Goal: Task Accomplishment & Management: Complete application form

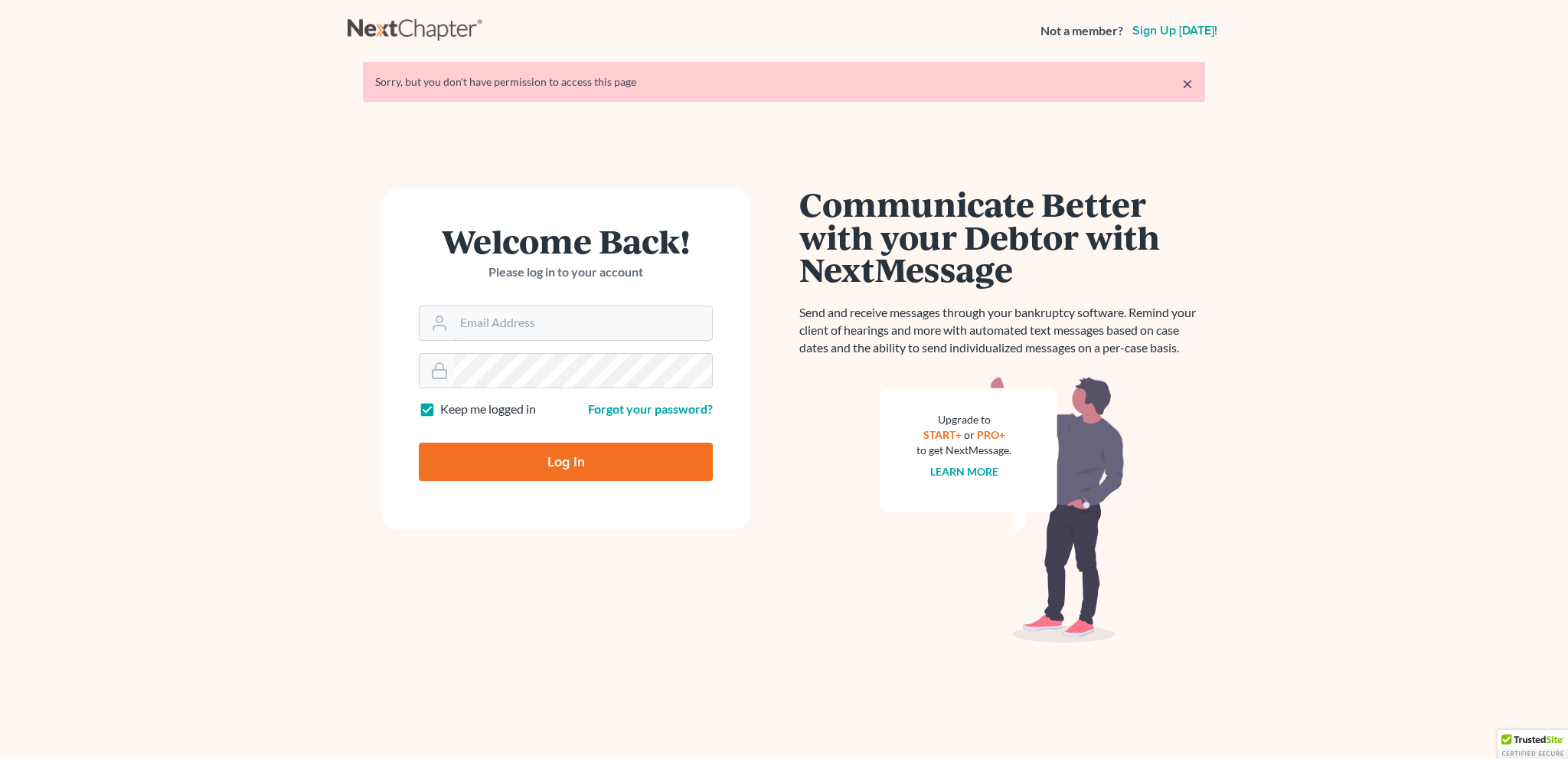
type input "[EMAIL_ADDRESS][DOMAIN_NAME]"
click at [594, 455] on input "Log In" at bounding box center [566, 461] width 294 height 38
type input "Thinking..."
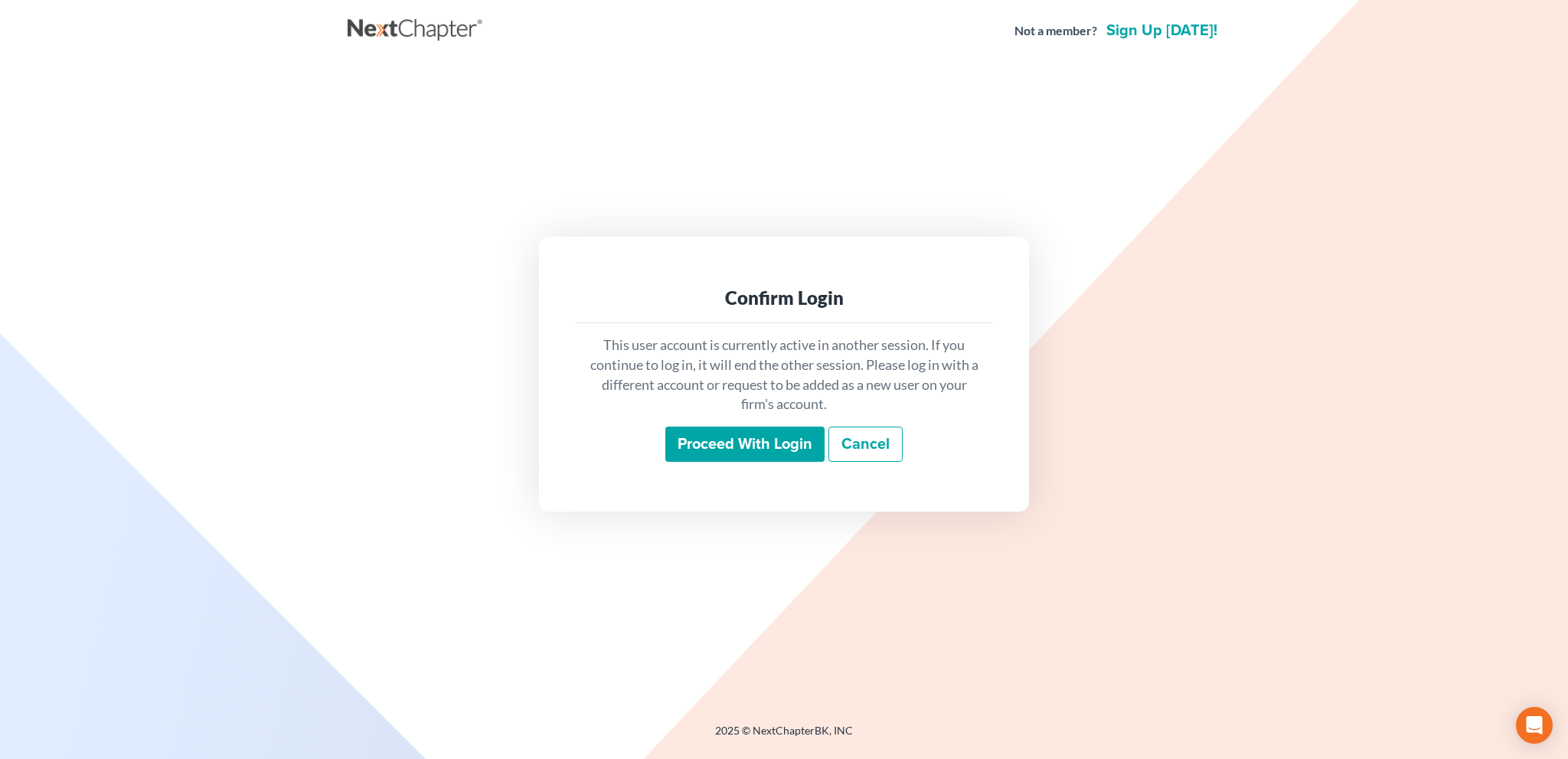
click at [736, 447] on input "Proceed with login" at bounding box center [745, 444] width 159 height 35
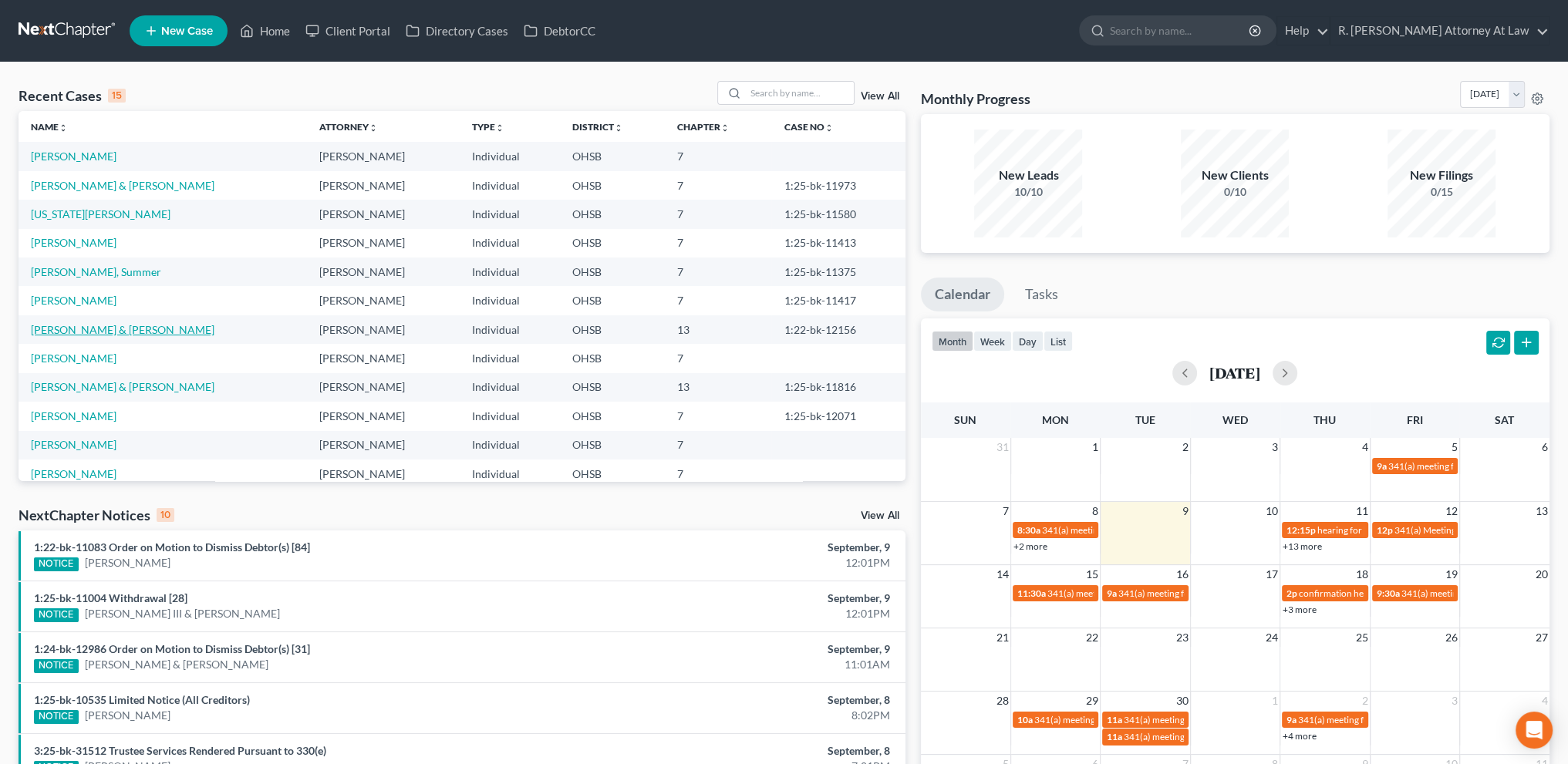
click at [64, 332] on link "[PERSON_NAME] & [PERSON_NAME]" at bounding box center [122, 329] width 184 height 13
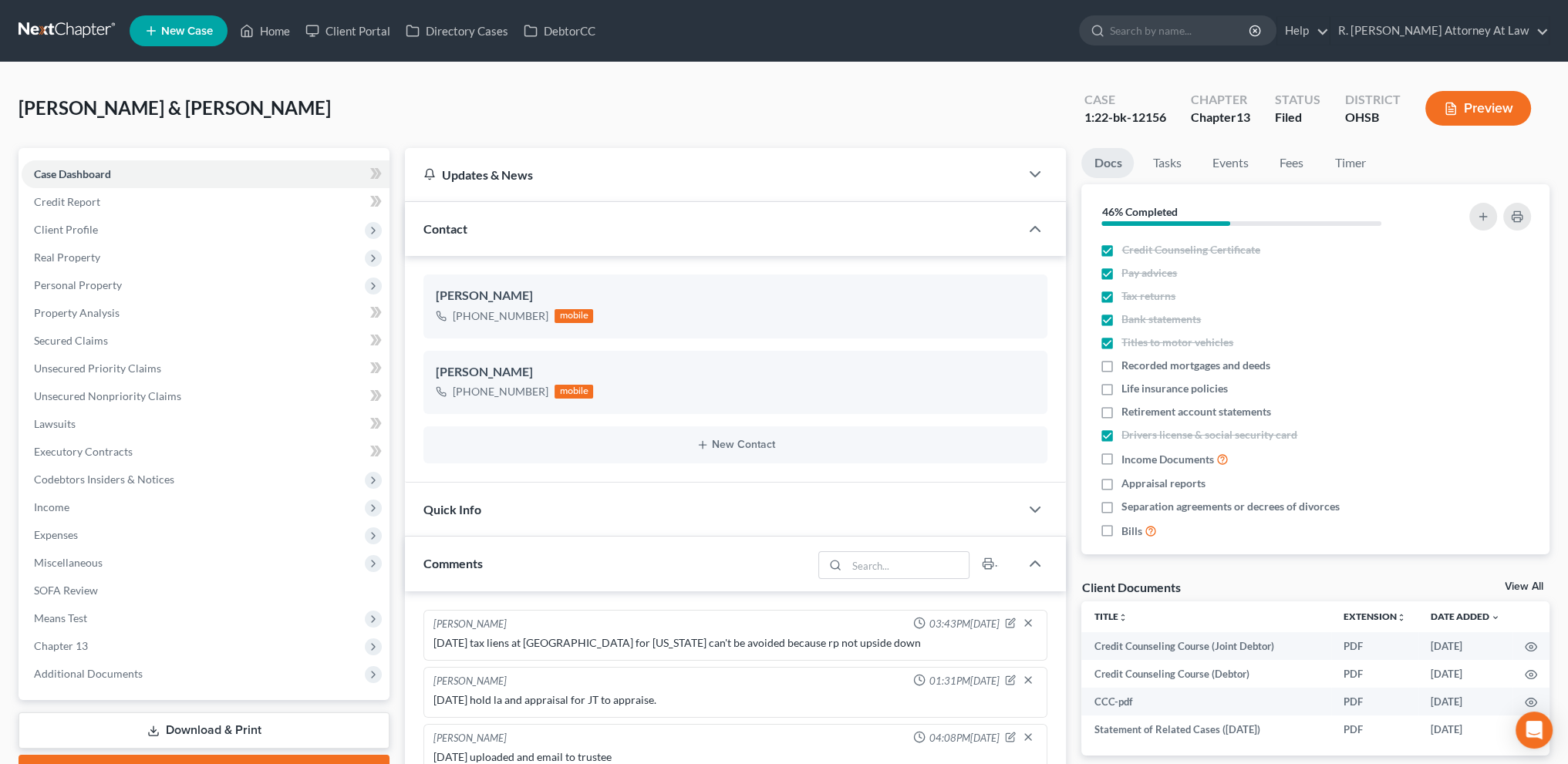
scroll to position [417, 0]
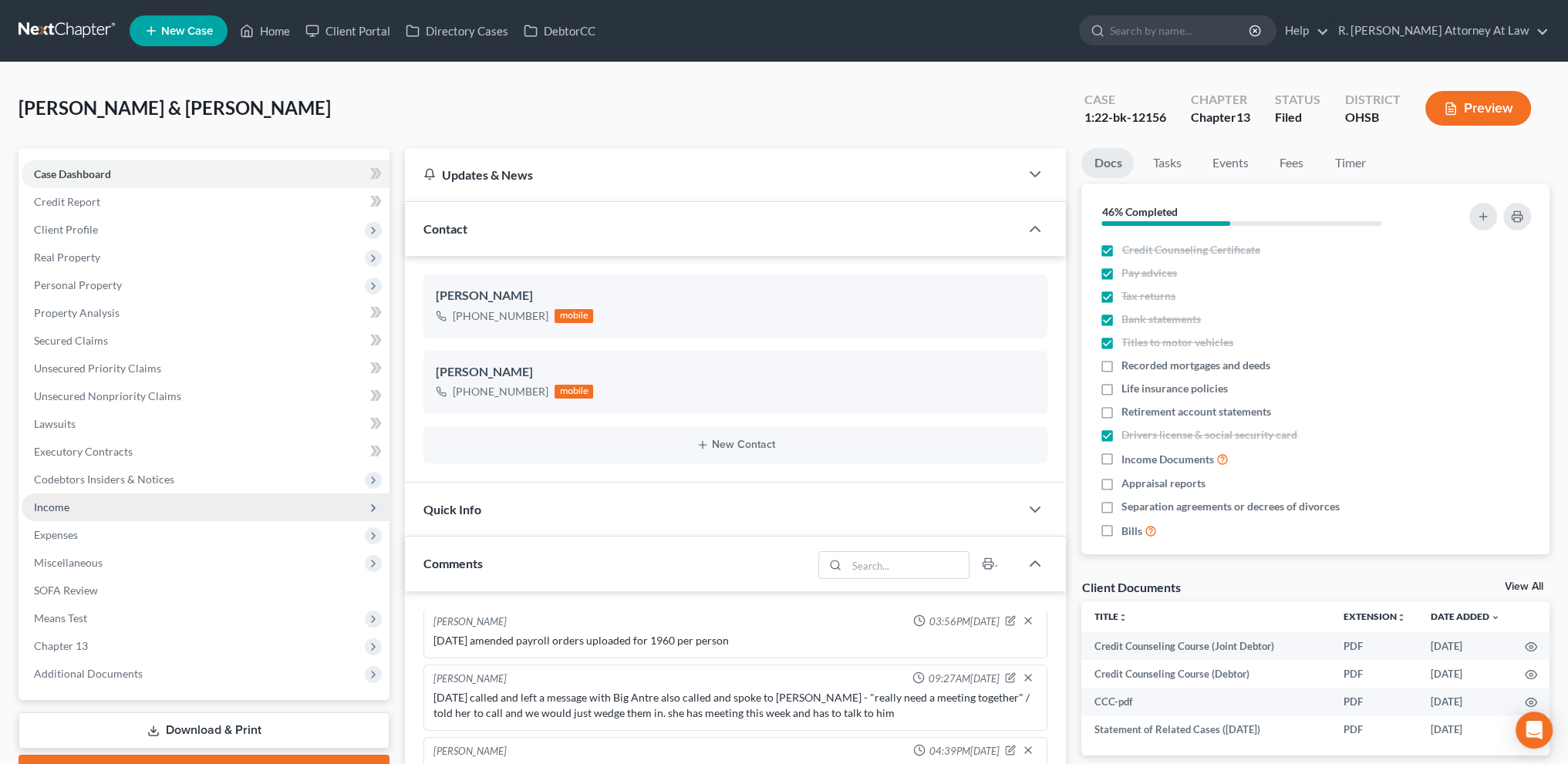
click at [56, 506] on span "Income" at bounding box center [51, 506] width 36 height 13
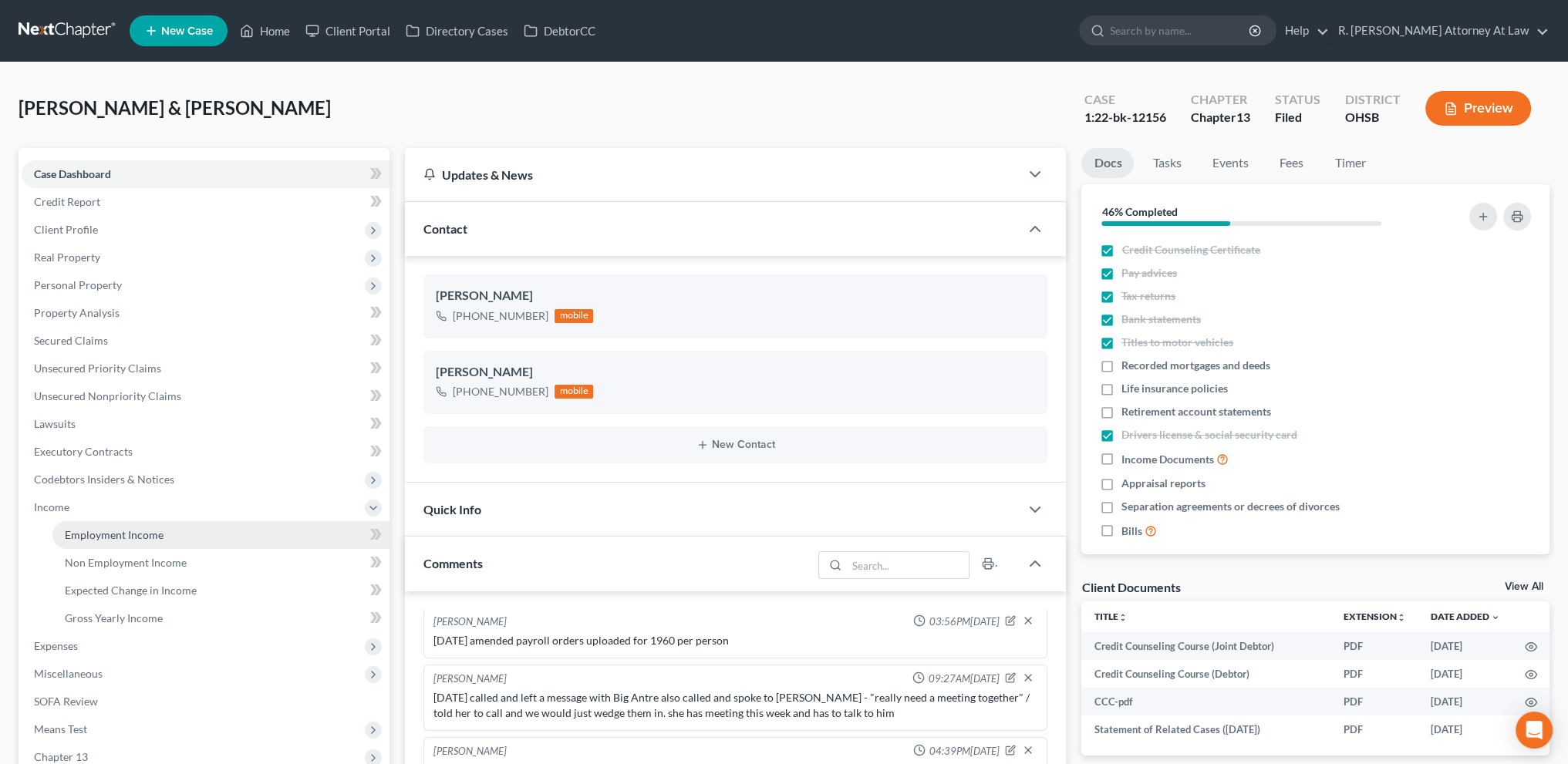
click at [86, 530] on span "Employment Income" at bounding box center [113, 534] width 98 height 13
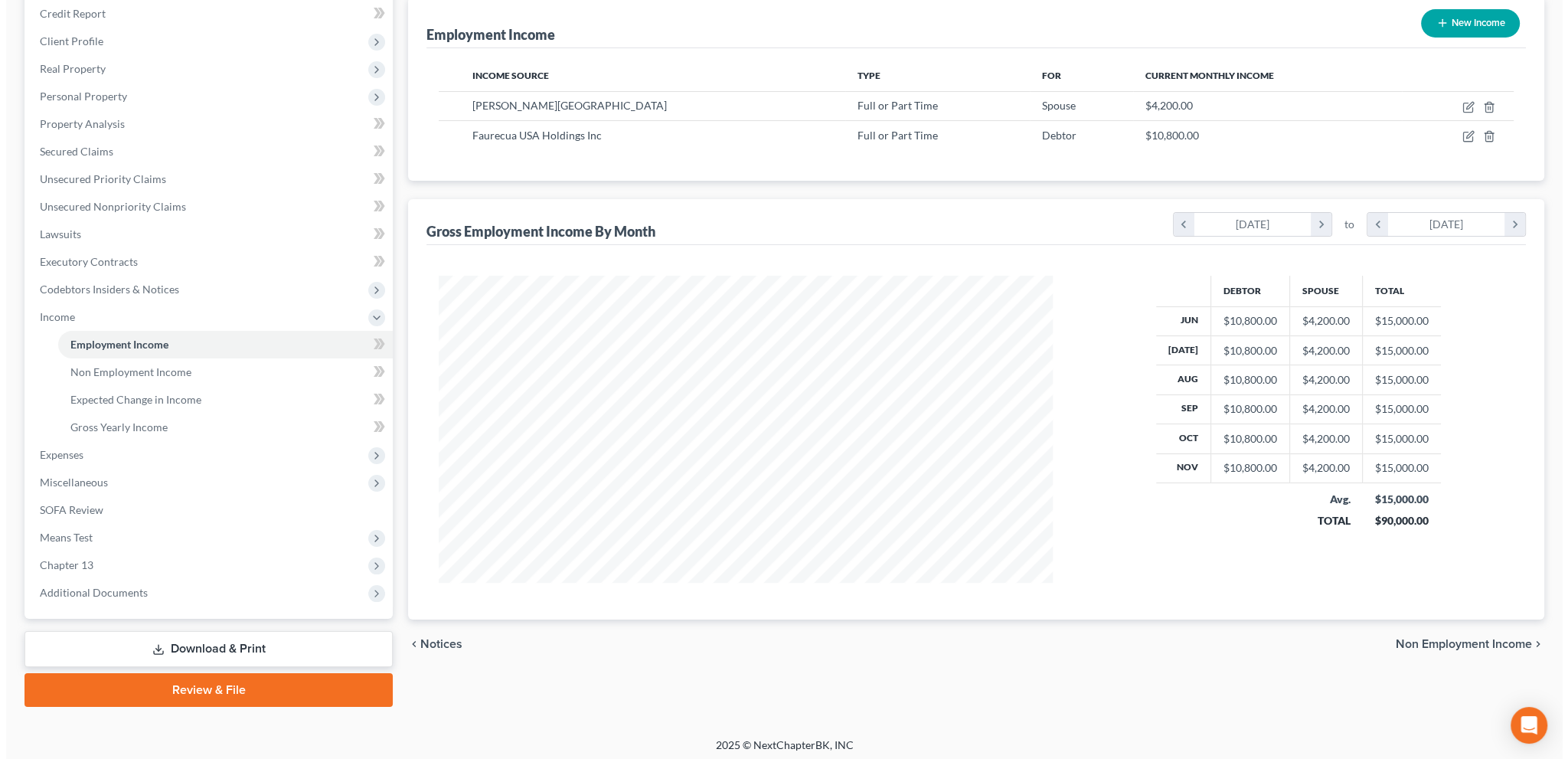
scroll to position [191, 0]
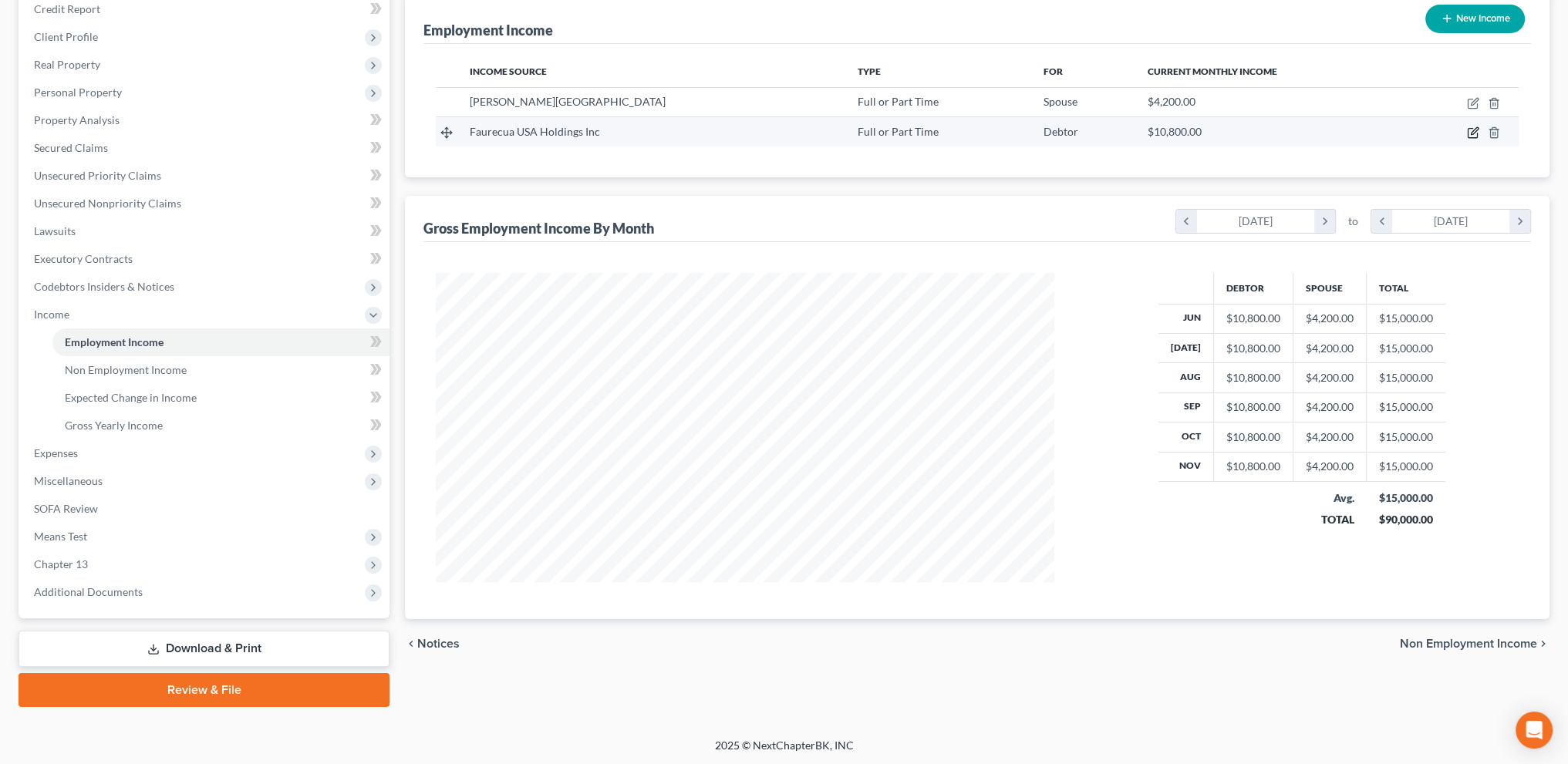
click at [1476, 131] on icon "button" at bounding box center [1475, 132] width 7 height 7
select select "0"
select select "36"
select select "0"
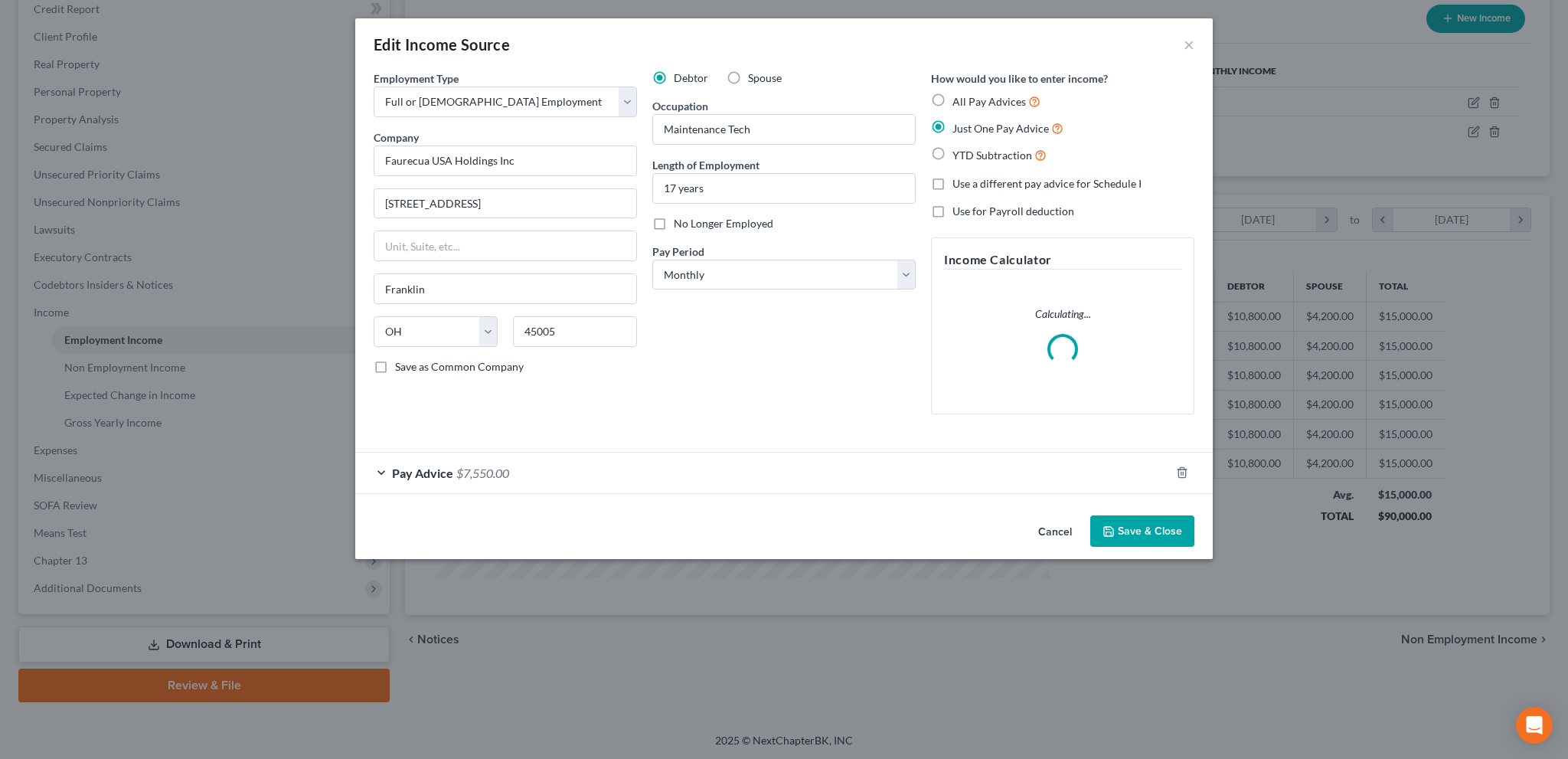
scroll to position [310, 649]
click at [717, 460] on div "Pay Advice $7,550.00" at bounding box center [763, 473] width 815 height 41
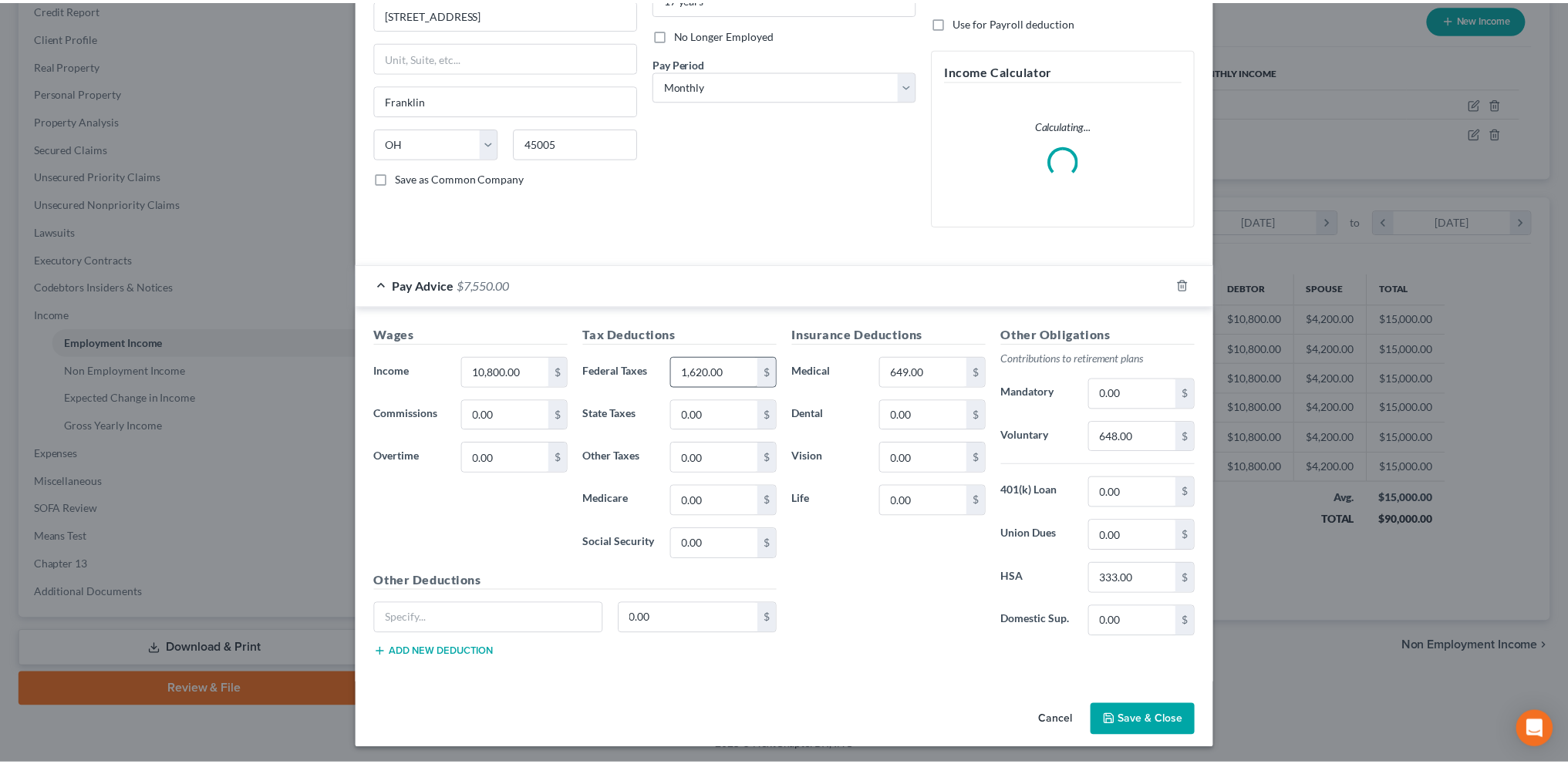
scroll to position [176, 0]
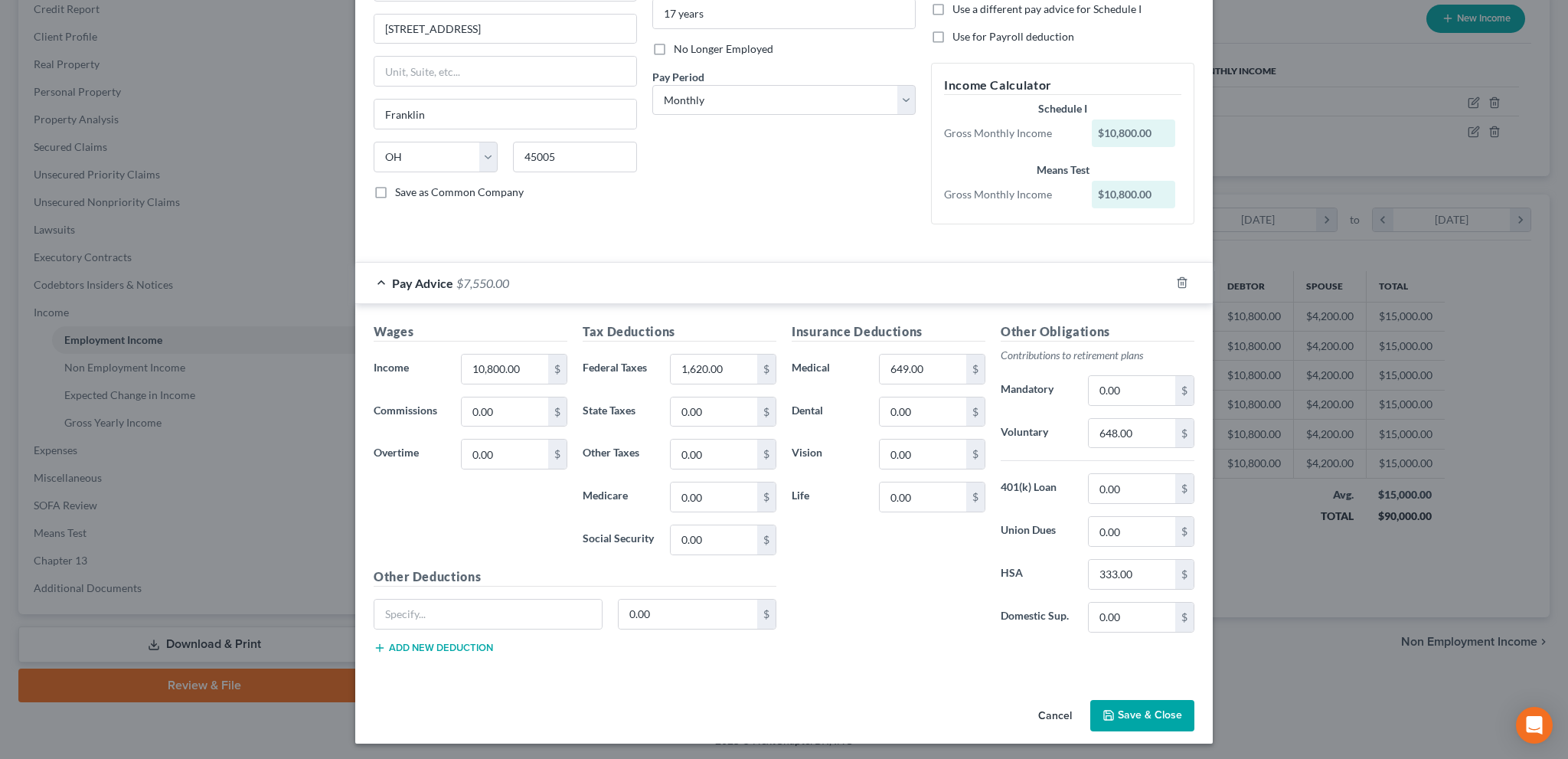
click at [1121, 715] on button "Save & Close" at bounding box center [1142, 716] width 104 height 32
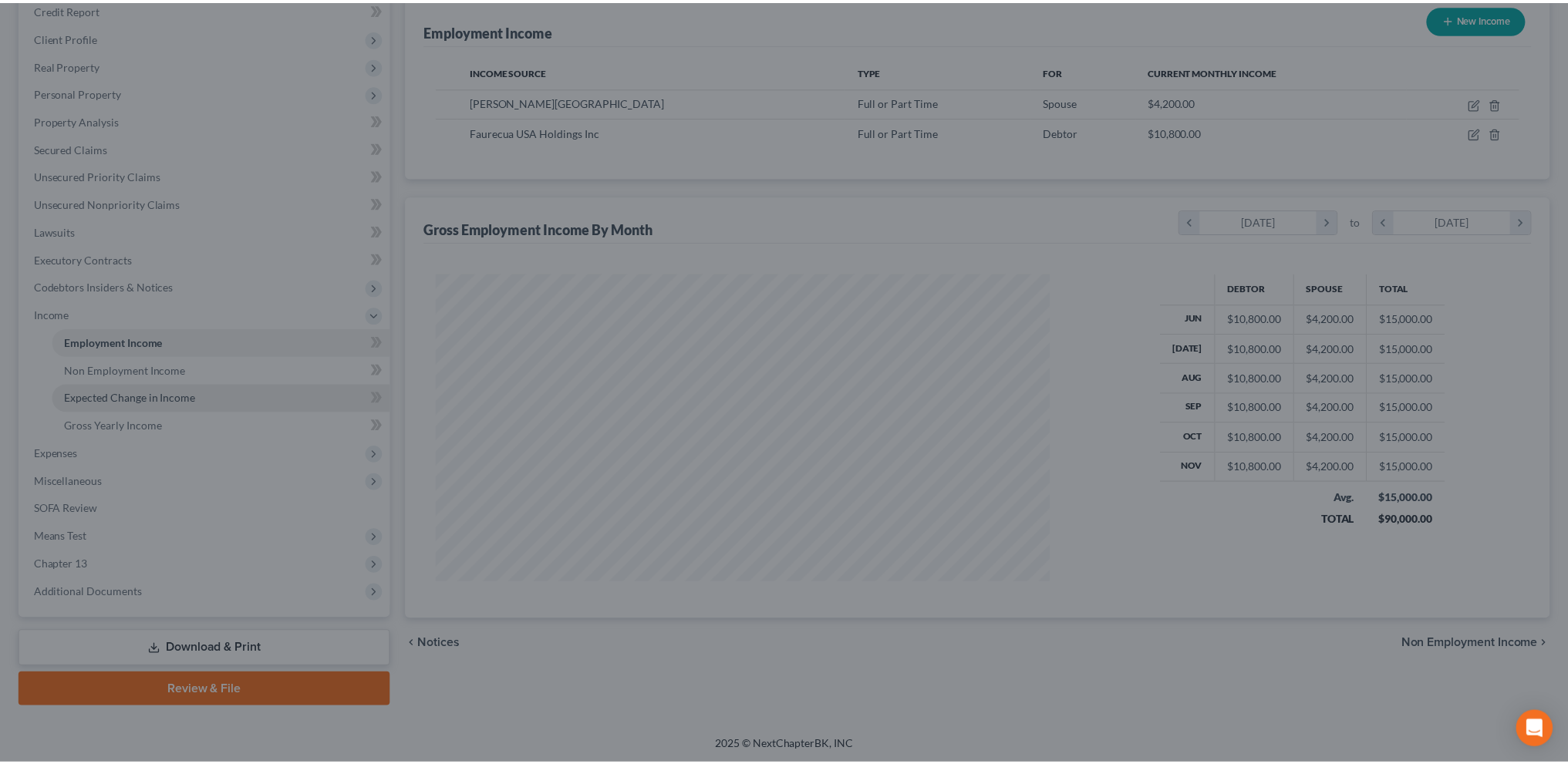
scroll to position [770605, 770657]
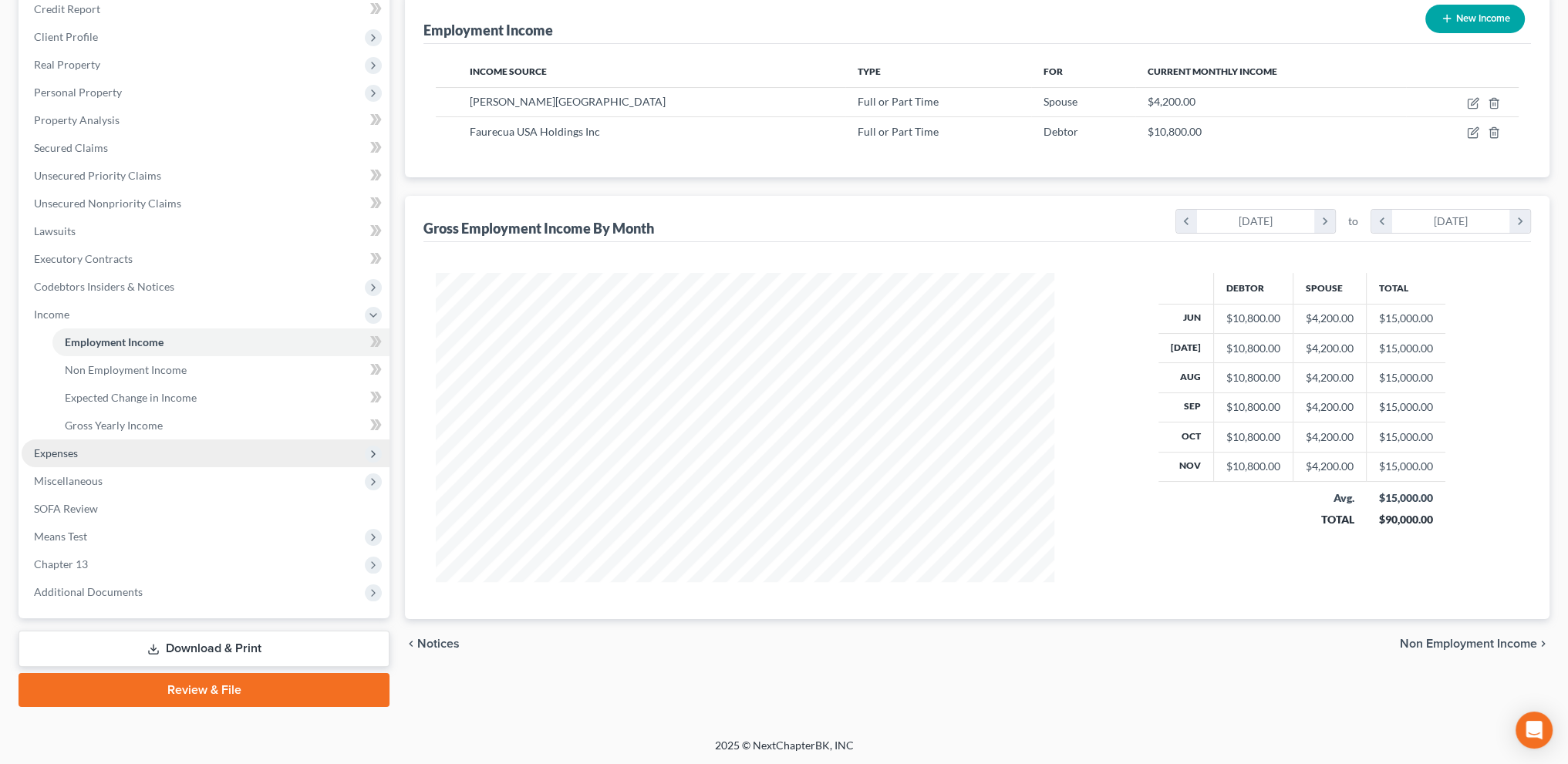
click at [67, 454] on span "Expenses" at bounding box center [56, 452] width 44 height 13
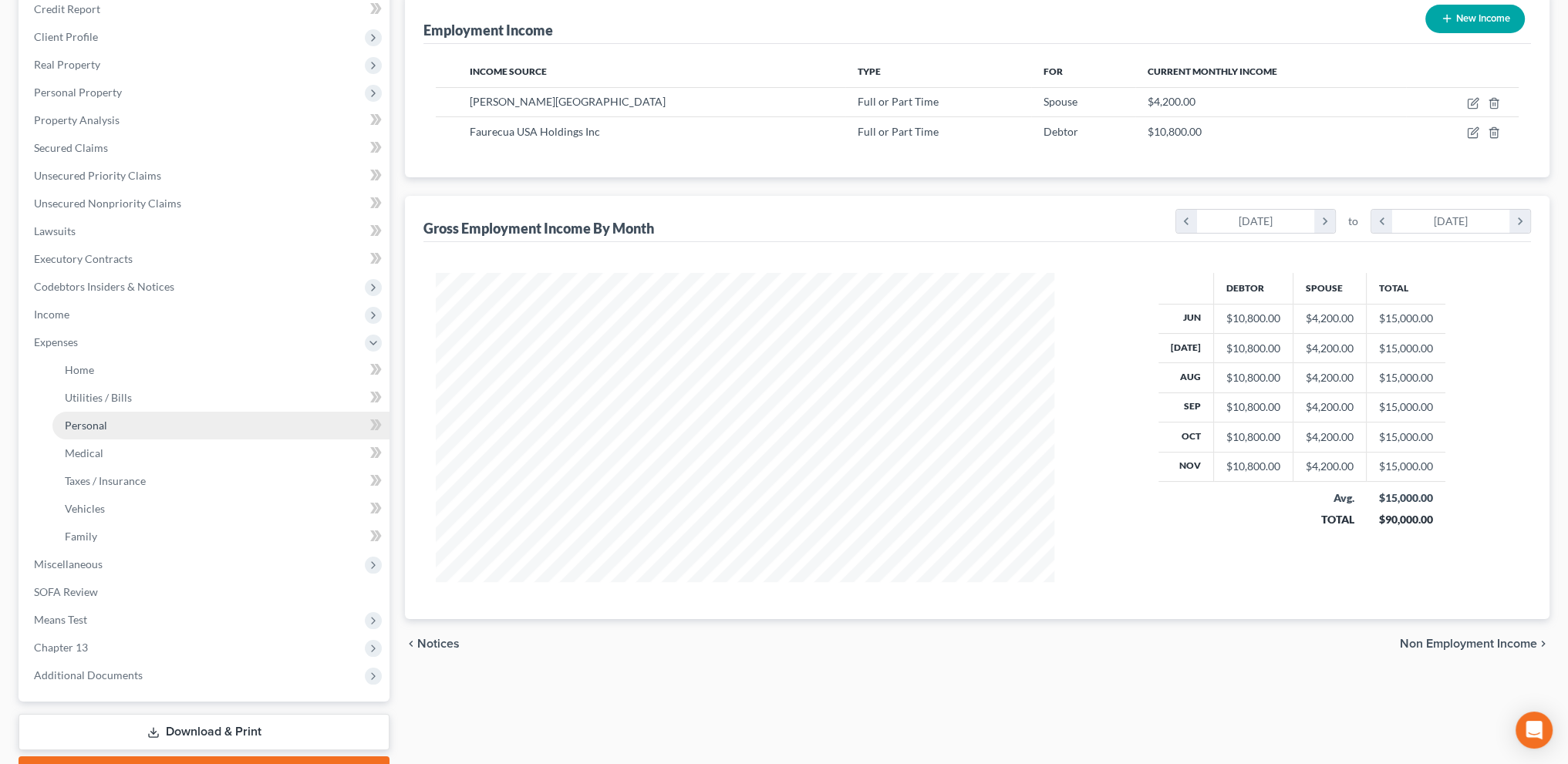
click at [80, 422] on span "Personal" at bounding box center [85, 425] width 43 height 13
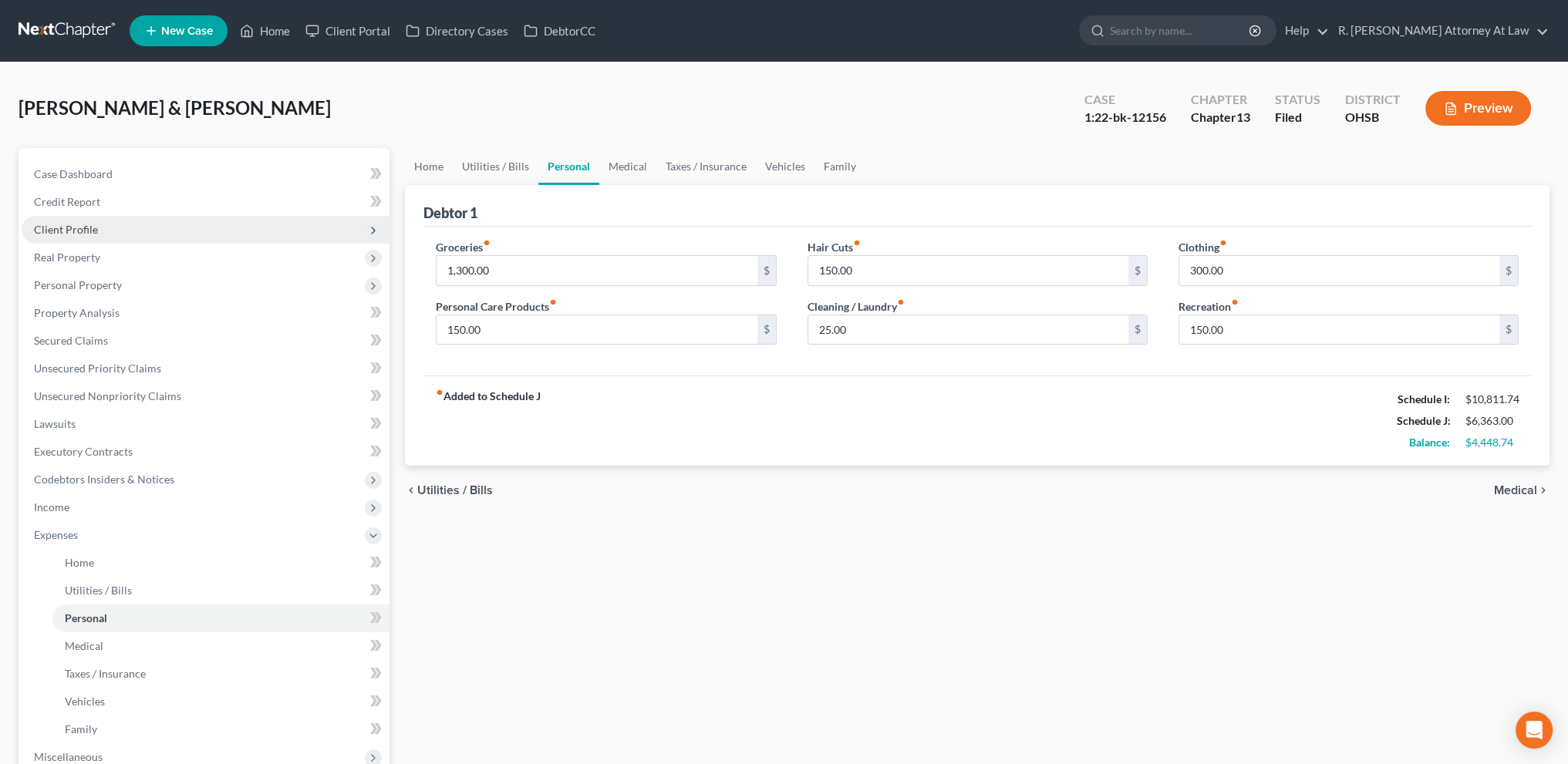
click at [84, 231] on span "Client Profile" at bounding box center [65, 229] width 64 height 13
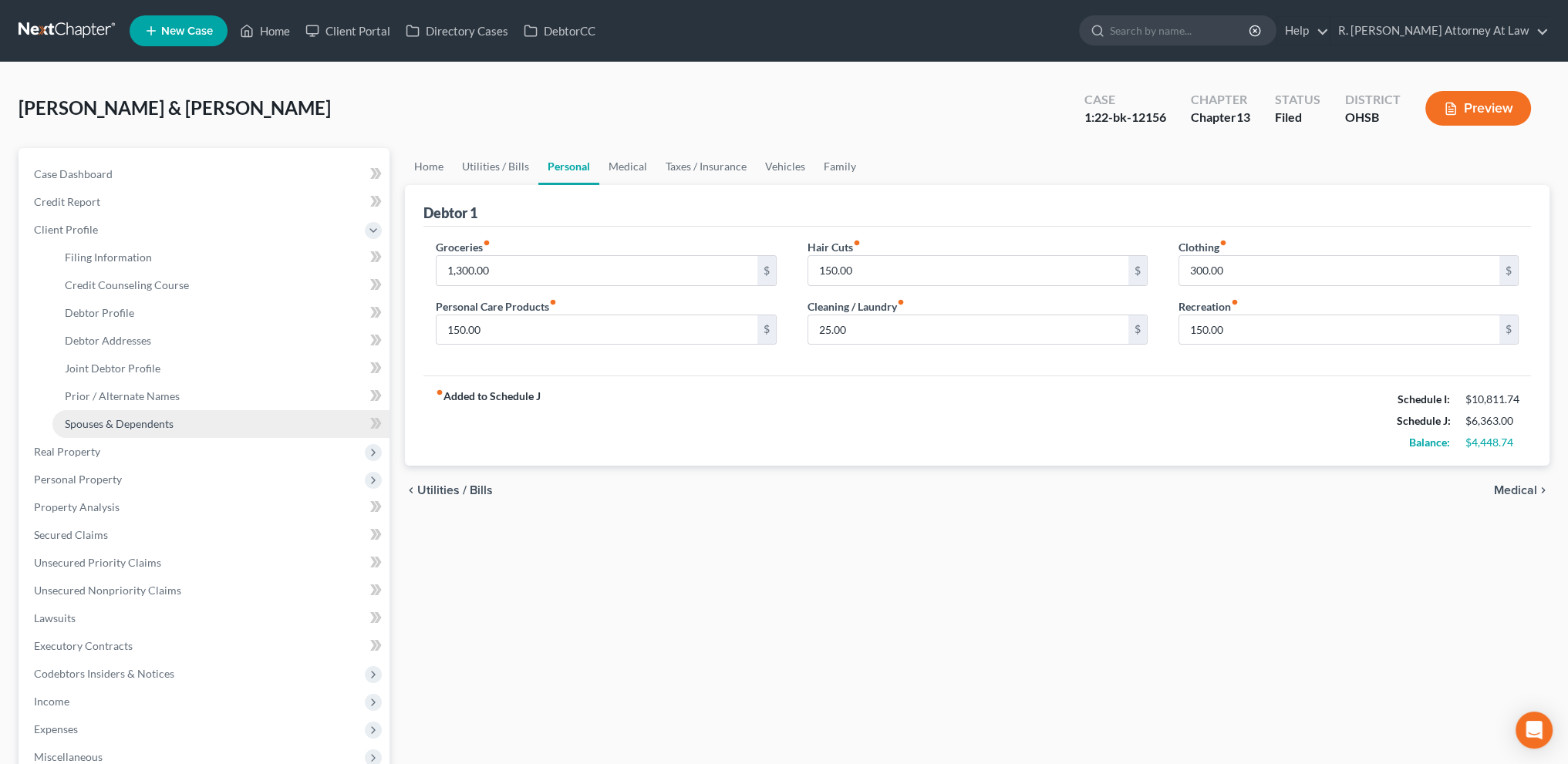
click at [106, 415] on link "Spouses & Dependents" at bounding box center [221, 424] width 337 height 28
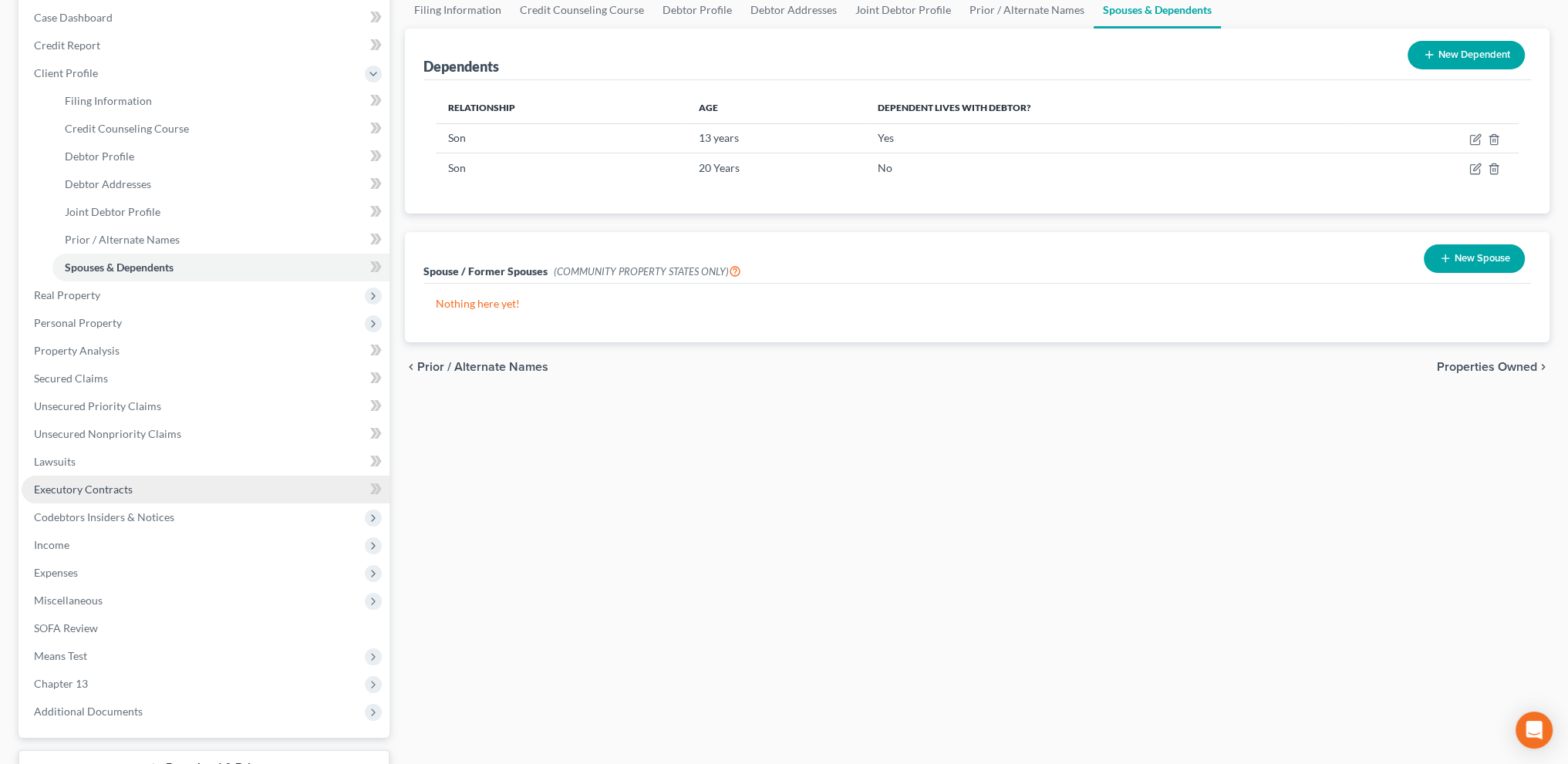
scroll to position [172, 0]
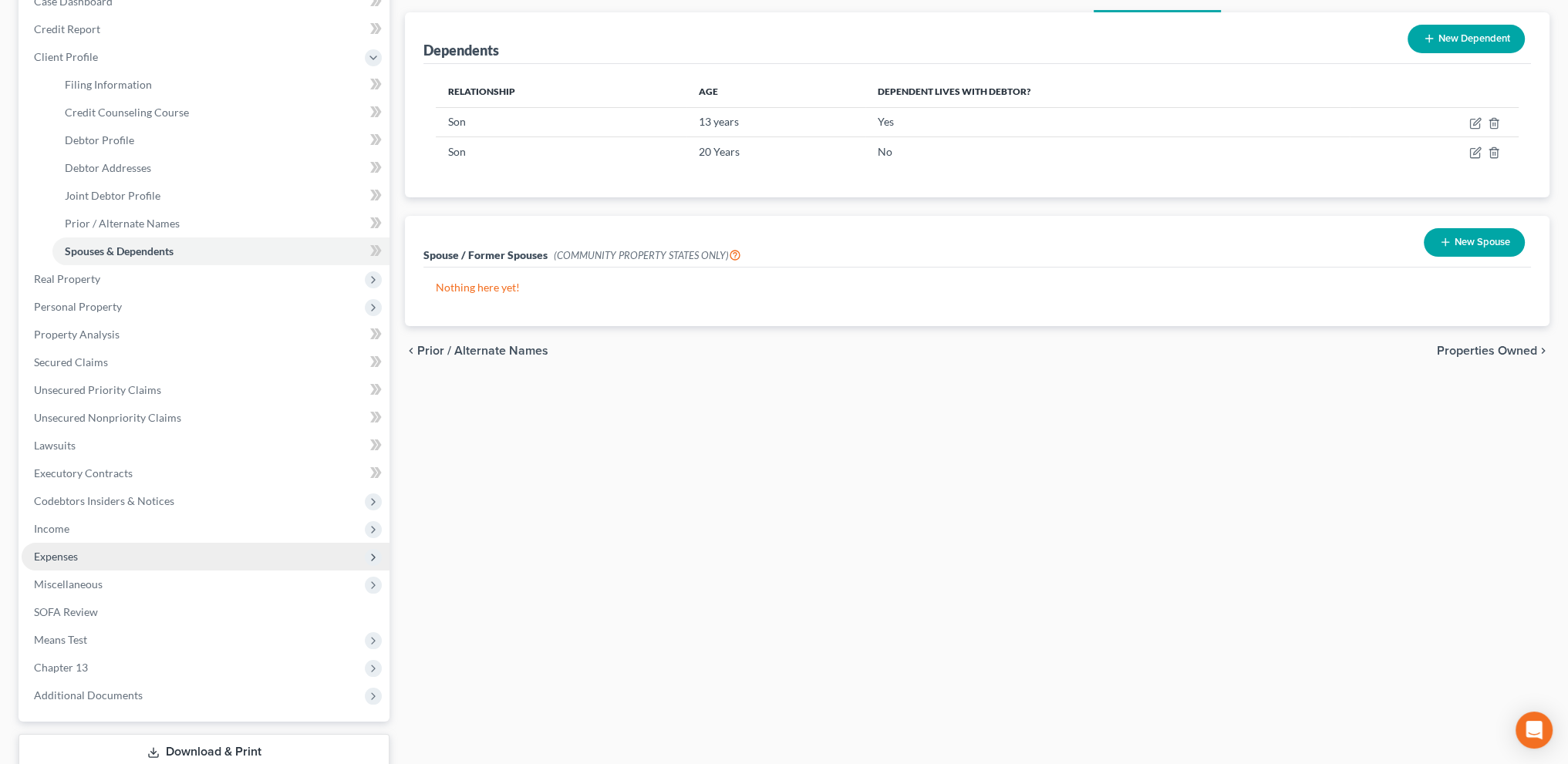
click at [67, 551] on span "Expenses" at bounding box center [56, 556] width 44 height 13
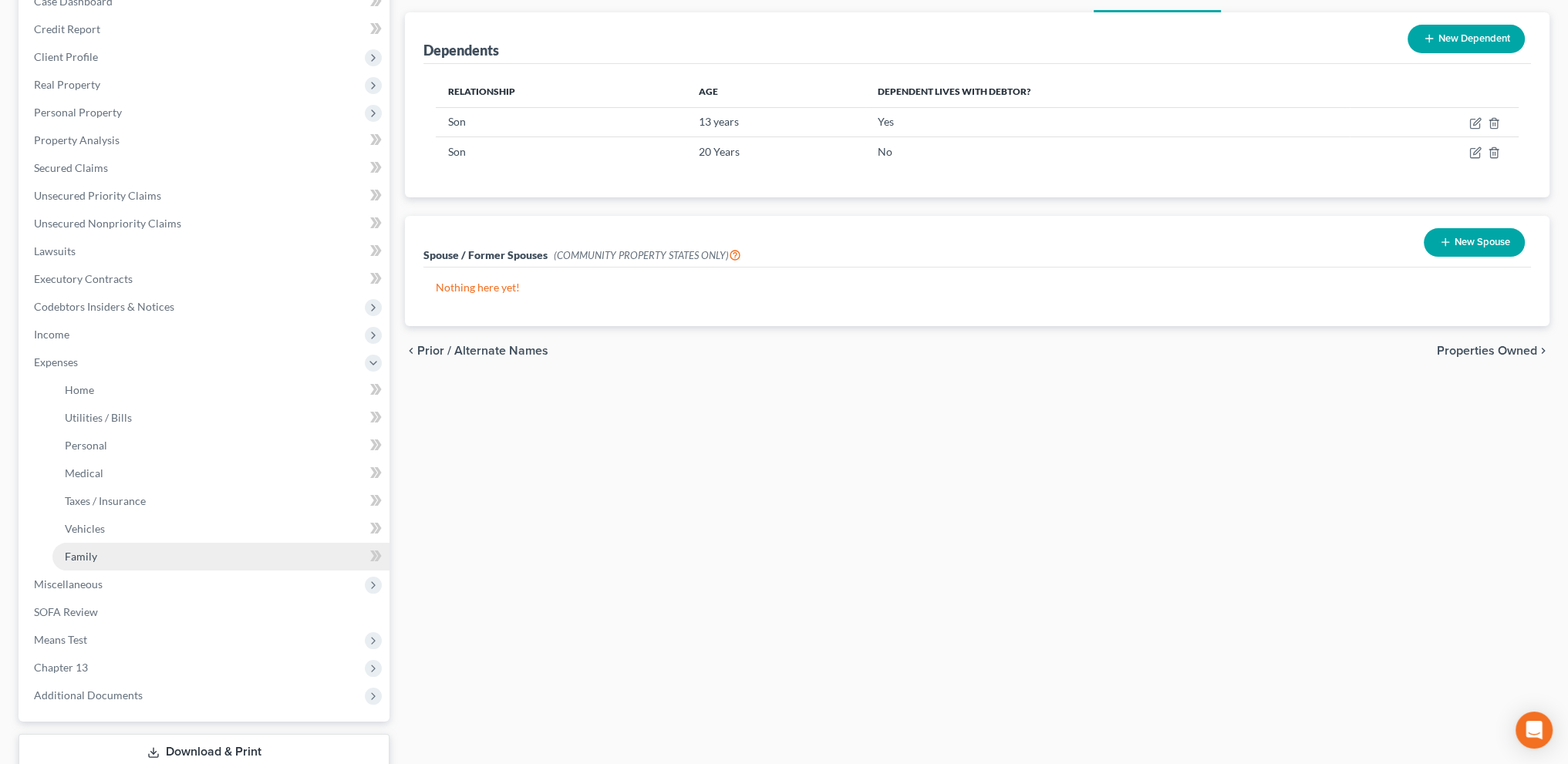
click at [83, 558] on span "Family" at bounding box center [80, 556] width 32 height 13
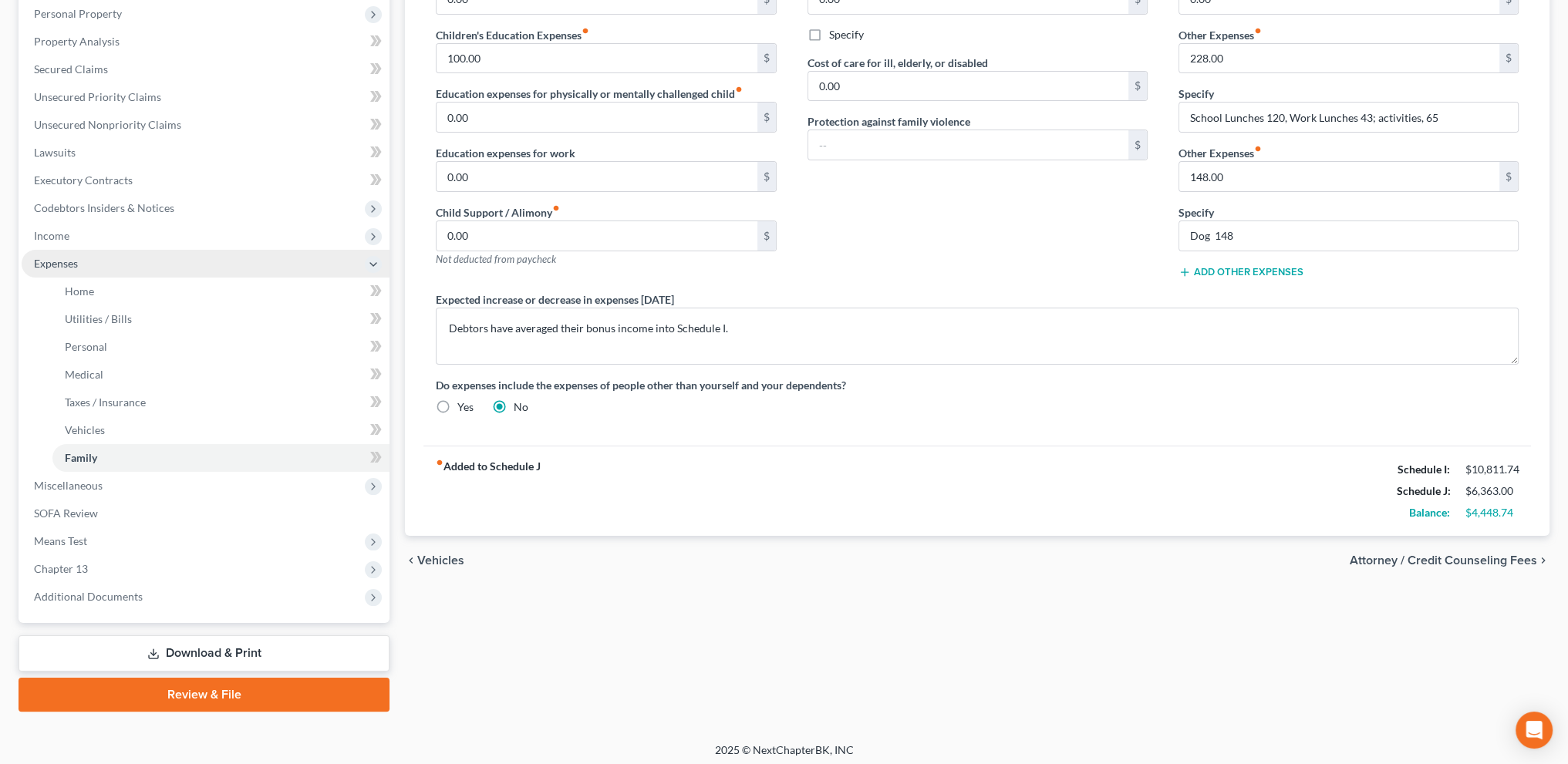
scroll to position [276, 0]
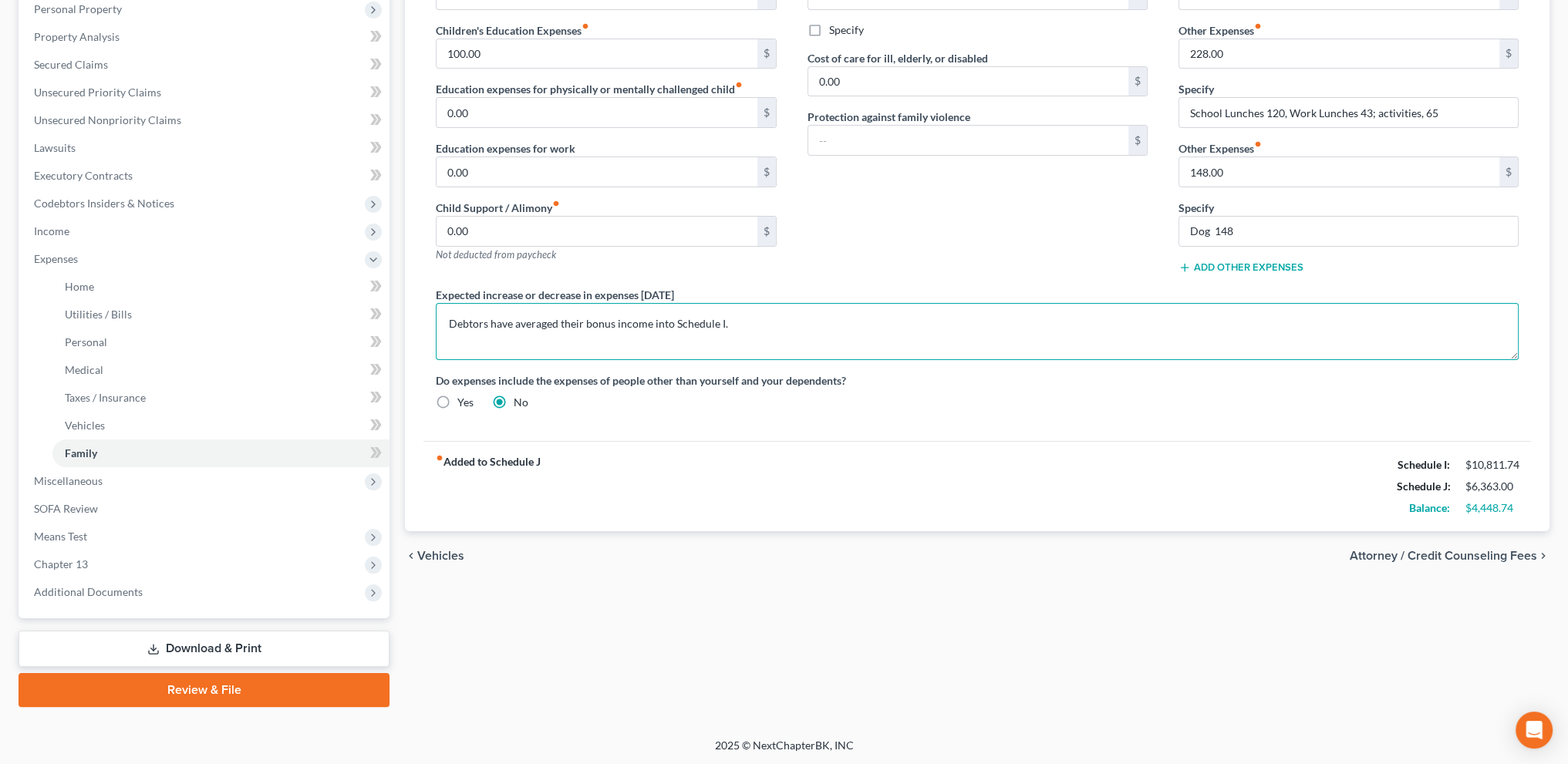
click at [727, 321] on textarea "Debtors have averaged their bonus income into Schedule I." at bounding box center [977, 331] width 1083 height 57
type textarea "D"
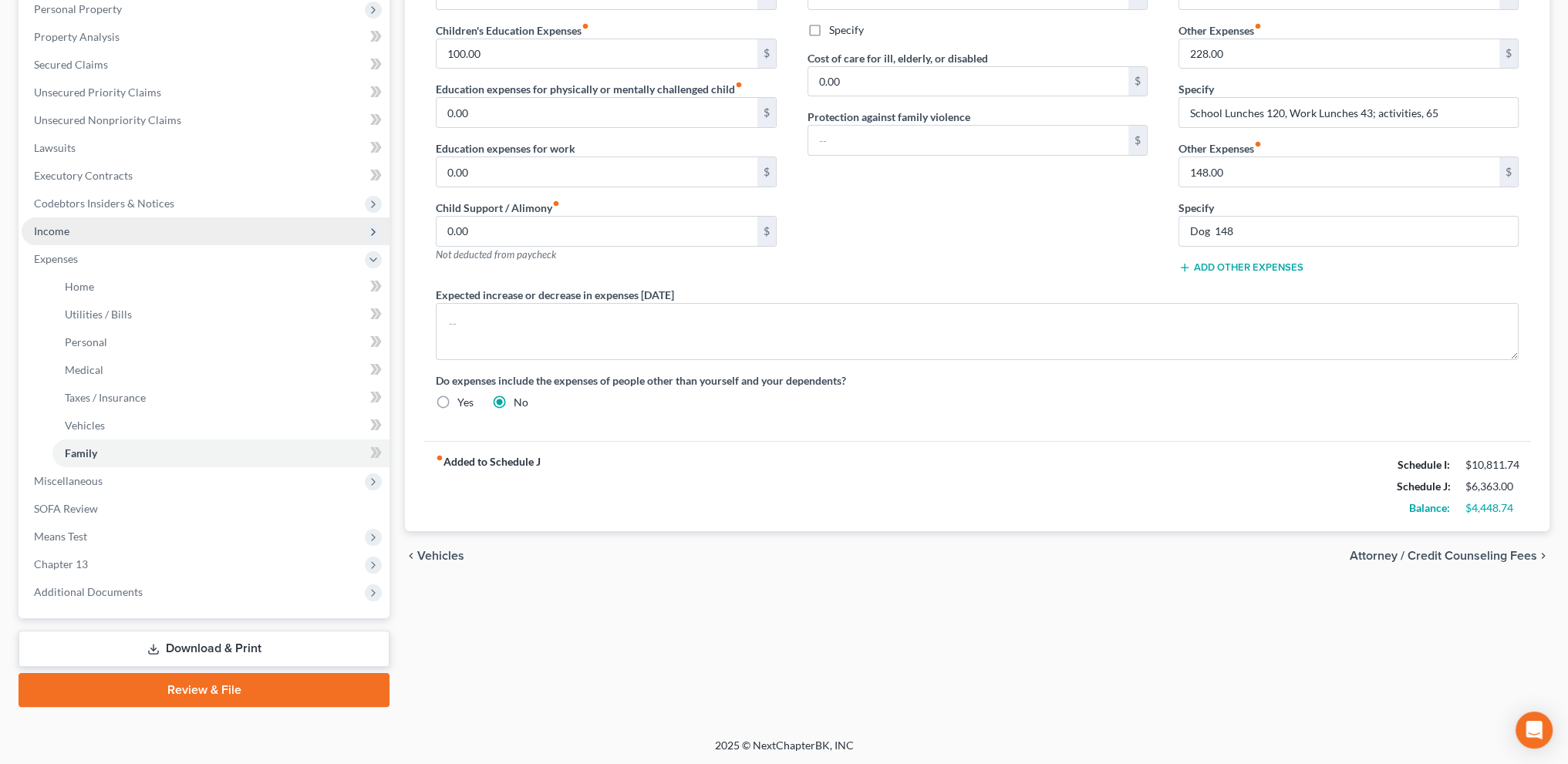
click at [51, 233] on span "Income" at bounding box center [51, 231] width 36 height 13
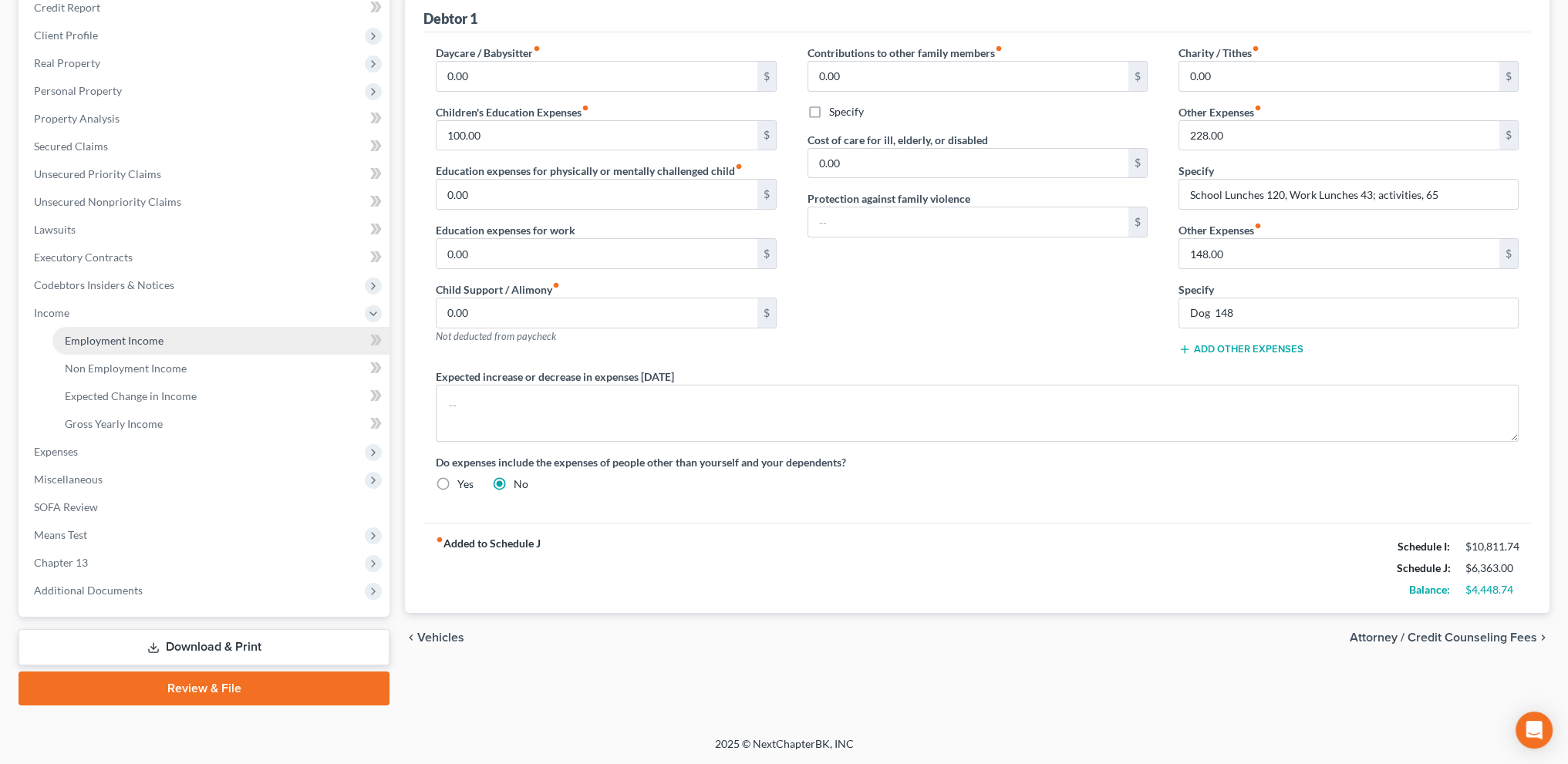
scroll to position [193, 0]
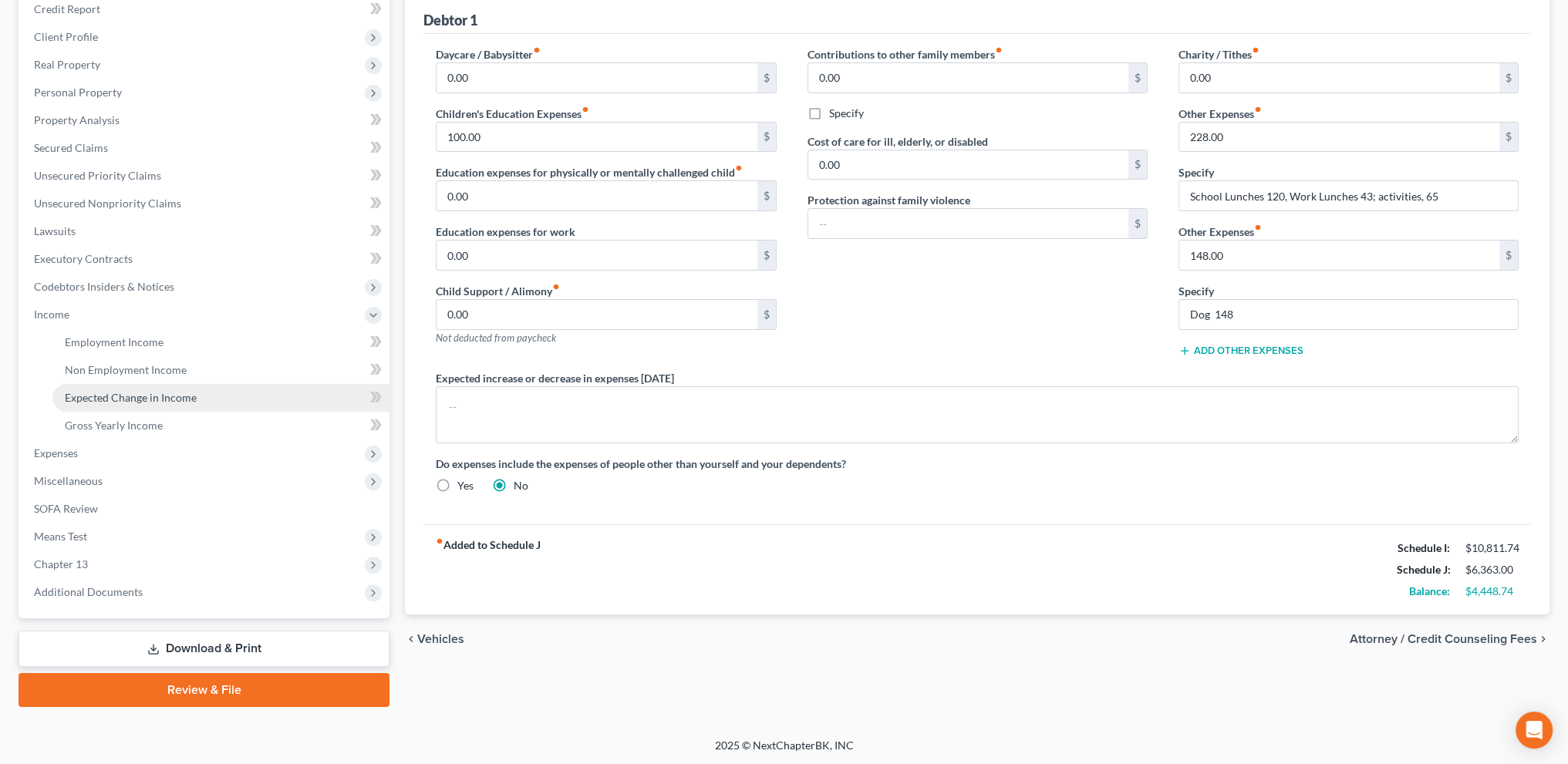
click at [103, 396] on span "Expected Change in Income" at bounding box center [130, 397] width 132 height 13
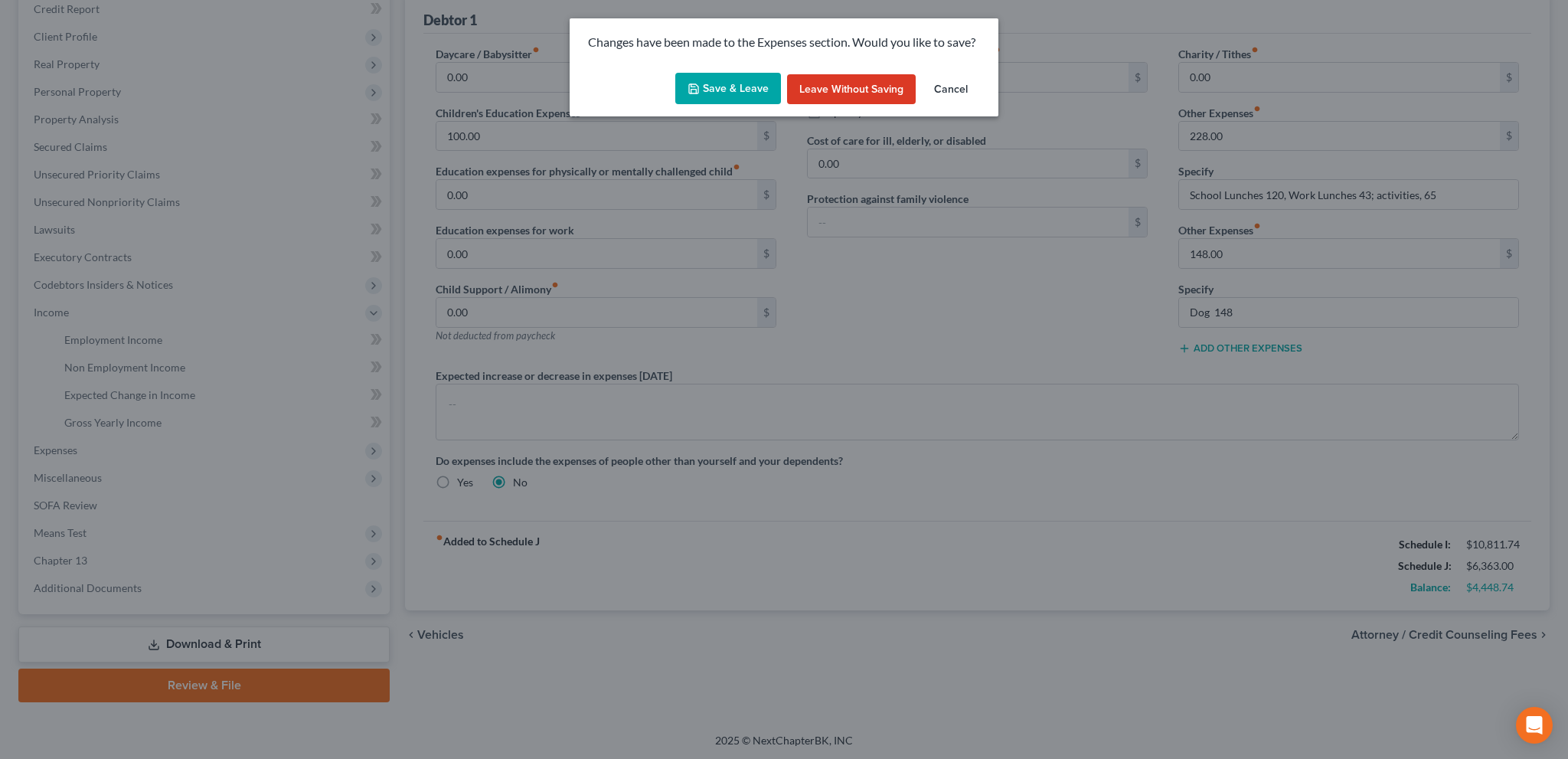
click at [697, 93] on polyline "button" at bounding box center [694, 91] width 5 height 3
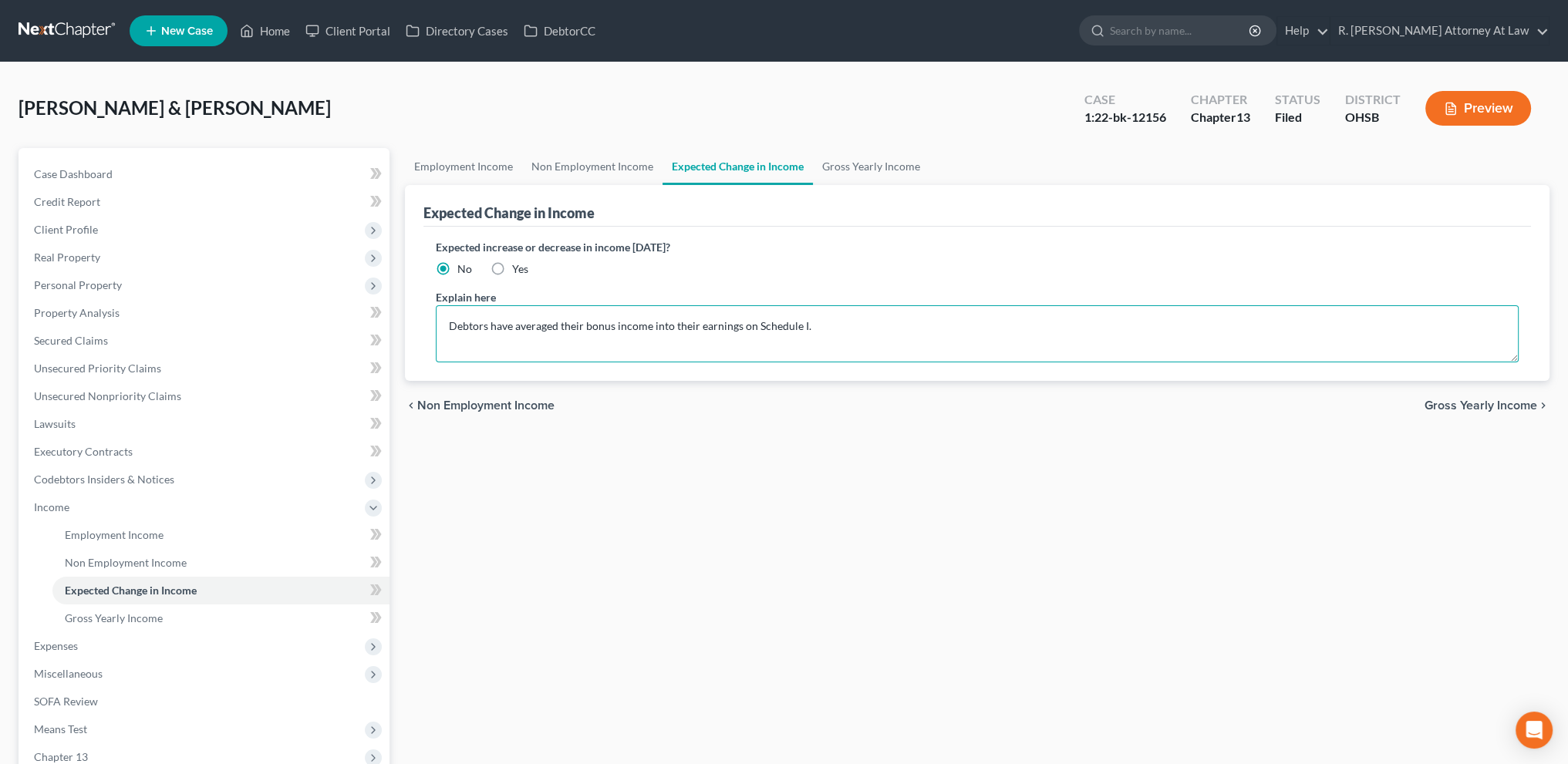
click at [811, 325] on textarea "Debtors have averaged their bonus income into their earnings on Schedule I." at bounding box center [977, 333] width 1083 height 57
type textarea "D"
click at [457, 162] on link "Employment Income" at bounding box center [464, 166] width 118 height 37
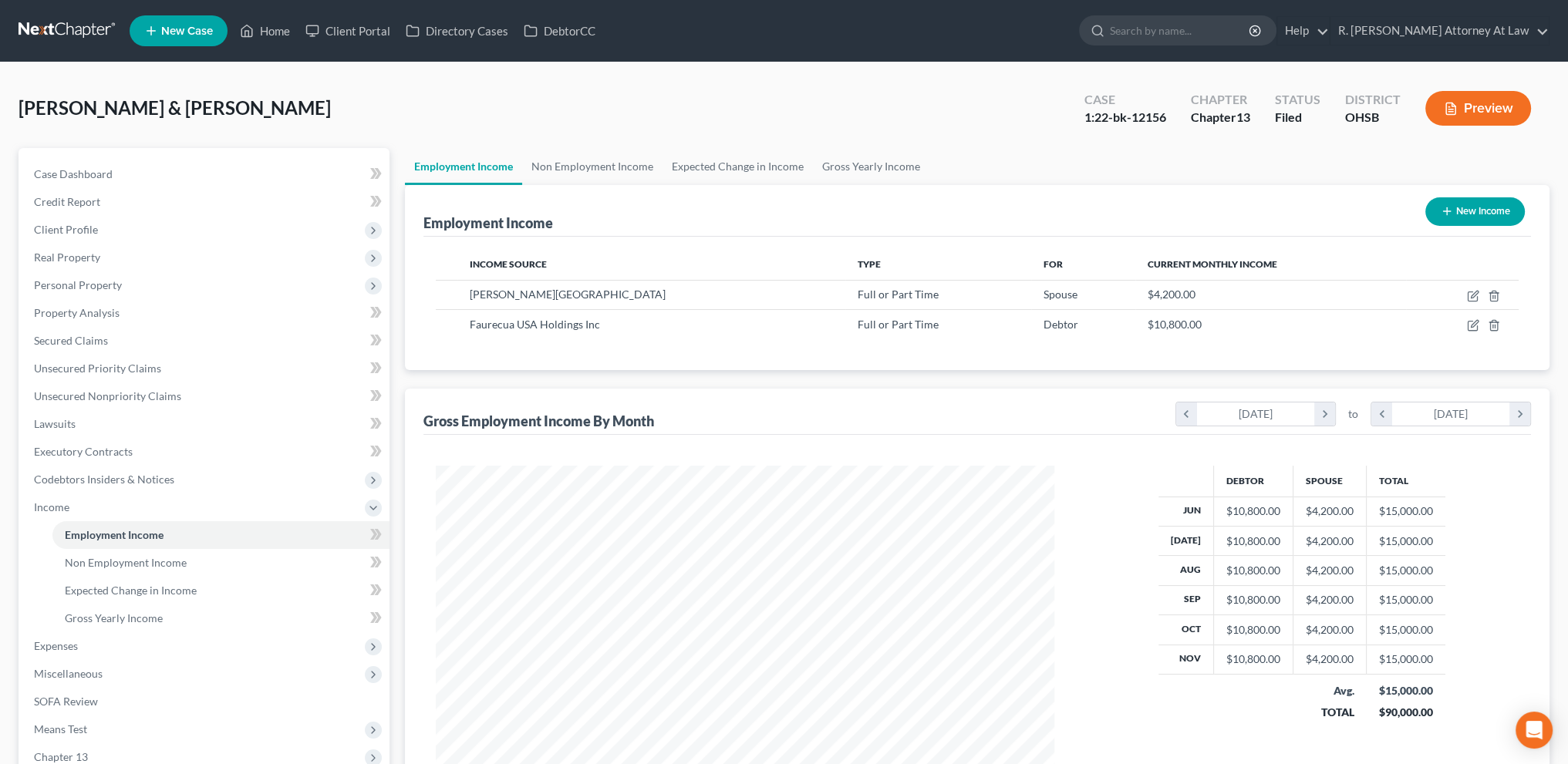
scroll to position [309, 648]
click at [77, 230] on span "Client Profile" at bounding box center [65, 229] width 64 height 13
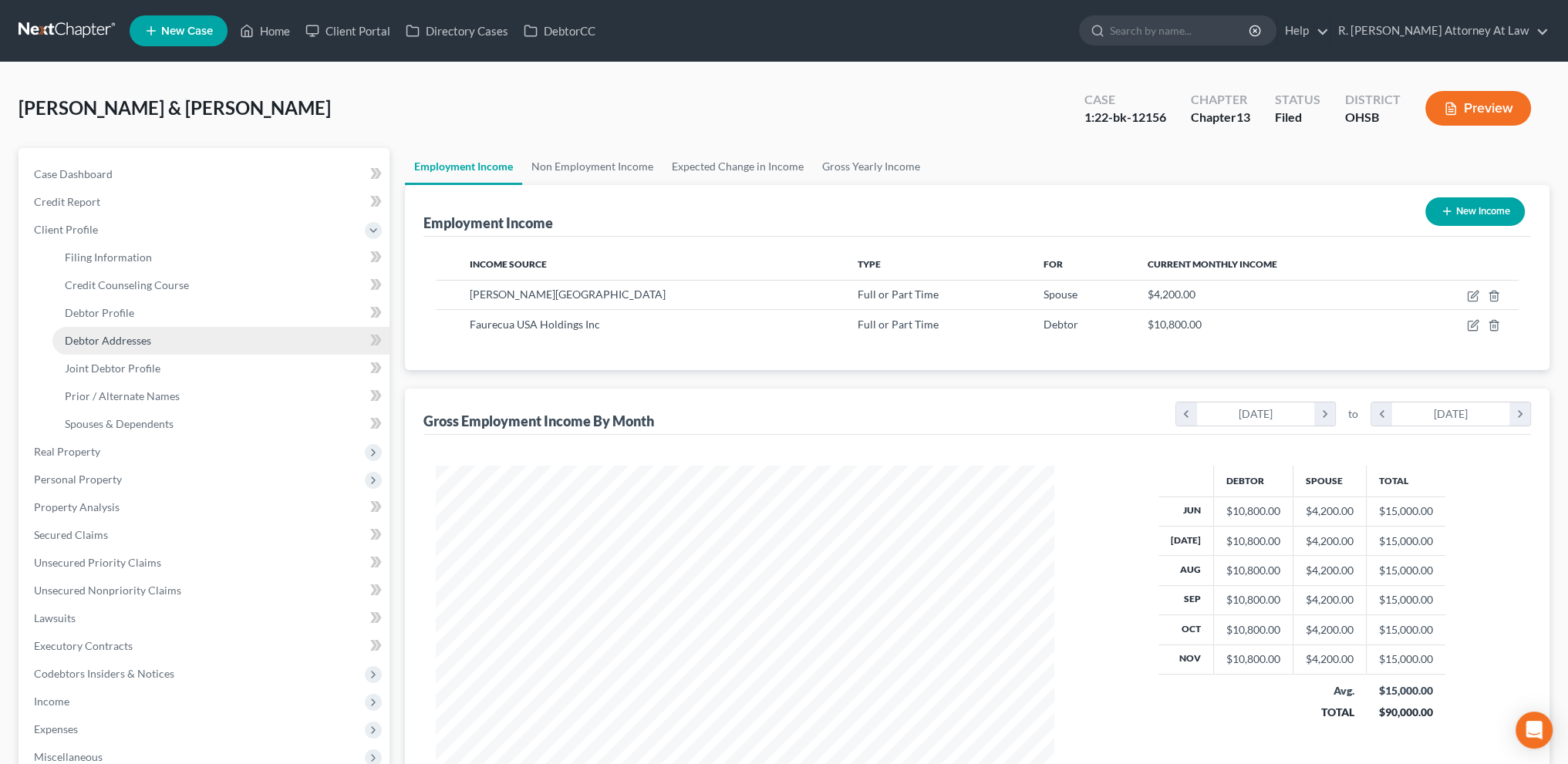
click at [98, 342] on span "Debtor Addresses" at bounding box center [107, 340] width 86 height 13
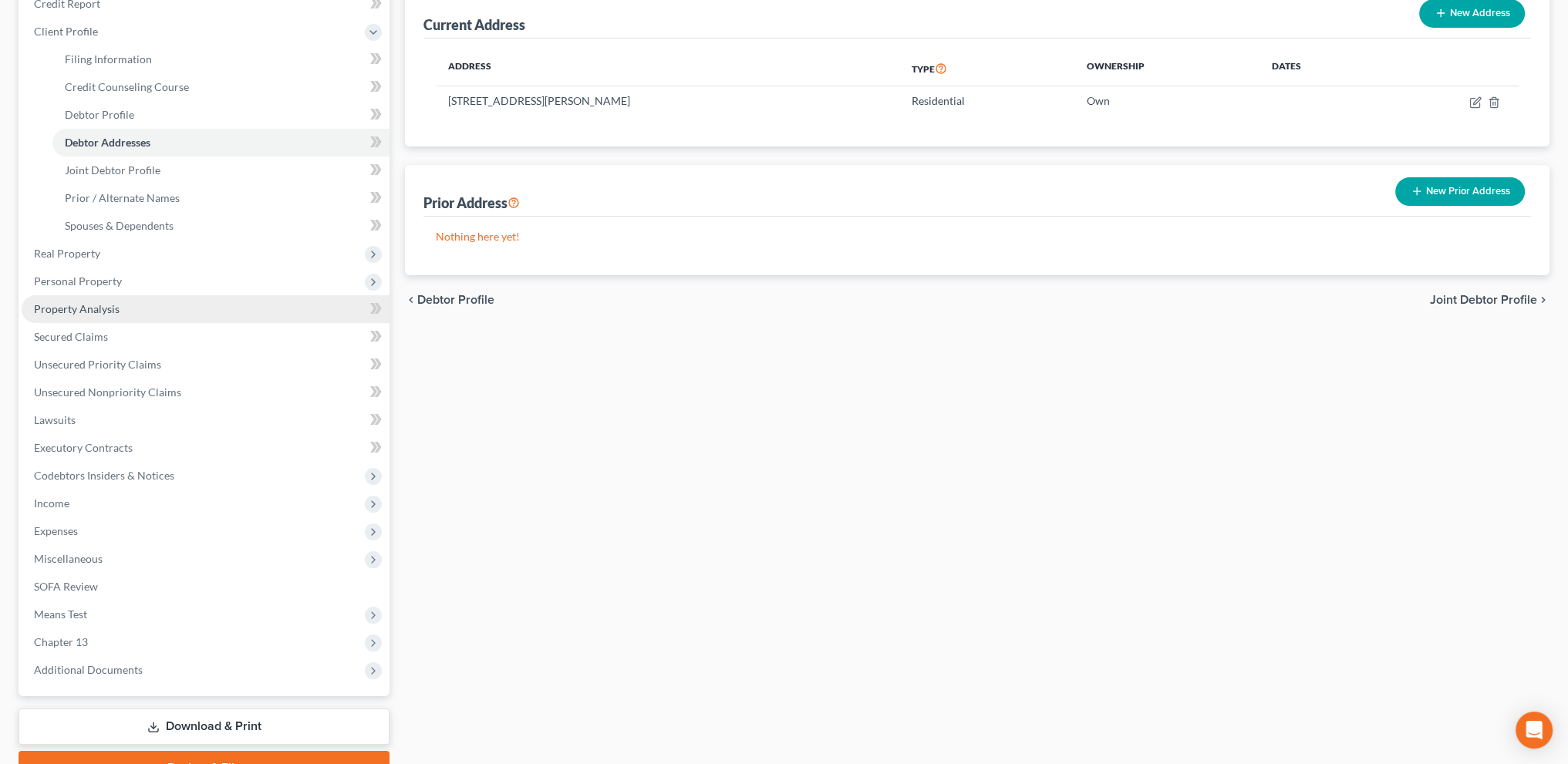
scroll to position [276, 0]
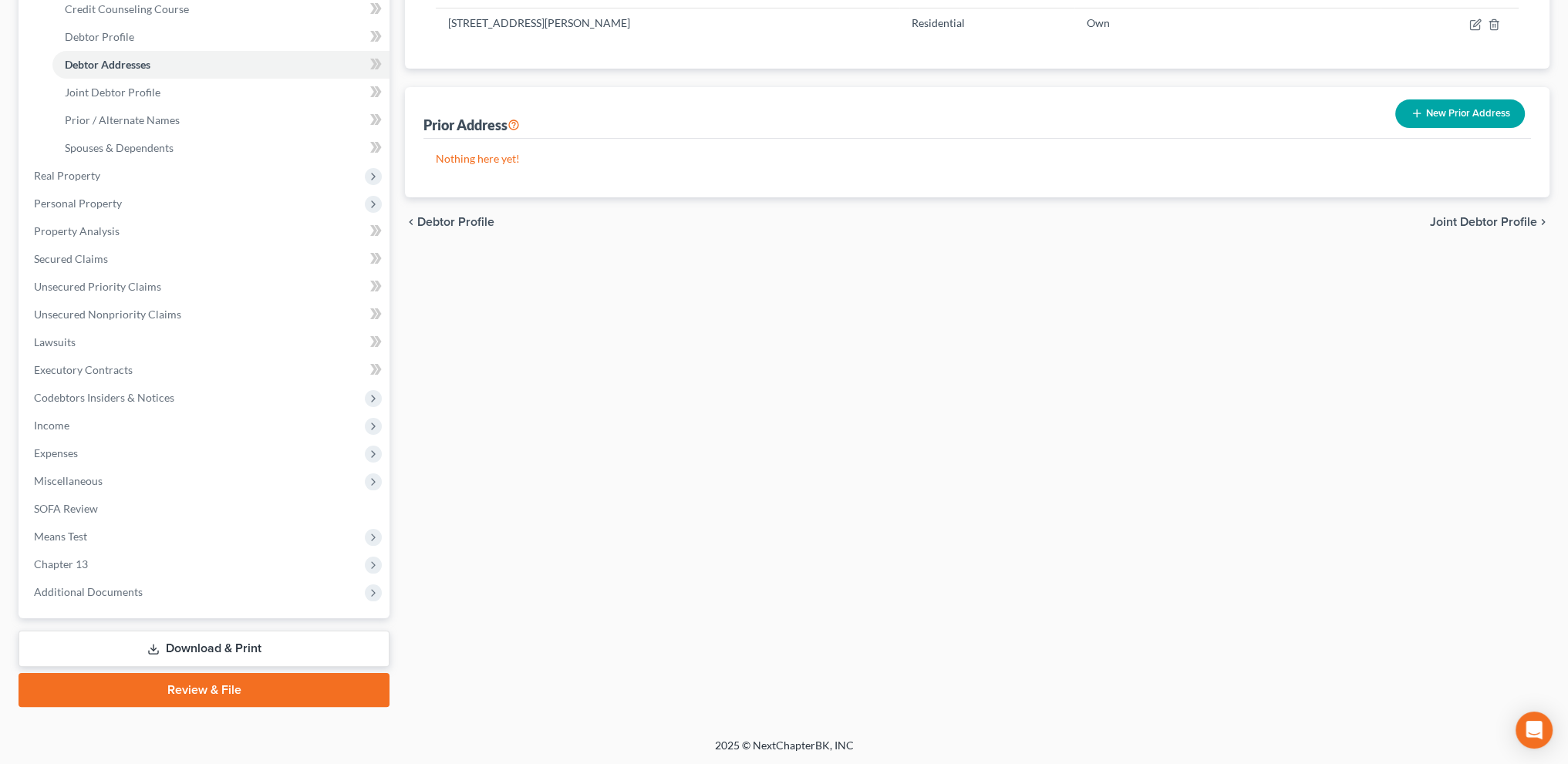
click at [220, 641] on link "Download & Print" at bounding box center [204, 649] width 371 height 37
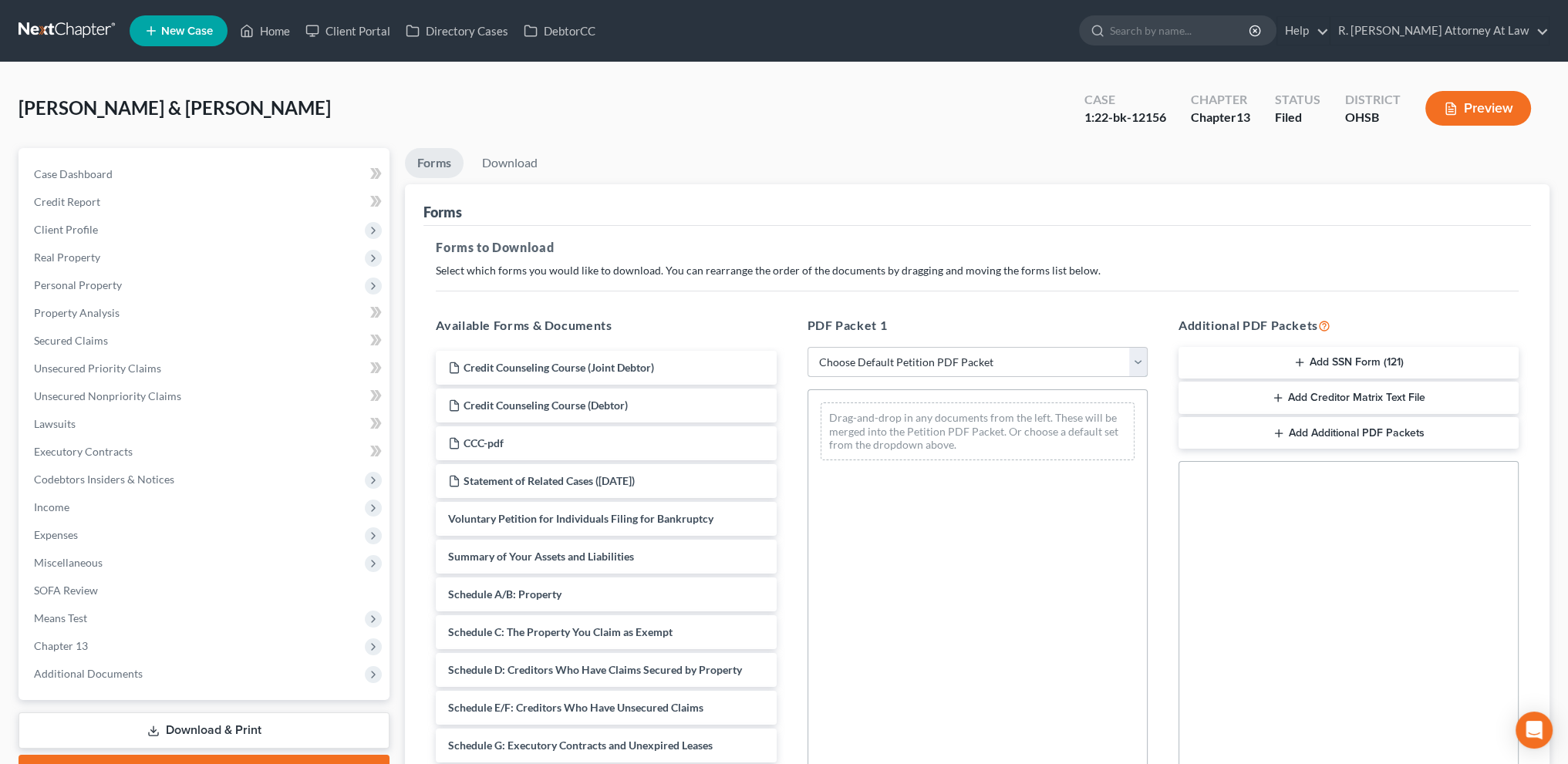
click at [853, 359] on select "Choose Default Petition PDF Packet Complete Bankruptcy Petition (all forms and …" at bounding box center [978, 362] width 340 height 30
select select "2"
click at [808, 347] on select "Choose Default Petition PDF Packet Complete Bankruptcy Petition (all forms and …" at bounding box center [978, 362] width 340 height 30
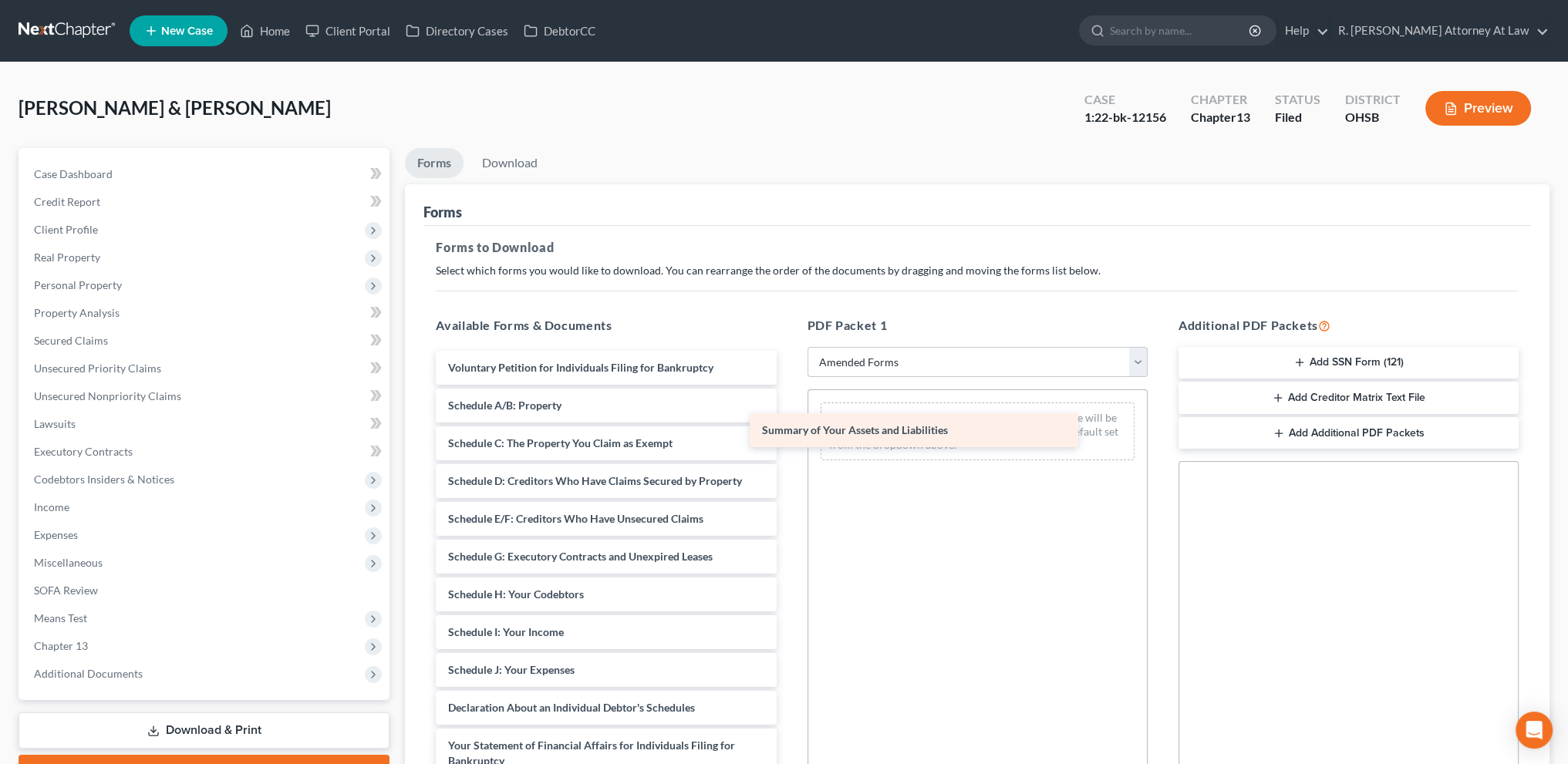
drag, startPoint x: 546, startPoint y: 409, endPoint x: 859, endPoint y: 435, distance: 314.1
click at [788, 435] on div "Summary of Your Assets and Liabilities Voluntary Petition for Individuals Filin…" at bounding box center [606, 686] width 365 height 669
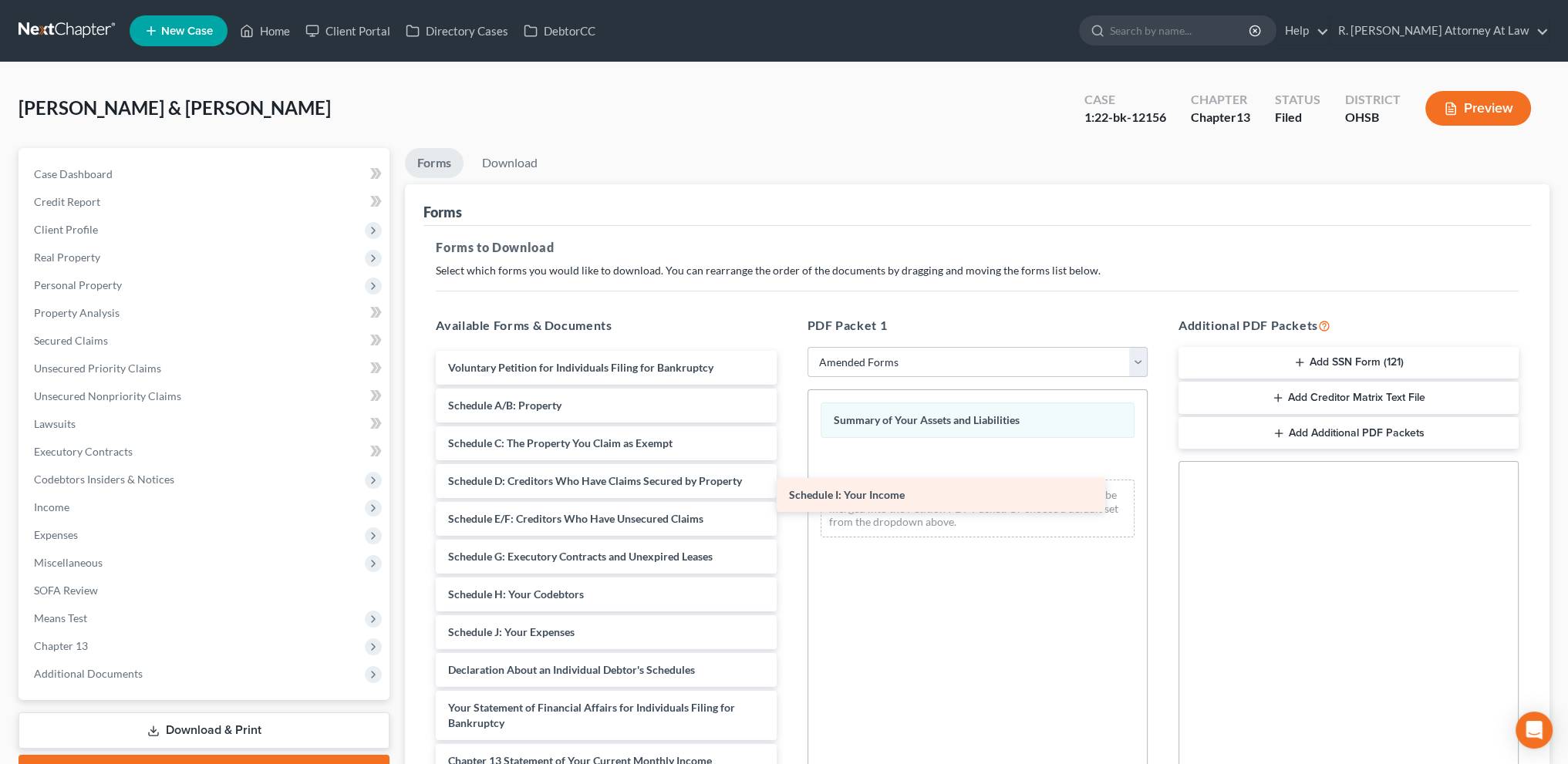
drag, startPoint x: 560, startPoint y: 622, endPoint x: 904, endPoint y: 483, distance: 371.0
click at [788, 484] on div "Schedule I: Your Income Voluntary Petition for Individuals Filing for Bankruptc…" at bounding box center [606, 666] width 365 height 632
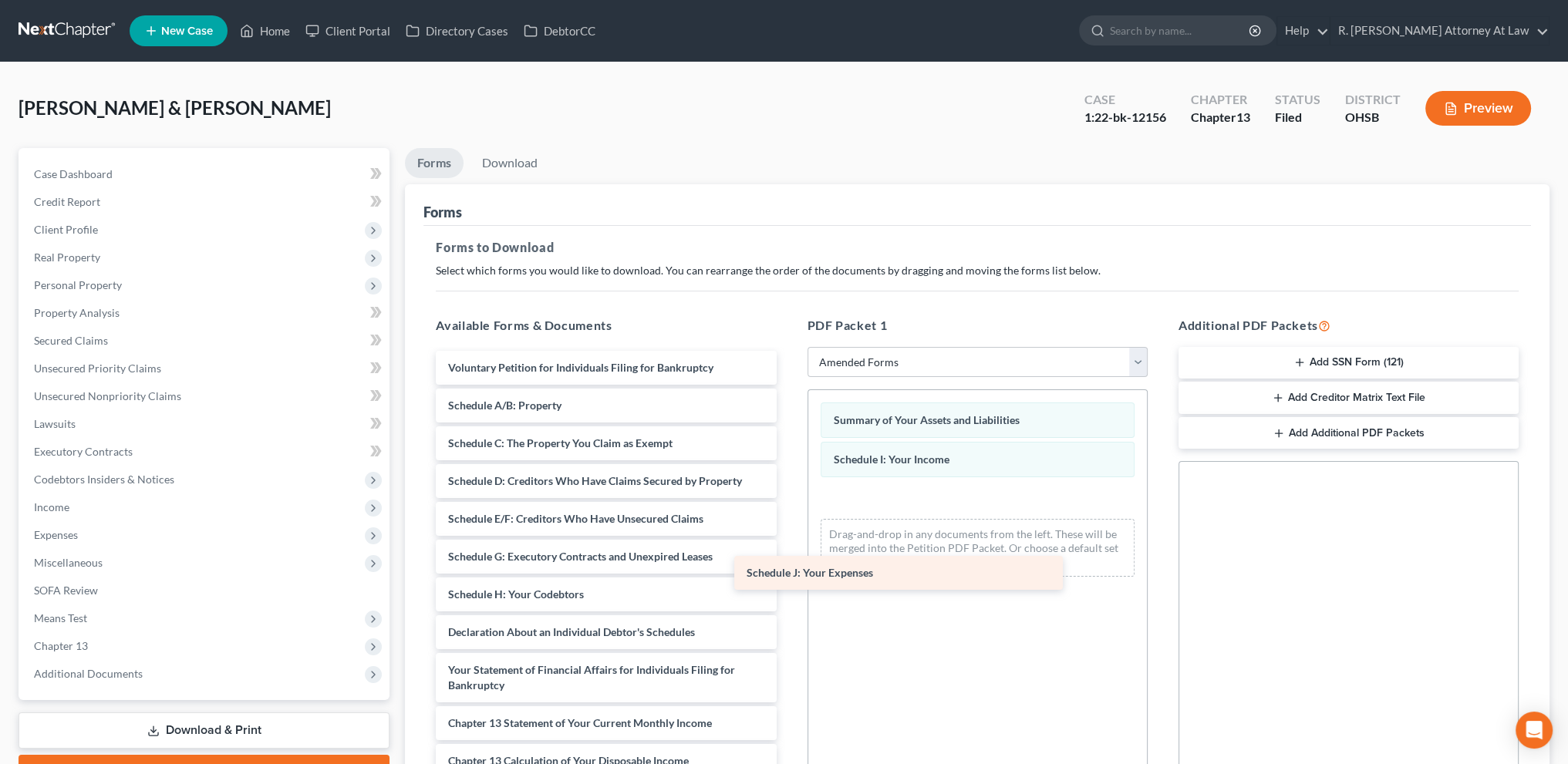
drag, startPoint x: 617, startPoint y: 639, endPoint x: 947, endPoint y: 530, distance: 347.5
click at [788, 535] on div "Schedule J: Your Expenses Voluntary Petition for Individuals Filing for Bankrup…" at bounding box center [606, 647] width 365 height 593
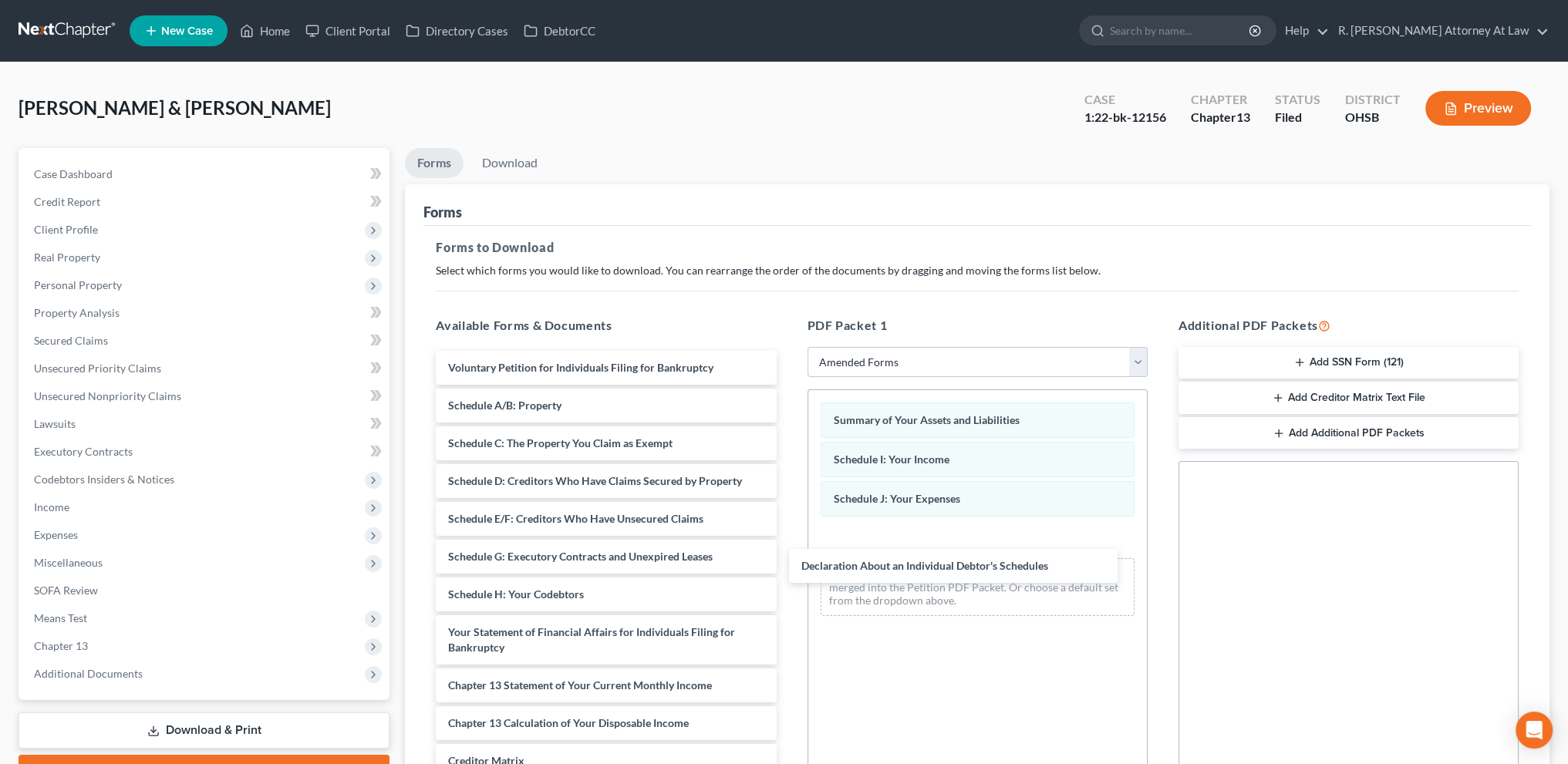
drag, startPoint x: 608, startPoint y: 632, endPoint x: 970, endPoint y: 560, distance: 369.1
click at [788, 565] on div "Declaration About an Individual Debtor's Schedules Voluntary Petition for Indiv…" at bounding box center [606, 629] width 365 height 556
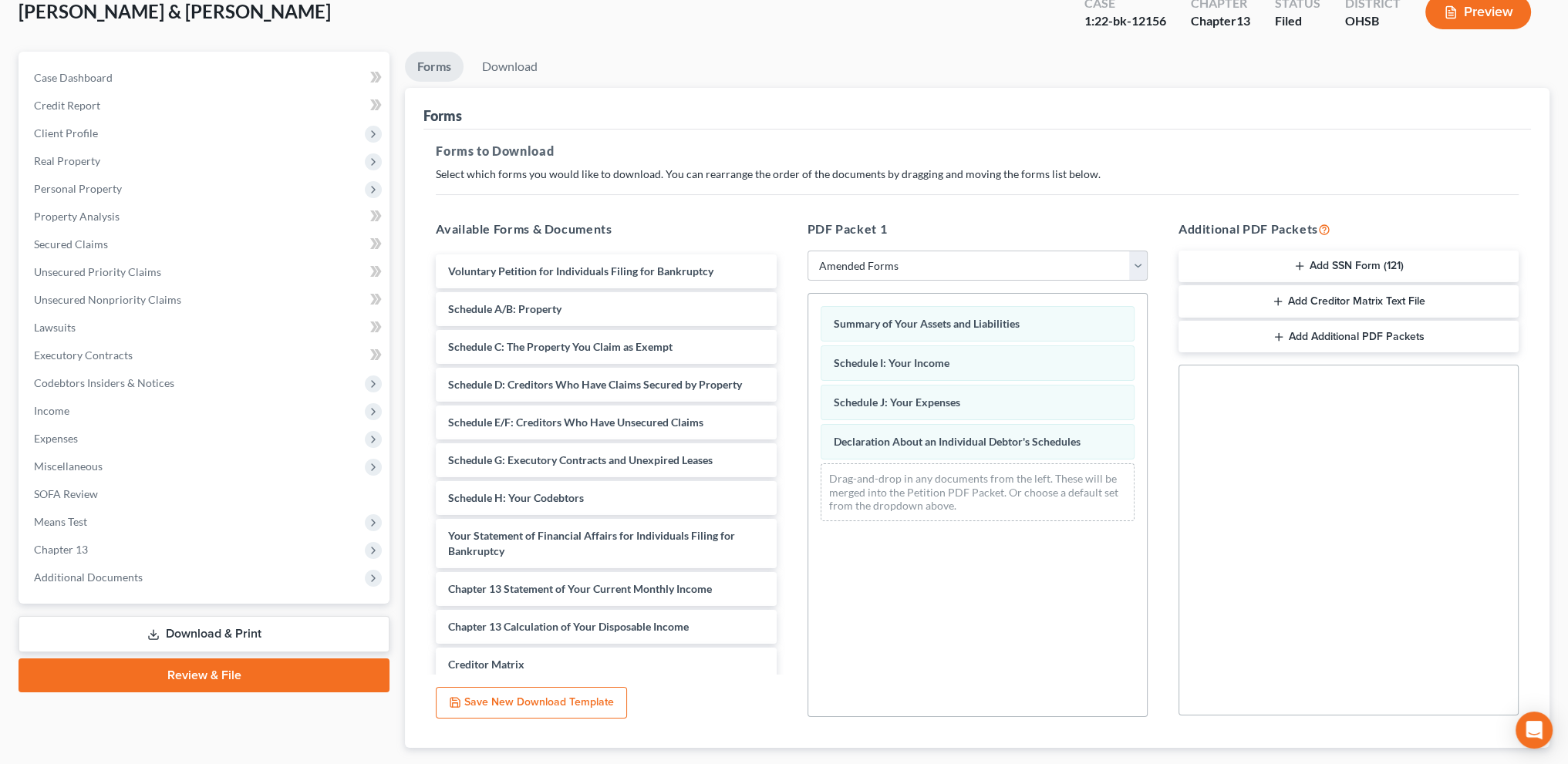
scroll to position [186, 0]
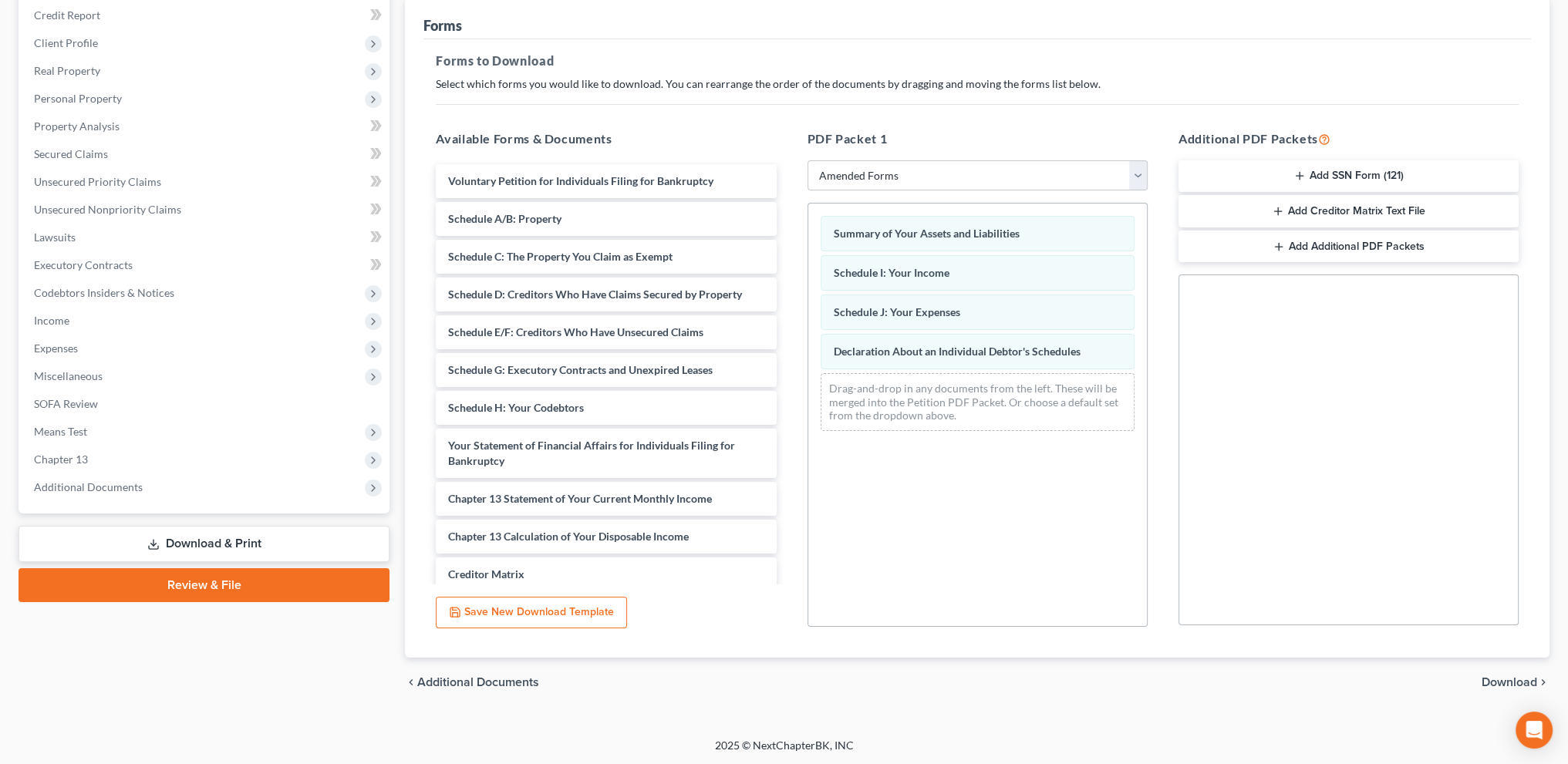
click at [1513, 672] on div "chevron_left Additional Documents Download chevron_right" at bounding box center [977, 682] width 1144 height 50
click at [1518, 678] on span "Download" at bounding box center [1510, 682] width 56 height 12
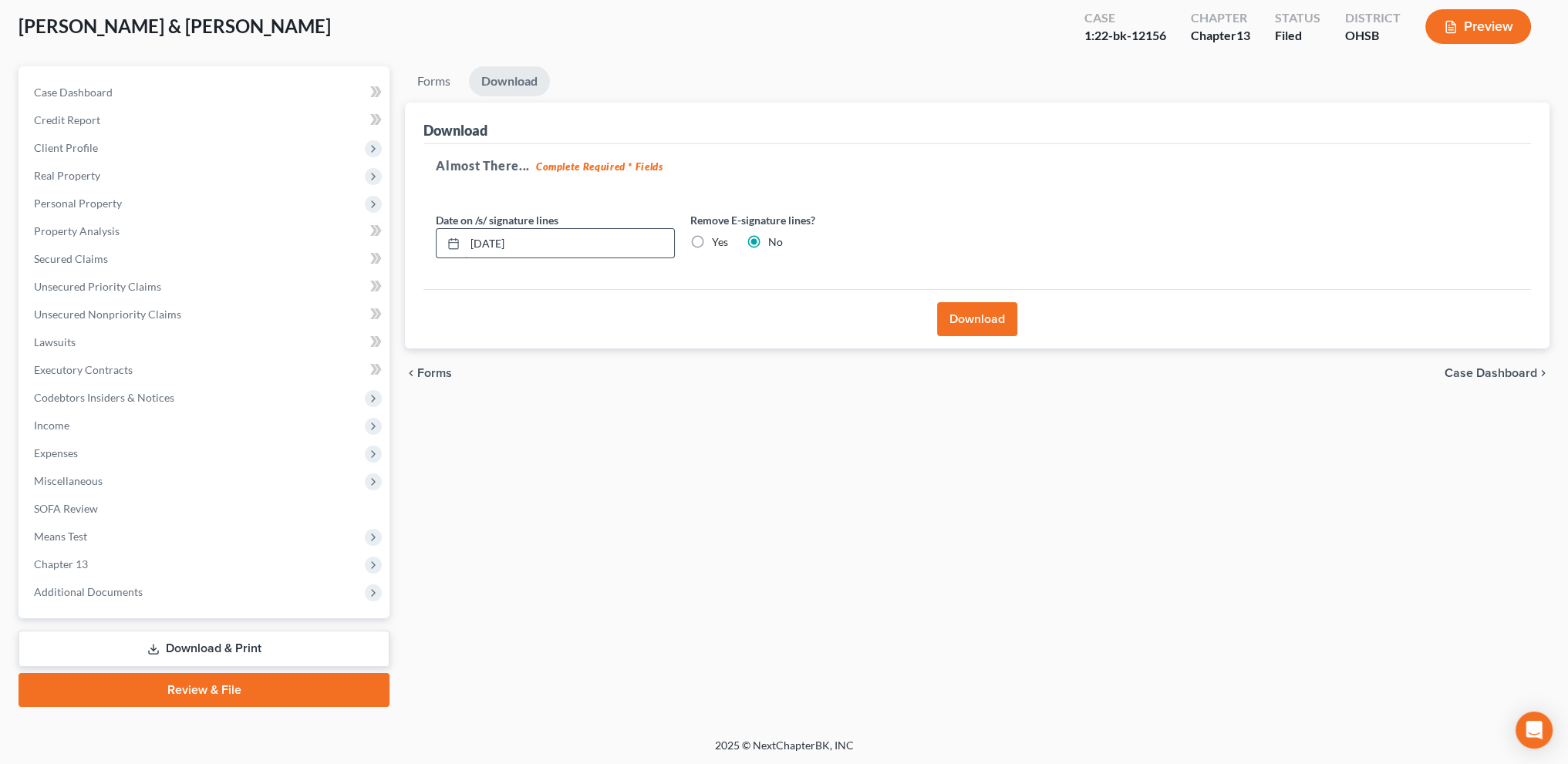
click at [497, 242] on input "09/09/2025" at bounding box center [570, 244] width 209 height 30
type input "09/05/2025"
drag, startPoint x: 960, startPoint y: 319, endPoint x: 953, endPoint y: 315, distance: 8.1
click at [960, 318] on button "Download" at bounding box center [977, 319] width 80 height 34
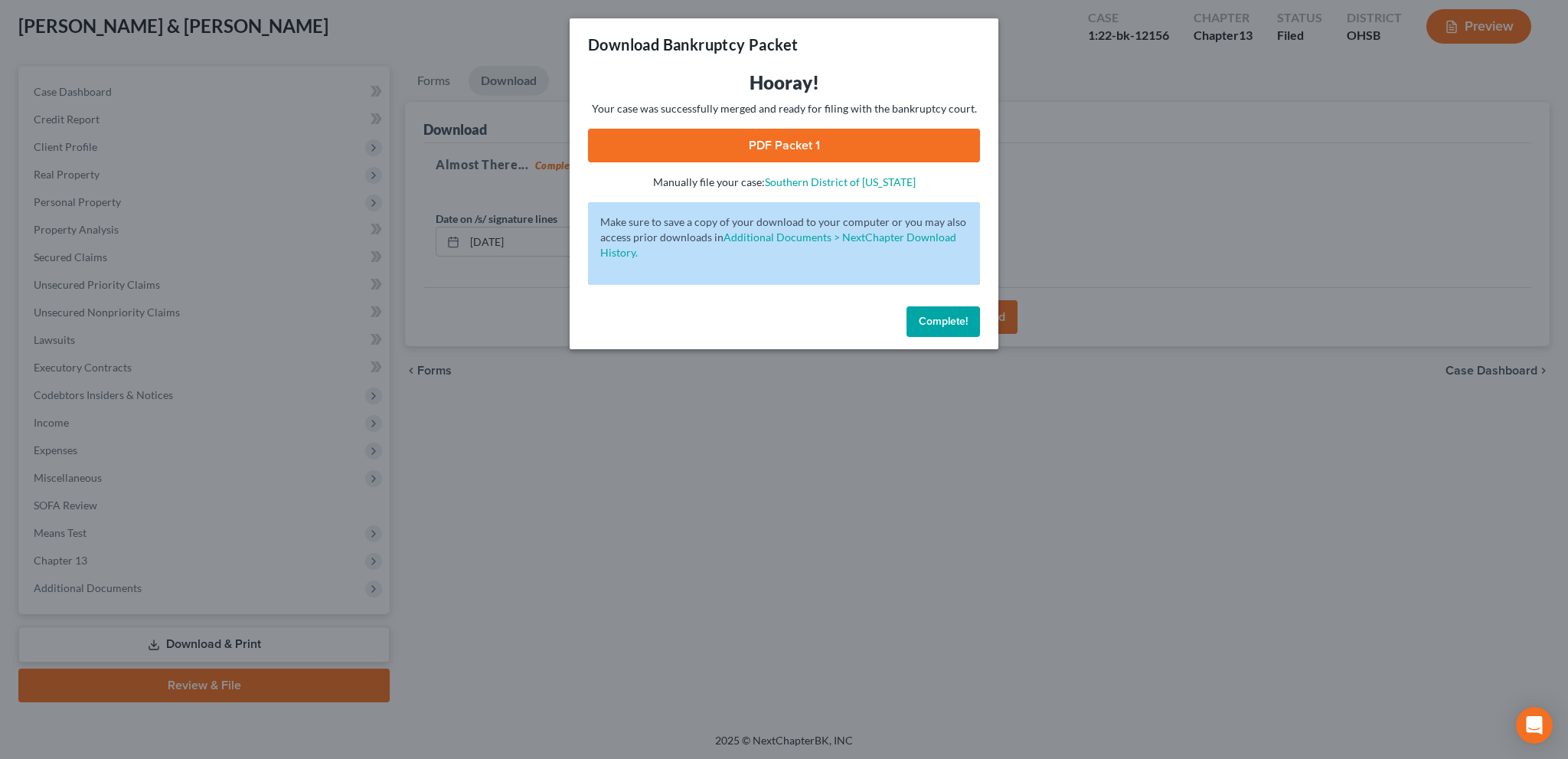
click at [780, 146] on link "PDF Packet 1" at bounding box center [784, 145] width 392 height 34
click at [936, 318] on span "Complete!" at bounding box center [943, 321] width 49 height 13
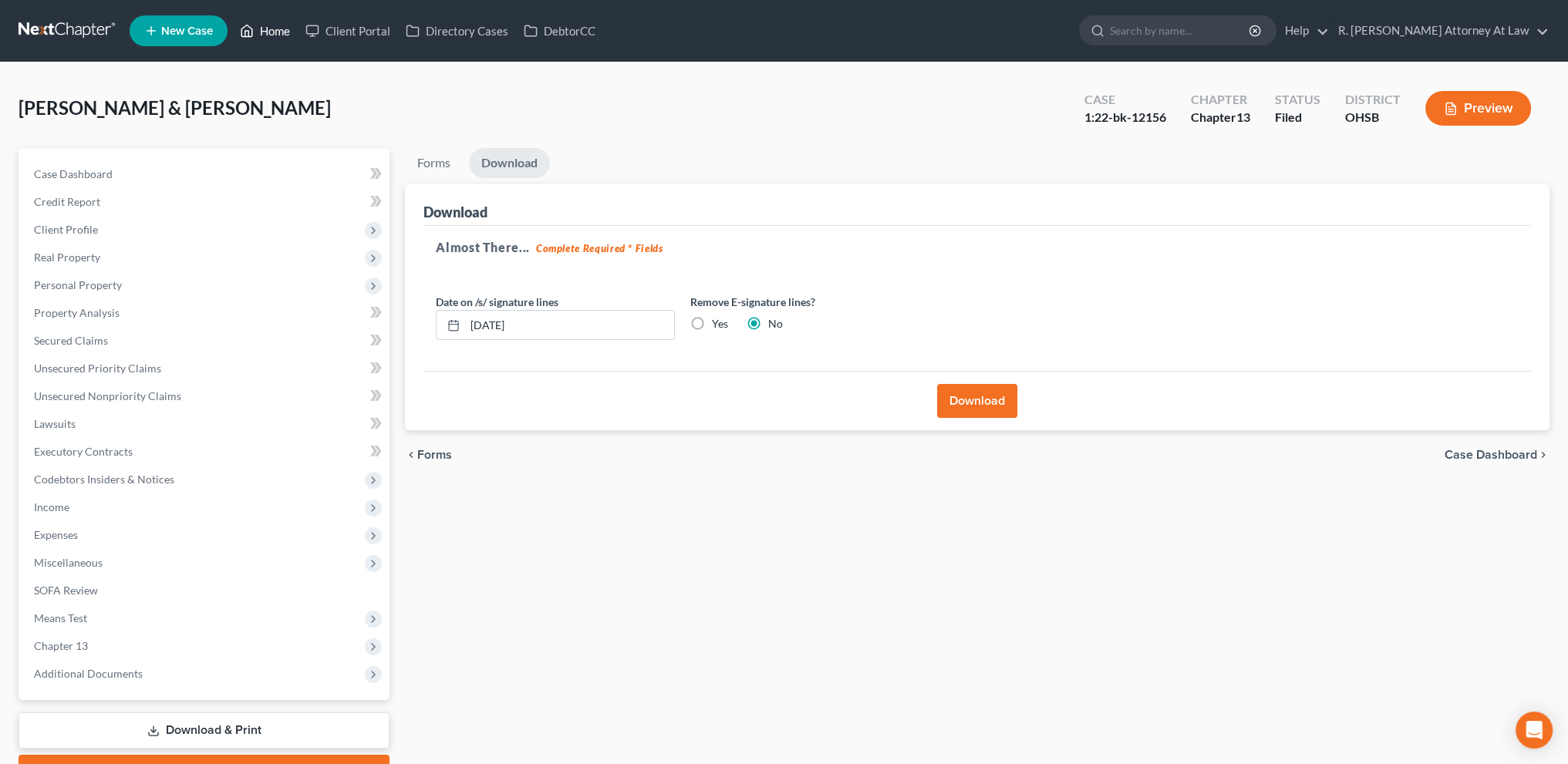
scroll to position [0, 0]
click at [261, 24] on link "Home" at bounding box center [264, 30] width 65 height 28
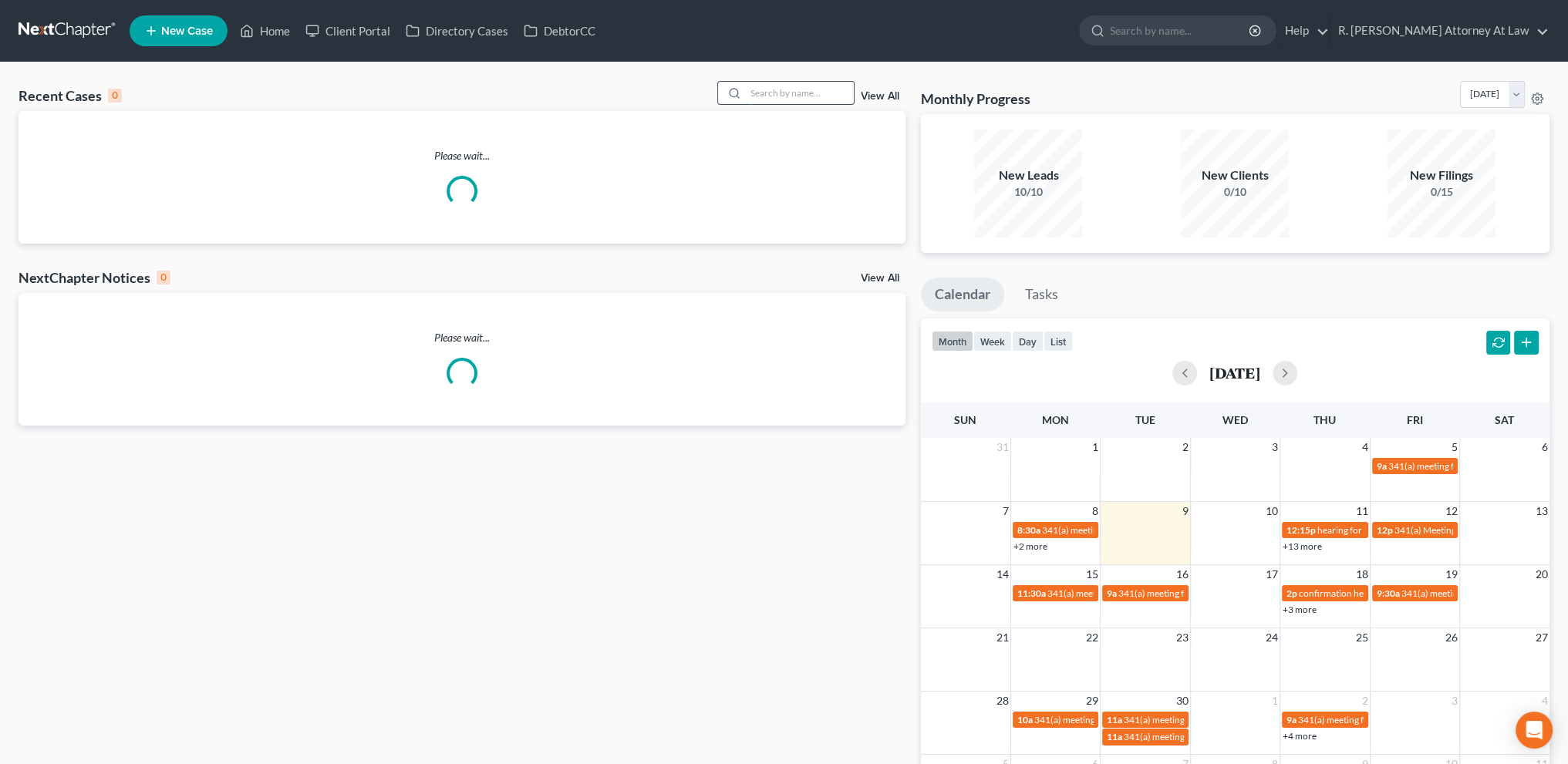
click at [811, 98] on input "search" at bounding box center [800, 93] width 108 height 23
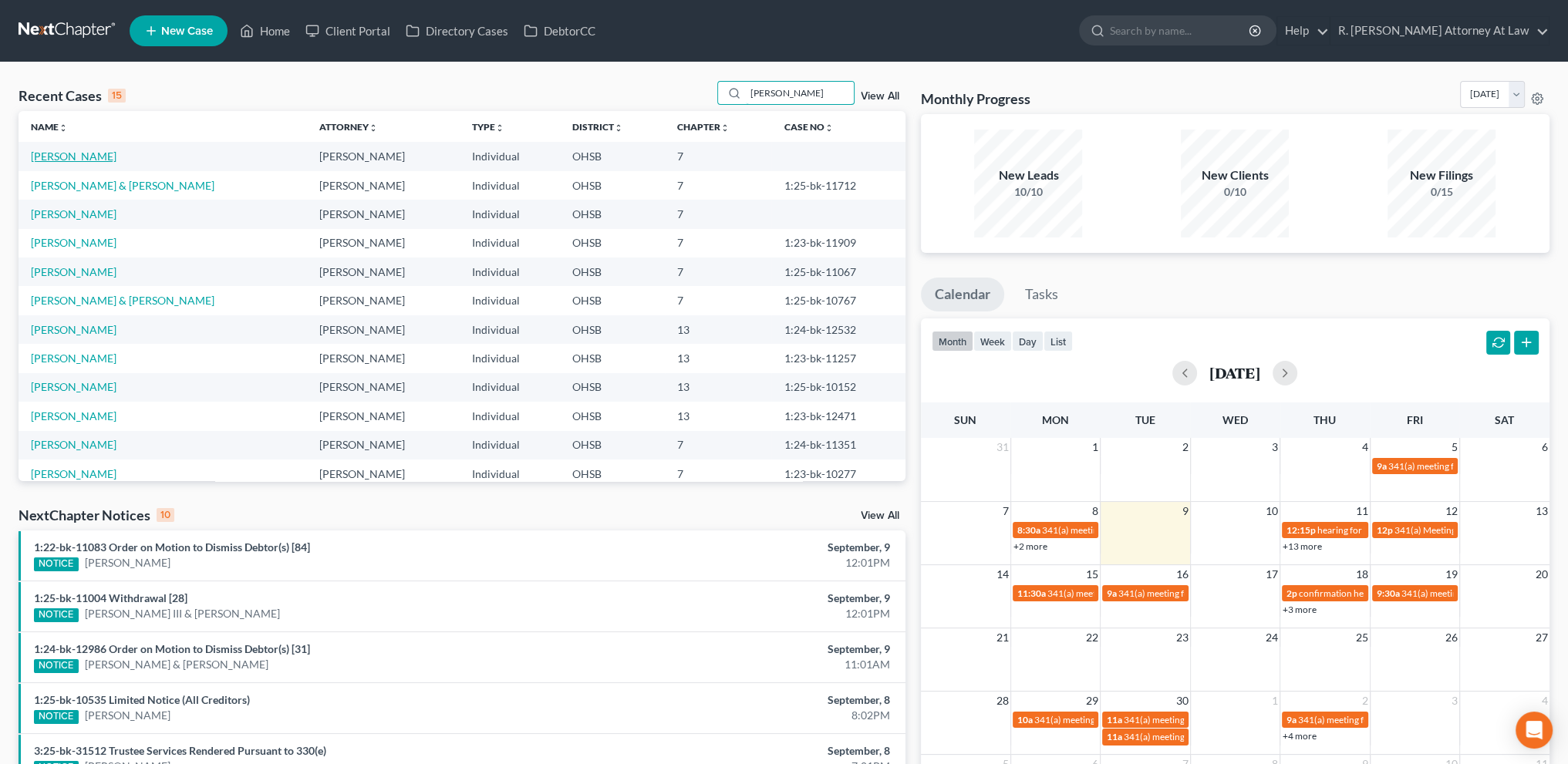
type input "williams"
click at [73, 155] on link "Williams, Gregory" at bounding box center [73, 156] width 85 height 13
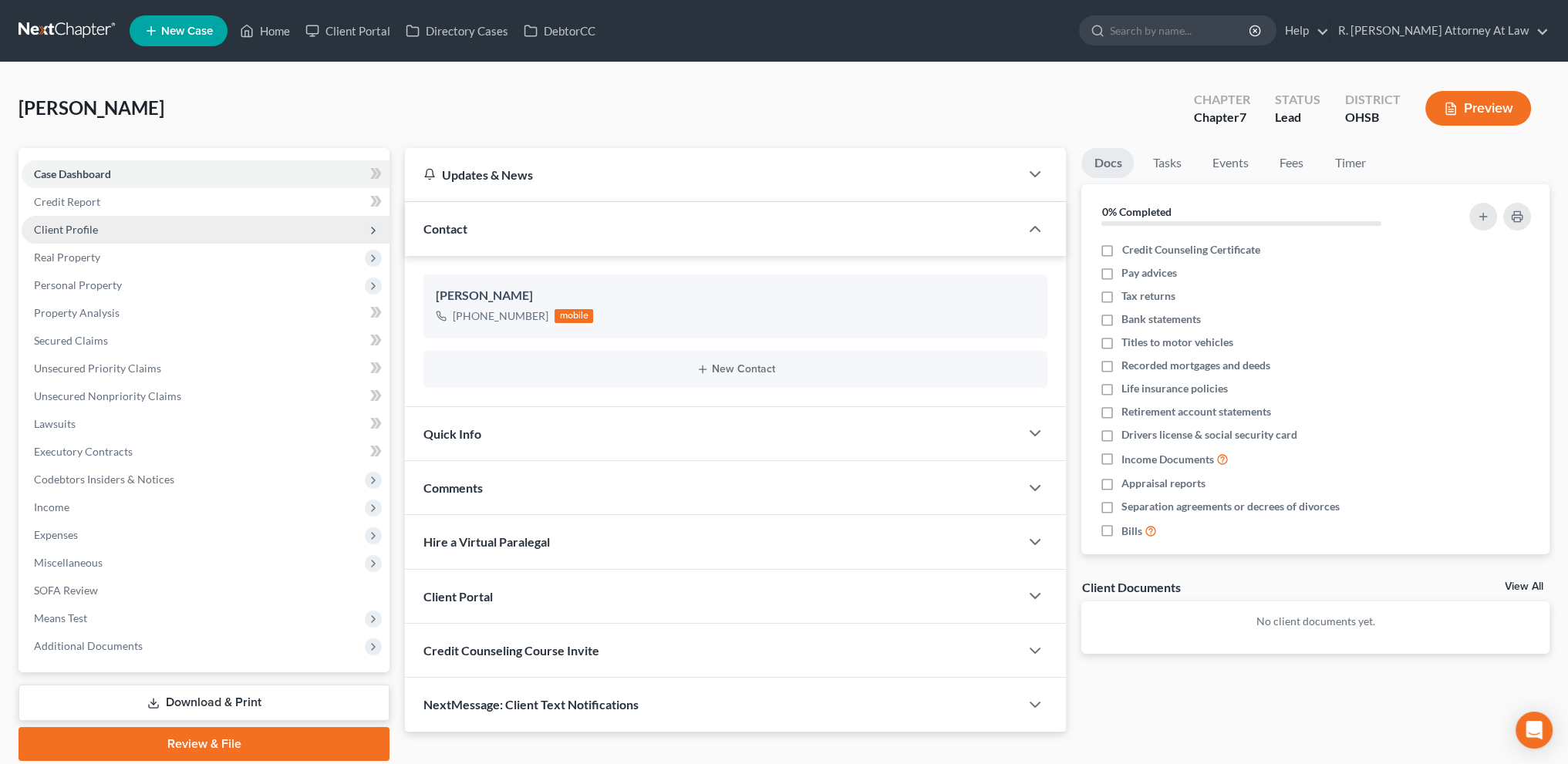
click at [58, 230] on span "Client Profile" at bounding box center [65, 229] width 64 height 13
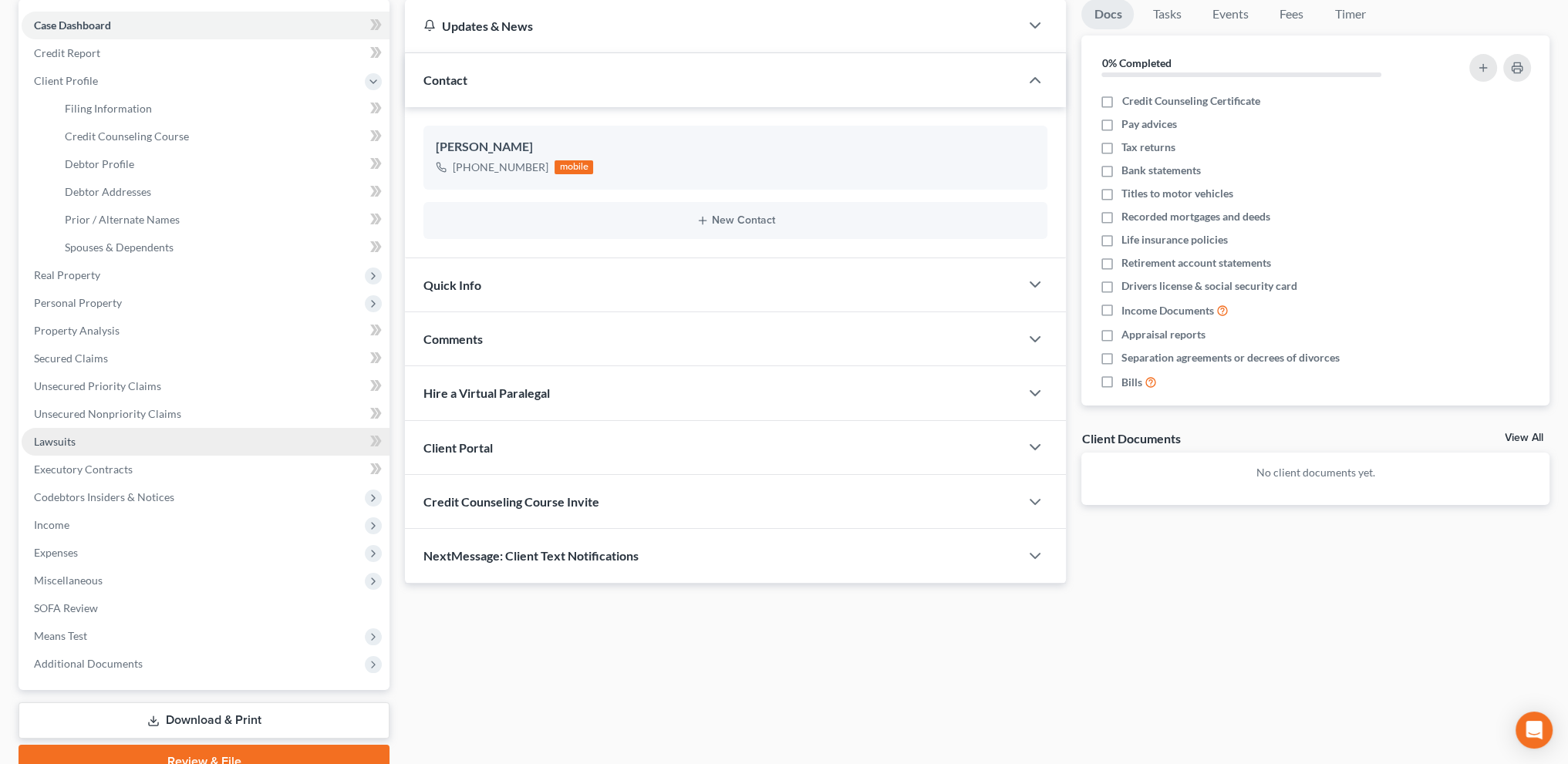
scroll to position [220, 0]
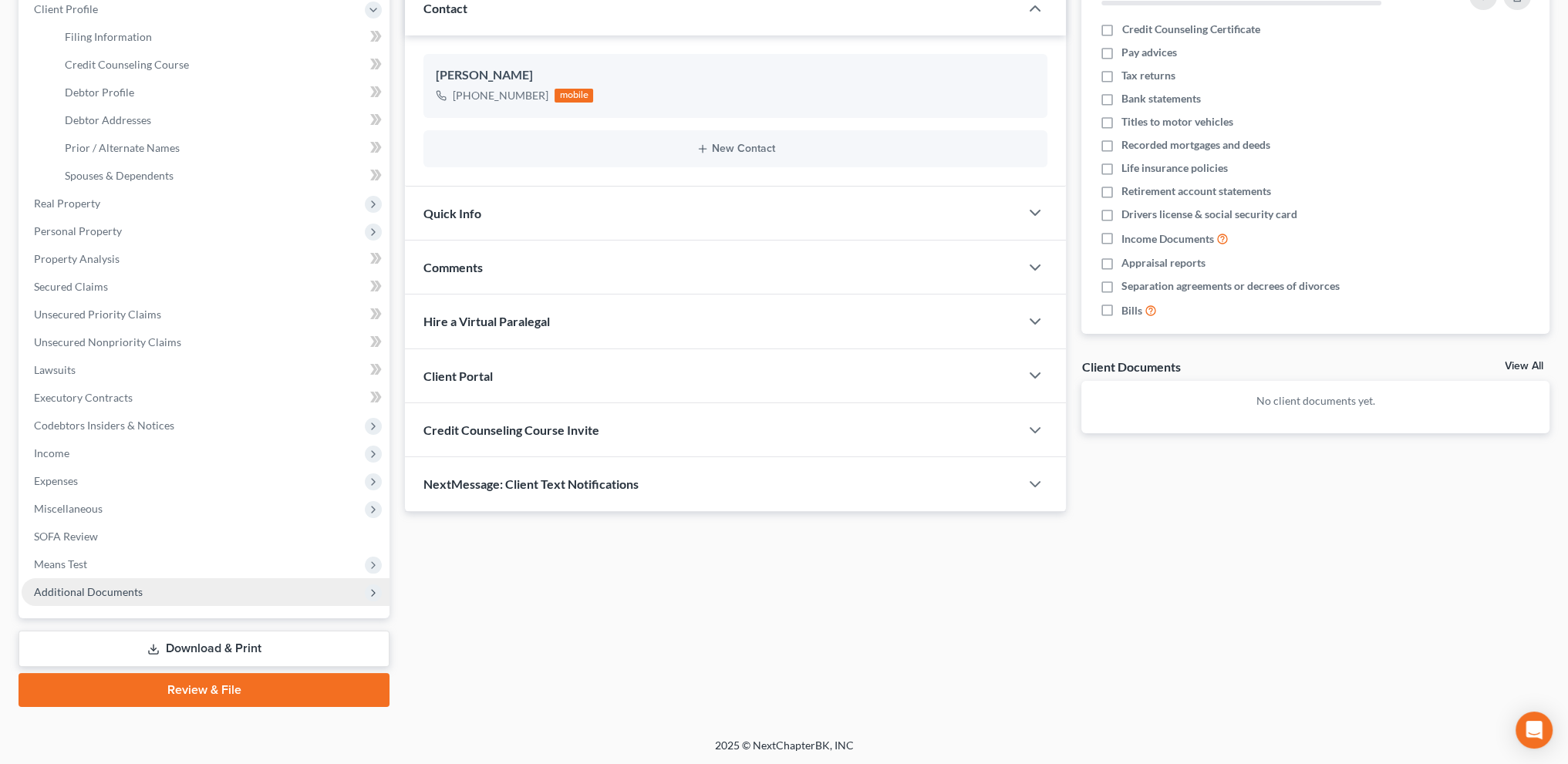
click at [108, 586] on span "Additional Documents" at bounding box center [88, 592] width 109 height 13
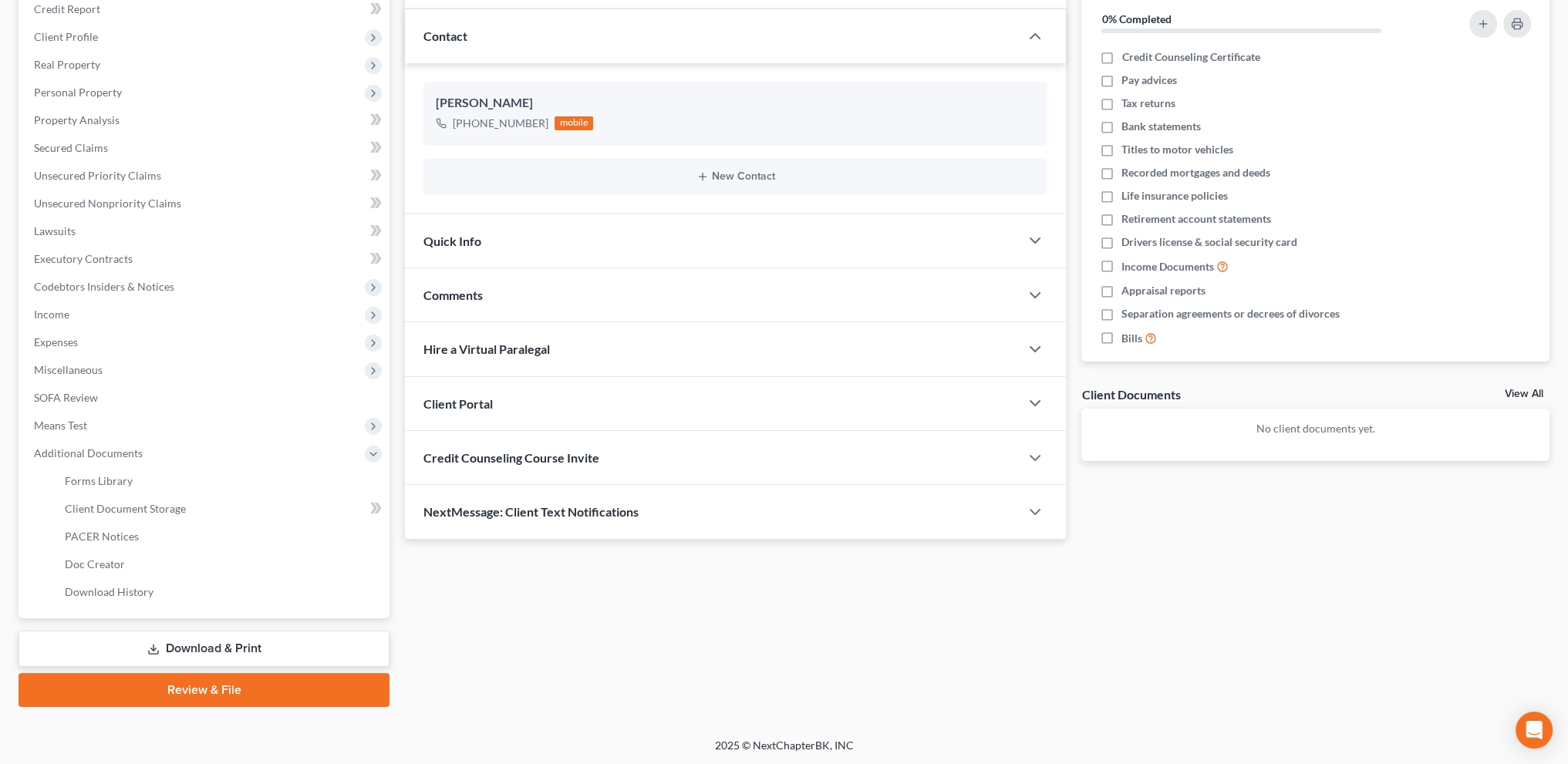
click at [196, 653] on link "Download & Print" at bounding box center [204, 649] width 371 height 37
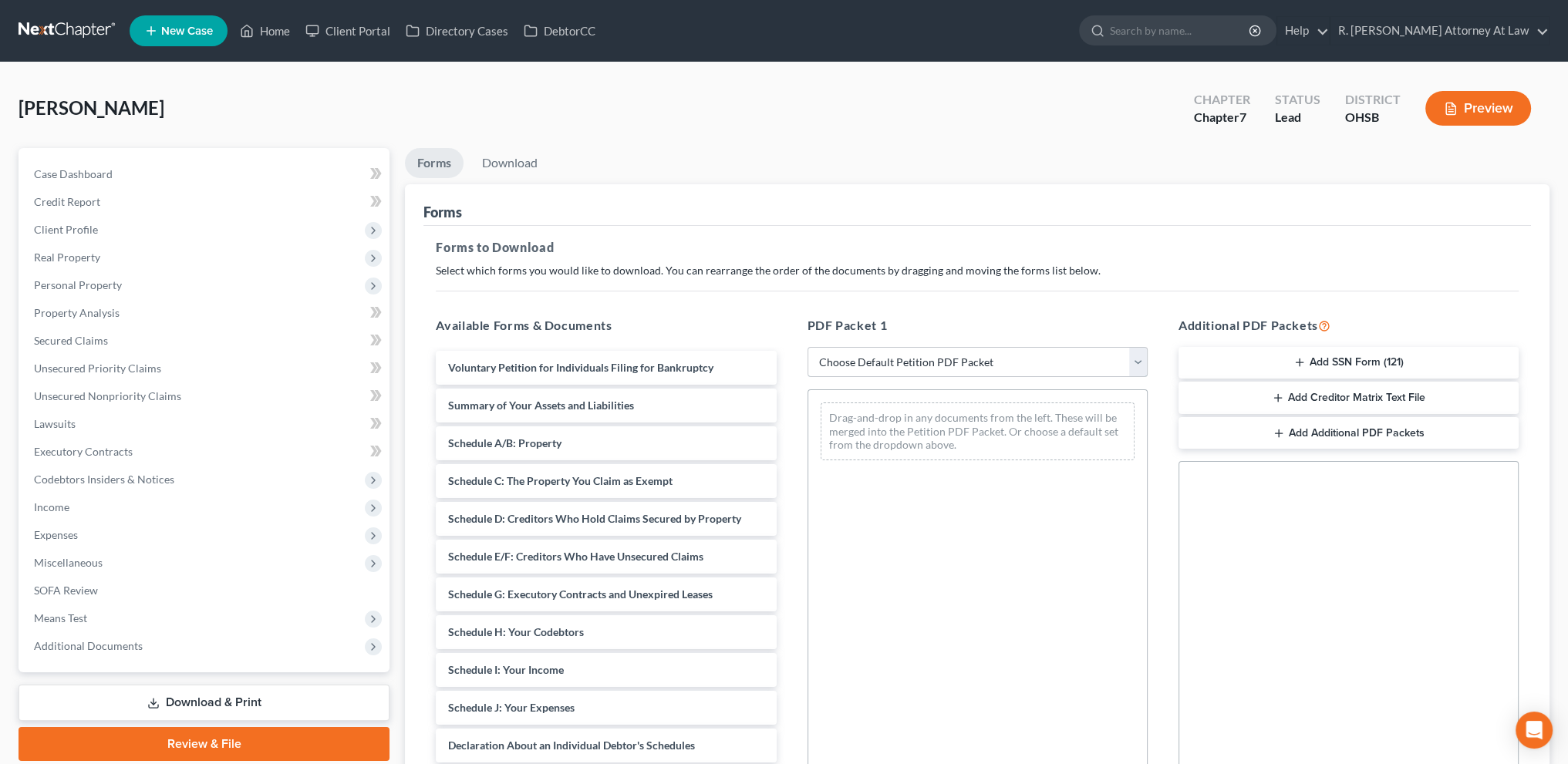
click at [870, 349] on select "Choose Default Petition PDF Packet Complete Bankruptcy Petition (all forms and …" at bounding box center [978, 362] width 340 height 30
select select "14"
click at [808, 347] on select "Choose Default Petition PDF Packet Complete Bankruptcy Petition (all forms and …" at bounding box center [978, 362] width 340 height 30
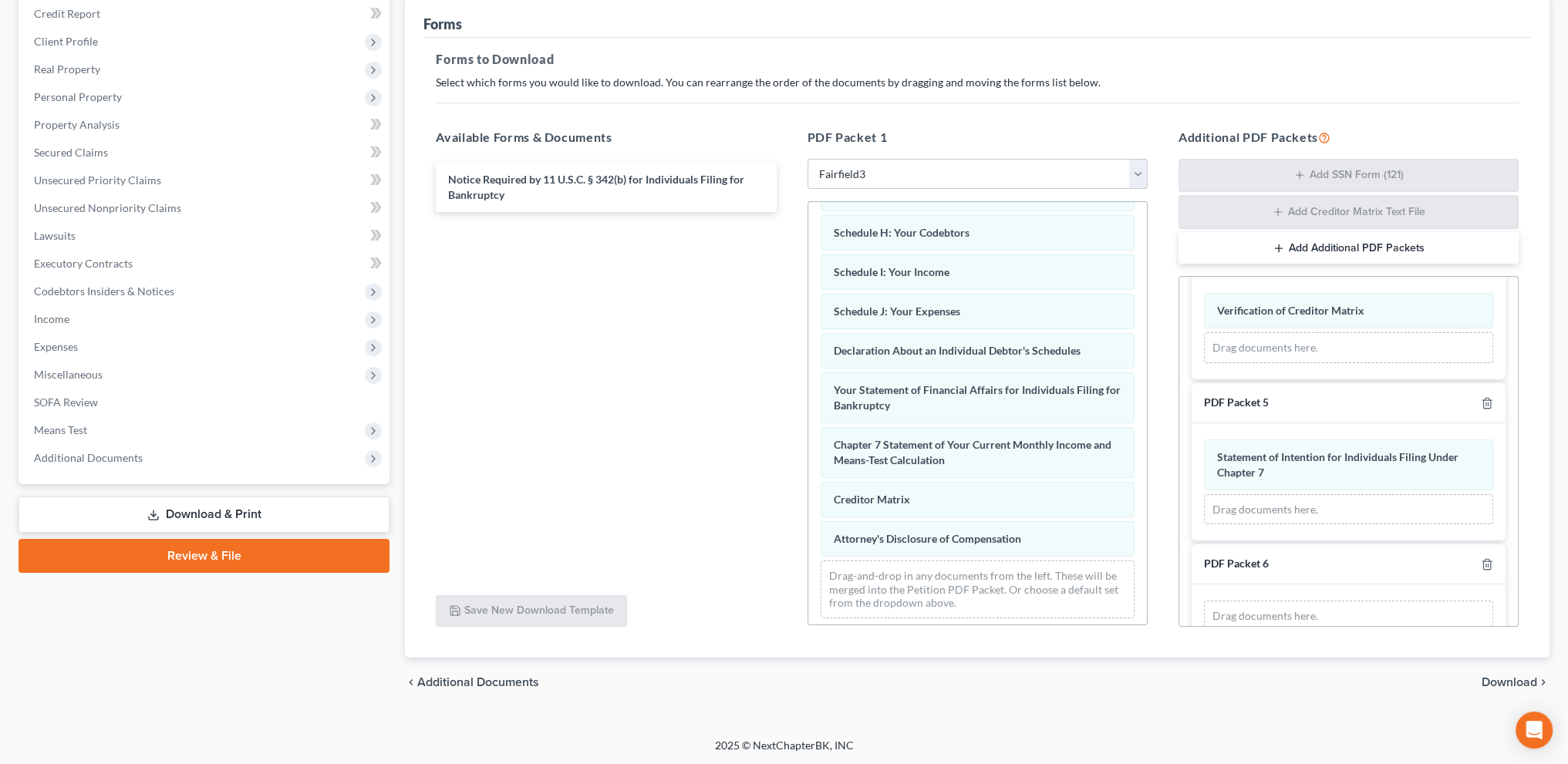
scroll to position [517, 0]
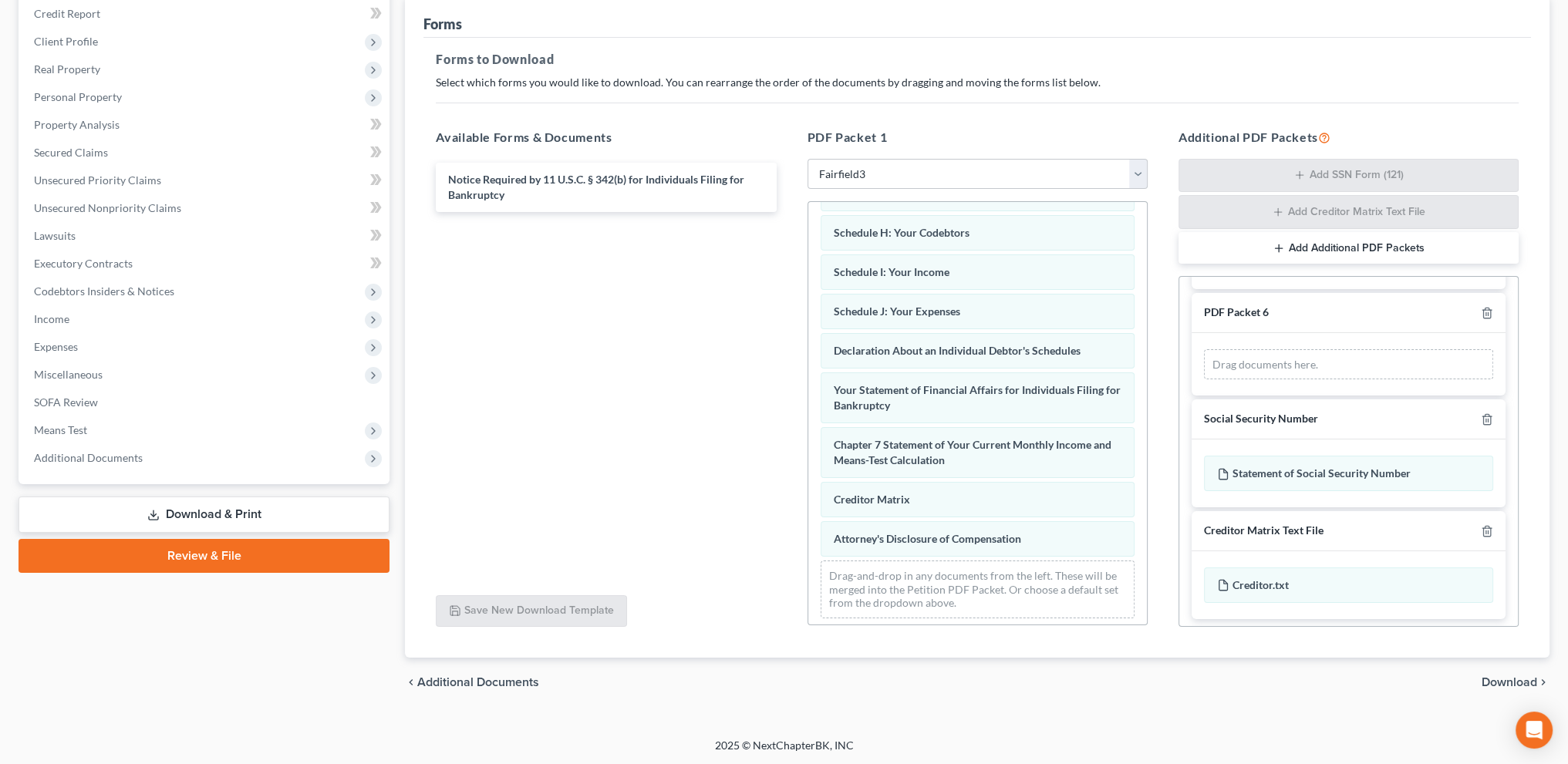
click at [1498, 678] on span "Download" at bounding box center [1510, 682] width 56 height 12
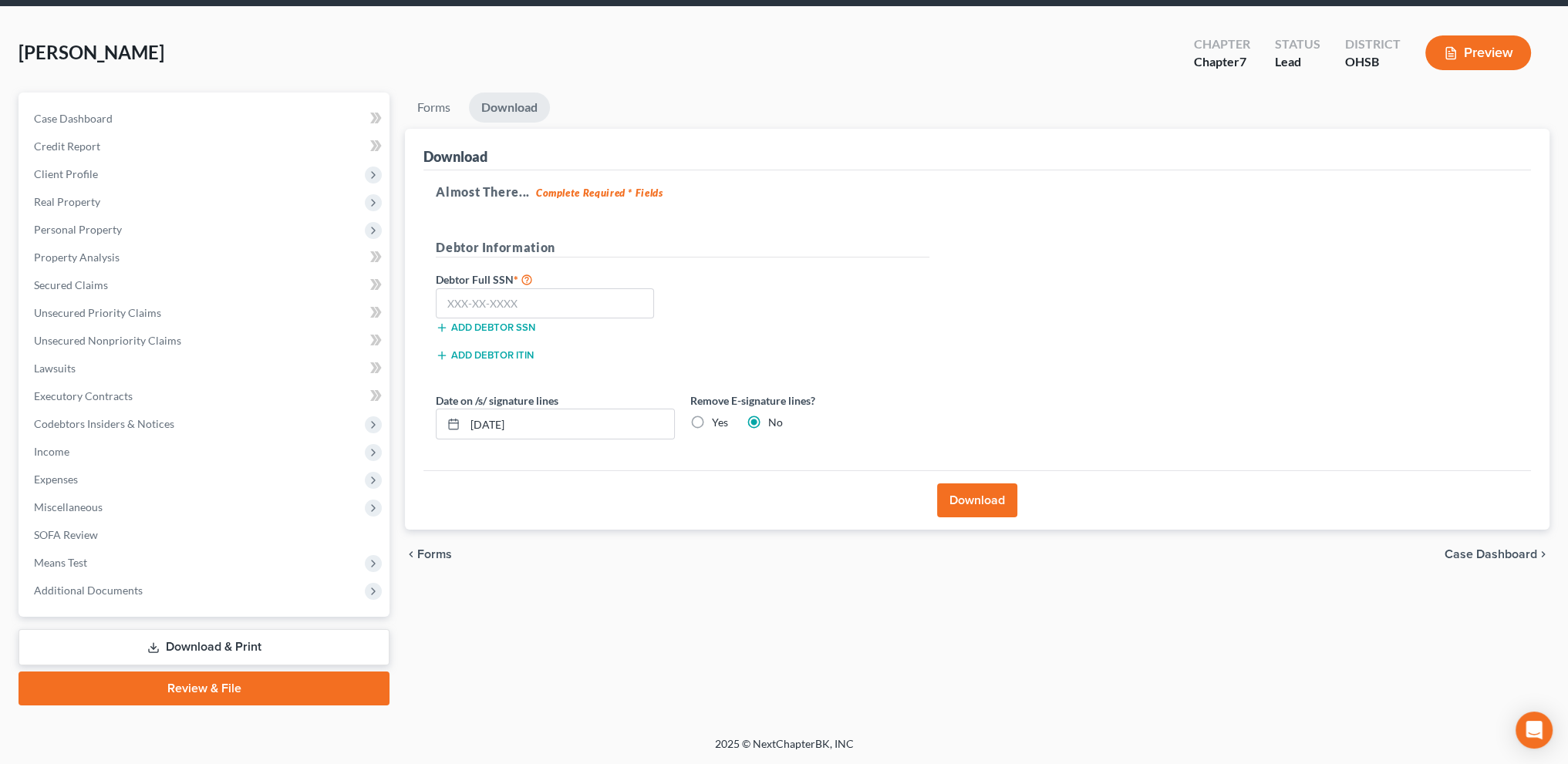
scroll to position [54, 0]
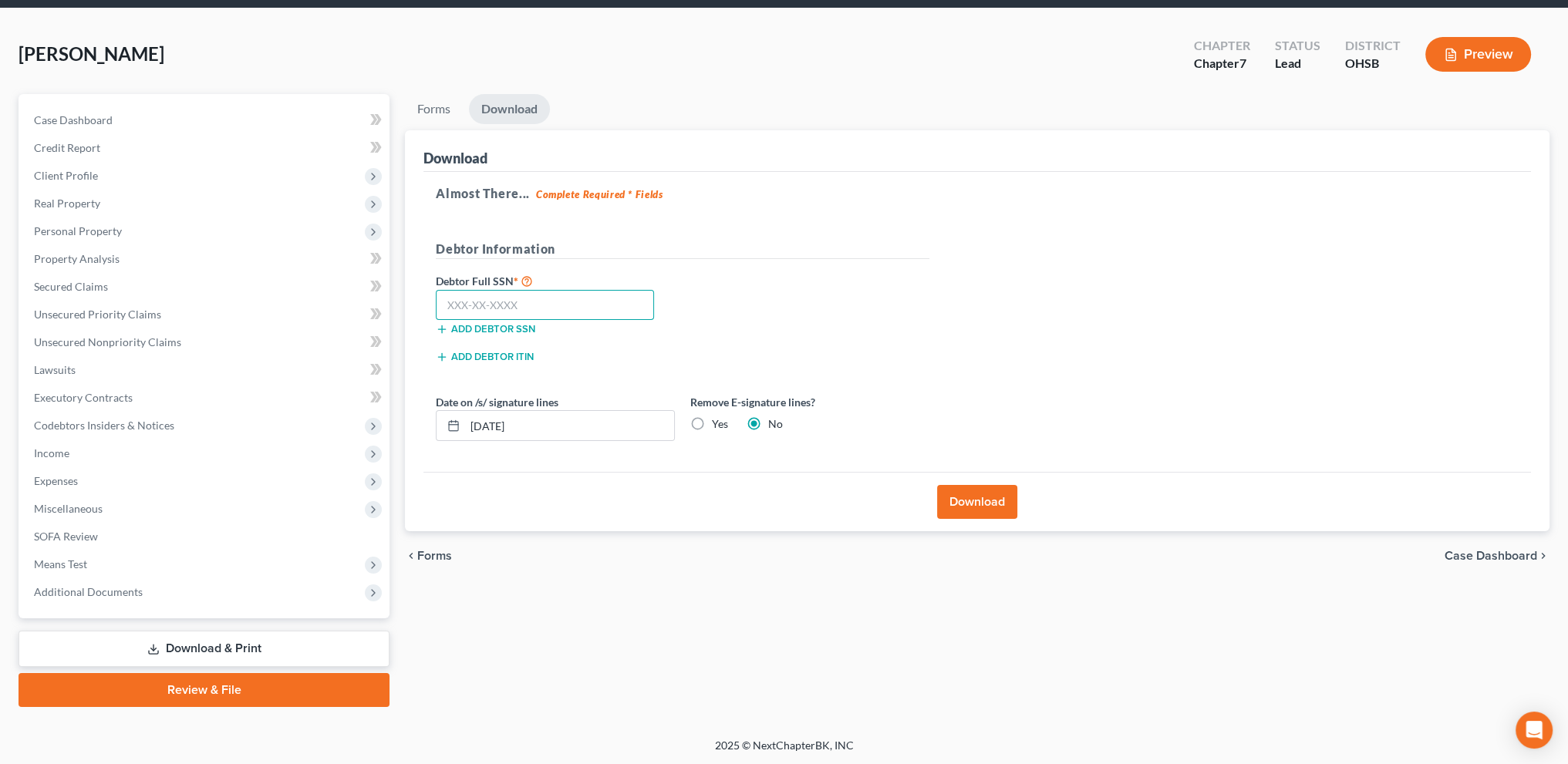
click at [496, 309] on input "text" at bounding box center [545, 305] width 218 height 30
type input "051-80-8211"
click at [966, 502] on button "Download" at bounding box center [977, 502] width 80 height 34
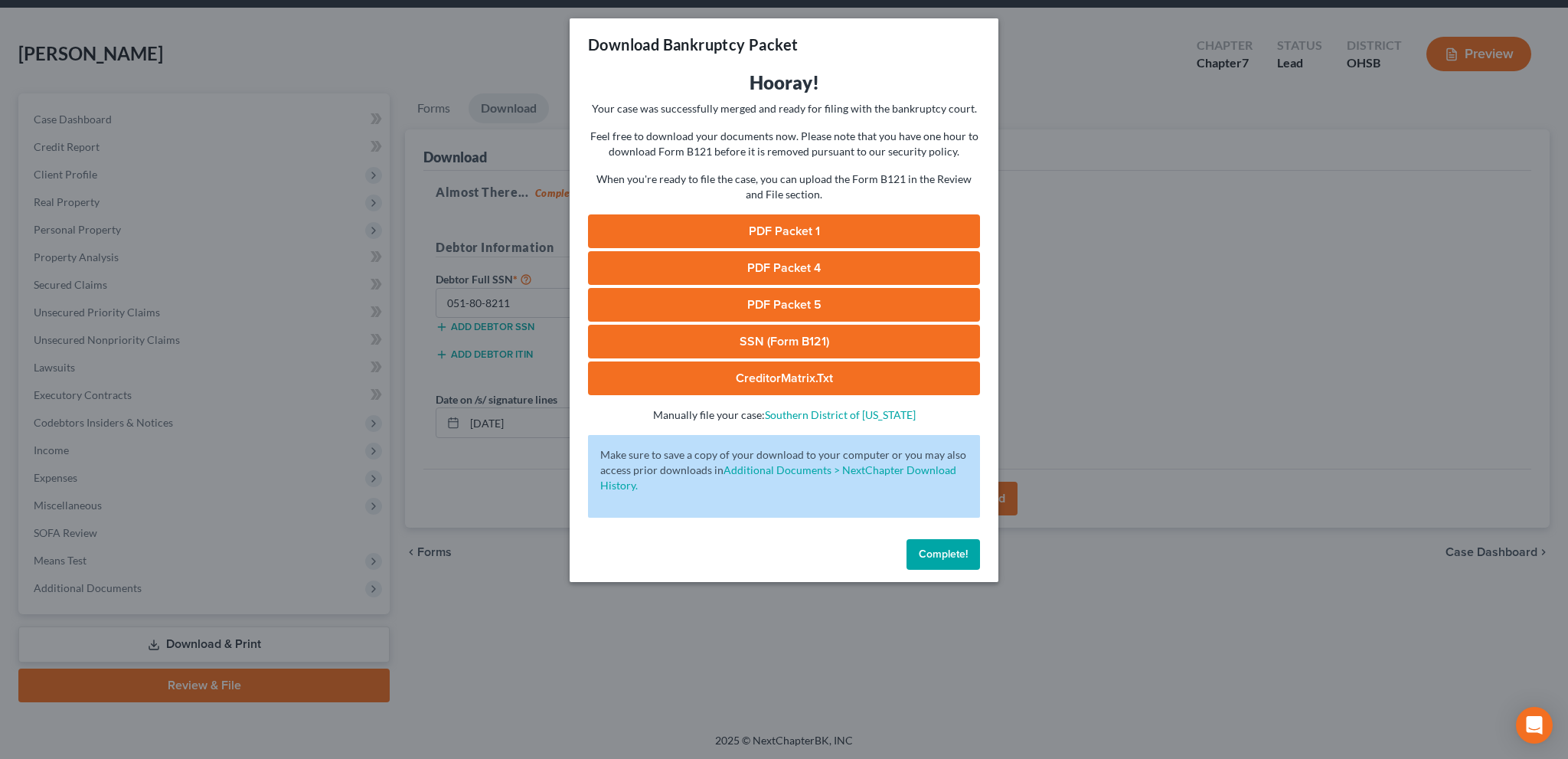
click at [781, 226] on link "PDF Packet 1" at bounding box center [784, 231] width 392 height 34
click at [937, 550] on span "Complete!" at bounding box center [943, 554] width 49 height 13
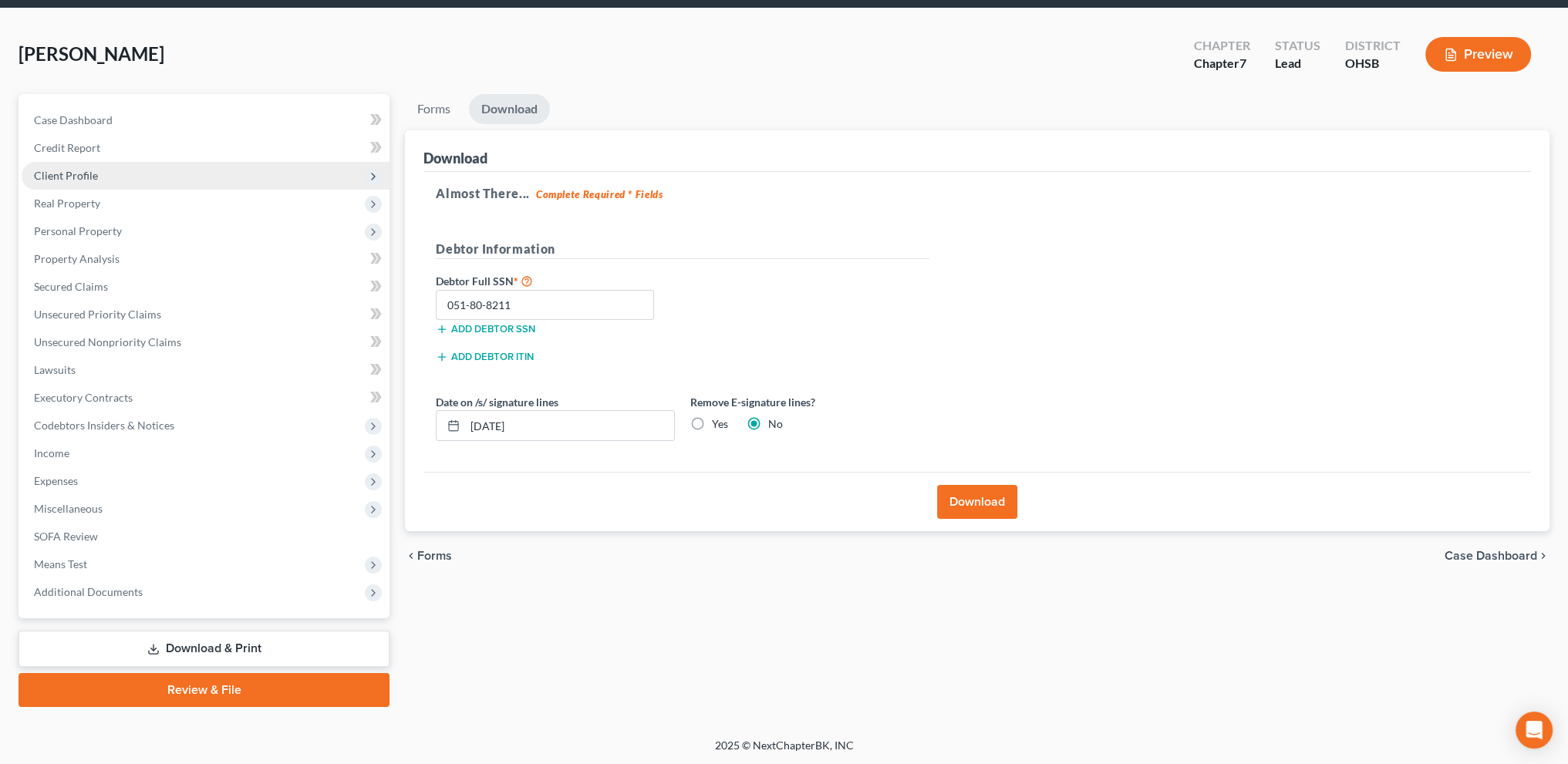
click at [47, 172] on span "Client Profile" at bounding box center [65, 175] width 64 height 13
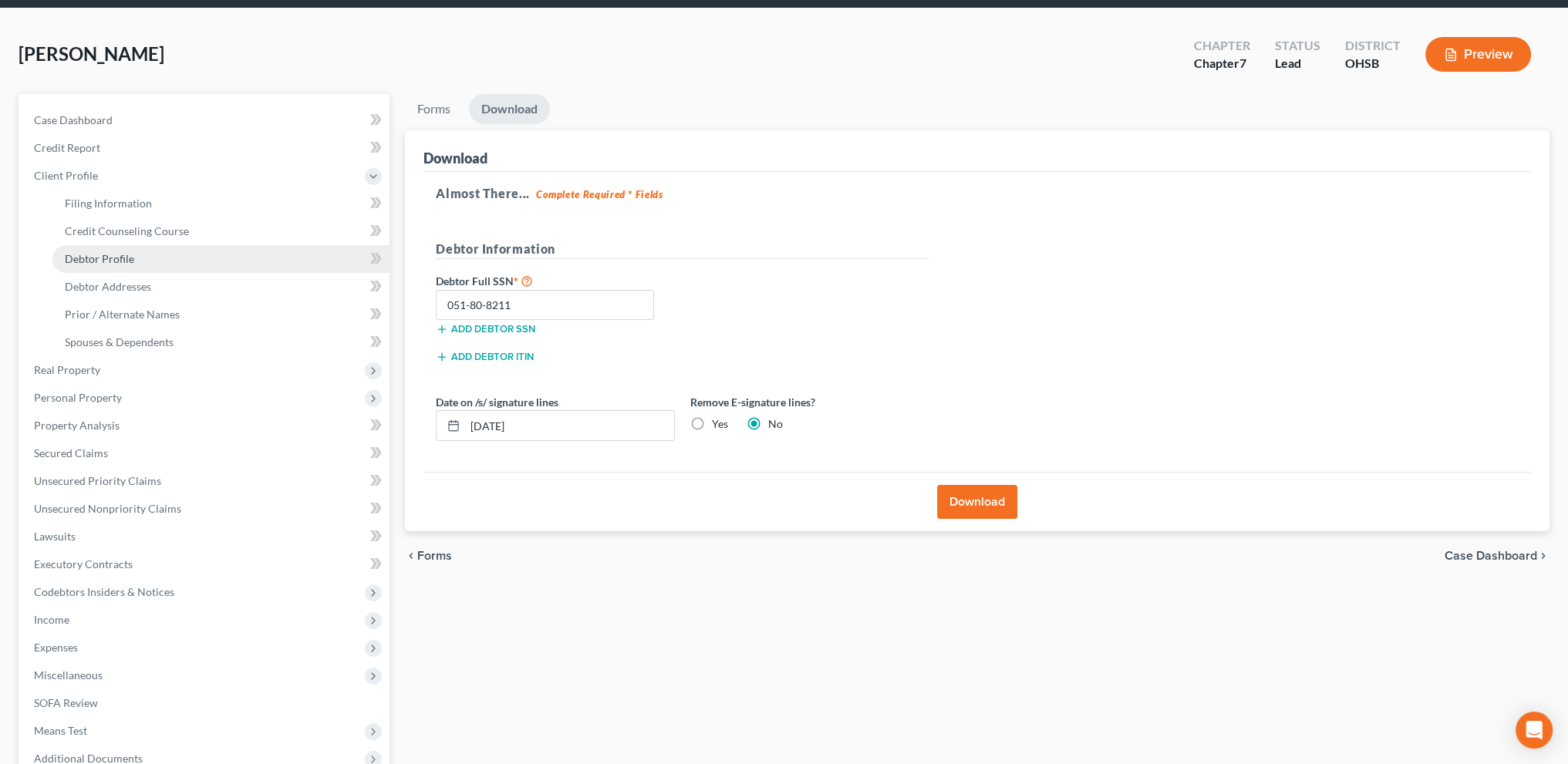
click at [77, 254] on span "Debtor Profile" at bounding box center [99, 258] width 70 height 13
select select "3"
select select "1"
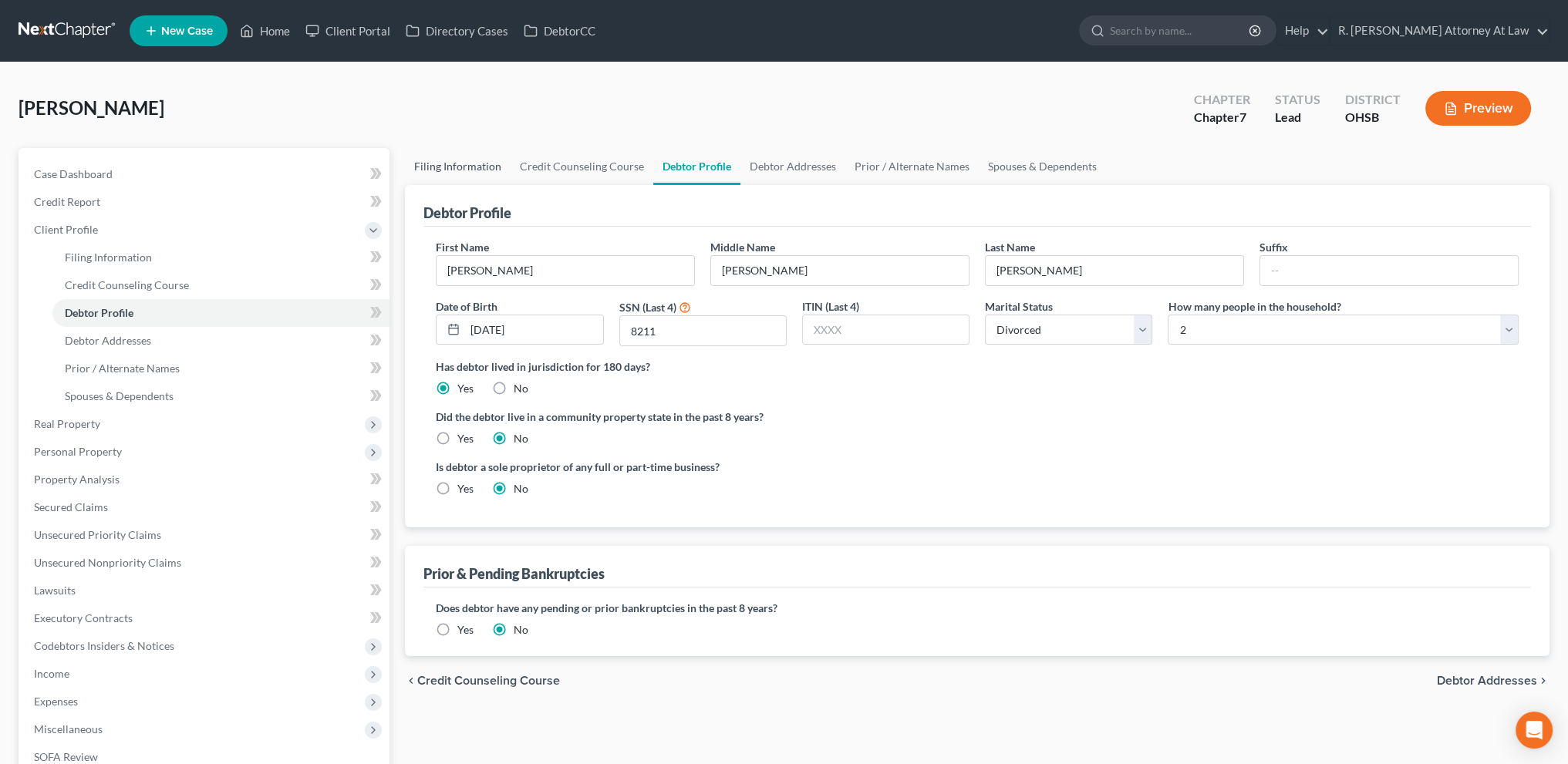
click at [473, 166] on link "Filing Information" at bounding box center [458, 166] width 105 height 37
select select "1"
select select "0"
select select "36"
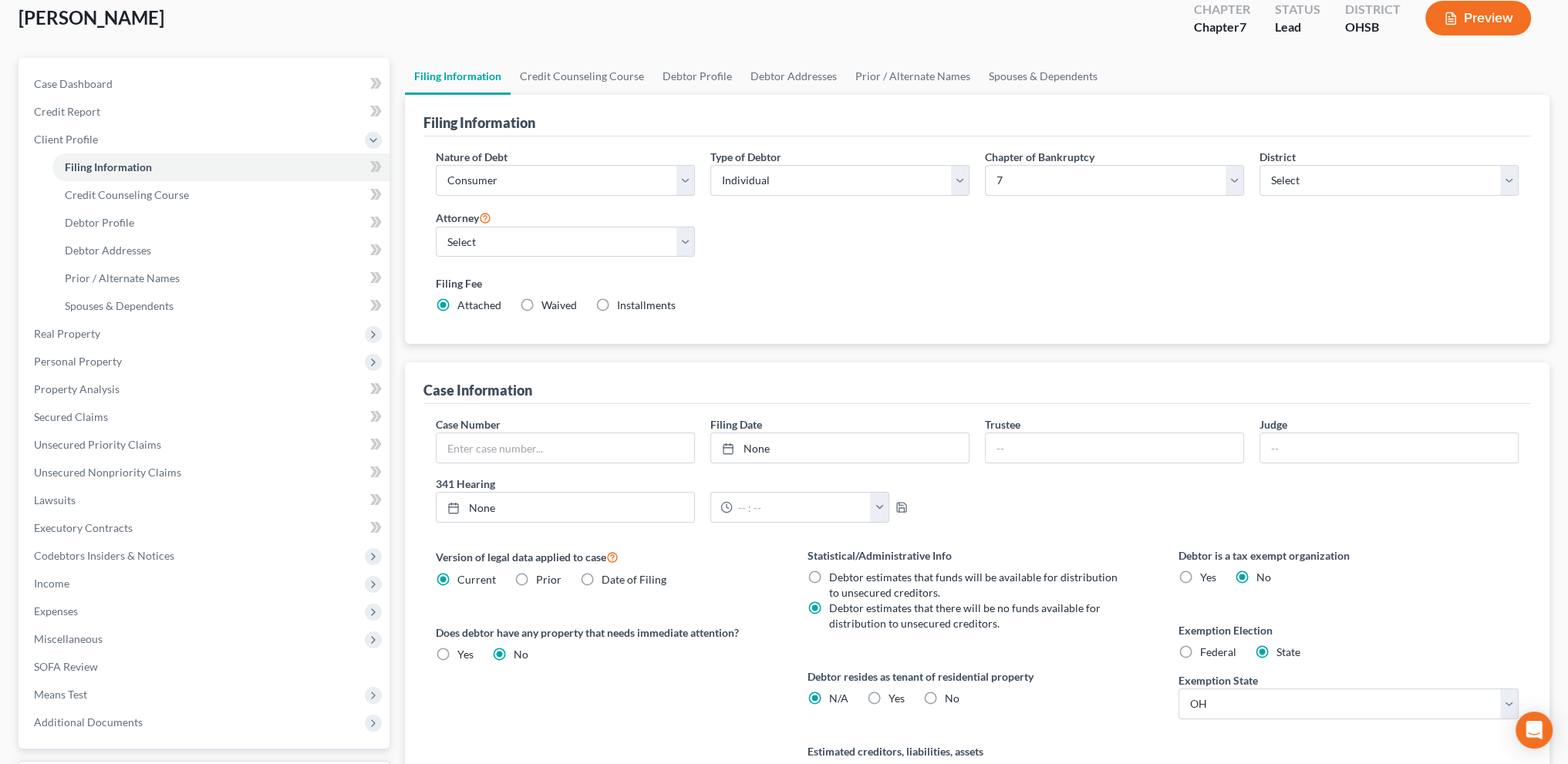
scroll to position [250, 0]
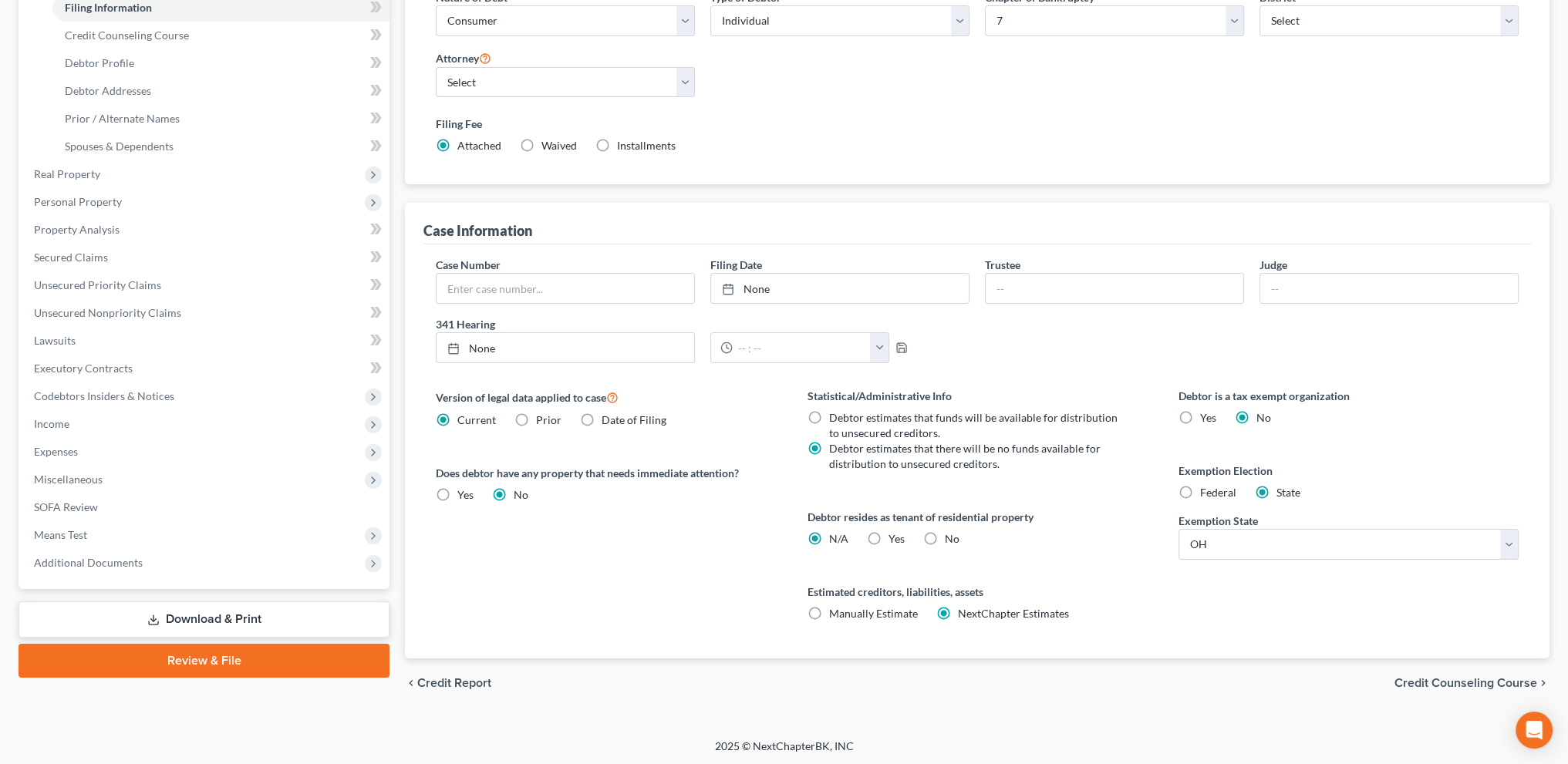
click at [888, 537] on label "Yes Yes" at bounding box center [896, 539] width 17 height 16
click at [895, 537] on input "Yes Yes" at bounding box center [900, 537] width 10 height 10
radio input "true"
radio input "false"
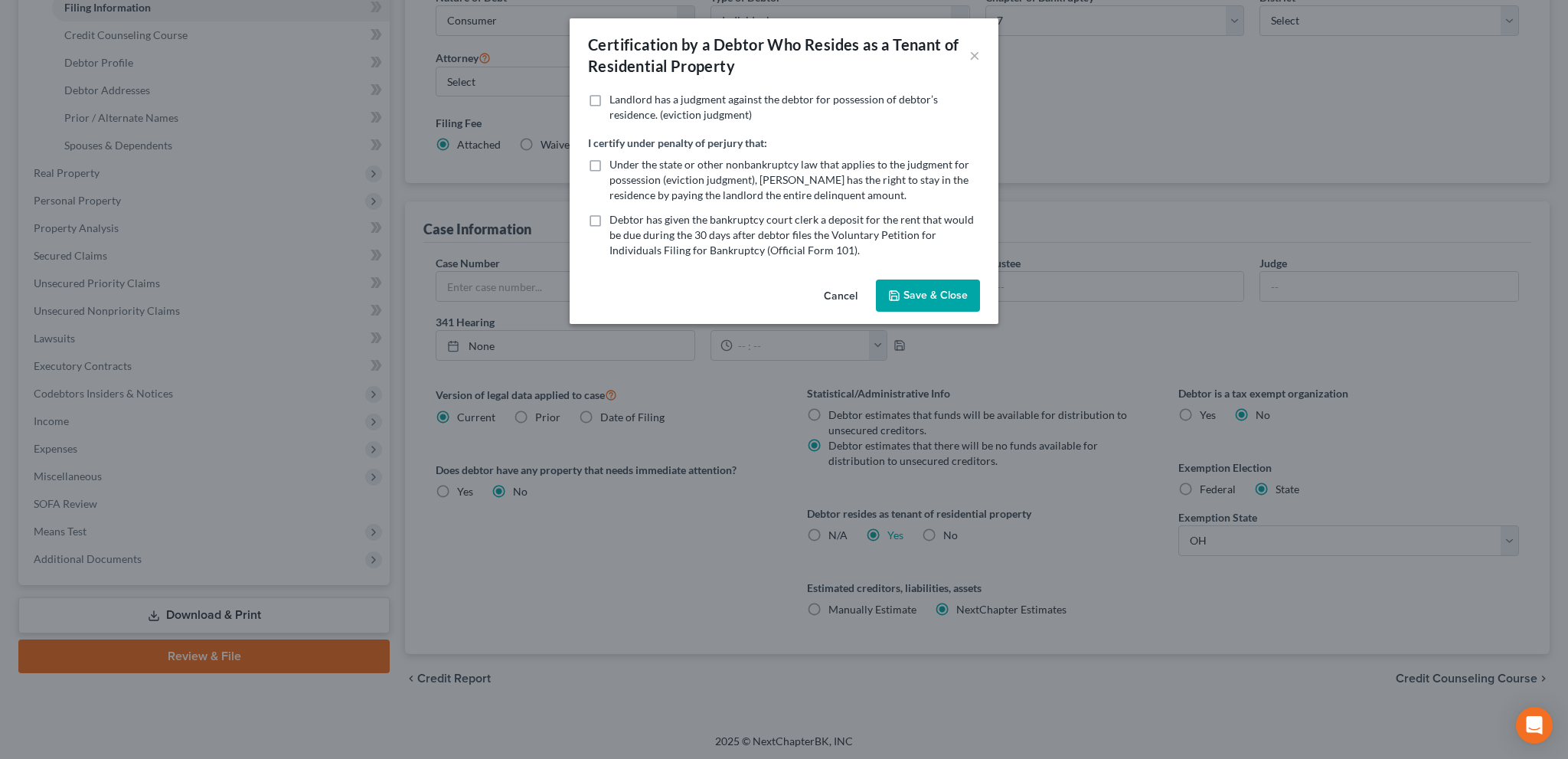
click at [941, 289] on button "Save & Close" at bounding box center [928, 295] width 104 height 32
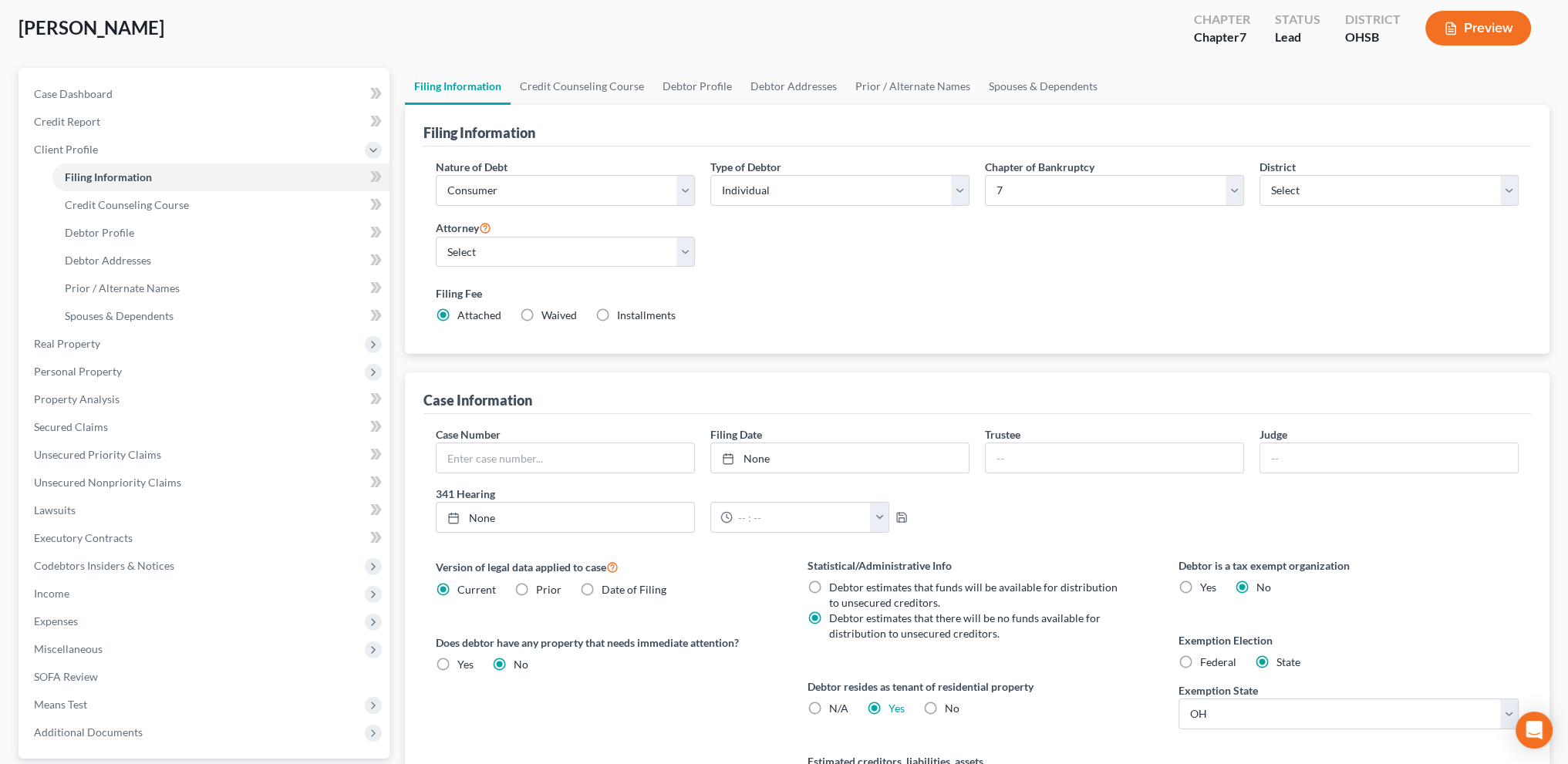
scroll to position [77, 0]
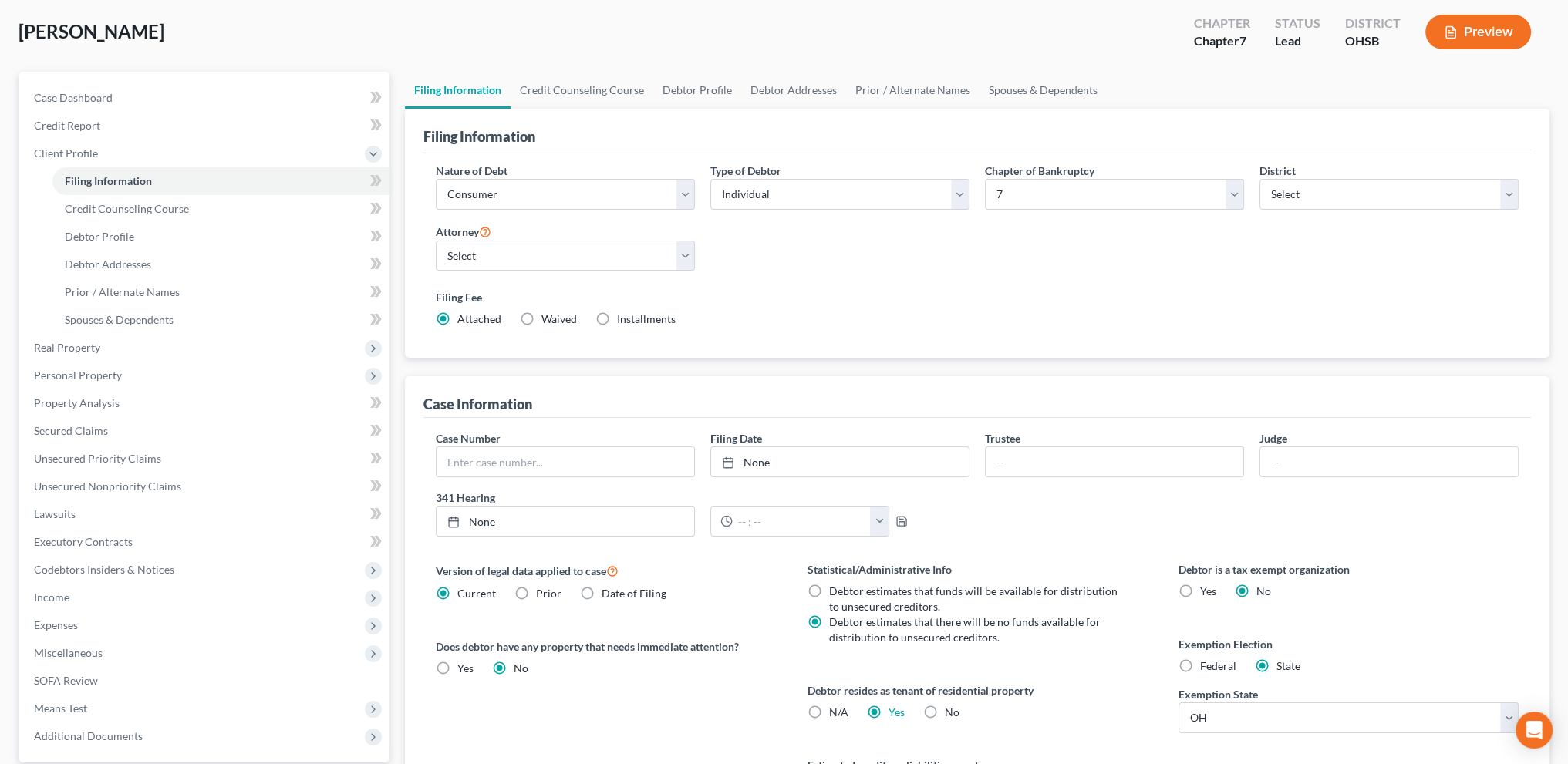
click at [617, 313] on label "Installments Installments" at bounding box center [646, 320] width 58 height 16
click at [623, 313] on input "Installments Installments" at bounding box center [628, 317] width 10 height 10
radio input "true"
radio input "false"
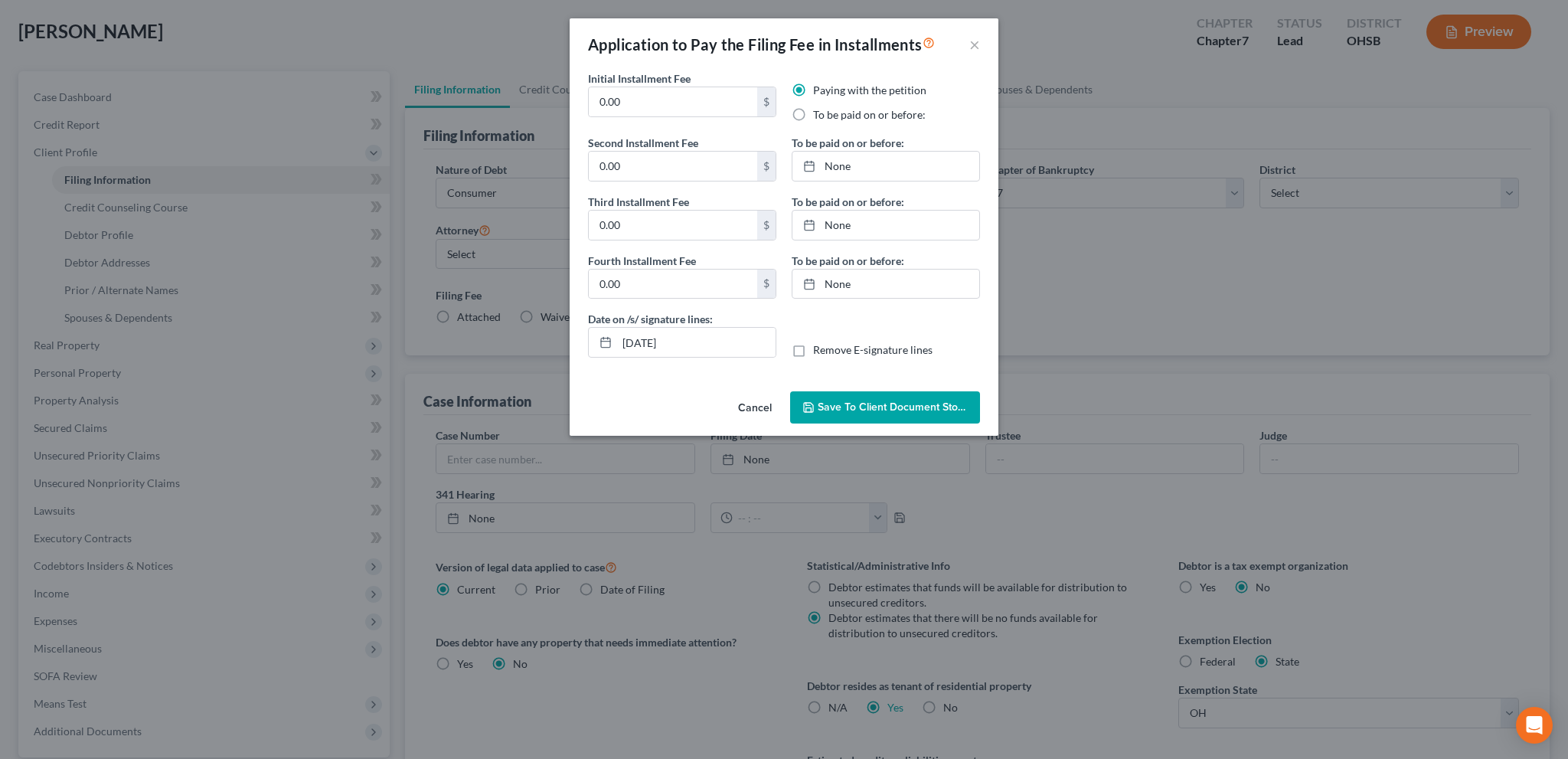
click at [828, 405] on span "Save to Client Document Storage" at bounding box center [899, 407] width 163 height 13
click at [633, 167] on input "0.00" at bounding box center [673, 166] width 169 height 29
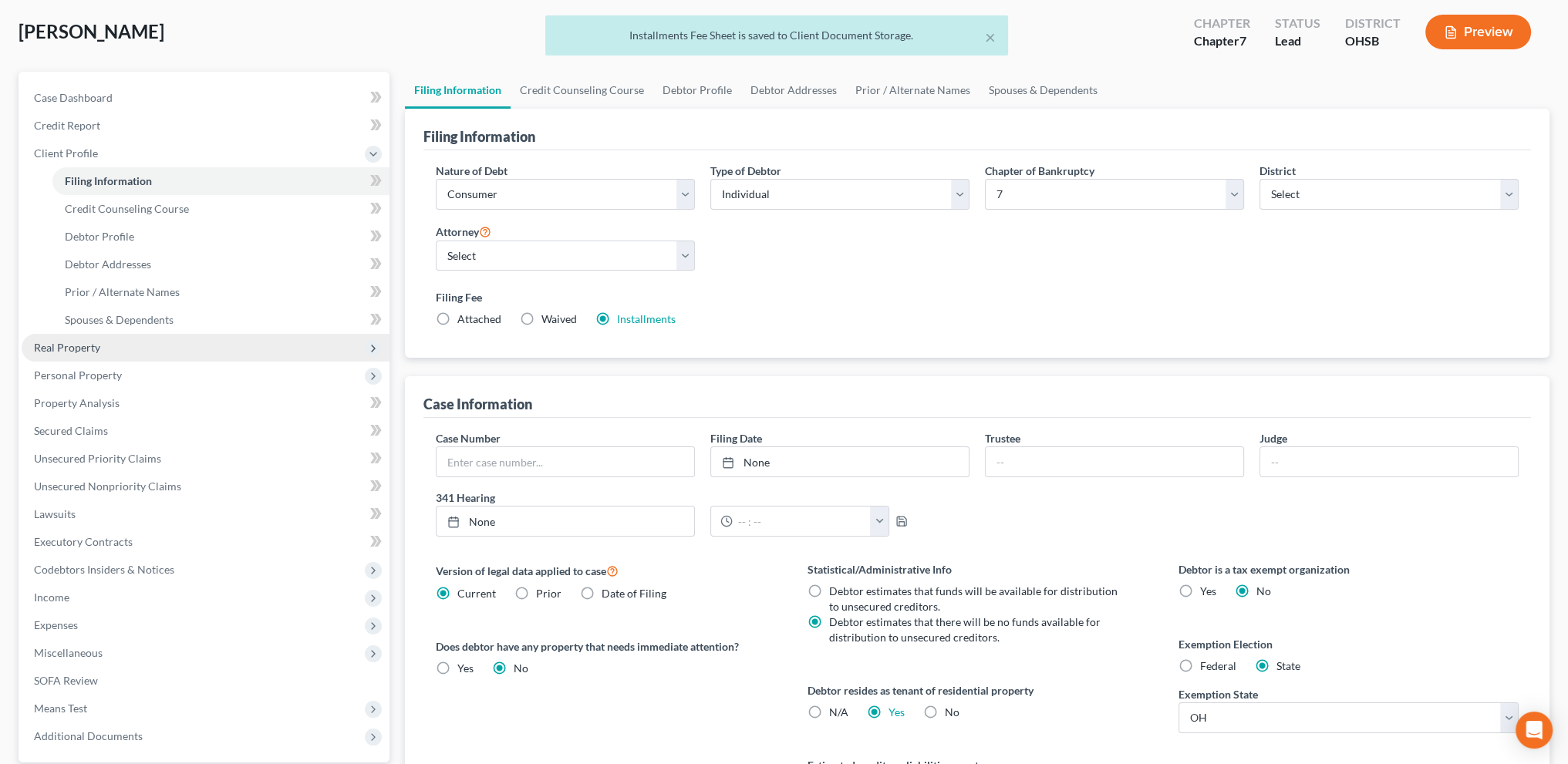
click at [73, 348] on span "Real Property" at bounding box center [67, 347] width 66 height 13
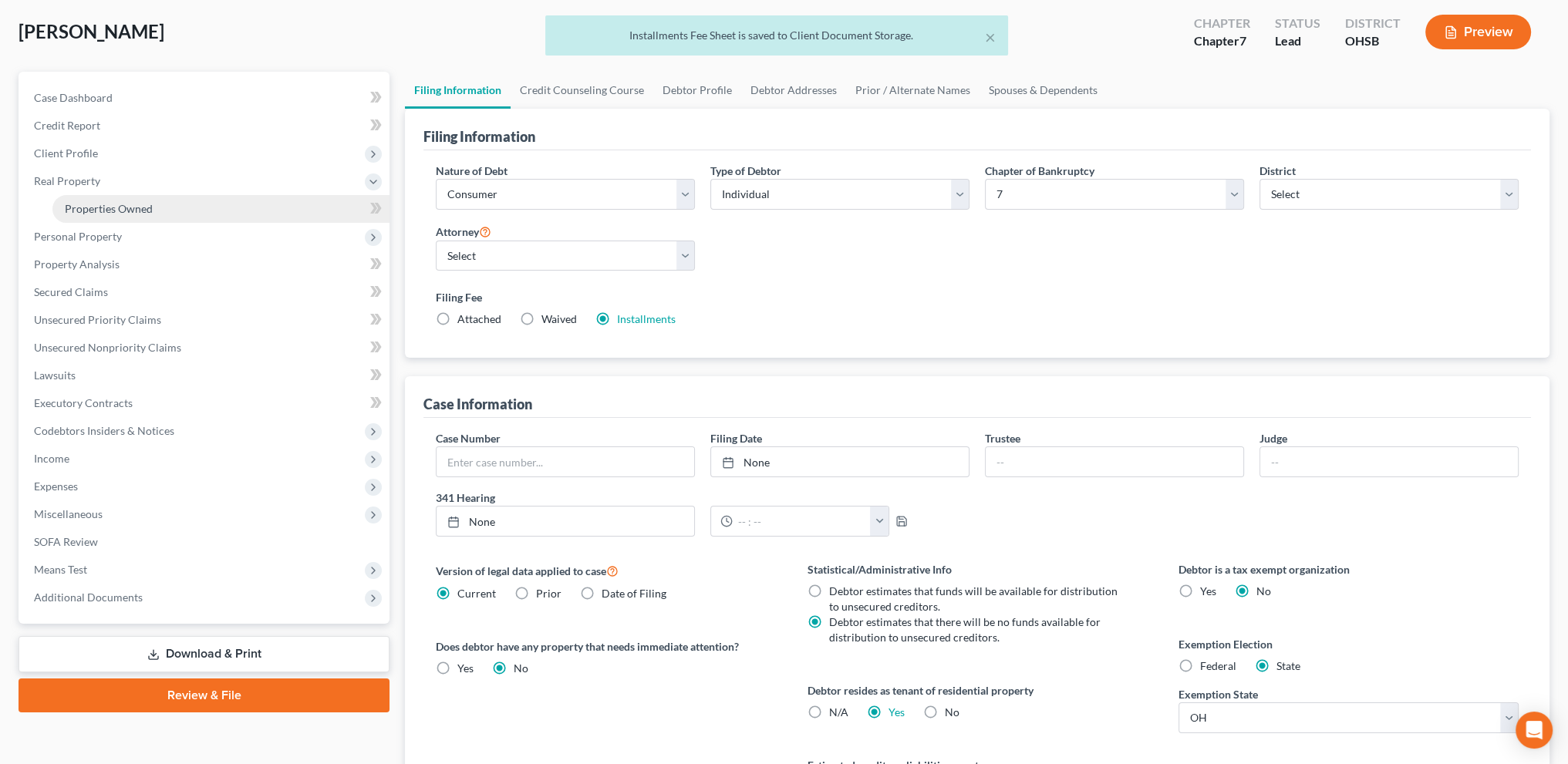
click at [94, 209] on span "Properties Owned" at bounding box center [108, 208] width 88 height 13
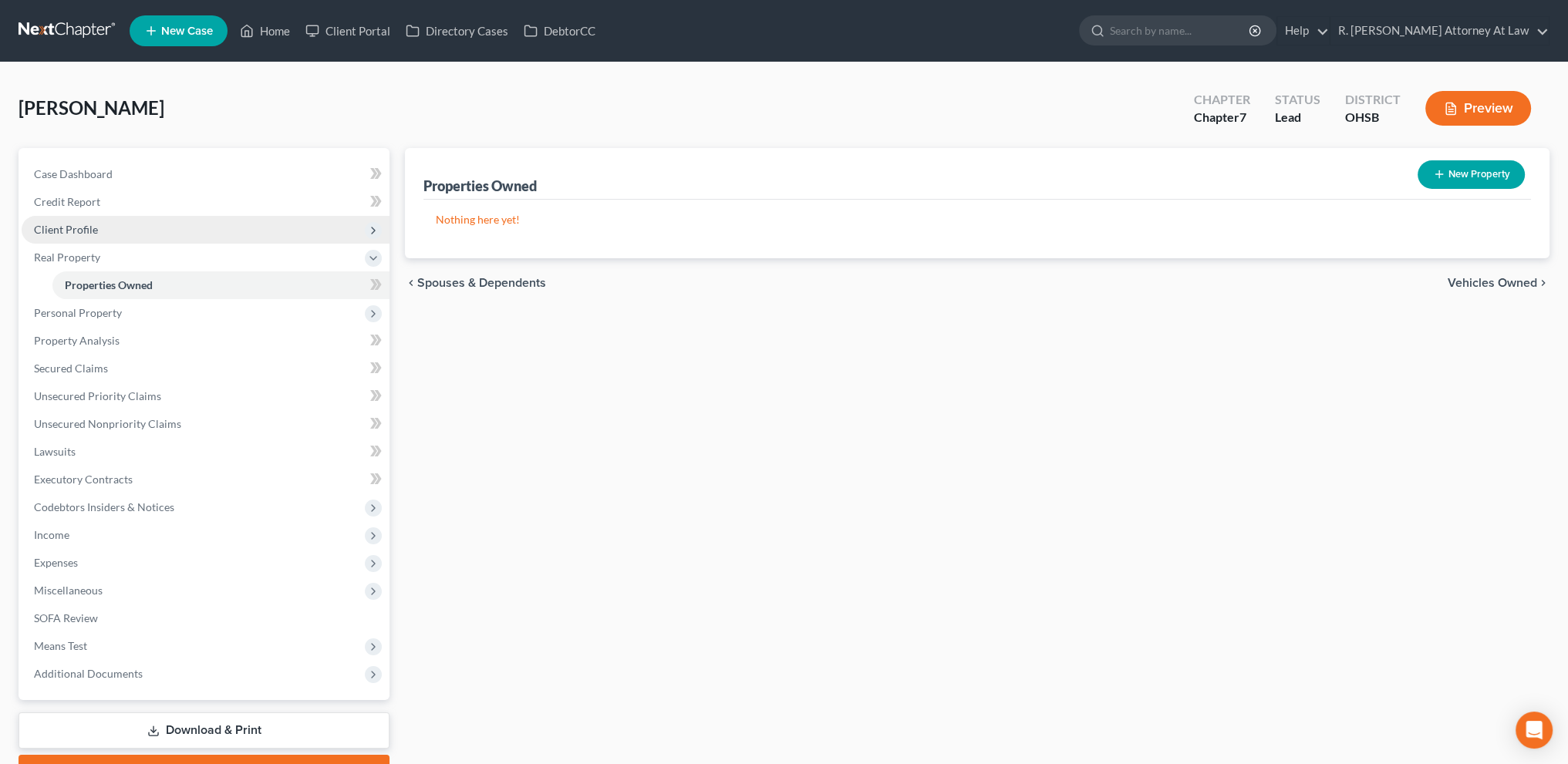
click at [82, 232] on span "Client Profile" at bounding box center [65, 229] width 64 height 13
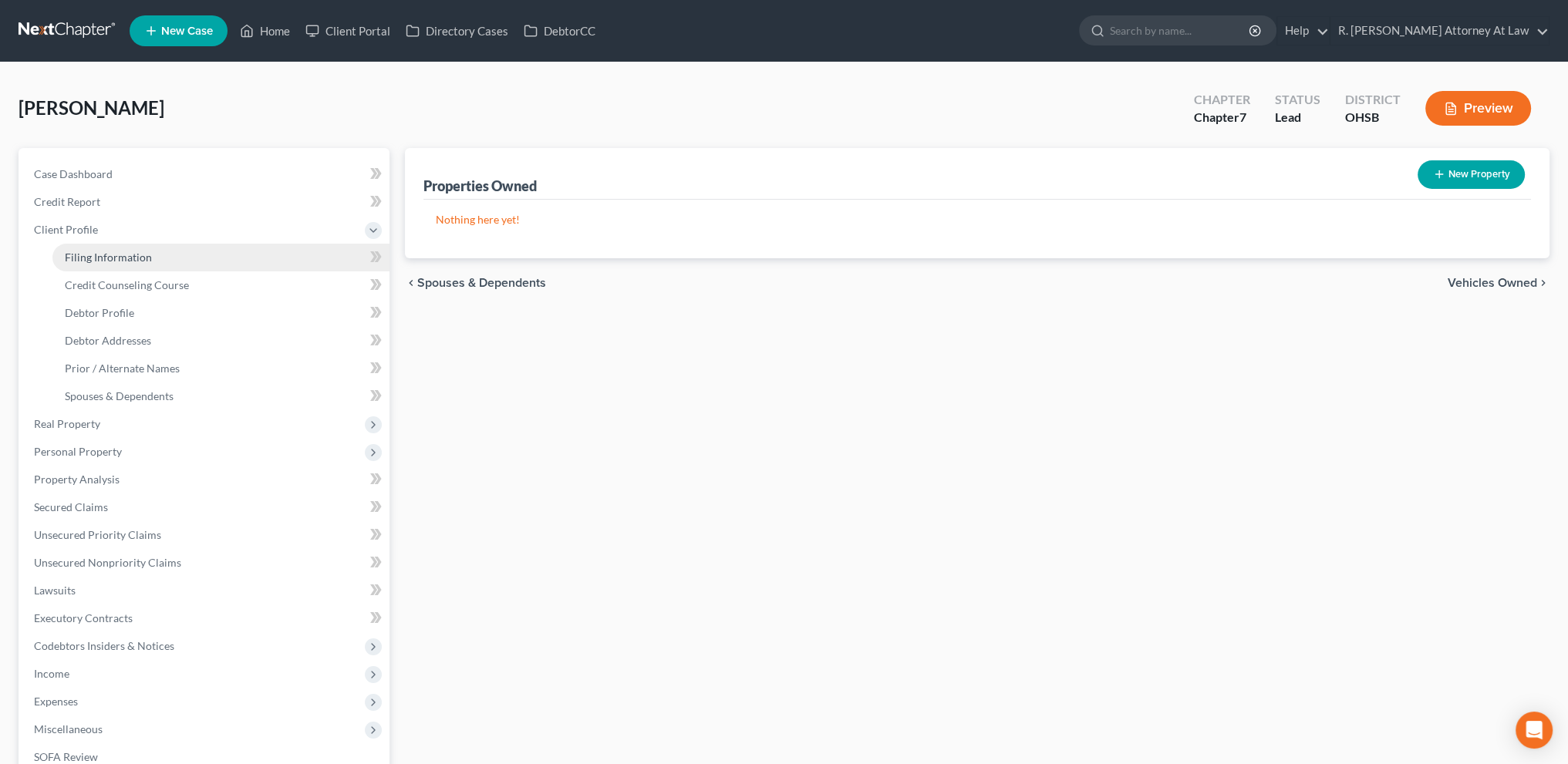
click at [82, 258] on span "Filing Information" at bounding box center [108, 257] width 87 height 13
select select "1"
select select "0"
select select "62"
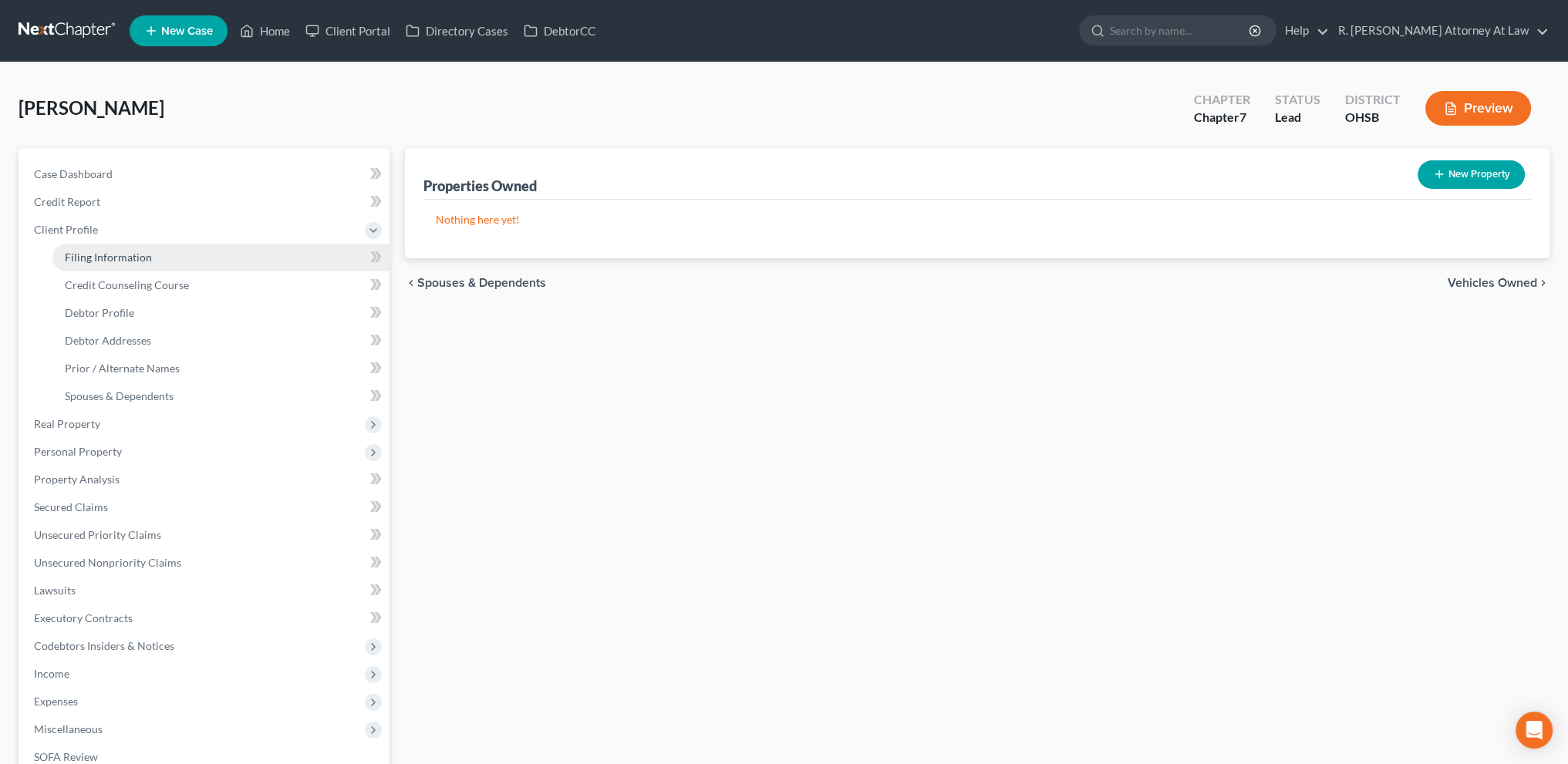
select select "0"
select select "36"
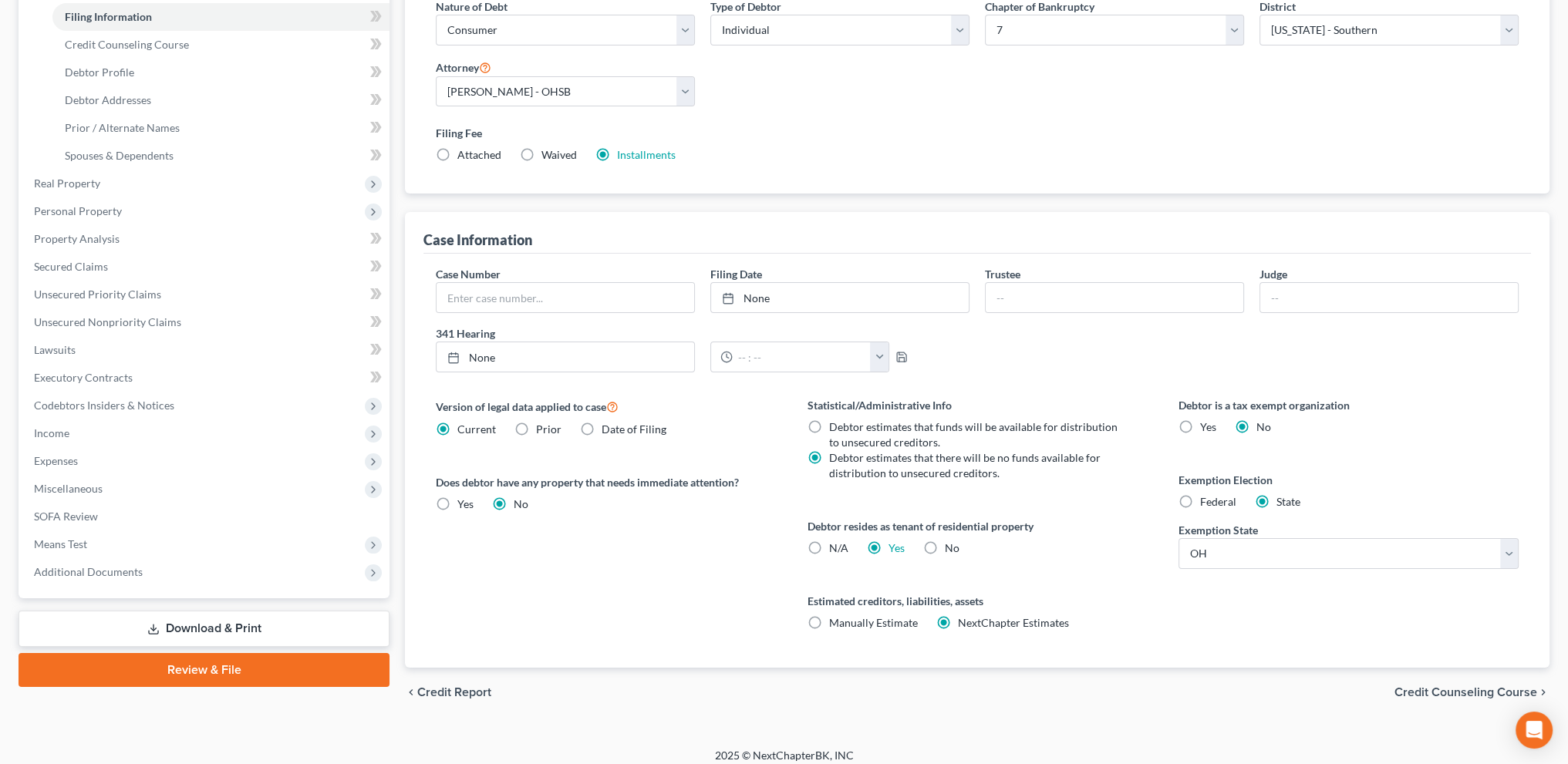
scroll to position [250, 0]
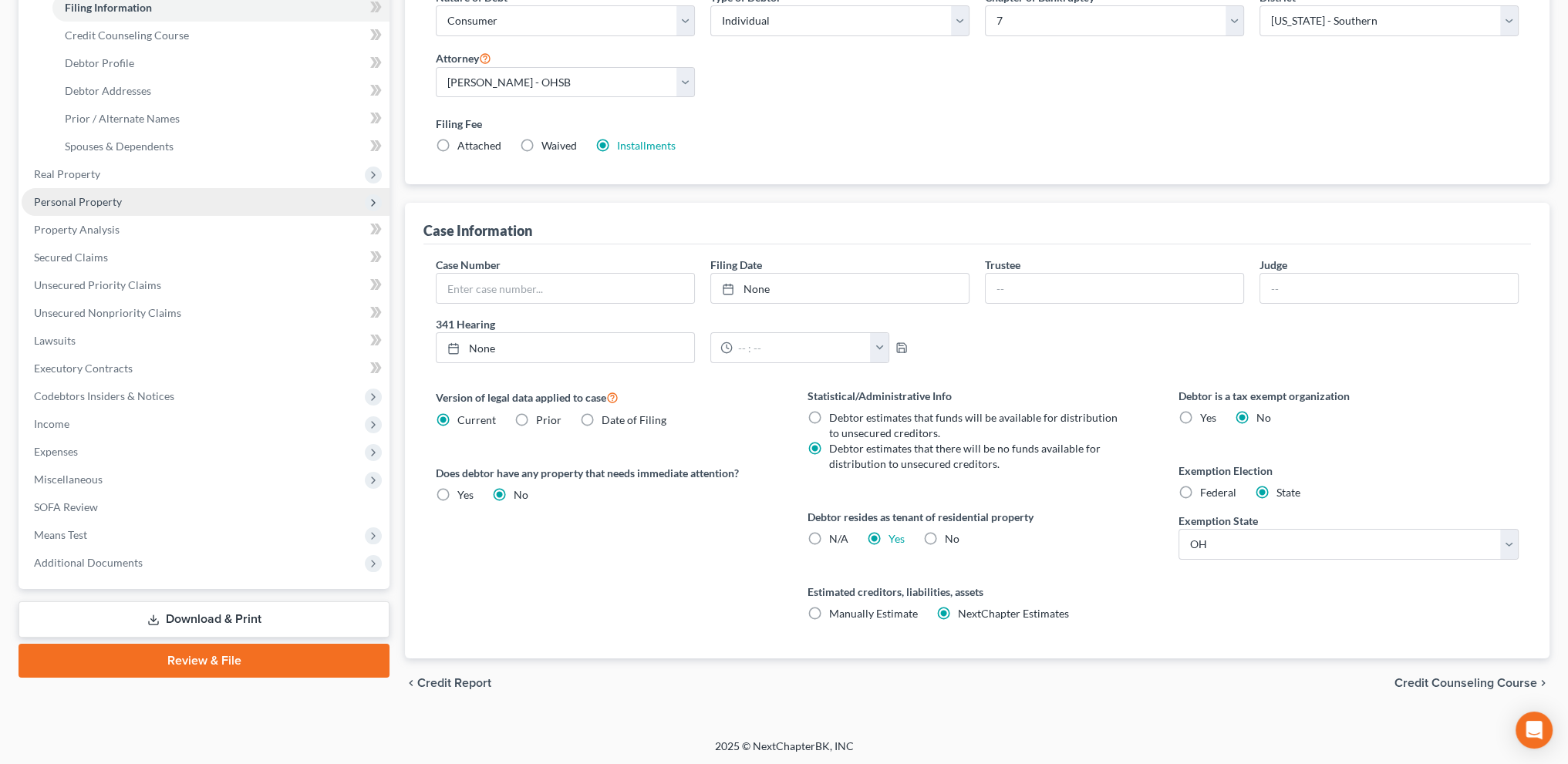
click at [66, 197] on span "Personal Property" at bounding box center [78, 201] width 88 height 13
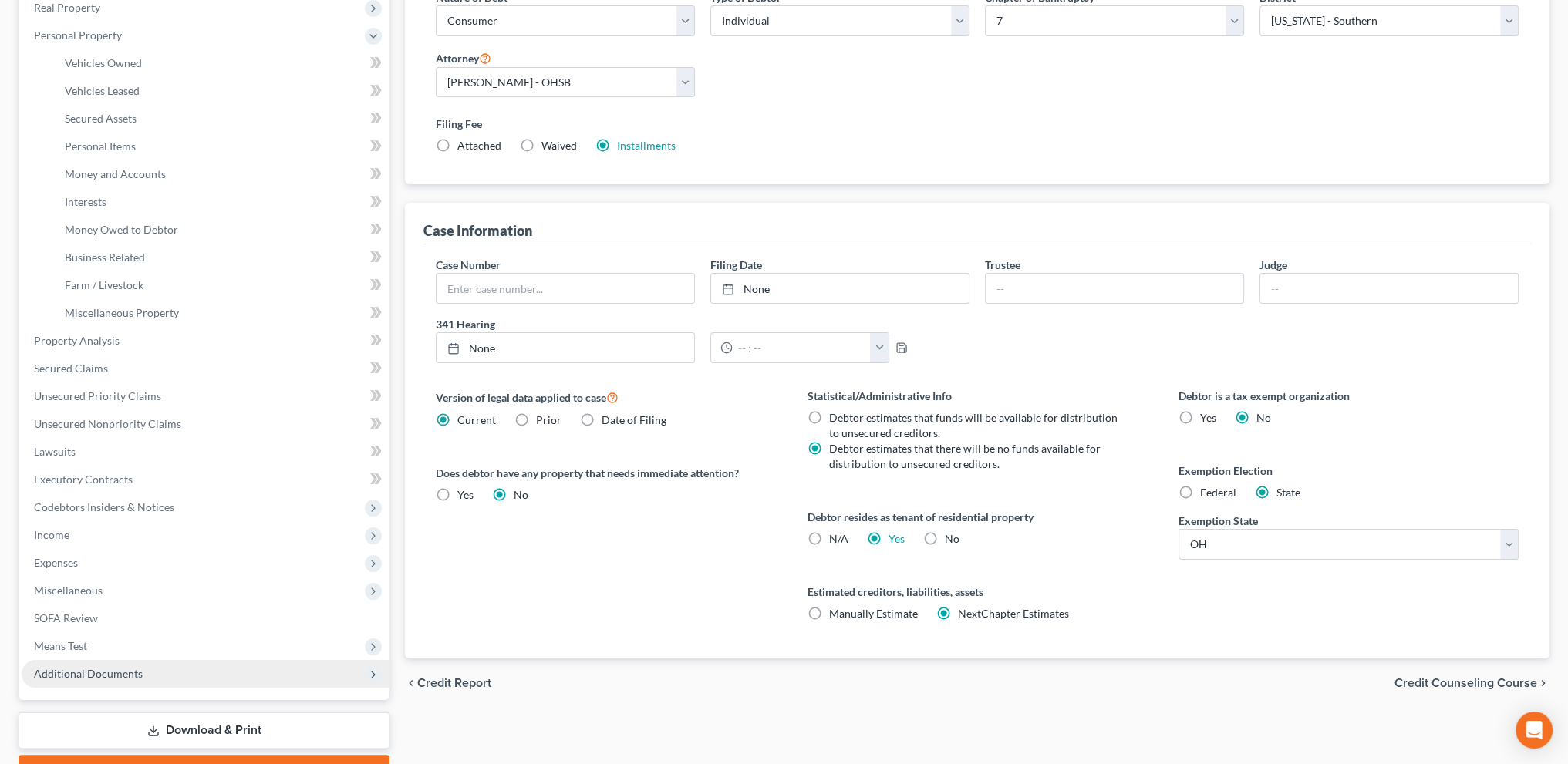
click at [111, 669] on span "Additional Documents" at bounding box center [88, 673] width 109 height 13
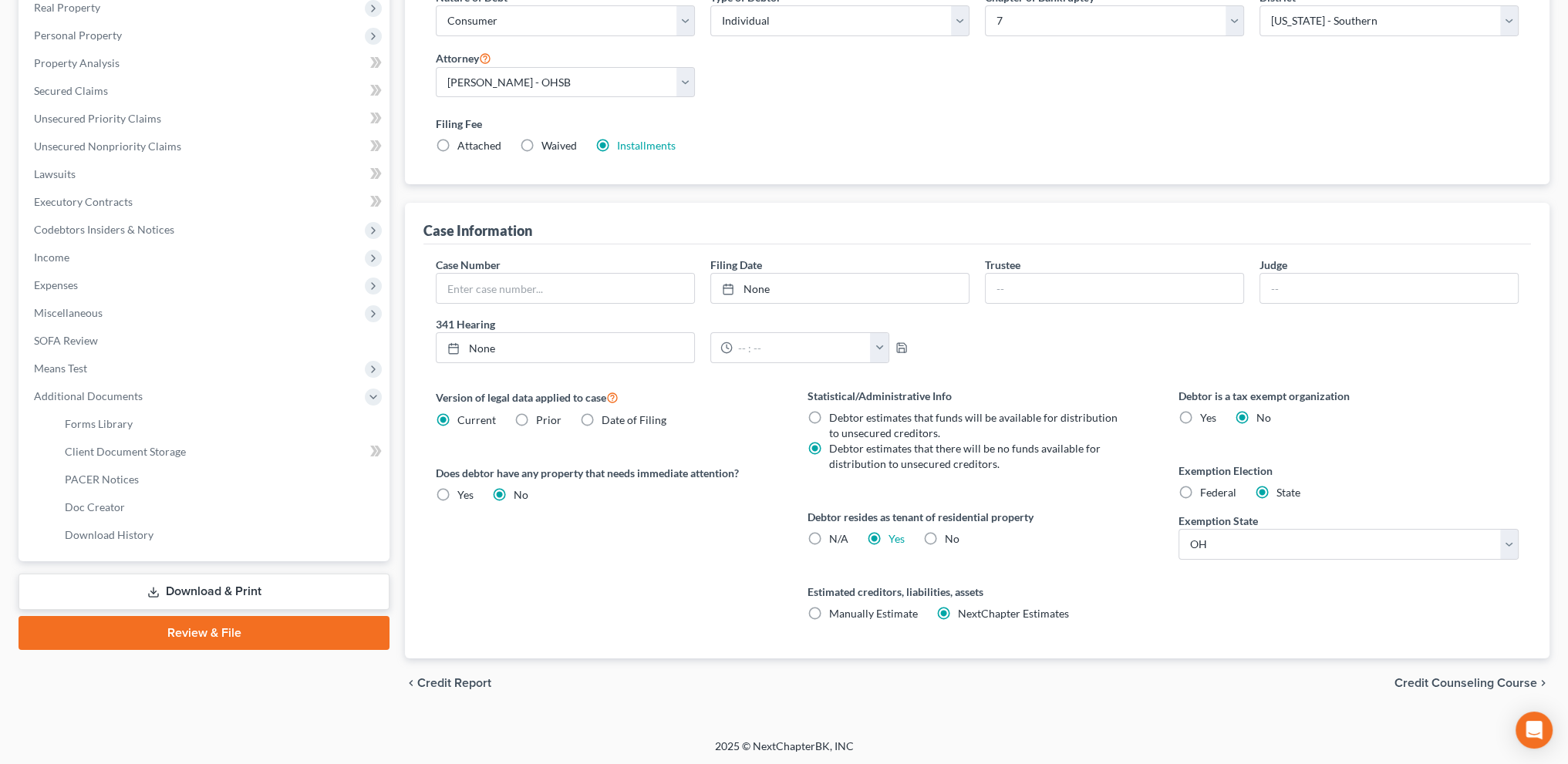
drag, startPoint x: 1205, startPoint y: 88, endPoint x: 1200, endPoint y: 67, distance: 21.6
click at [1205, 88] on div "Nature of Debt Select Business Consumer Other Nature of Business Select Clearin…" at bounding box center [977, 78] width 1098 height 178
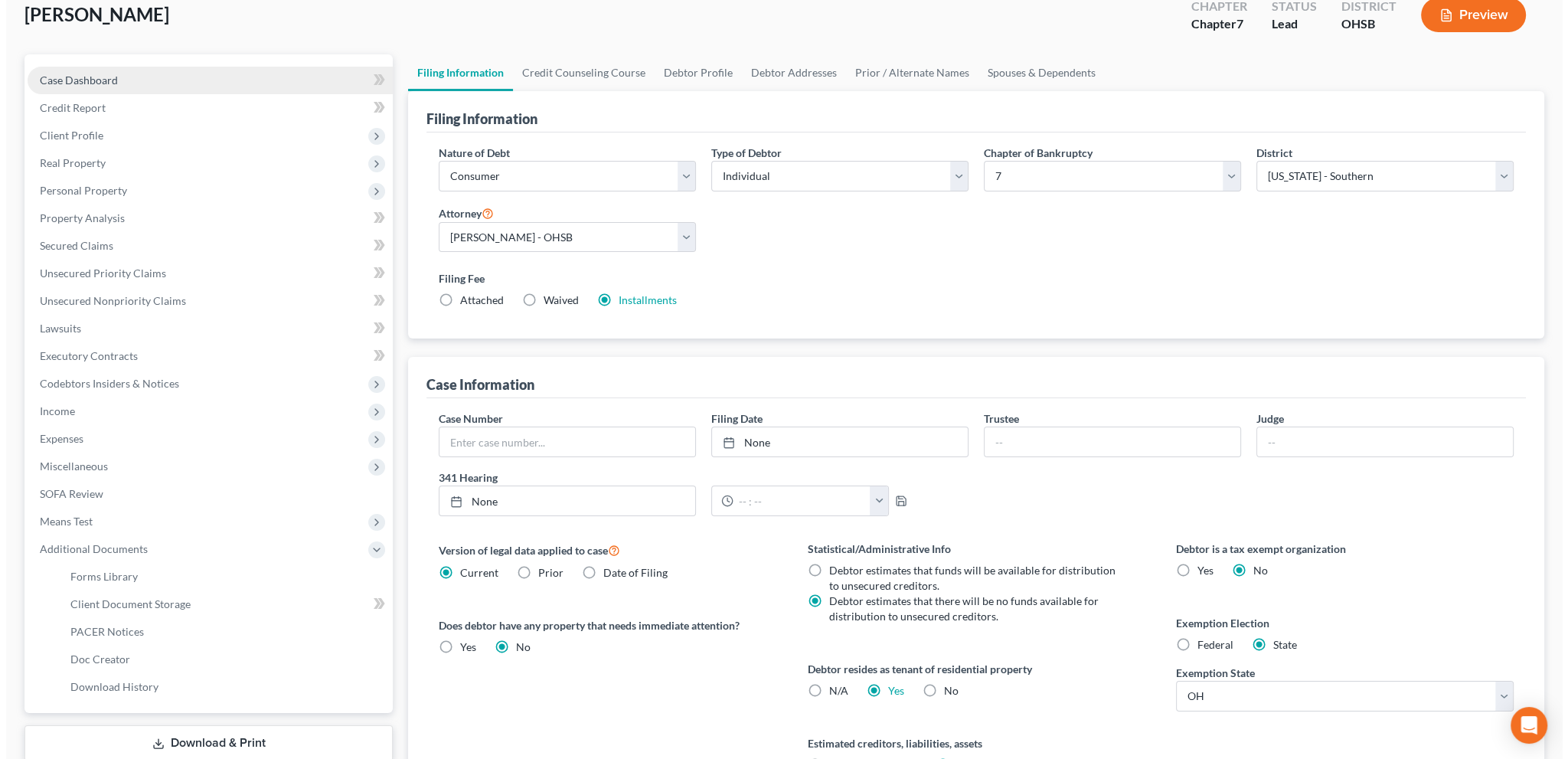
scroll to position [0, 0]
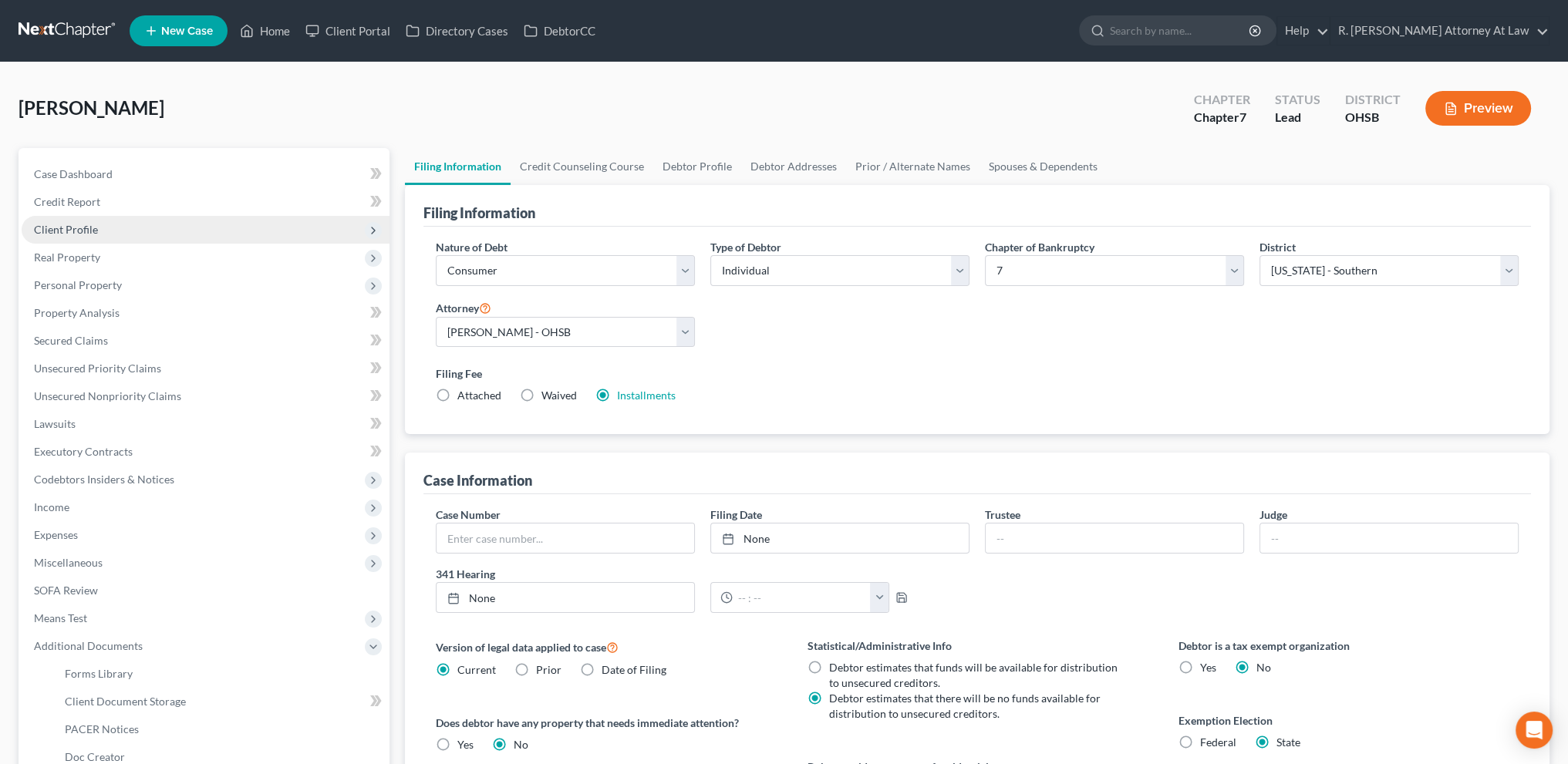
click at [71, 231] on span "Client Profile" at bounding box center [65, 229] width 64 height 13
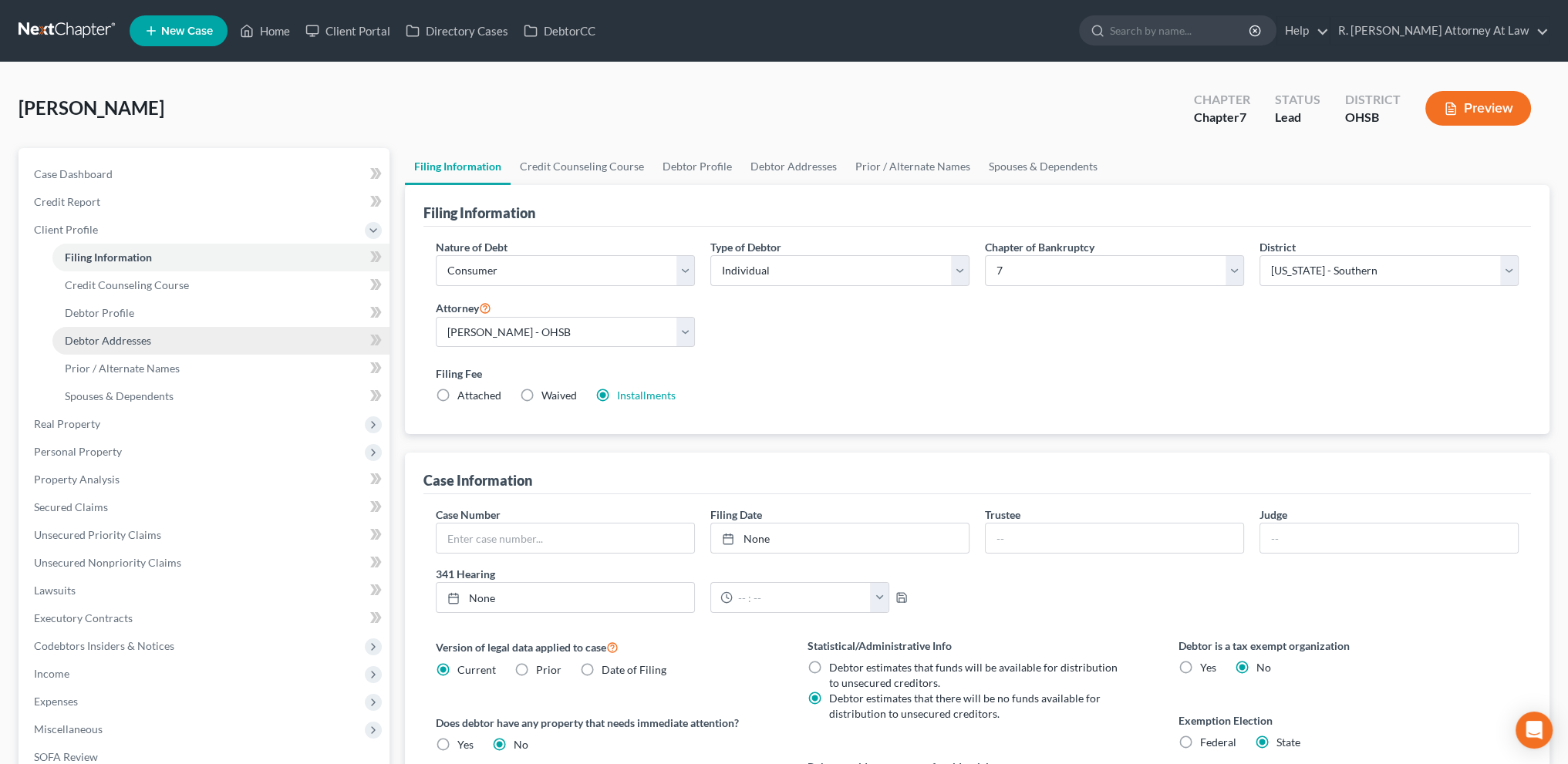
click at [85, 341] on span "Debtor Addresses" at bounding box center [107, 340] width 86 height 13
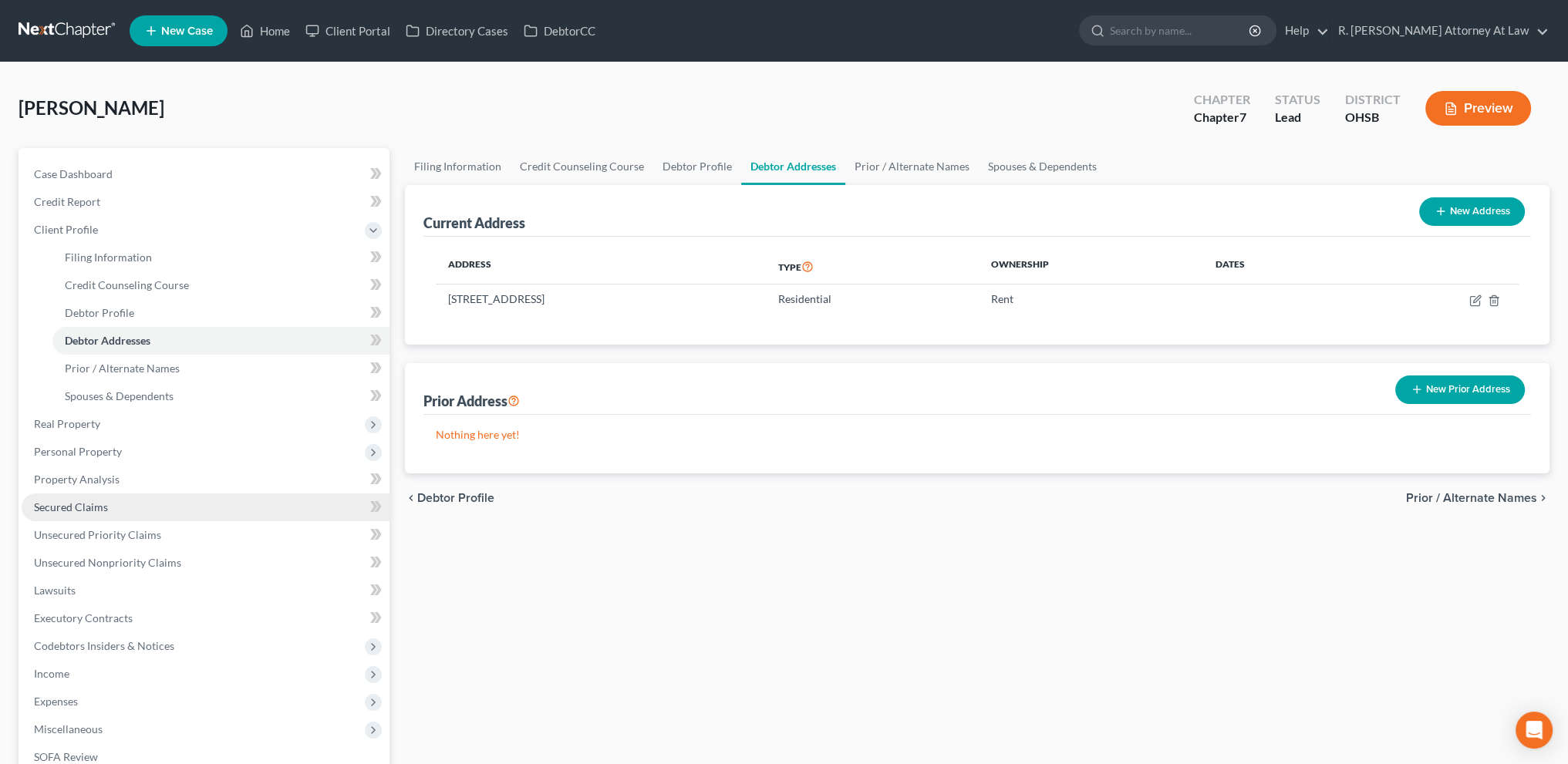
click at [84, 497] on link "Secured Claims" at bounding box center [206, 507] width 368 height 28
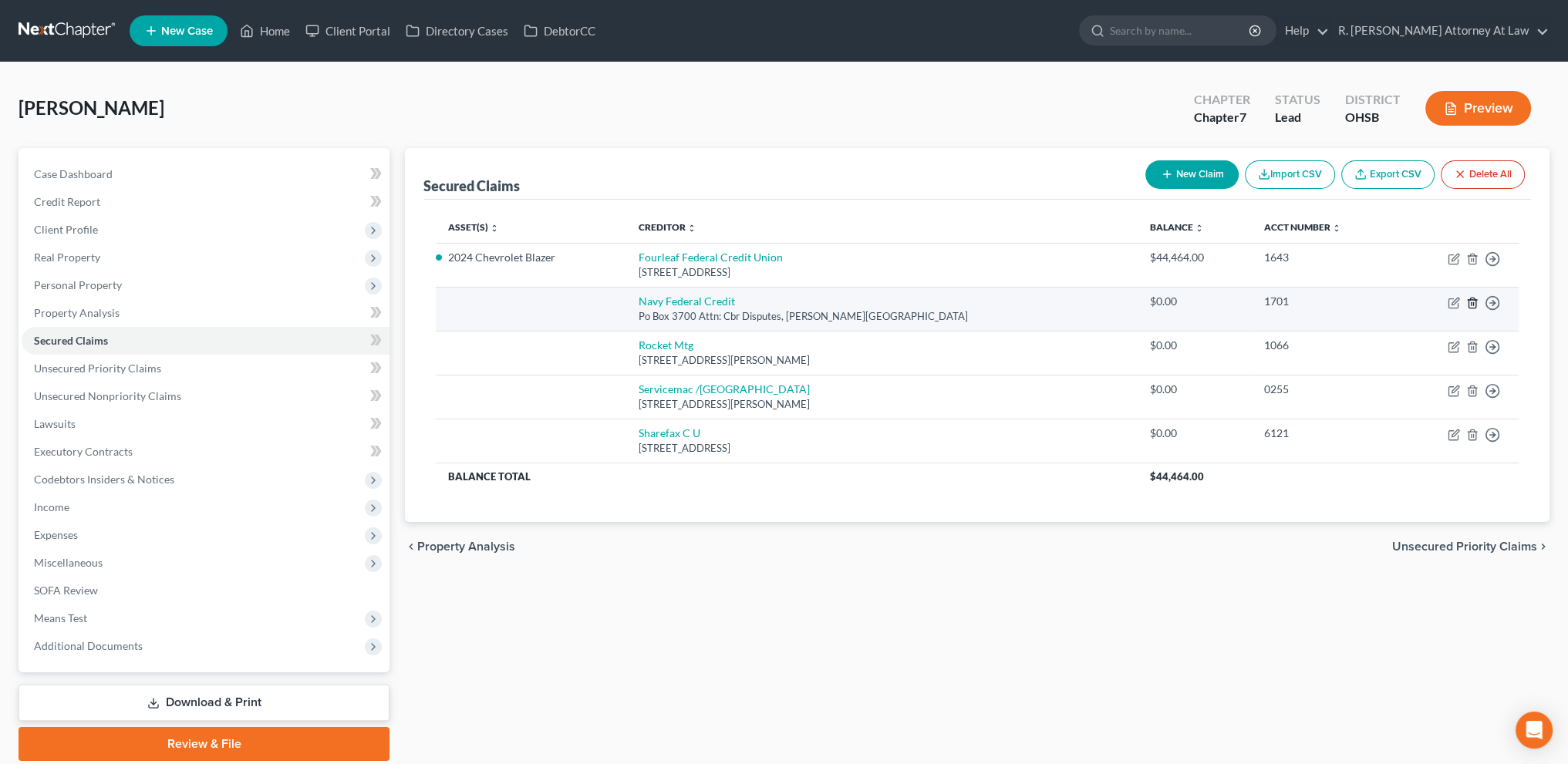
click at [1475, 304] on icon "button" at bounding box center [1472, 303] width 12 height 12
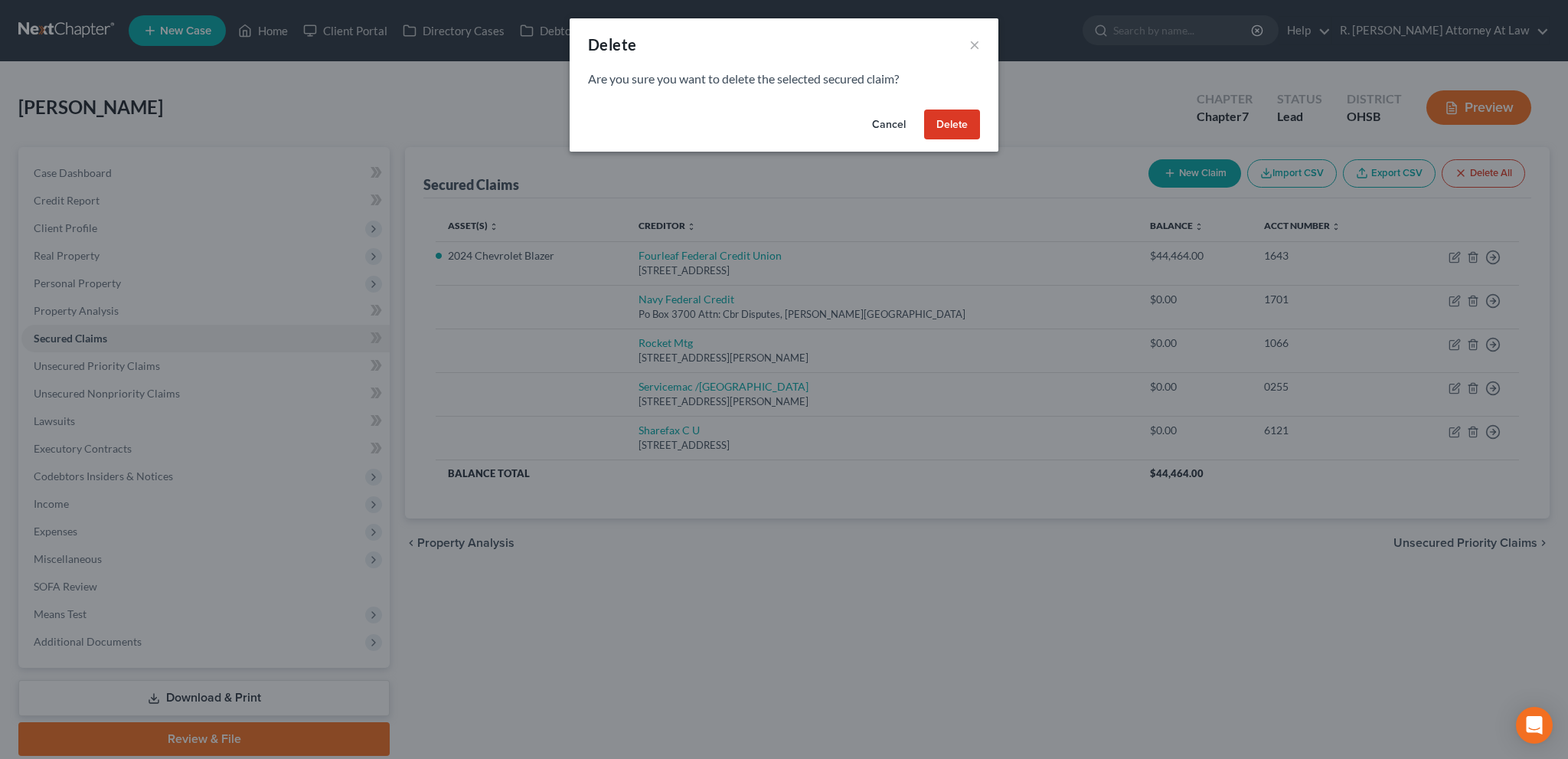
click at [955, 122] on button "Delete" at bounding box center [952, 125] width 56 height 30
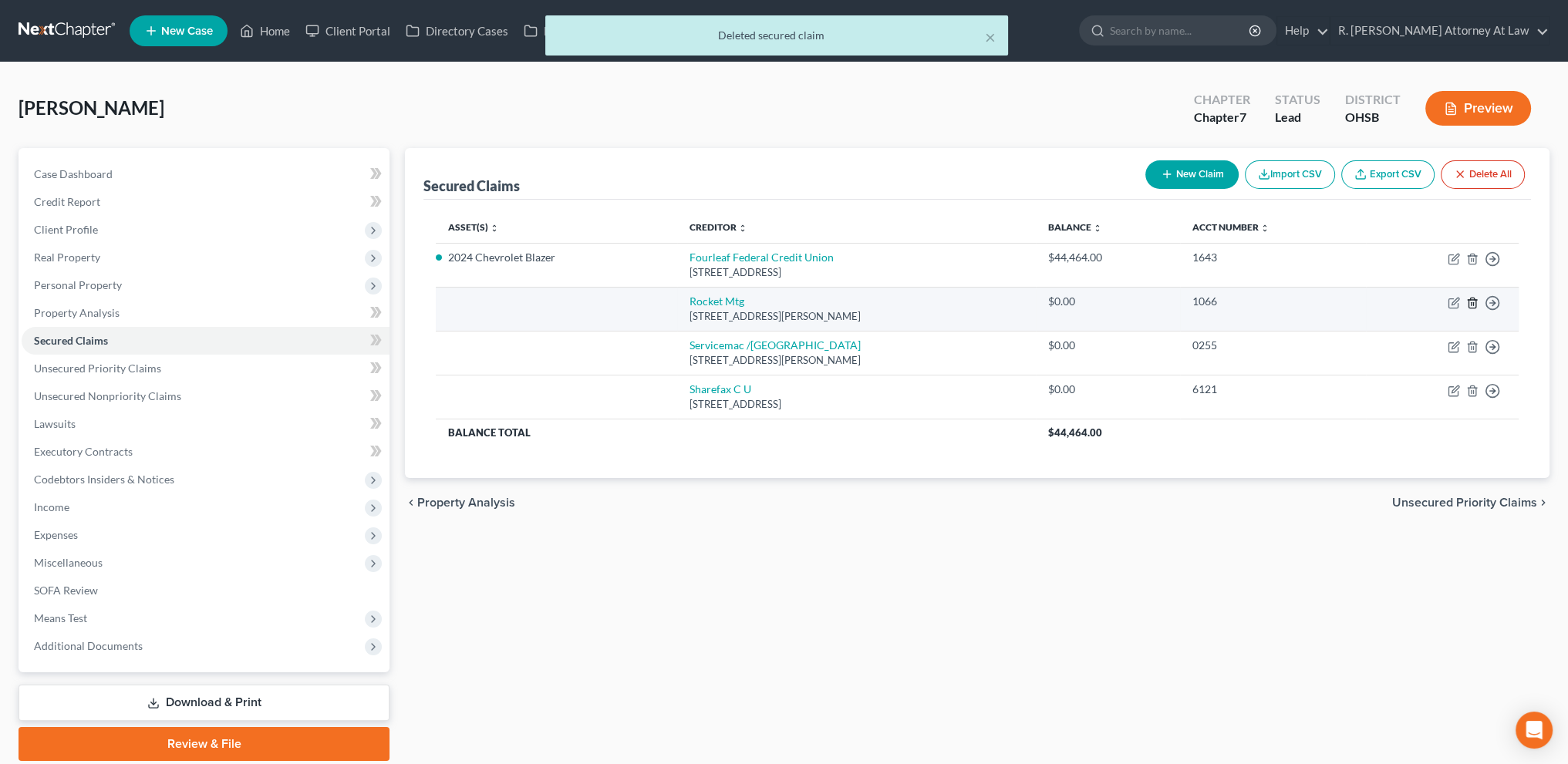
click at [1475, 300] on icon "button" at bounding box center [1472, 303] width 7 height 10
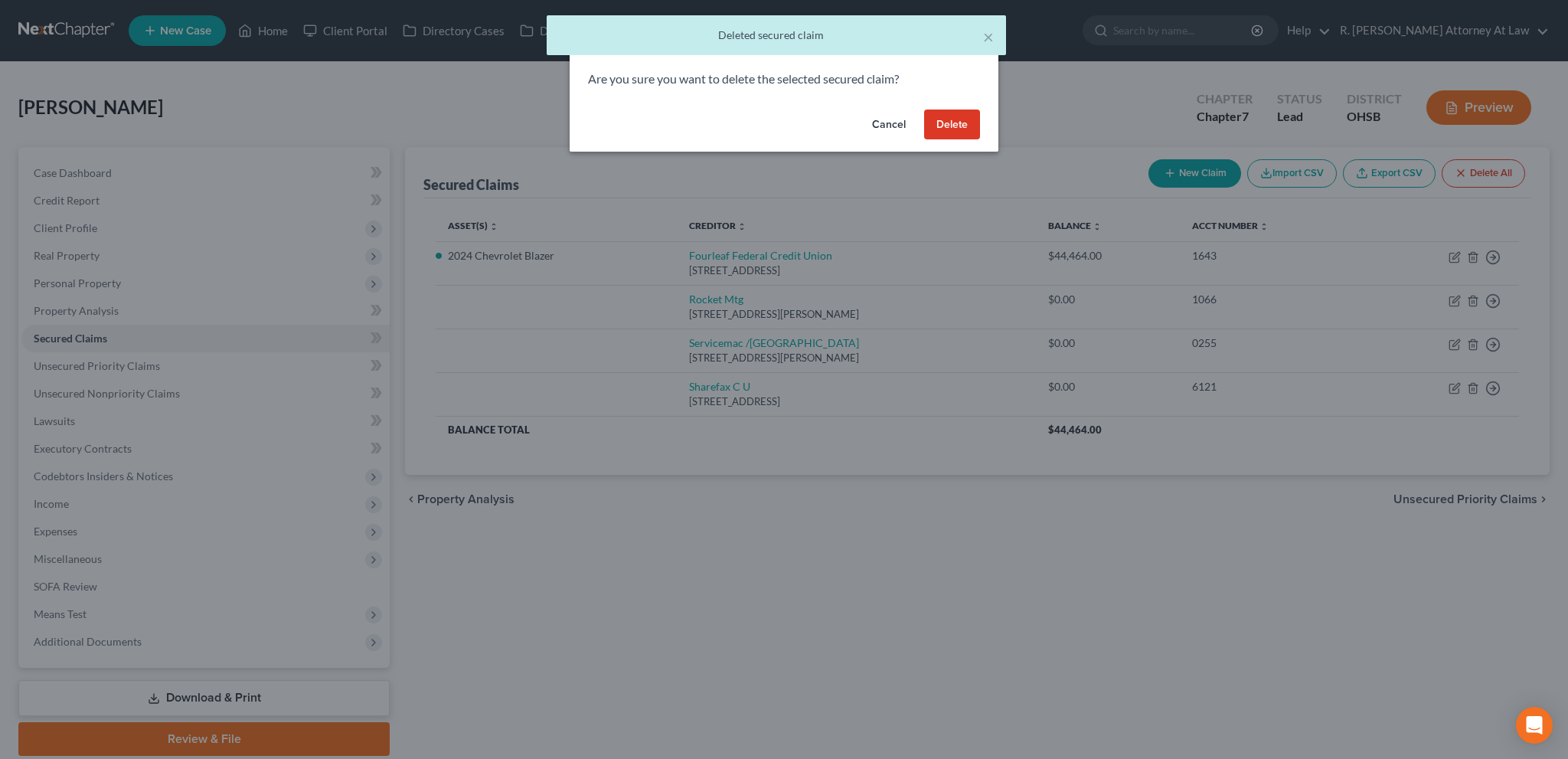
click at [953, 122] on button "Delete" at bounding box center [952, 125] width 56 height 30
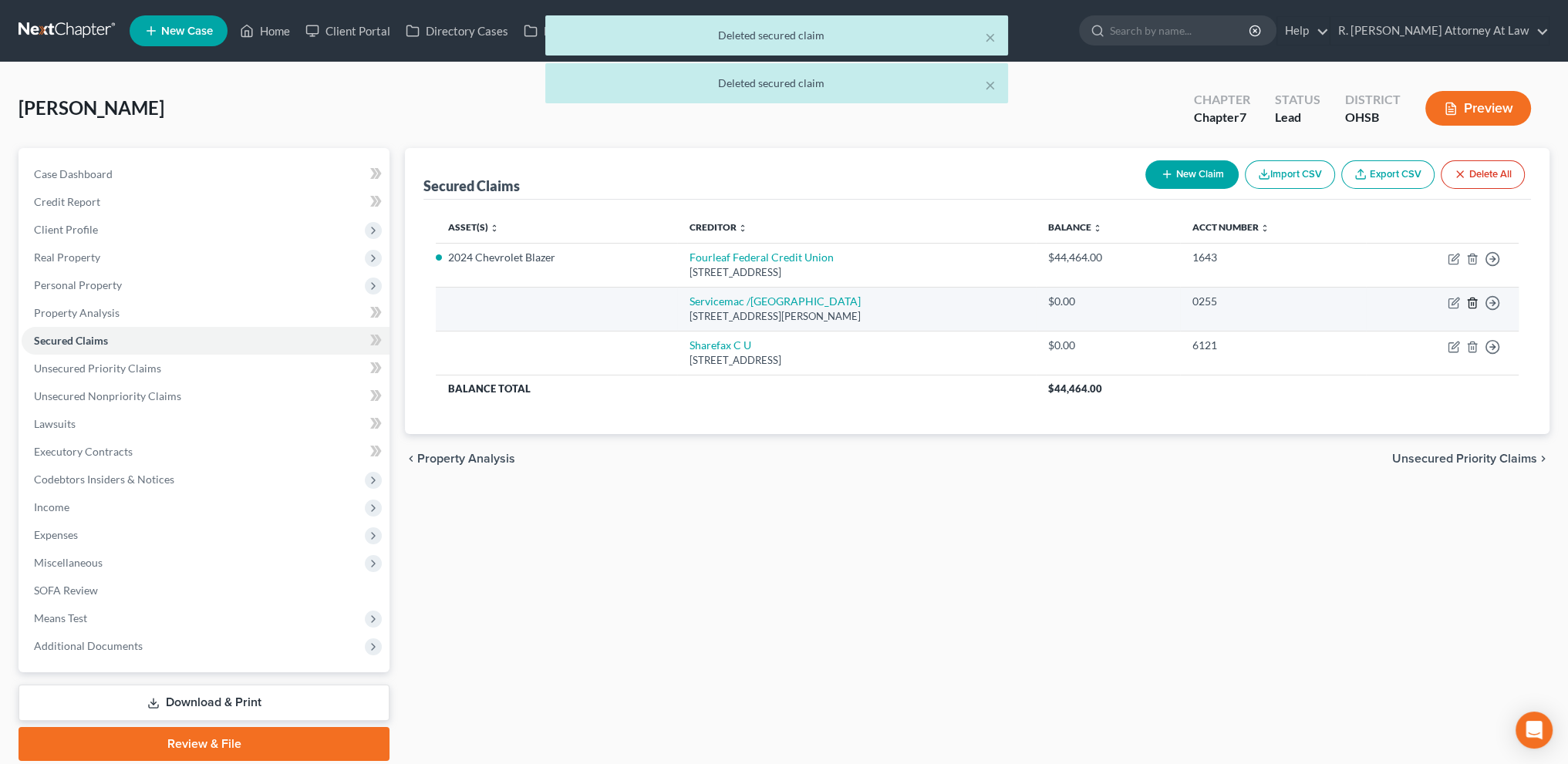
click at [1469, 301] on icon "button" at bounding box center [1472, 303] width 7 height 10
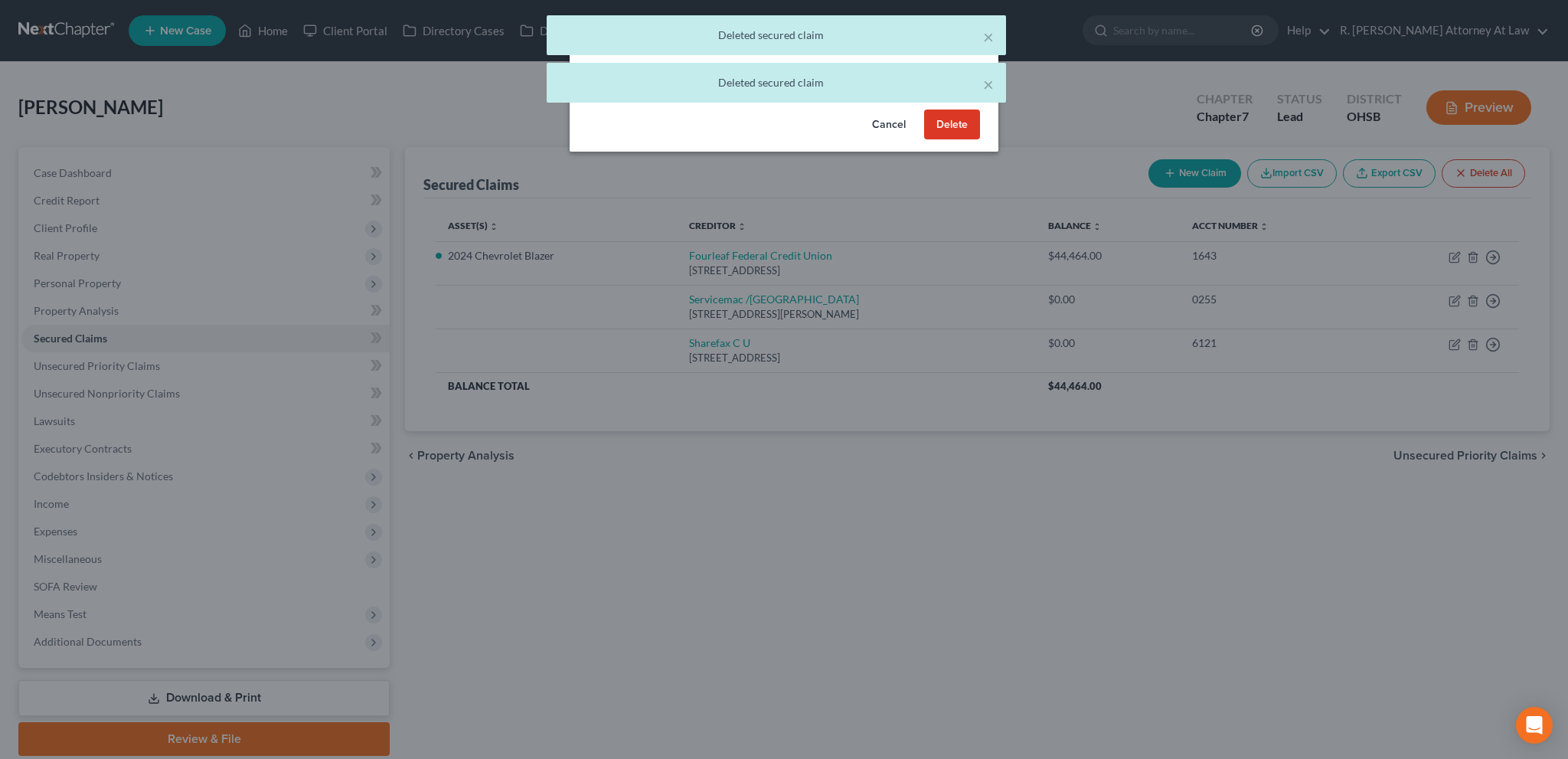
click at [945, 131] on button "Delete" at bounding box center [952, 125] width 56 height 30
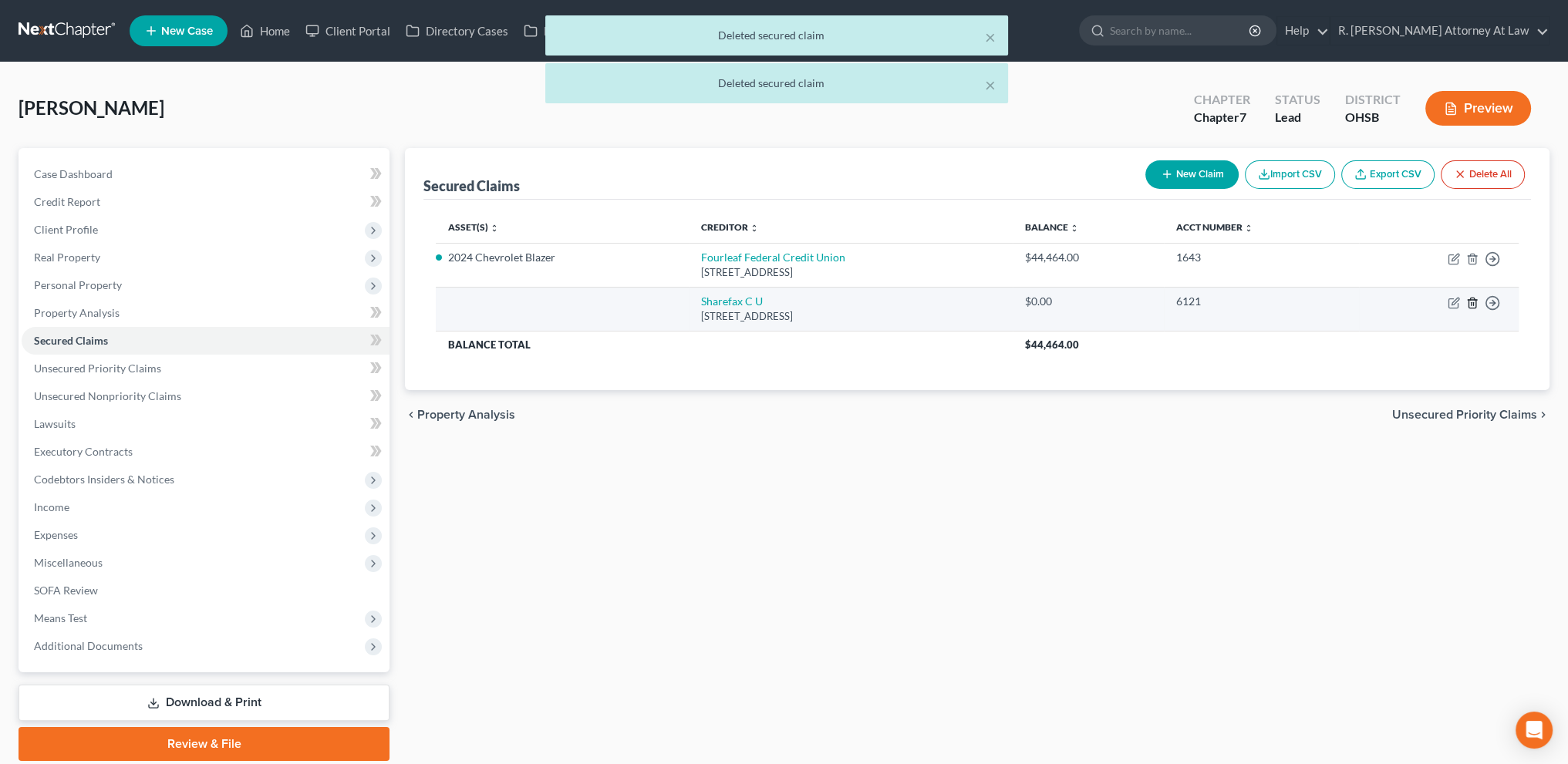
click at [1471, 302] on line "button" at bounding box center [1471, 304] width 0 height 3
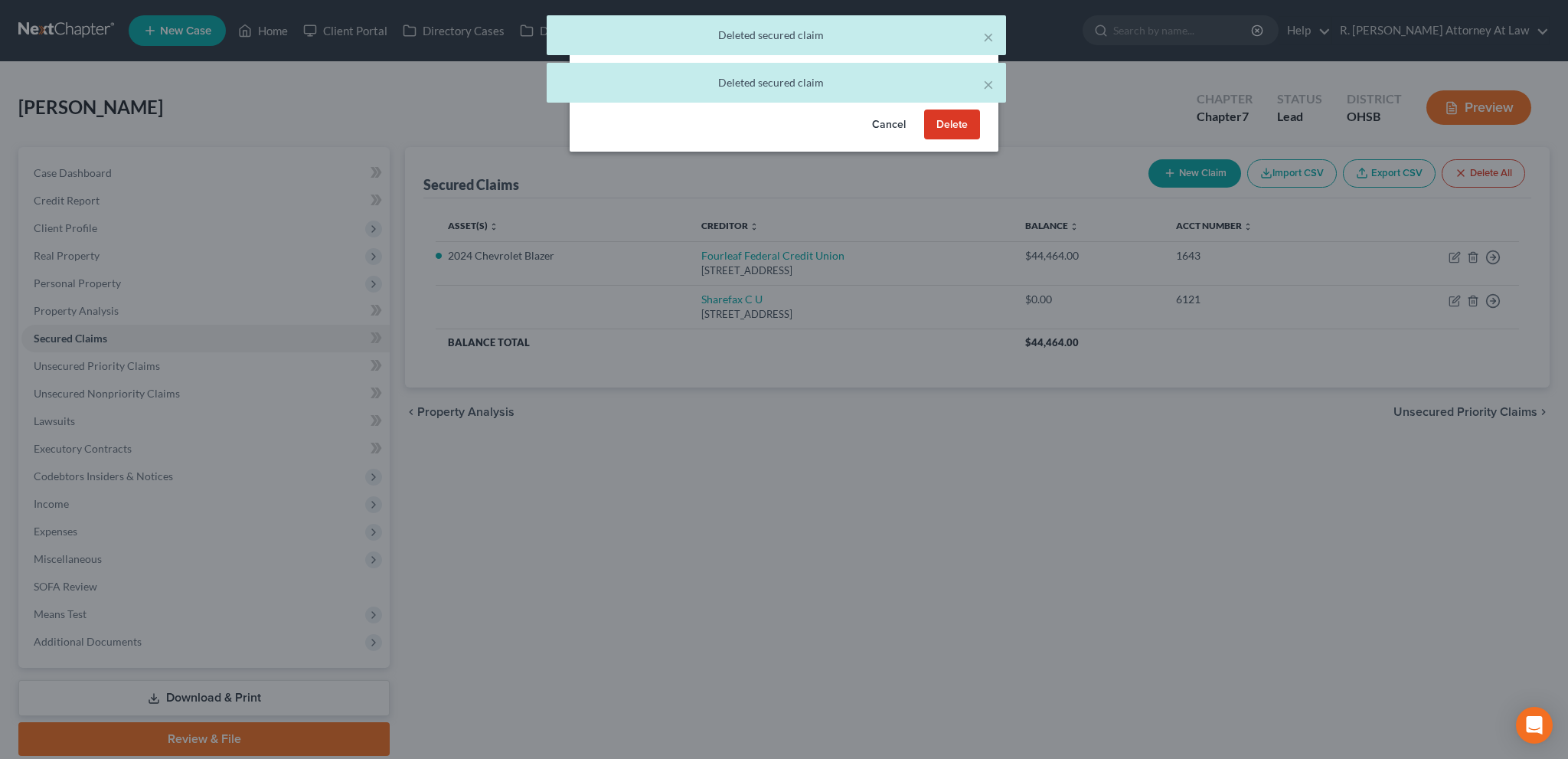
click at [955, 128] on button "Delete" at bounding box center [952, 125] width 56 height 30
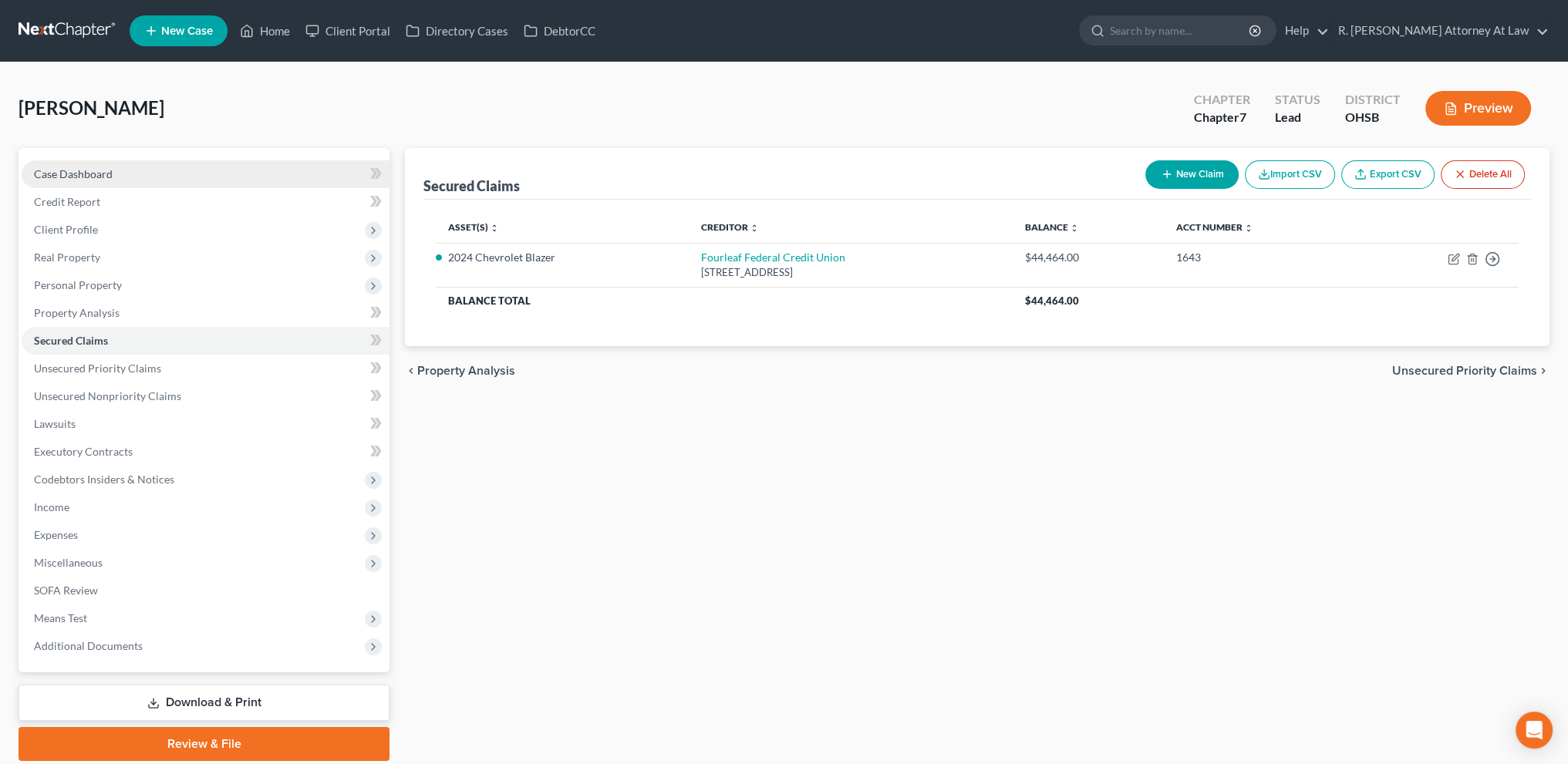
click at [67, 170] on span "Case Dashboard" at bounding box center [73, 173] width 78 height 13
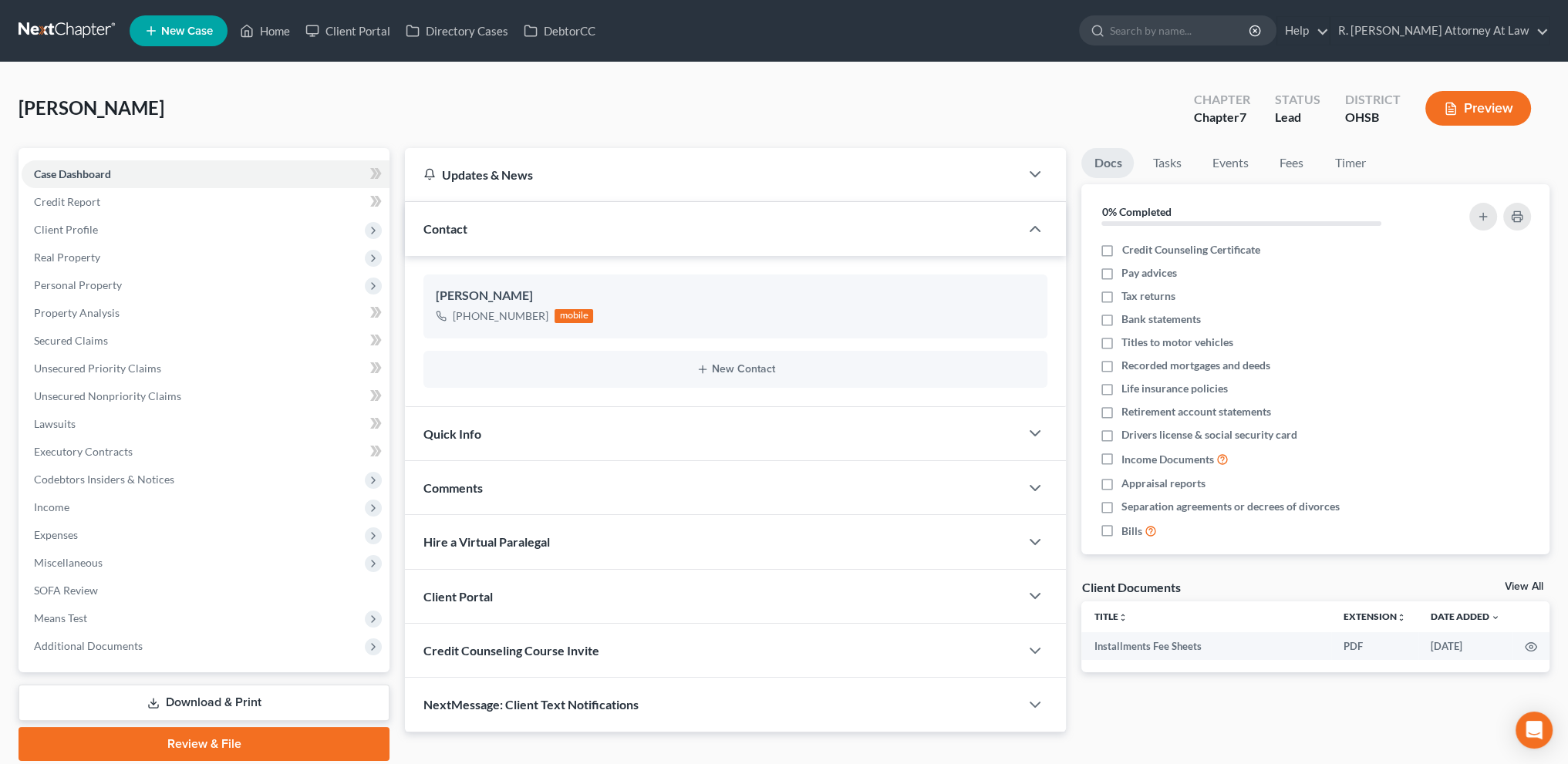
click at [464, 483] on span "Comments" at bounding box center [453, 487] width 59 height 15
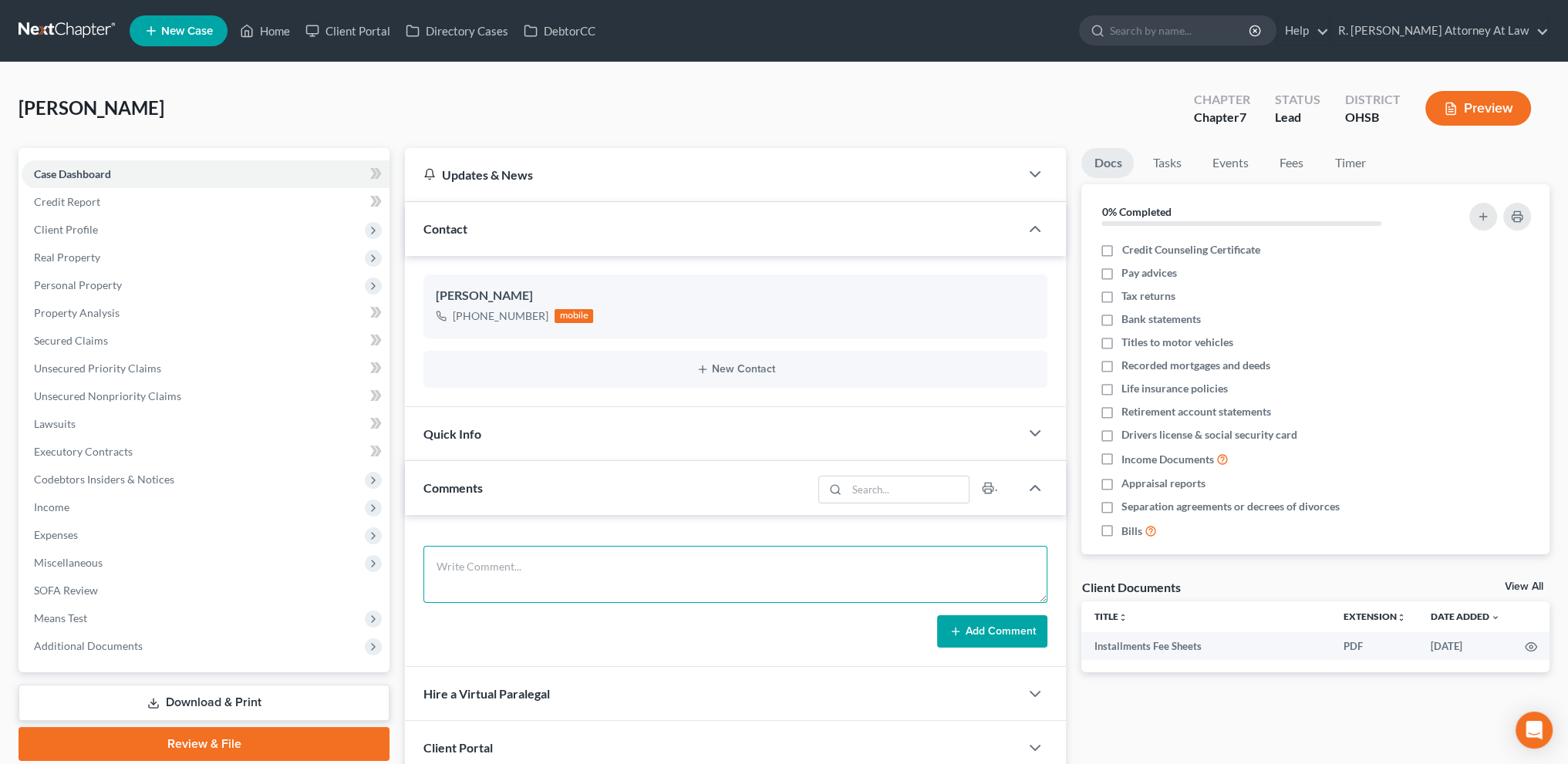
click at [472, 559] on textarea at bounding box center [736, 574] width 624 height 57
type textarea "Owned real estate need address/ trace proceeds/"
click at [972, 625] on button "Add Comment" at bounding box center [992, 631] width 111 height 32
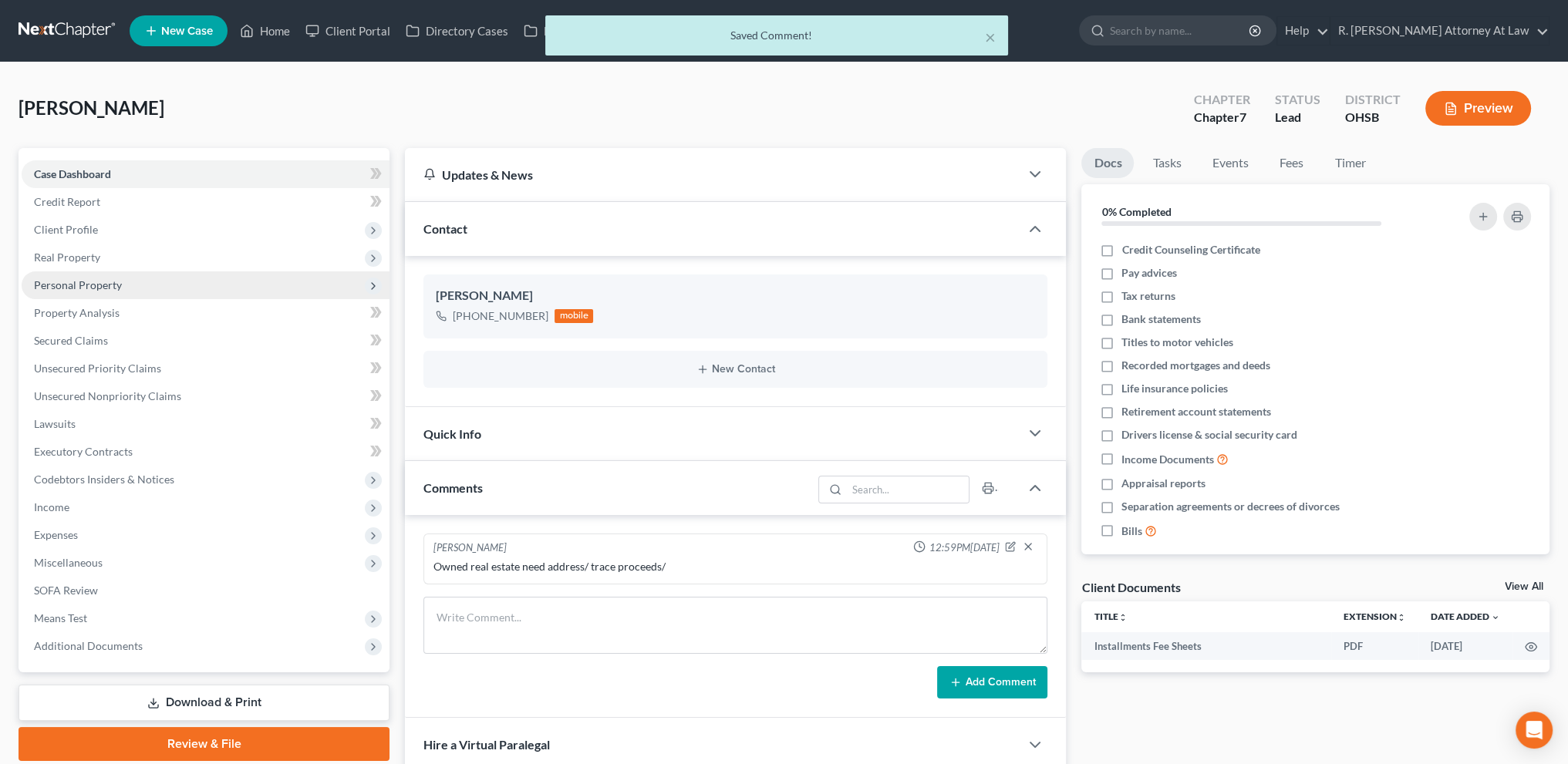
click at [89, 281] on span "Personal Property" at bounding box center [78, 284] width 88 height 13
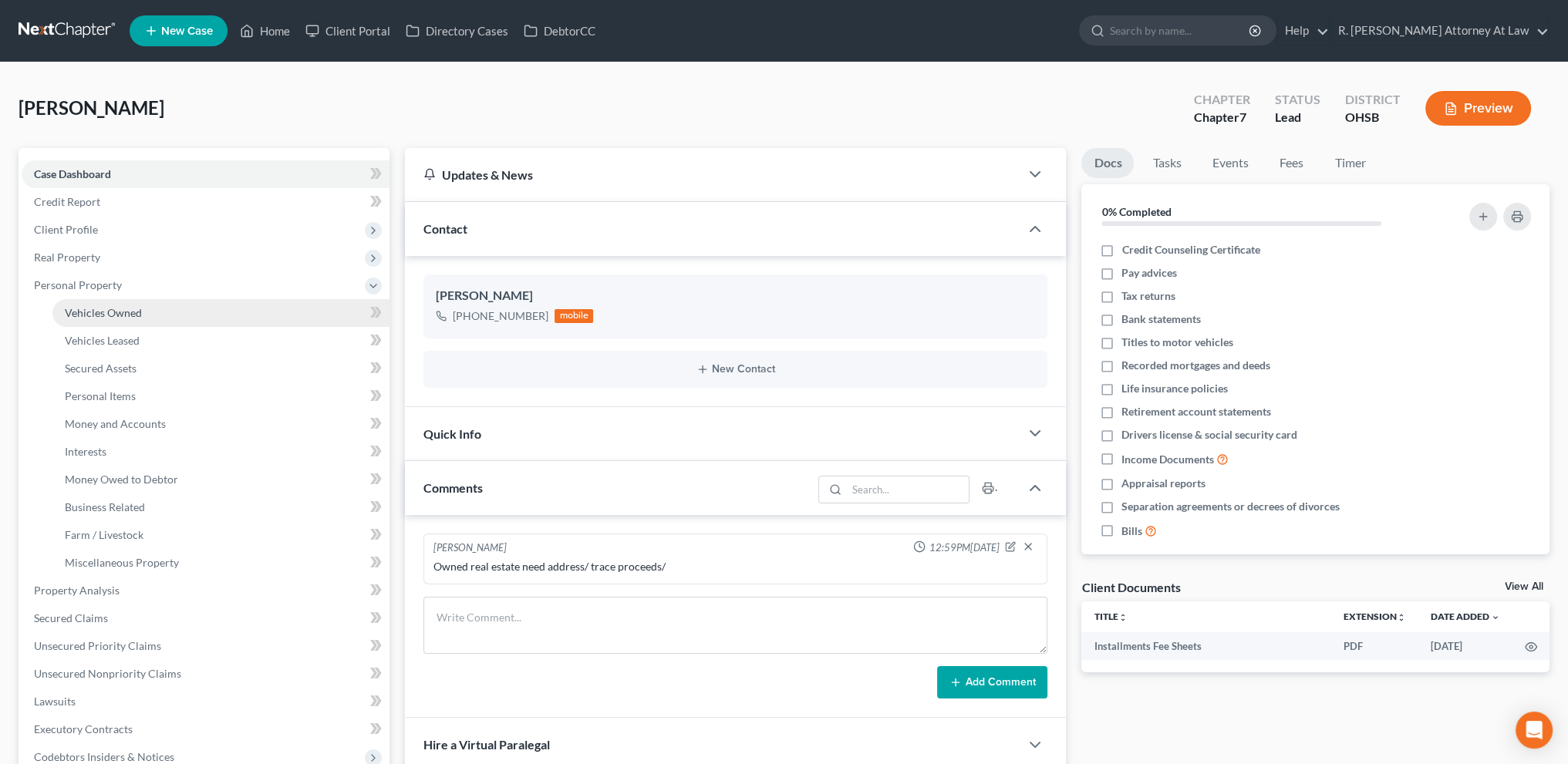
click at [105, 310] on span "Vehicles Owned" at bounding box center [103, 312] width 77 height 13
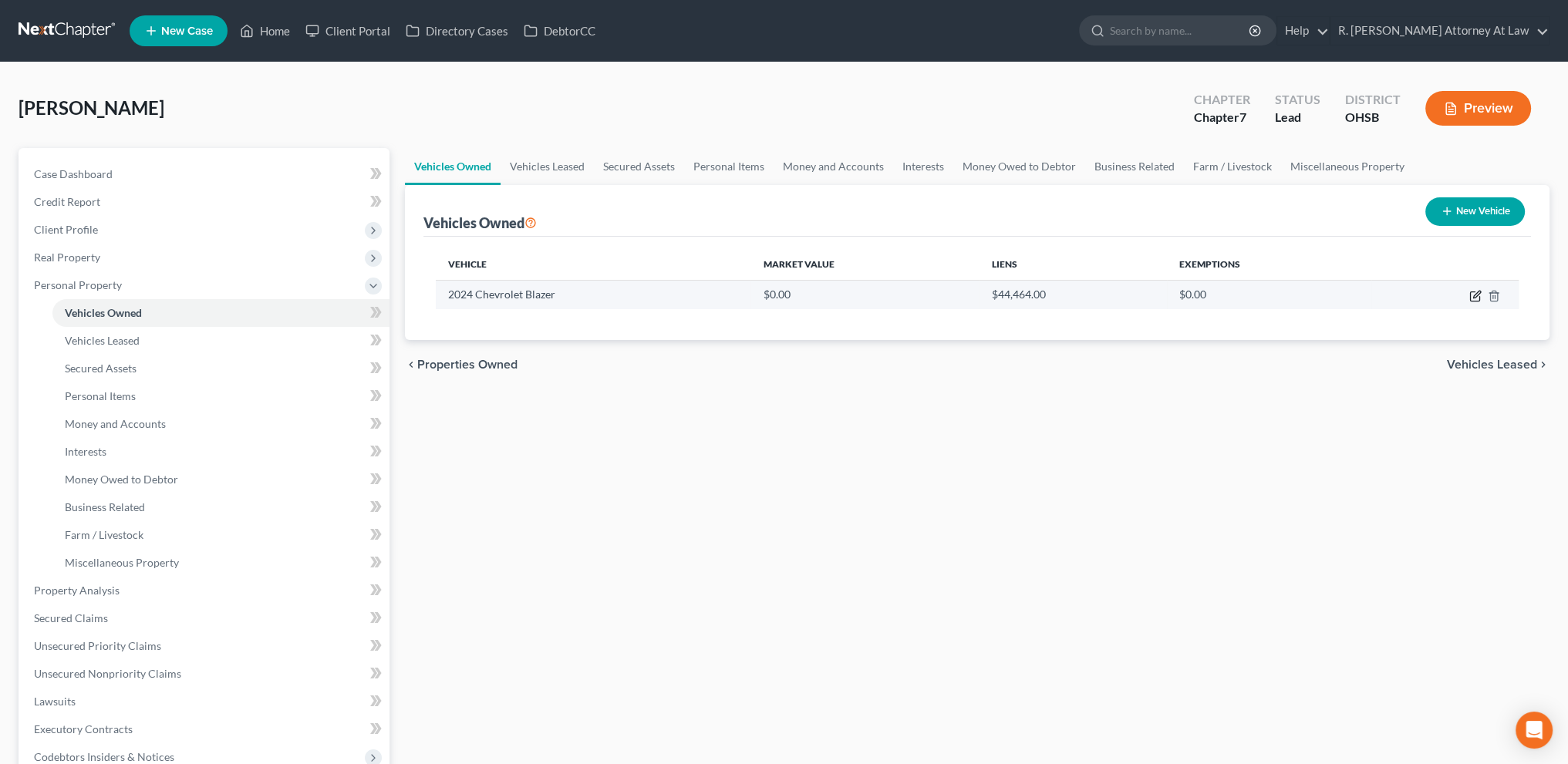
click at [1471, 293] on icon "button" at bounding box center [1476, 296] width 12 height 12
select select "0"
select select "2"
select select "0"
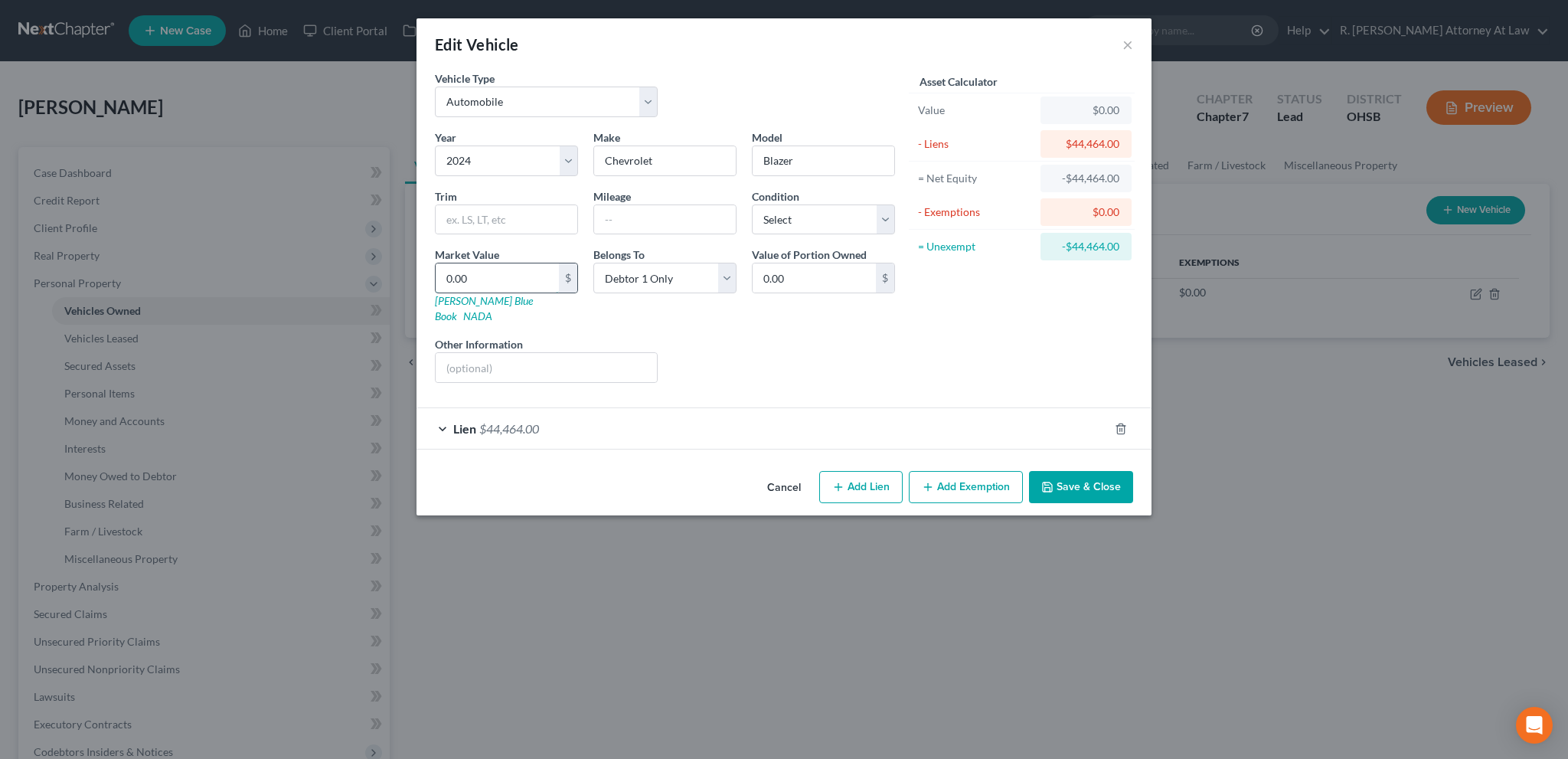
click at [474, 277] on input "0.00" at bounding box center [498, 278] width 123 height 29
type input "34"
type input "34.00"
type input "343"
type input "343.00"
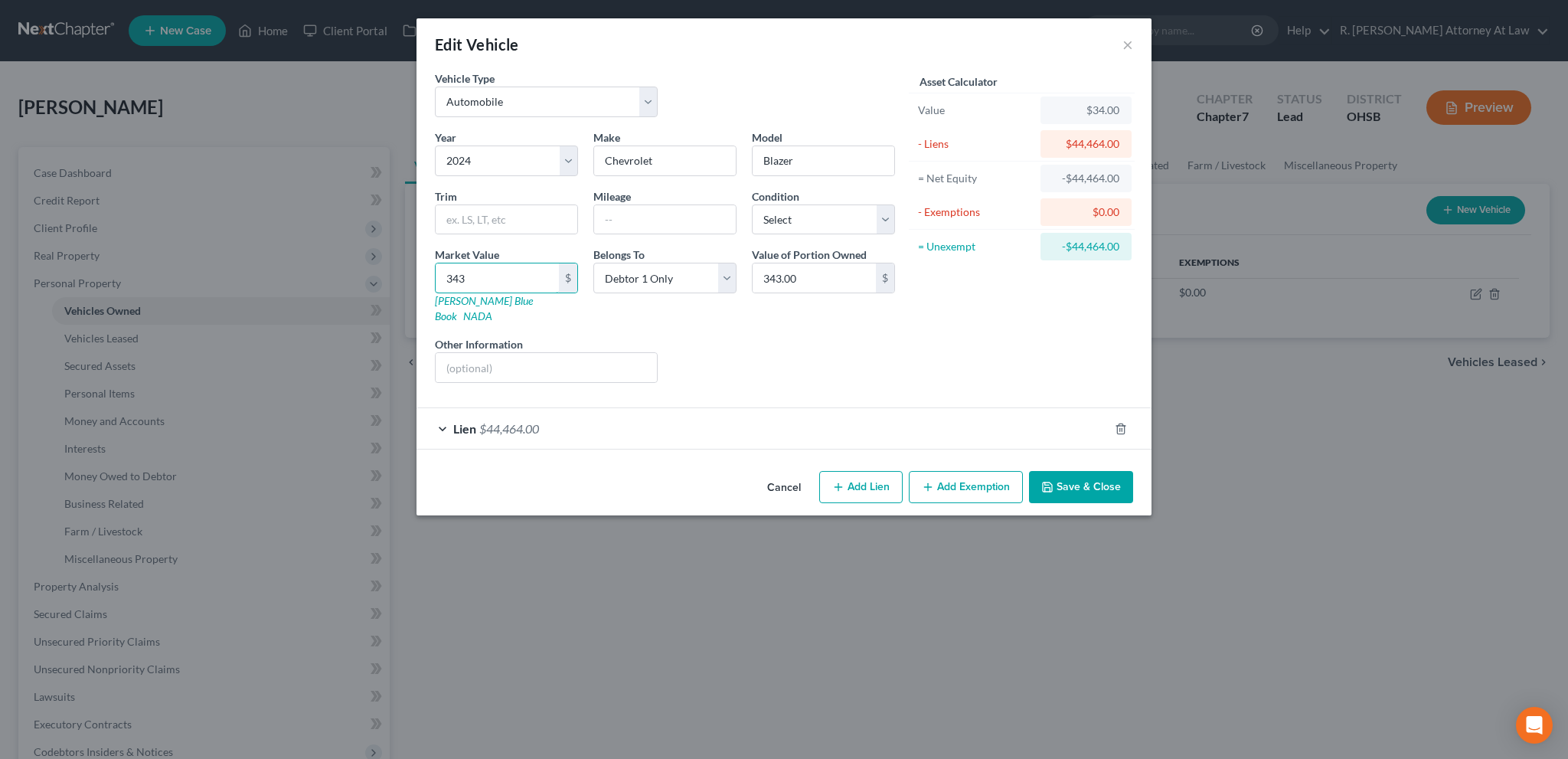
type input "3430"
type input "3,430.00"
type input "3,4305"
type input "34,305.00"
type input "34,305"
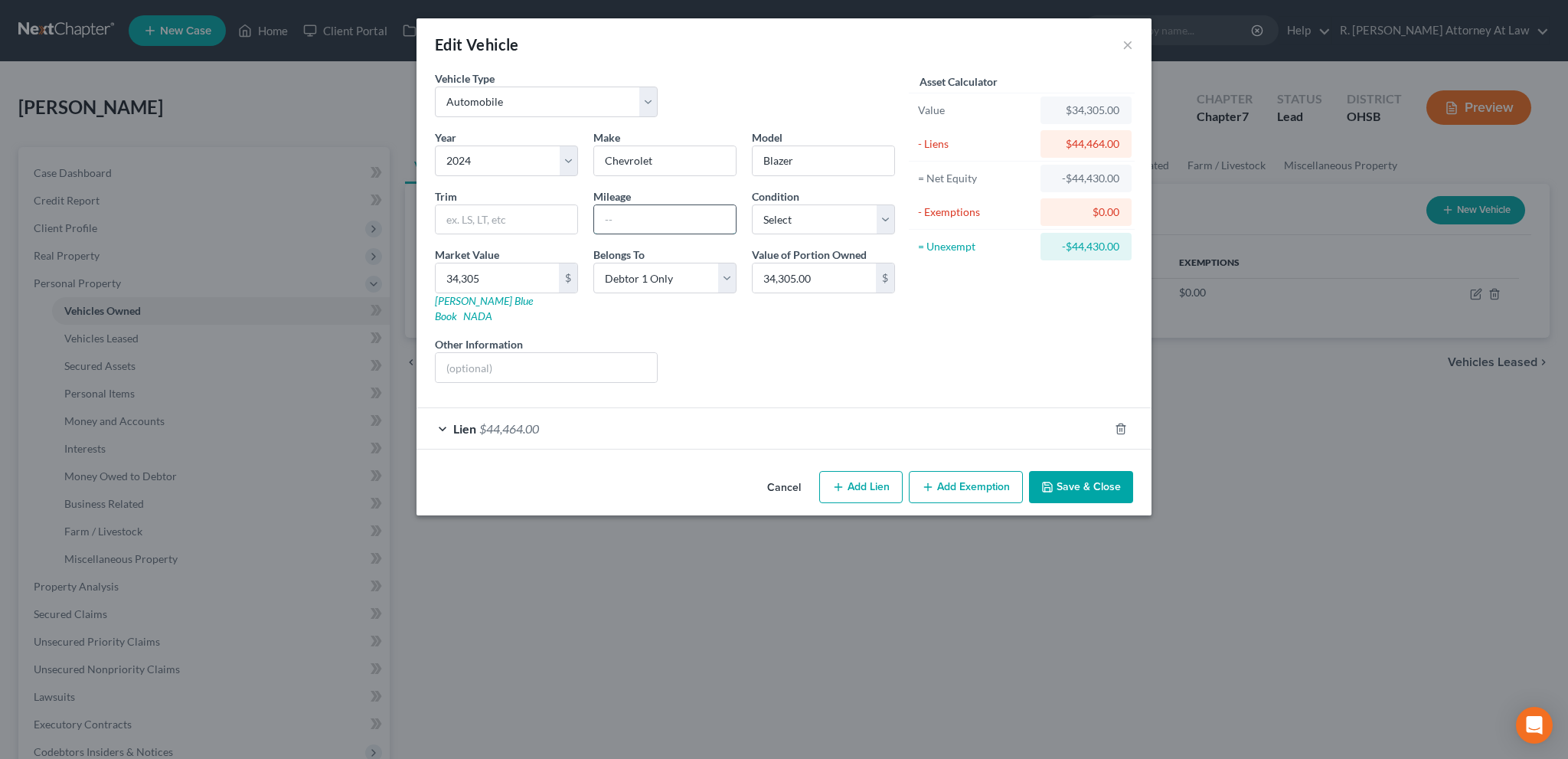
click at [646, 219] on input "text" at bounding box center [665, 220] width 142 height 29
type input "25000"
click at [777, 223] on select "Select Excellent Very Good Good Fair Poor" at bounding box center [823, 219] width 143 height 30
select select "2"
click at [752, 204] on select "Select Excellent Very Good Good Fair Poor" at bounding box center [823, 219] width 143 height 30
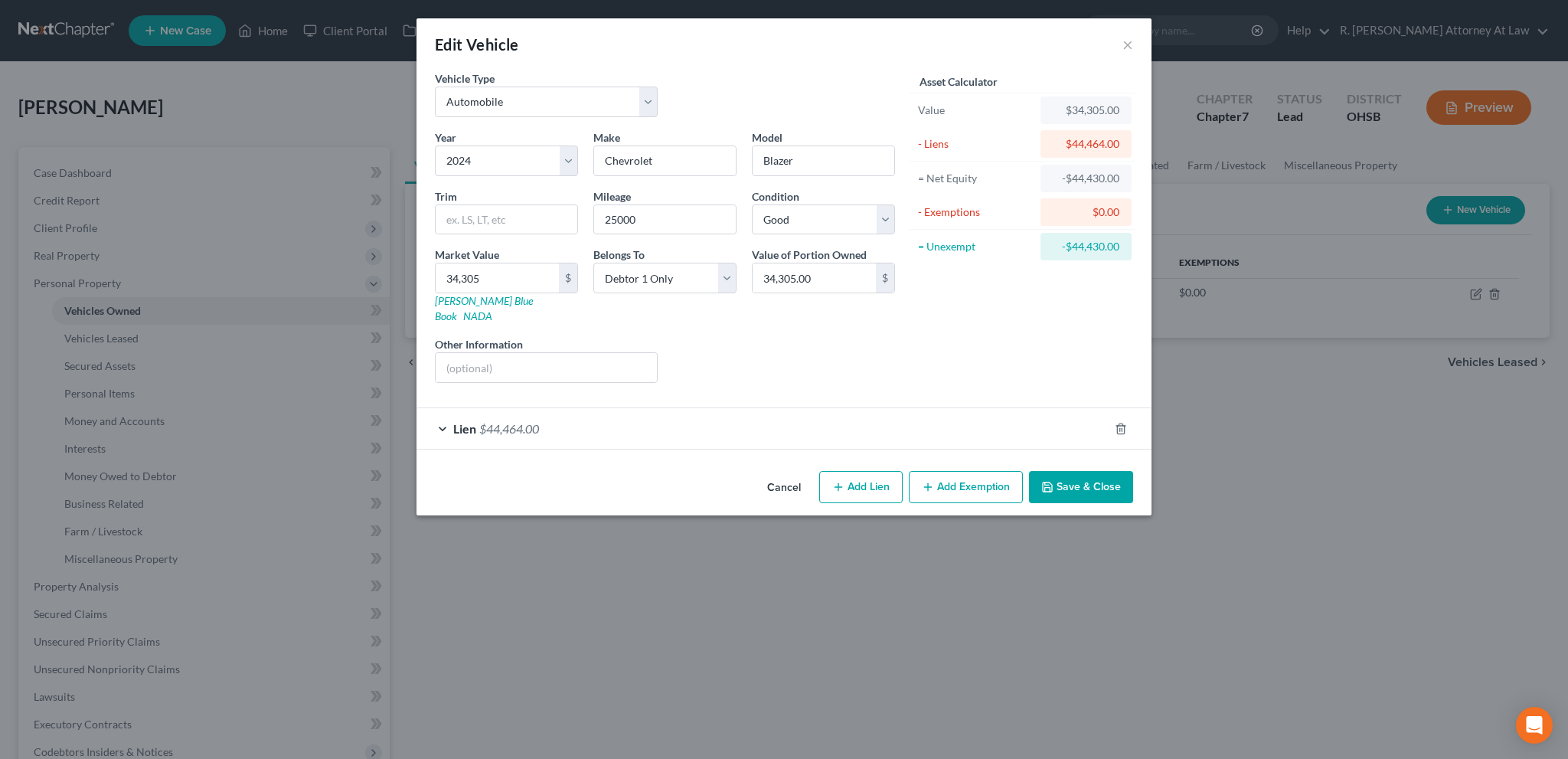
click at [759, 336] on div "Liens Select" at bounding box center [784, 359] width 238 height 47
click at [936, 471] on button "Add Exemption" at bounding box center [966, 486] width 114 height 32
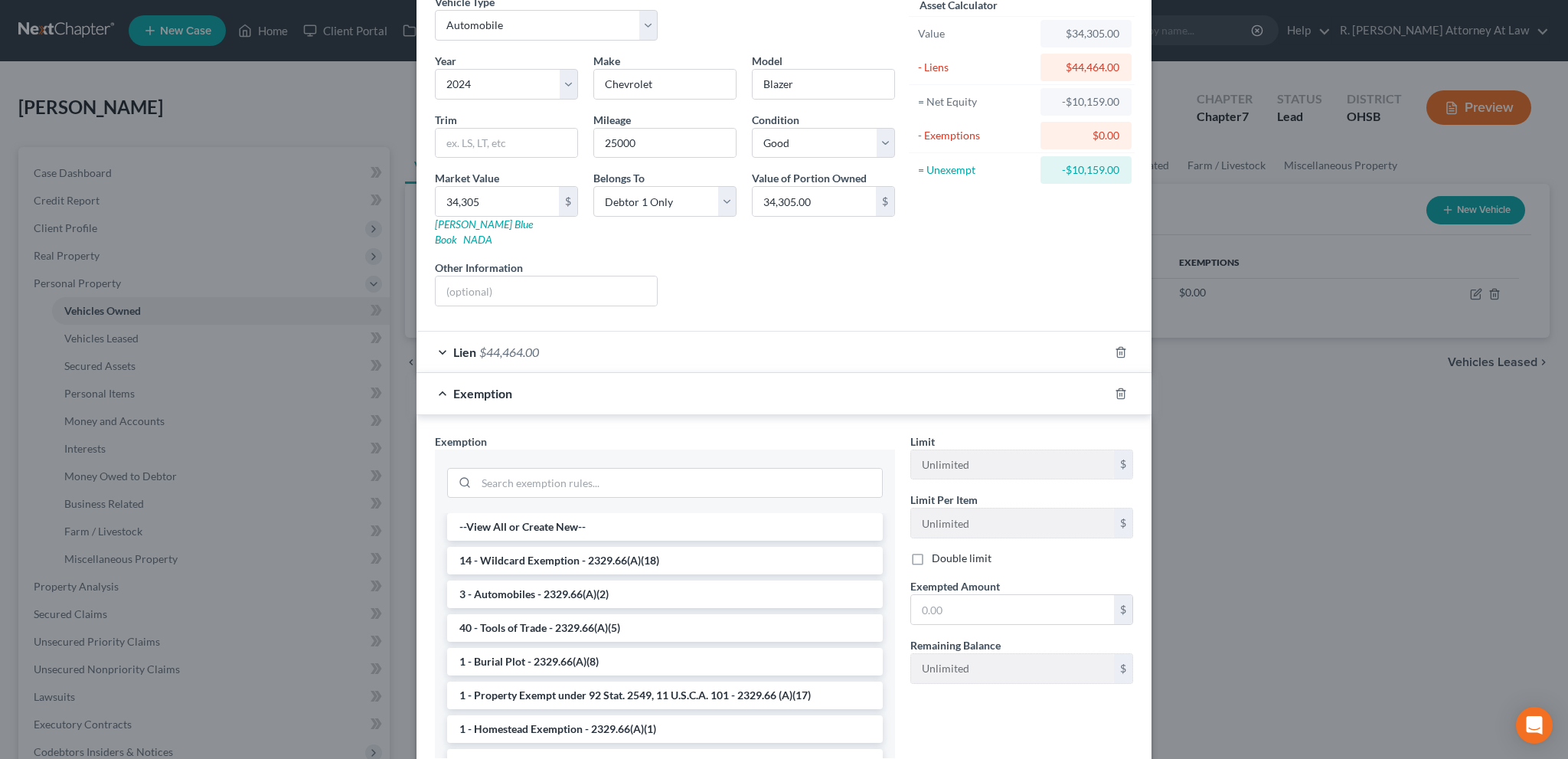
scroll to position [168, 0]
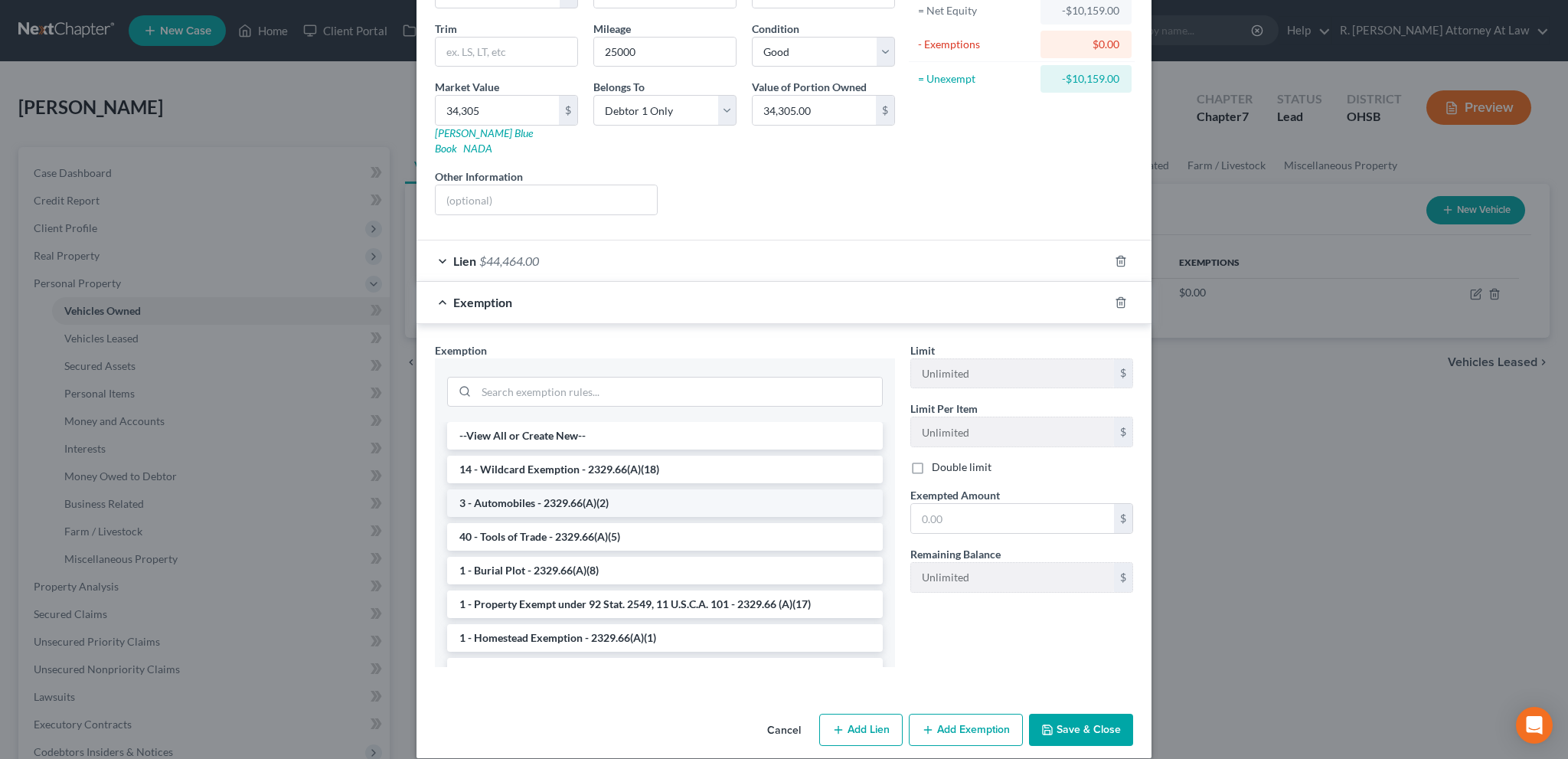
click at [521, 489] on li "3 - Automobiles - 2329.66(A)(2)" at bounding box center [665, 503] width 436 height 28
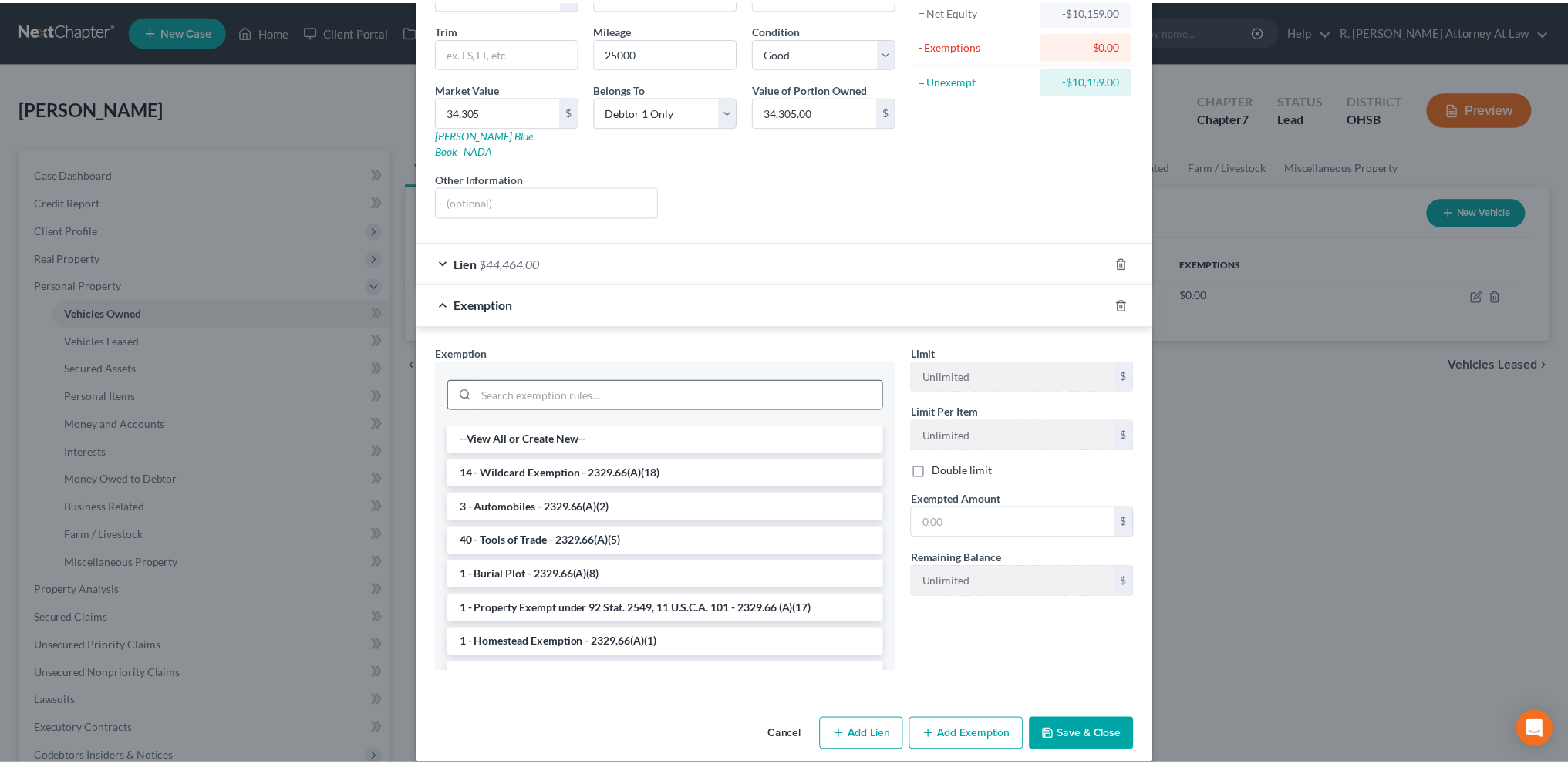
scroll to position [95, 0]
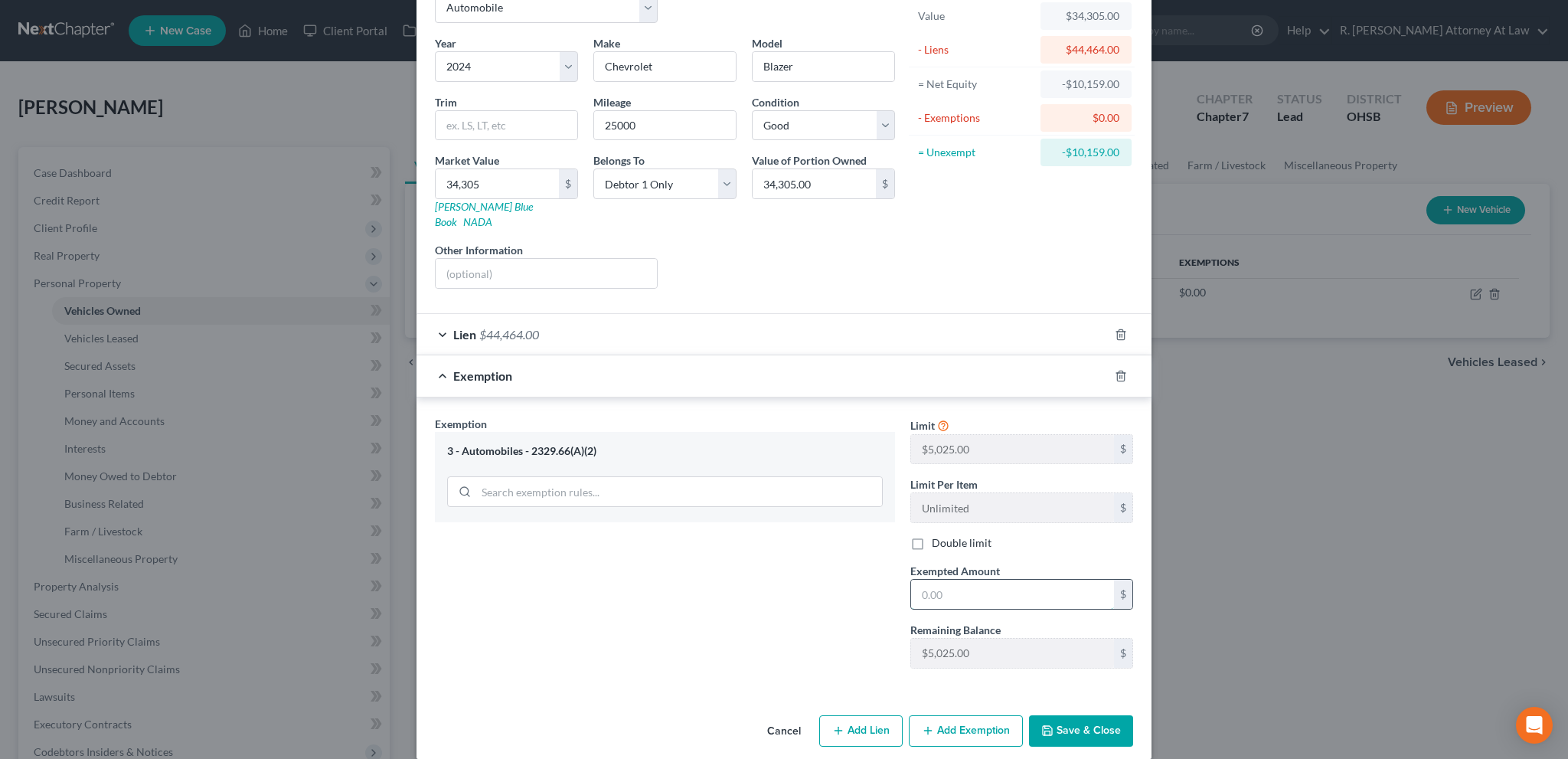
click at [941, 580] on input "text" at bounding box center [1012, 595] width 203 height 29
type input "5,025"
click at [755, 537] on div "Exemption Set must be selected for CA. Exemption * 3 - Automobiles - 2329.66(A)…" at bounding box center [665, 549] width 476 height 265
click at [1068, 716] on button "Save & Close" at bounding box center [1081, 731] width 104 height 32
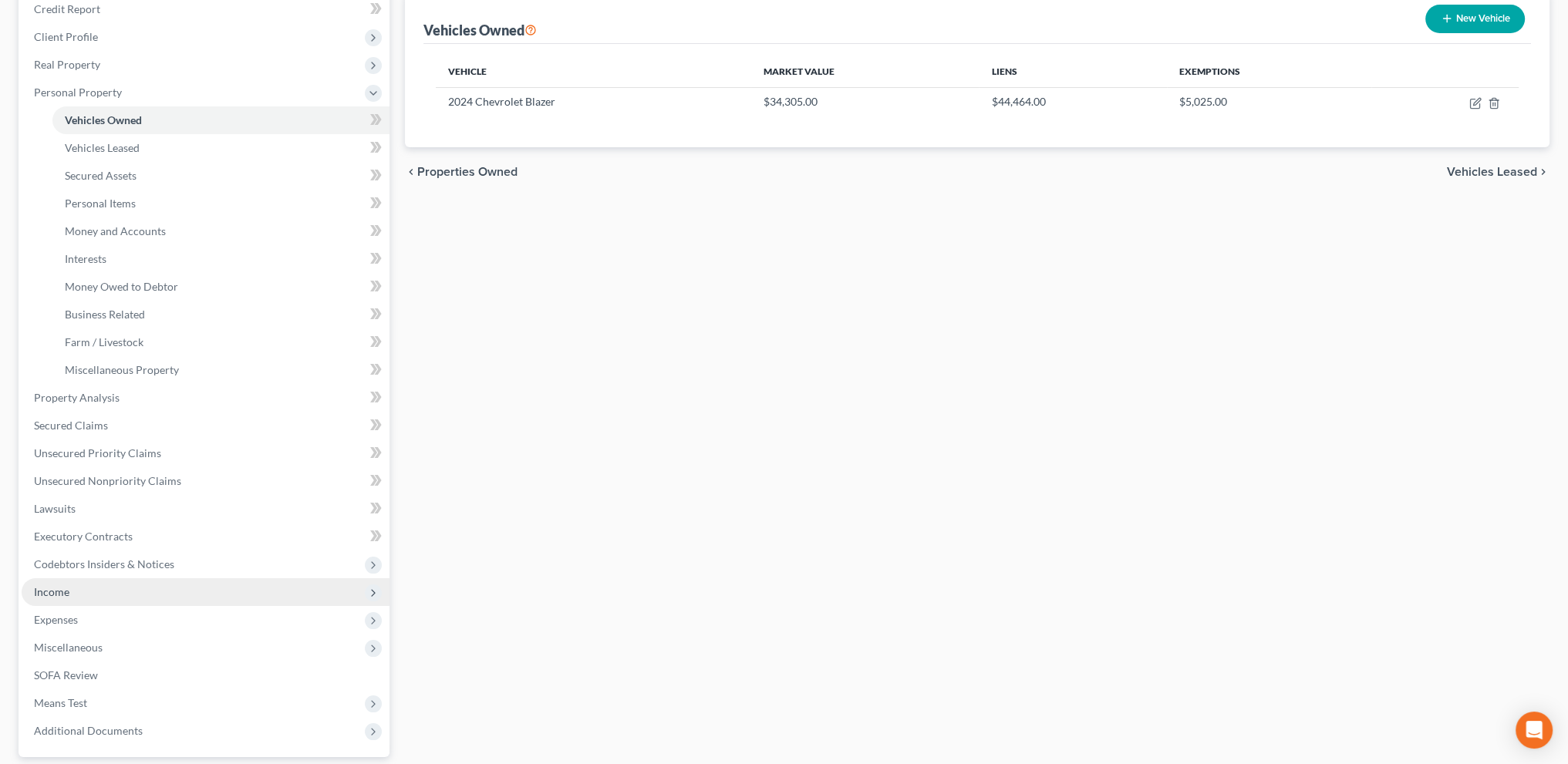
scroll to position [332, 0]
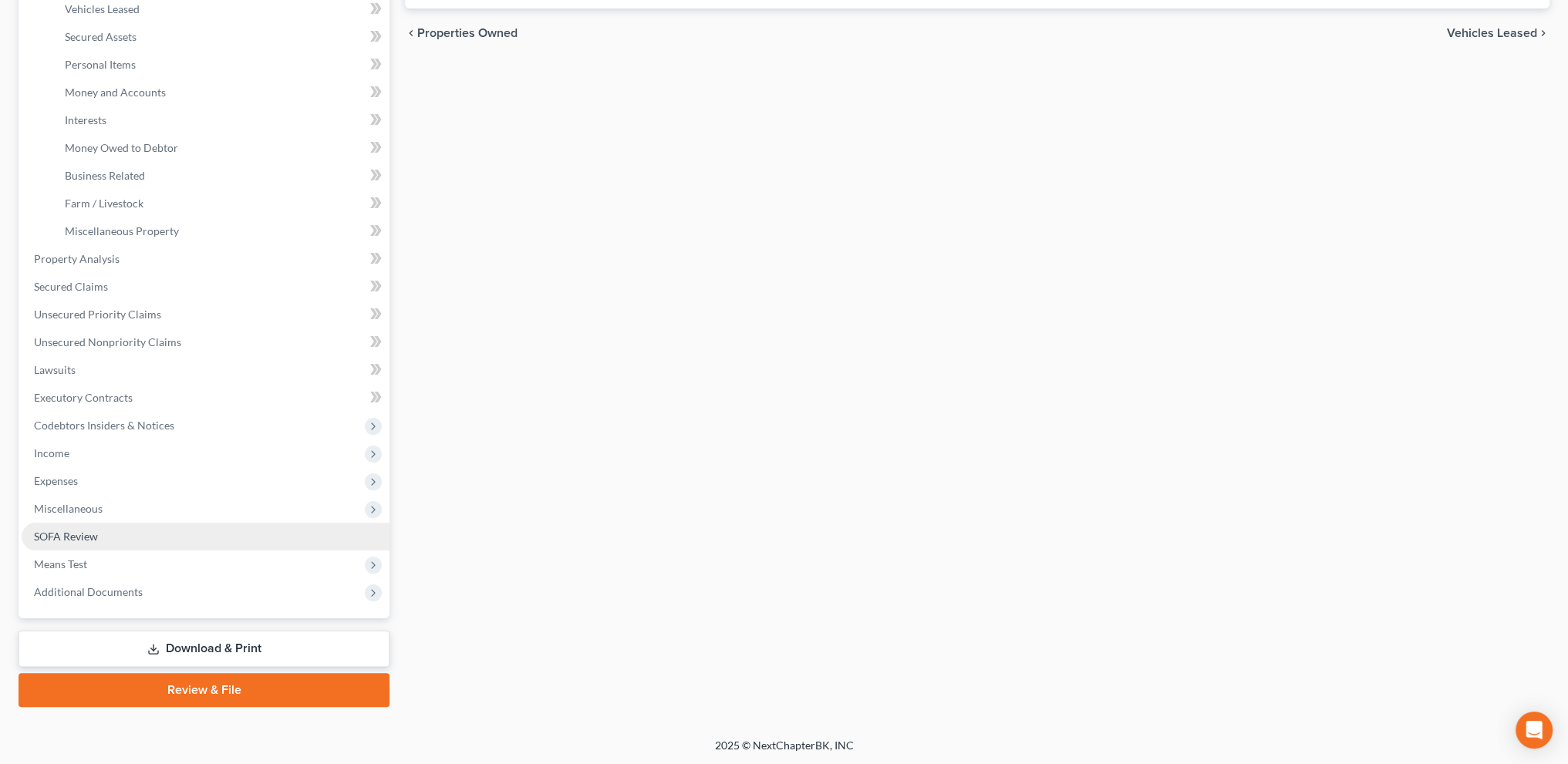
click at [66, 531] on span "SOFA Review" at bounding box center [65, 536] width 64 height 13
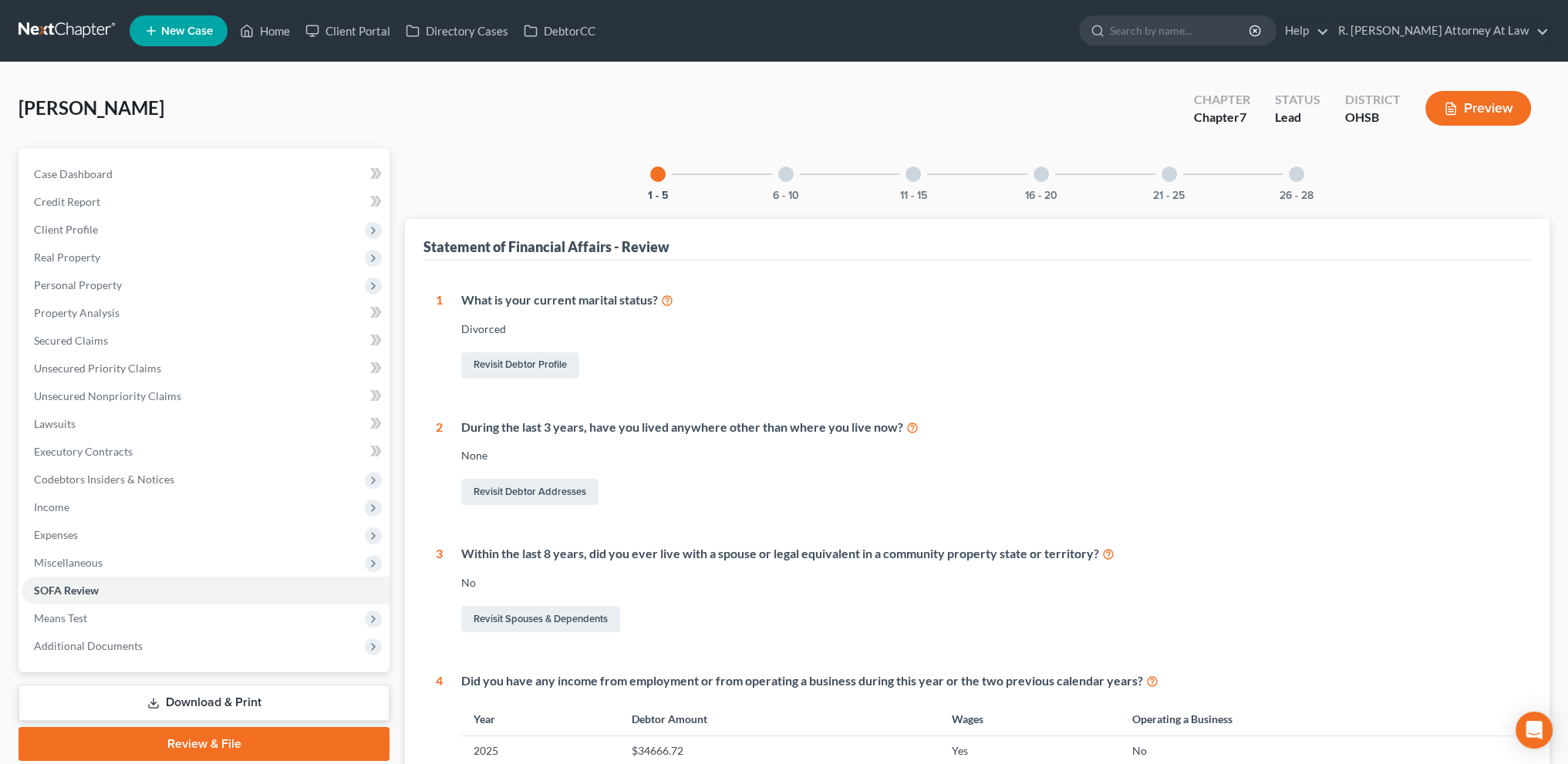
drag, startPoint x: 1042, startPoint y: 173, endPoint x: 1020, endPoint y: 193, distance: 29.7
click at [1042, 174] on div at bounding box center [1042, 174] width 16 height 16
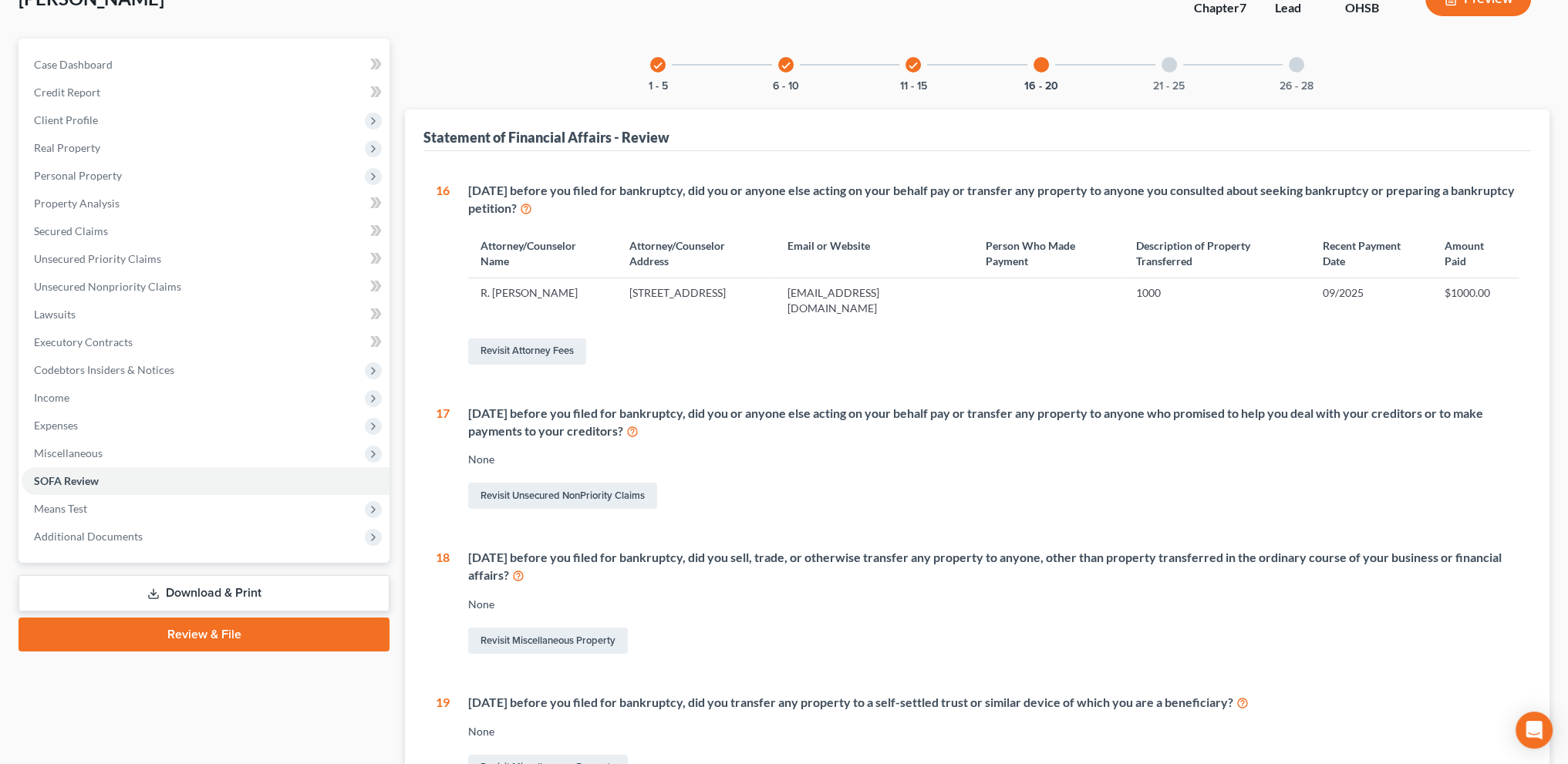
scroll to position [366, 0]
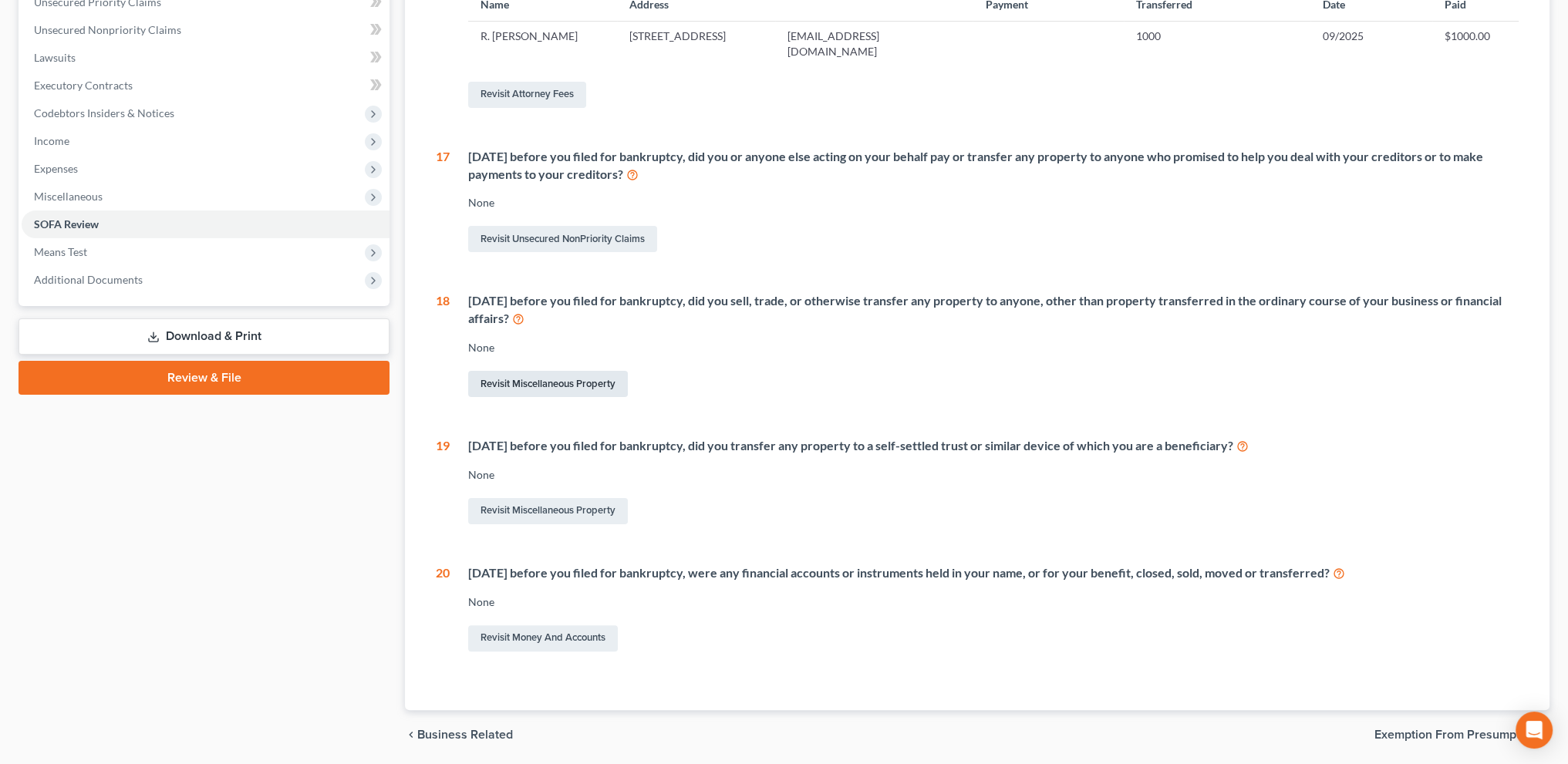
click at [526, 386] on link "Revisit Miscellaneous Property" at bounding box center [547, 384] width 160 height 26
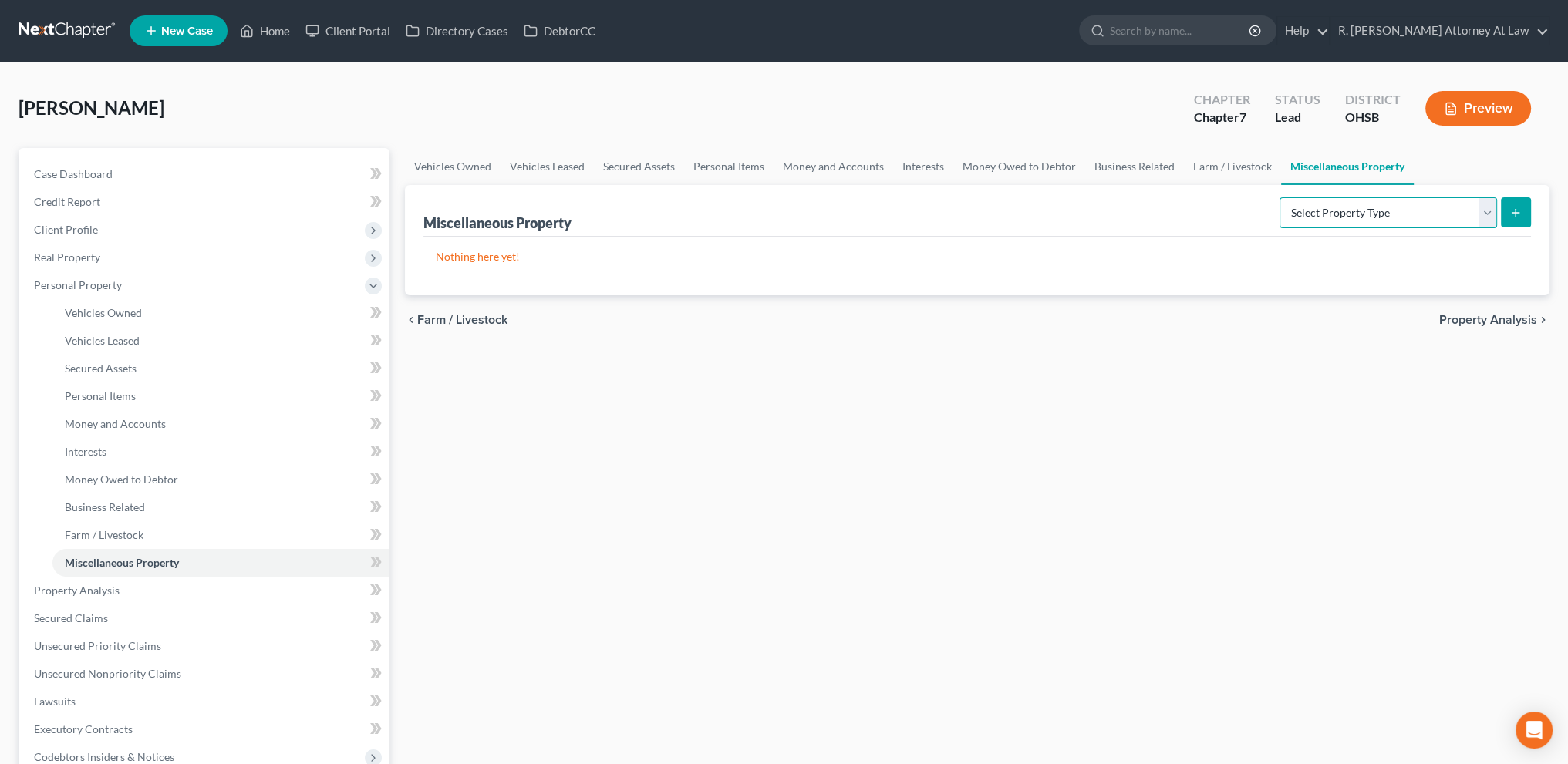
click at [1313, 218] on select "Select Property Type Assigned for Creditor Benefit Within 1 Year Holding for An…" at bounding box center [1388, 213] width 218 height 30
select select "transferred"
click at [1280, 198] on select "Select Property Type Assigned for Creditor Benefit Within 1 Year Holding for An…" at bounding box center [1388, 213] width 218 height 30
click at [1510, 209] on icon "submit" at bounding box center [1516, 213] width 12 height 12
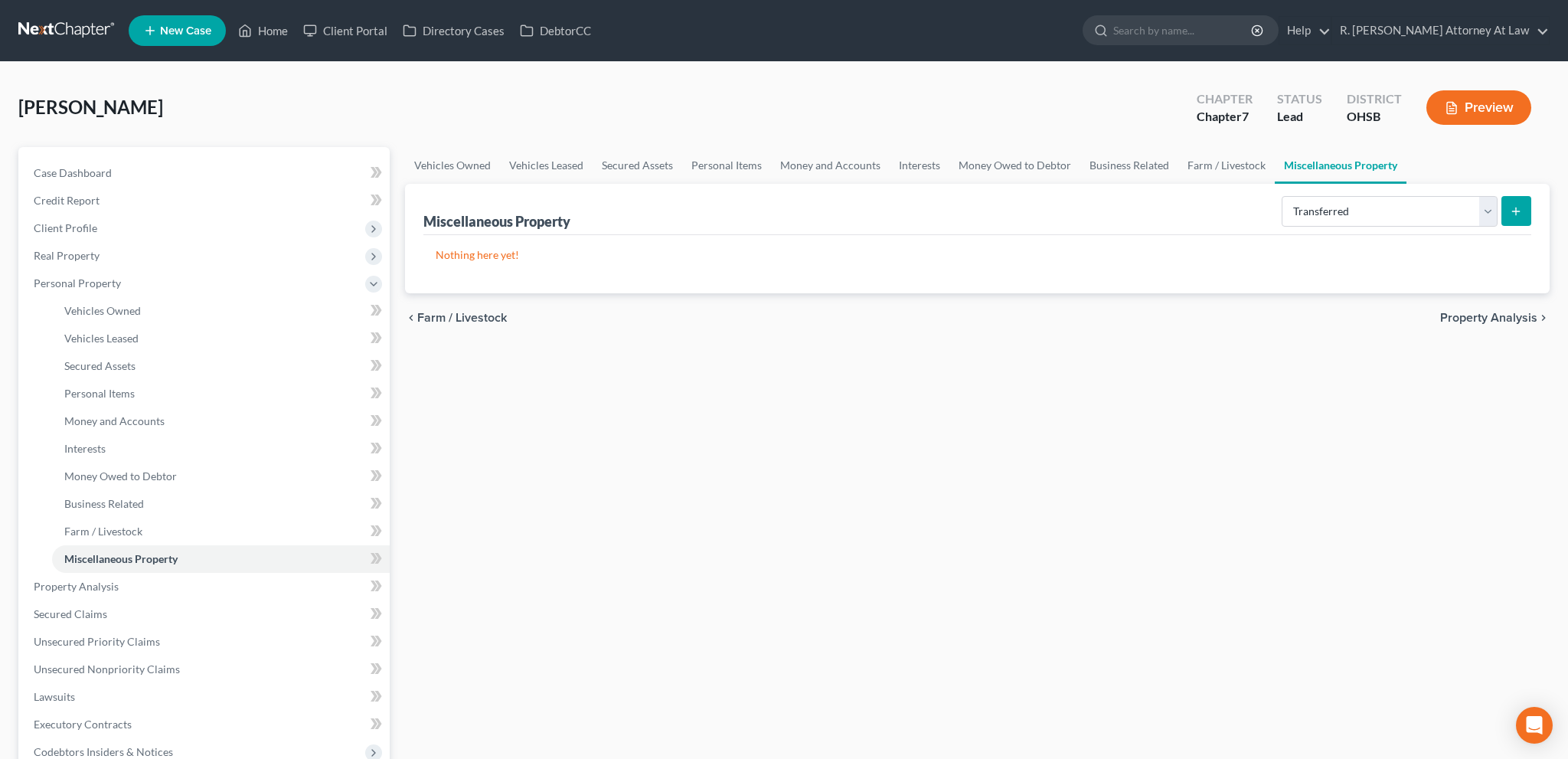
select select "Ordinary (within 2 years)"
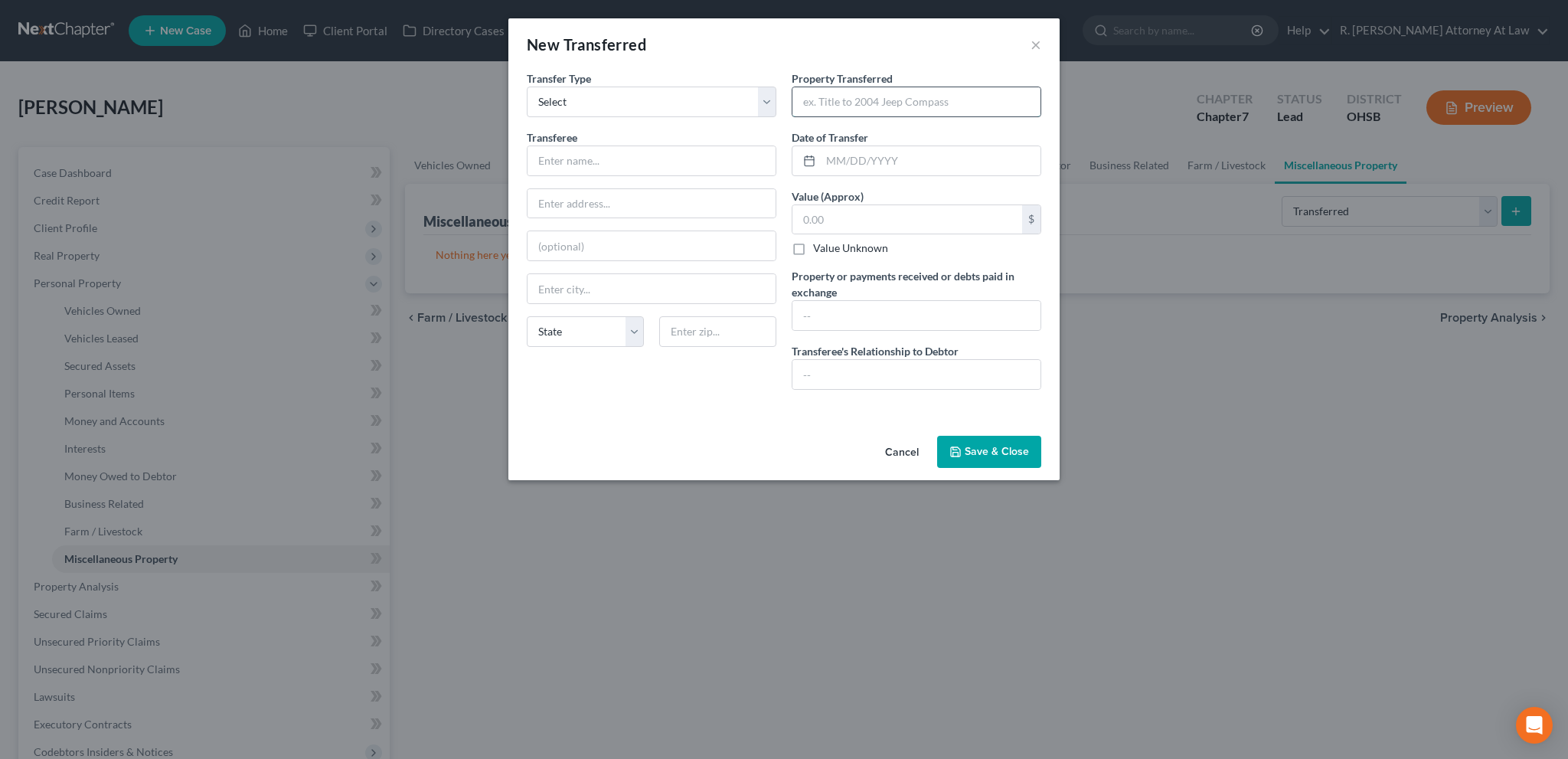
click at [835, 106] on input "text" at bounding box center [916, 102] width 248 height 29
type input "1271 Timberland"
click at [830, 376] on input "text" at bounding box center [916, 375] width 248 height 29
type input "NONE"
click at [620, 162] on input "text" at bounding box center [652, 161] width 248 height 29
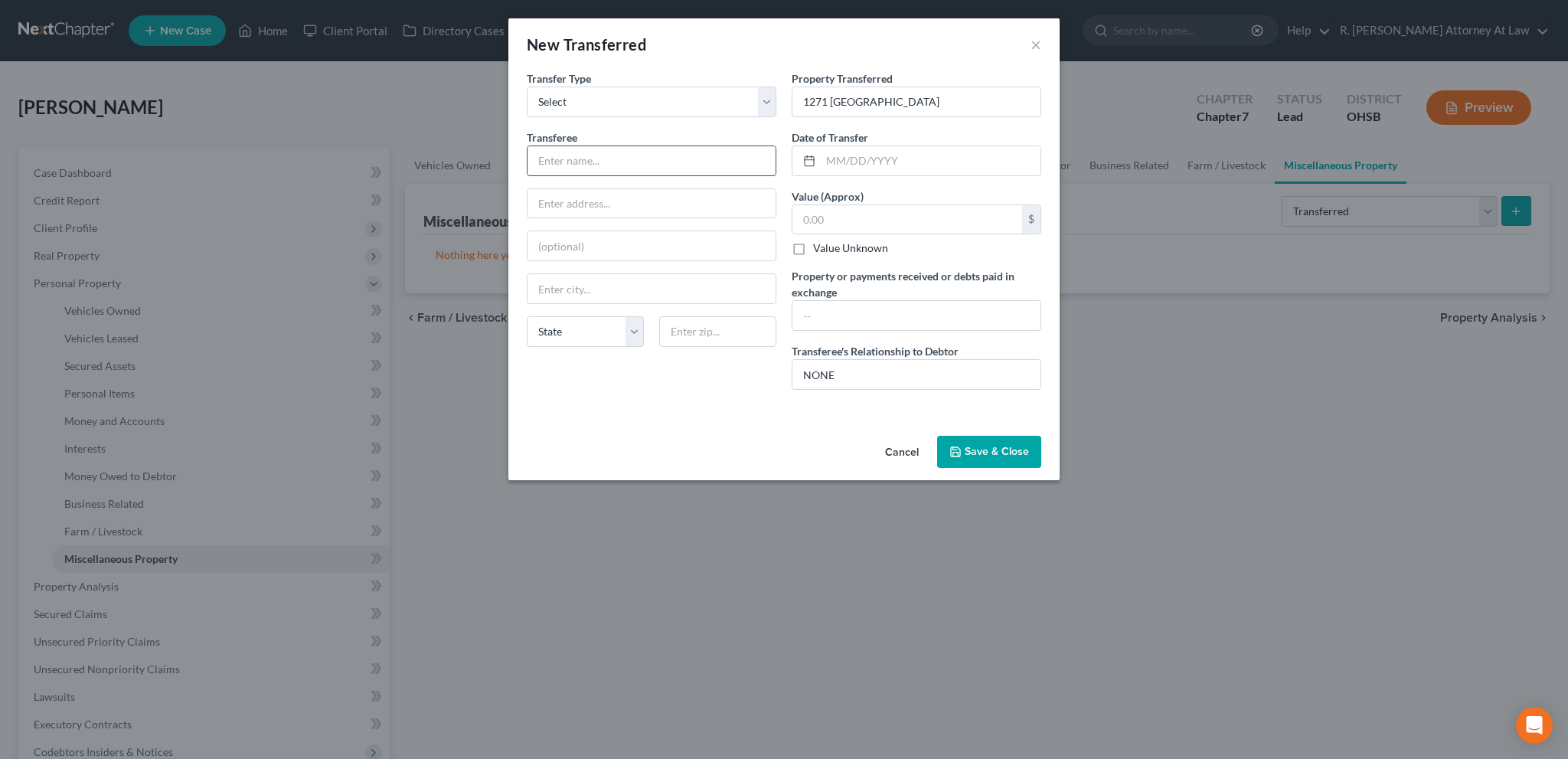
click at [588, 164] on input "text" at bounding box center [652, 161] width 248 height 29
click at [837, 158] on input "text" at bounding box center [931, 161] width 220 height 29
type input "11/22/2024"
click at [860, 214] on input "text" at bounding box center [907, 220] width 229 height 29
type input "303,000"
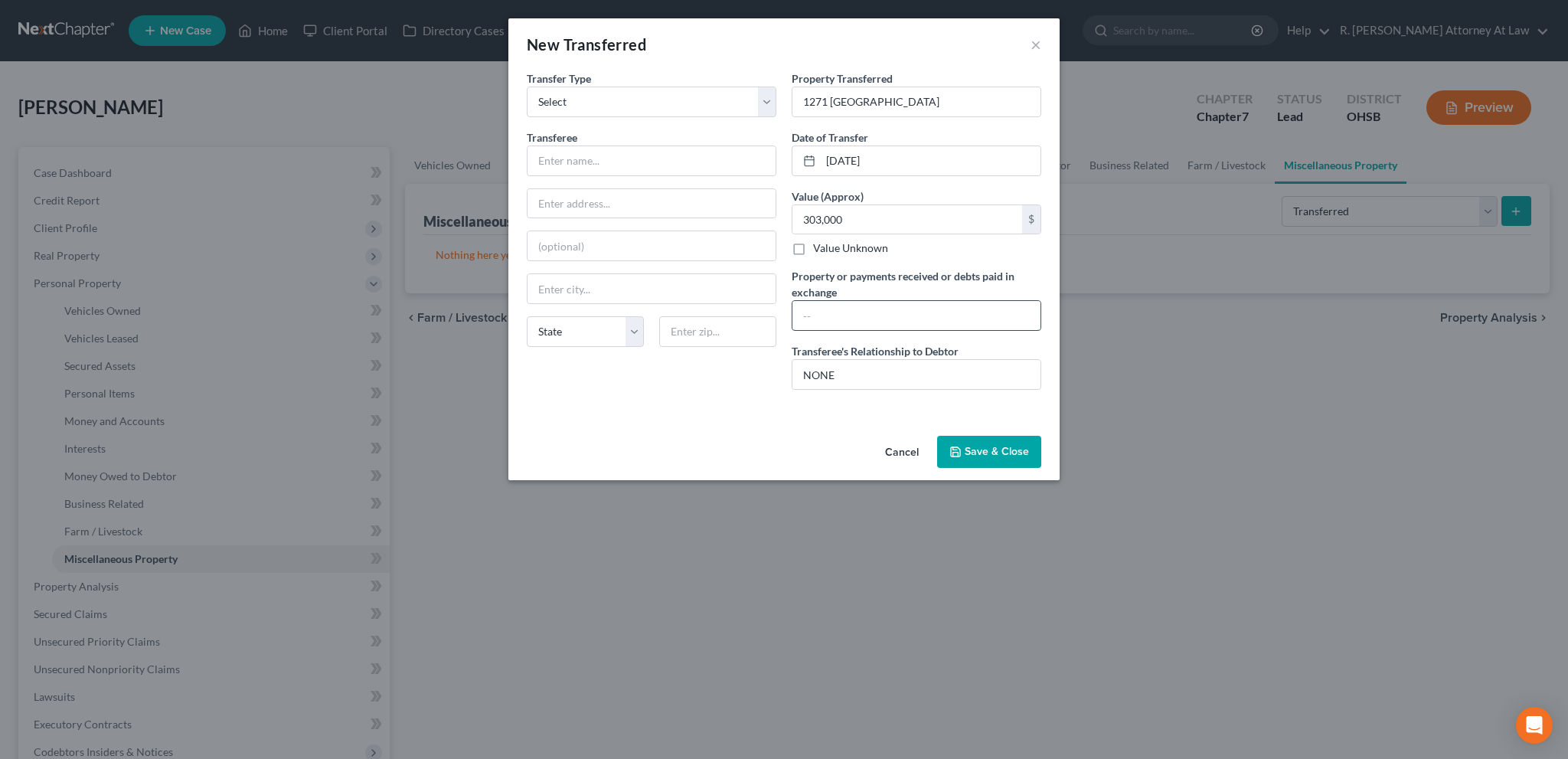
click at [836, 312] on input "text" at bounding box center [916, 316] width 248 height 29
click at [569, 164] on input "text" at bounding box center [652, 161] width 248 height 29
type input "Mollie Cunningha"
type input "1271 Timberland Circle"
type input "45215"
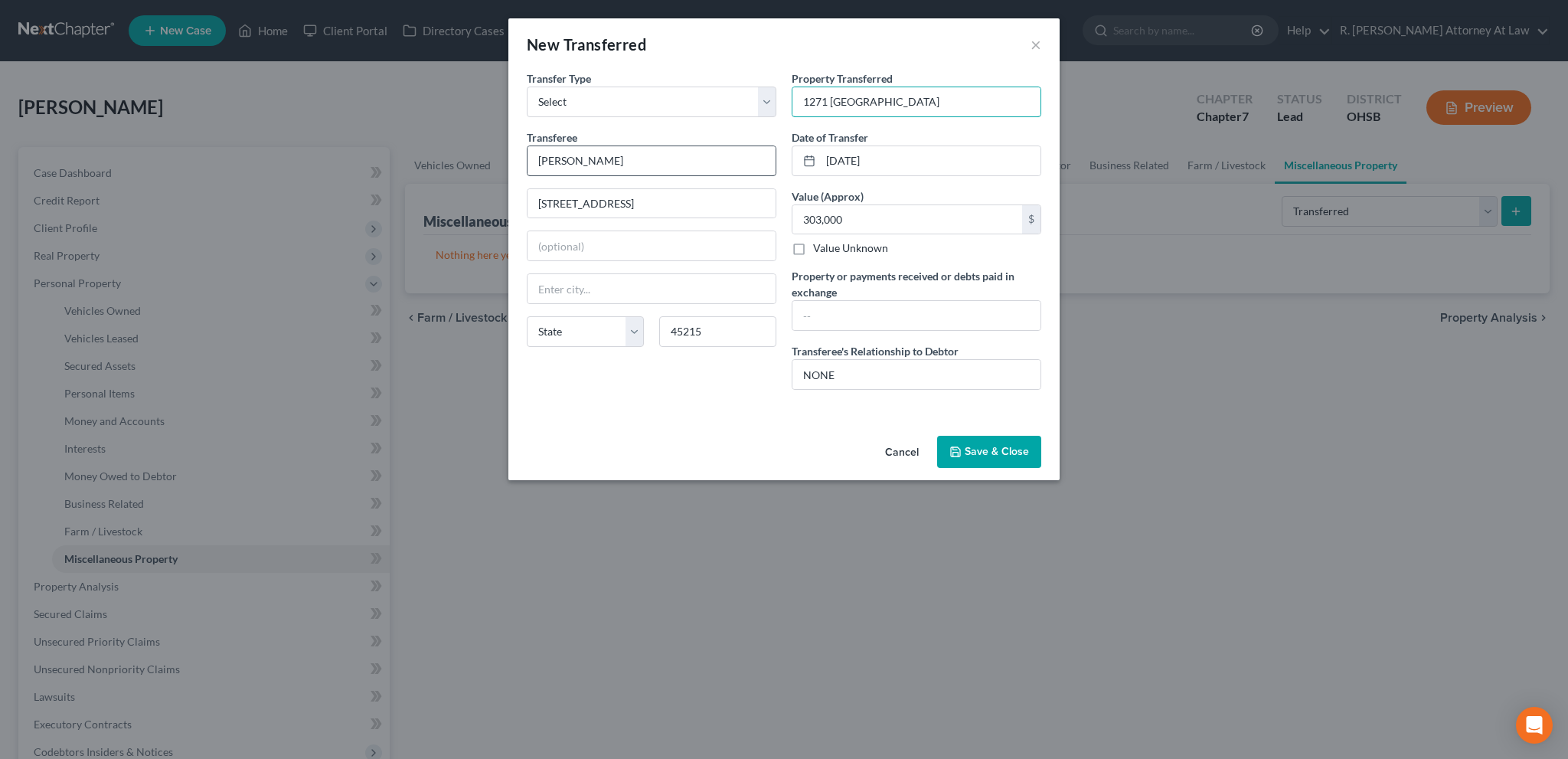
type input "Cincinnati"
click at [619, 157] on input "Mollie Cunningha" at bounding box center [652, 161] width 248 height 29
type input "Mollie Cunningham"
click at [968, 451] on button "Save & Close" at bounding box center [989, 452] width 104 height 32
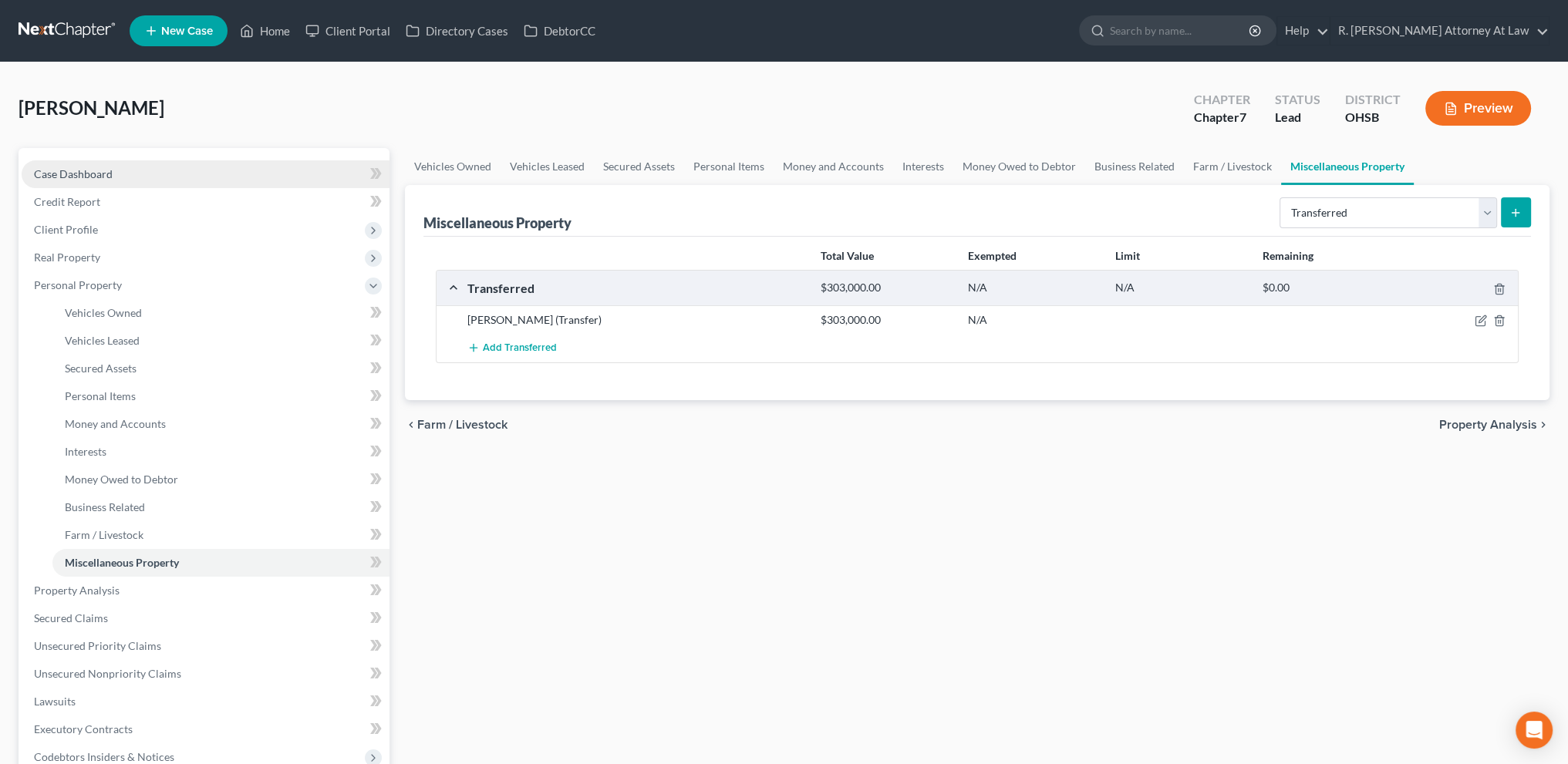
click at [65, 174] on span "Case Dashboard" at bounding box center [73, 173] width 78 height 13
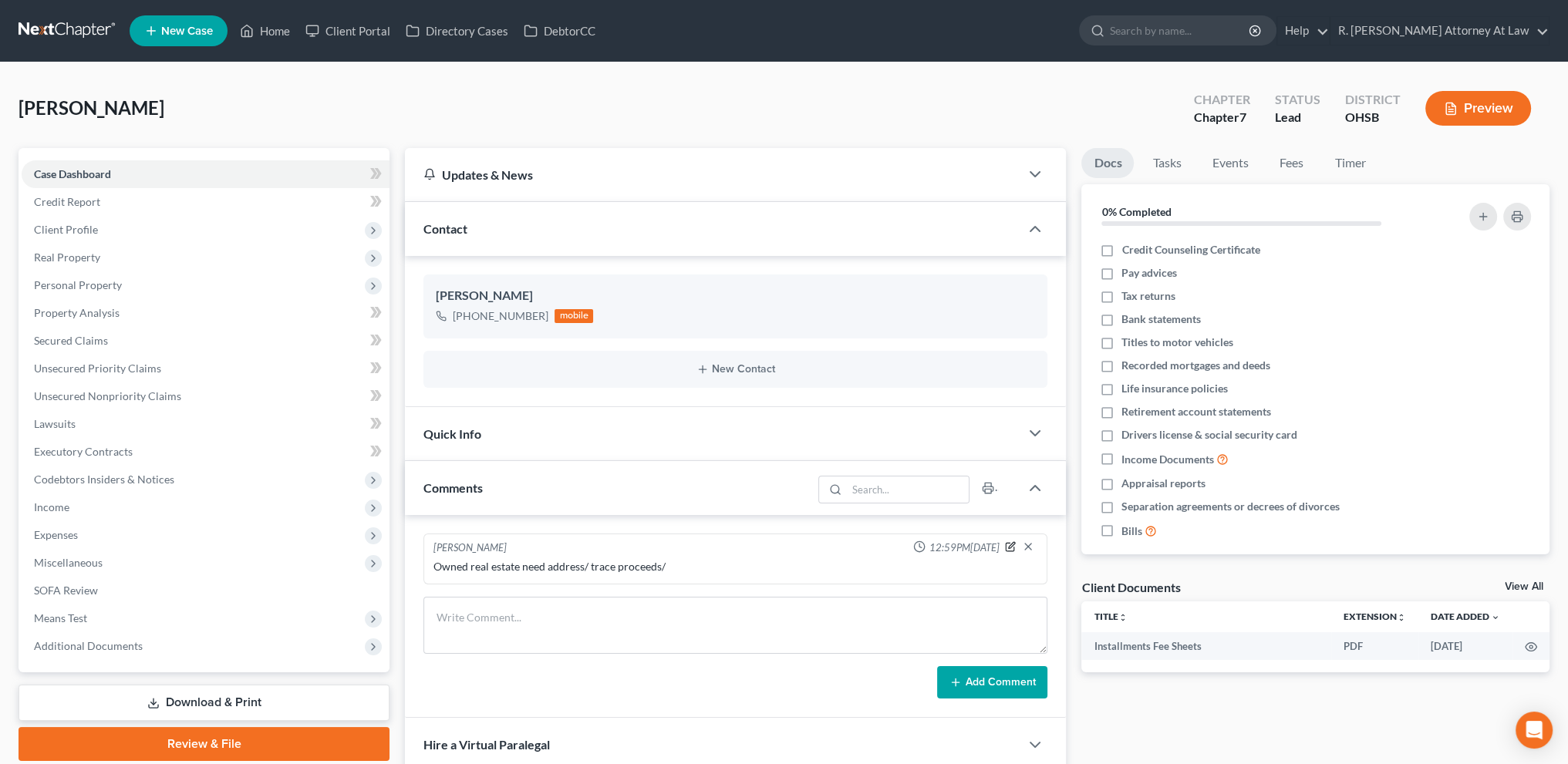
click at [1010, 544] on icon "button" at bounding box center [1011, 544] width 6 height 6
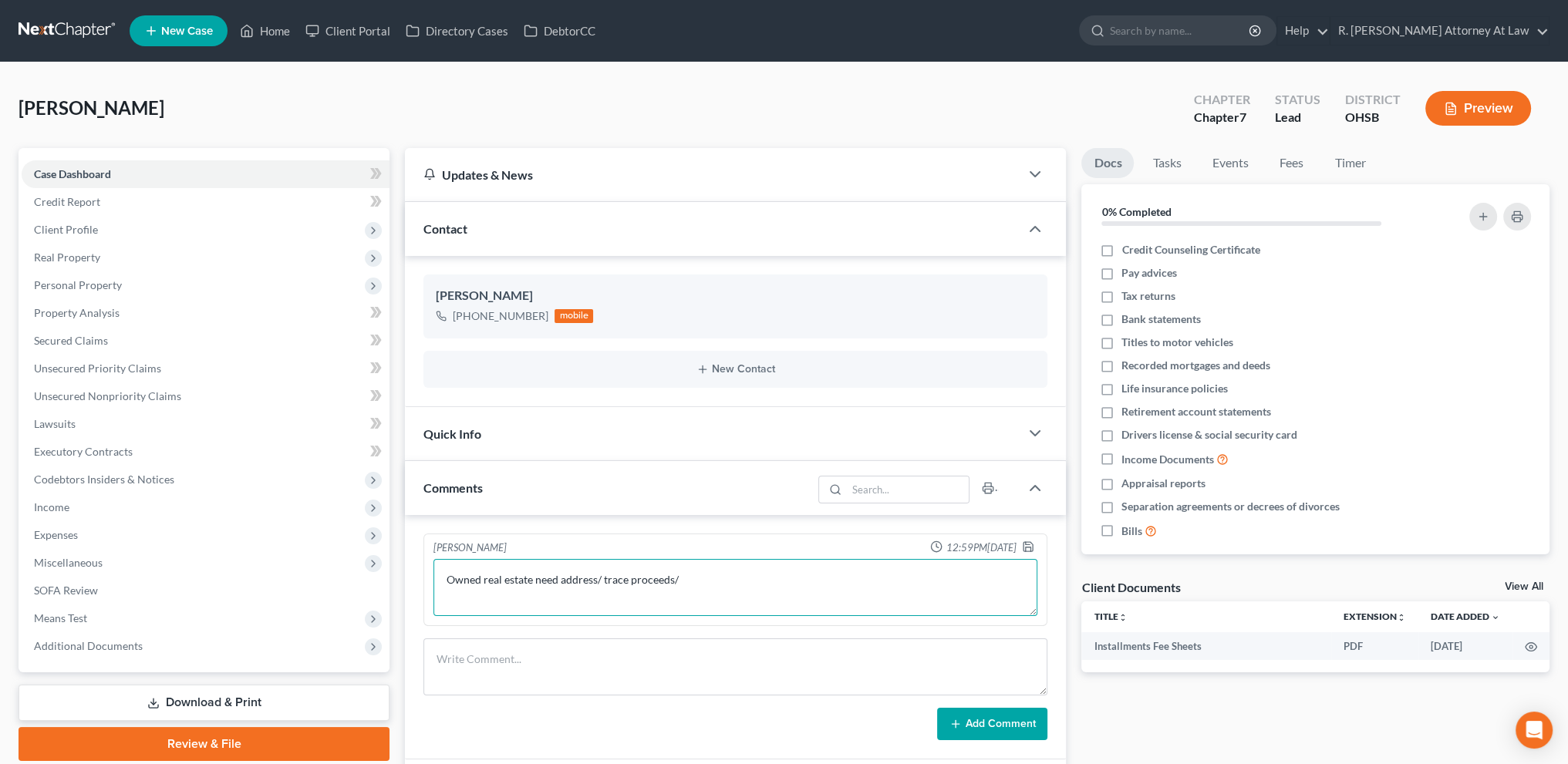
click at [690, 574] on textarea "Owned real estate need address/ trace proceeds/" at bounding box center [735, 587] width 604 height 57
type textarea "Owned real estate need address/ trace proceeds/53k in 11/2024."
click at [1022, 549] on icon "button" at bounding box center [1028, 546] width 12 height 12
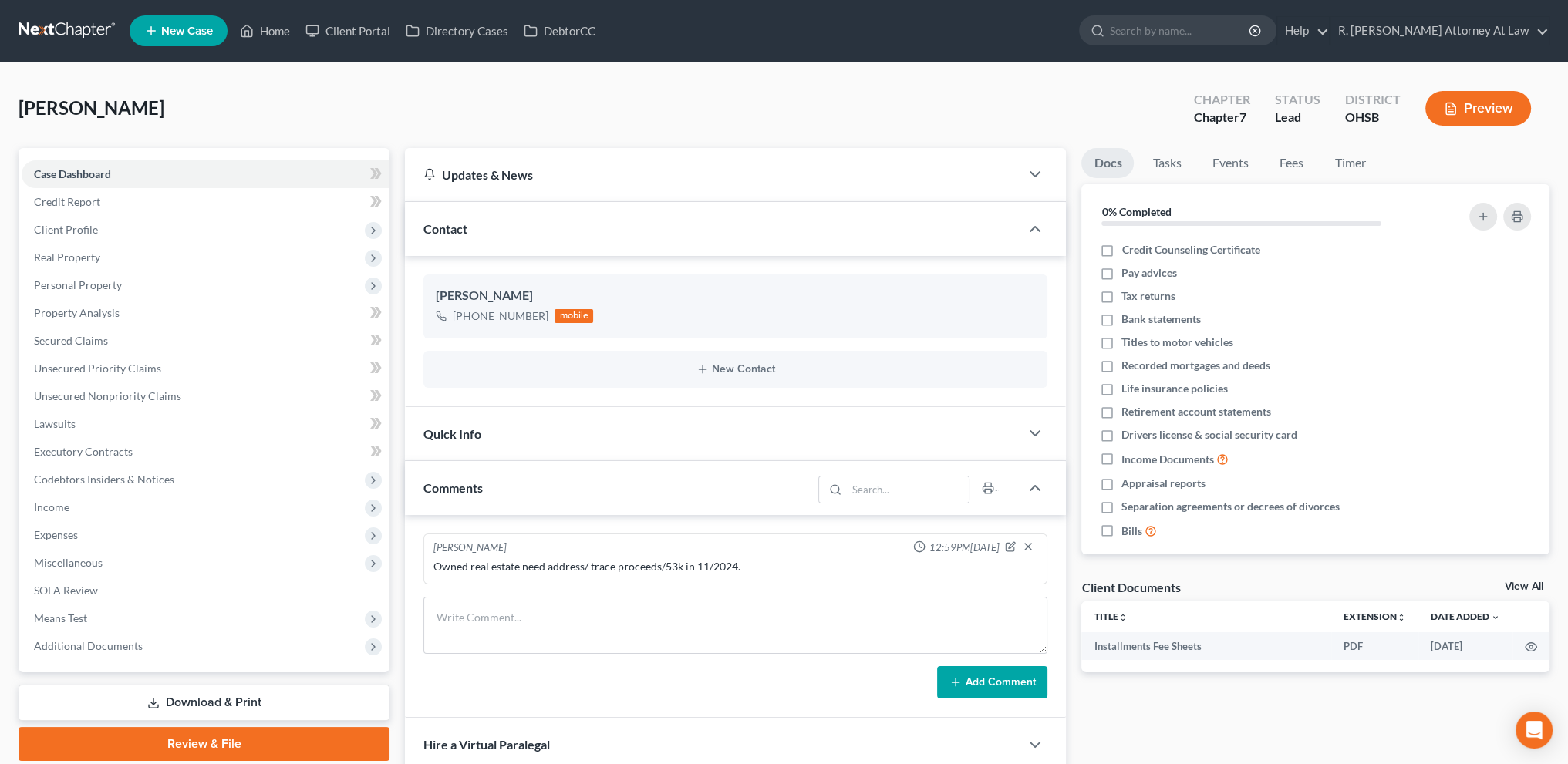
click at [231, 696] on link "Download & Print" at bounding box center [204, 703] width 371 height 37
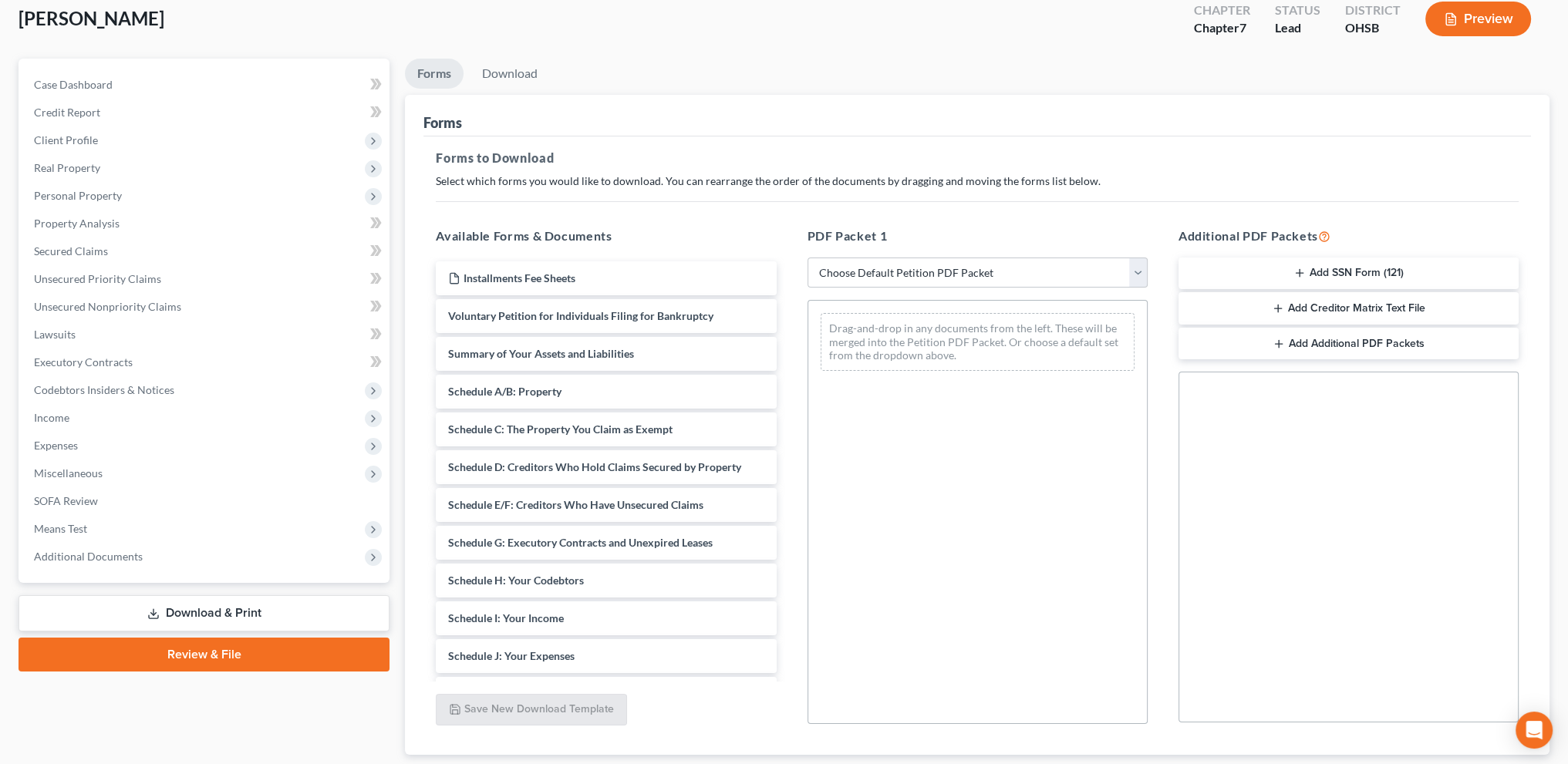
scroll to position [186, 0]
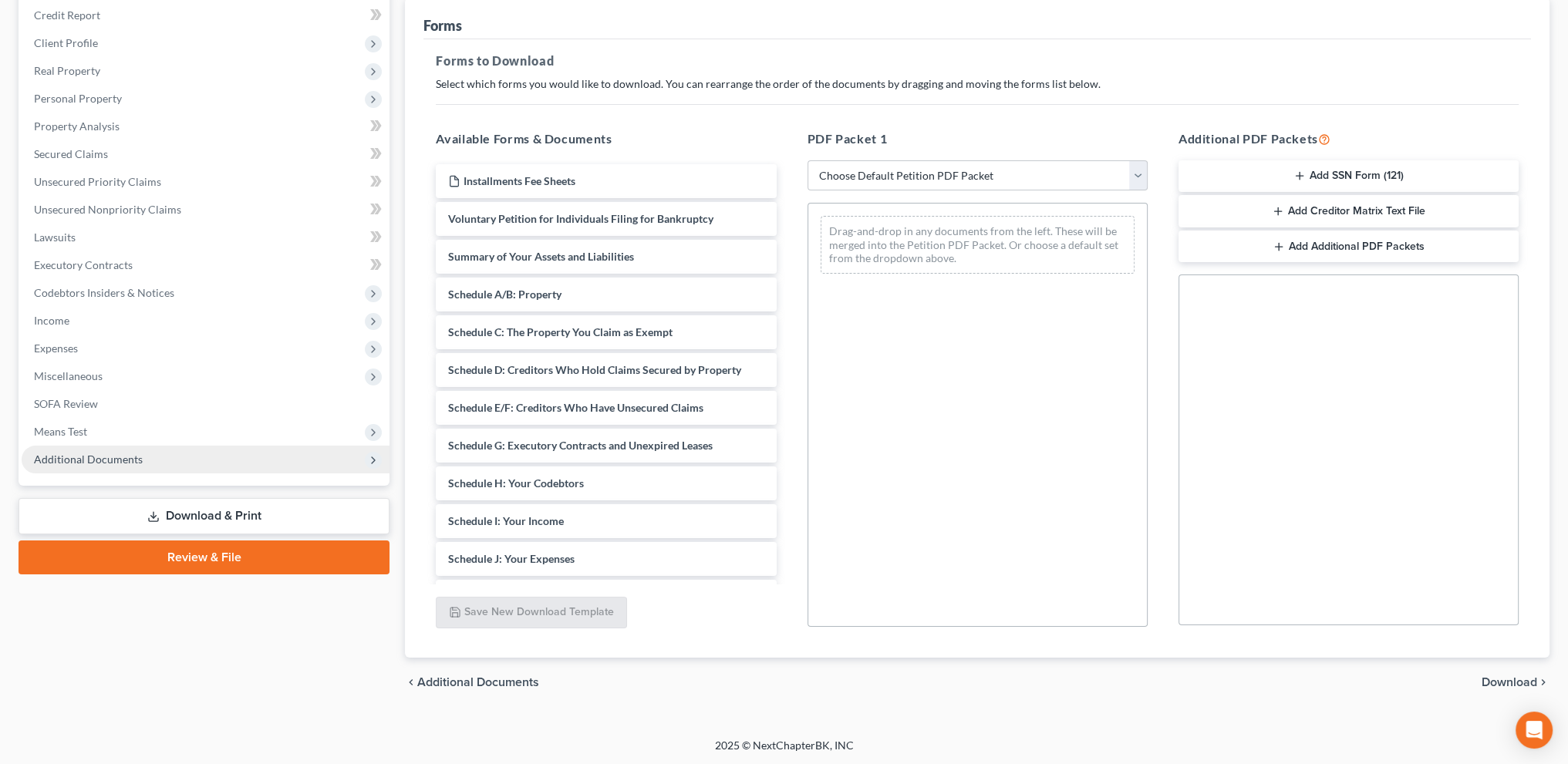
click at [84, 449] on span "Additional Documents" at bounding box center [206, 459] width 368 height 28
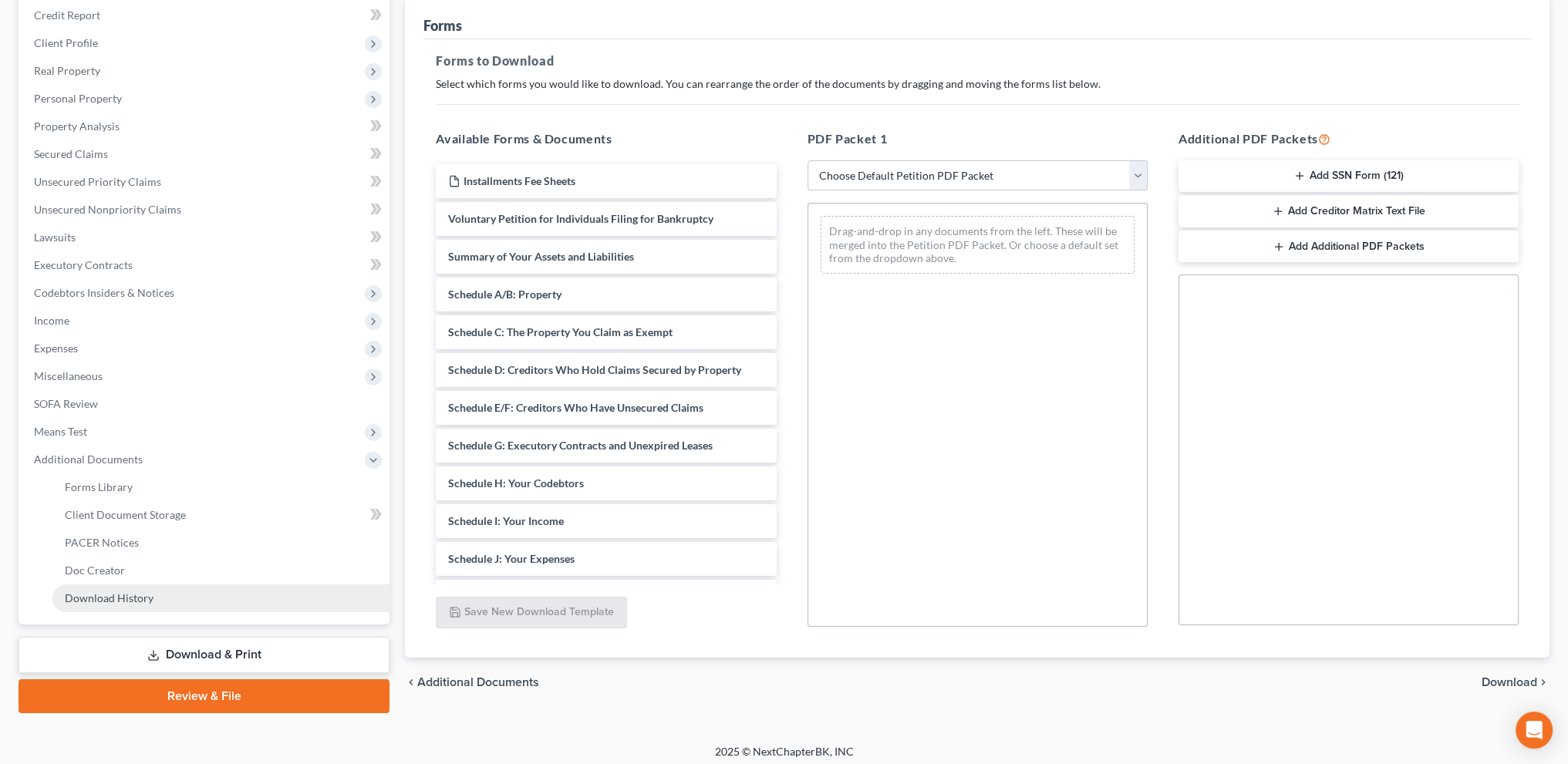
click at [114, 592] on span "Download History" at bounding box center [109, 598] width 89 height 13
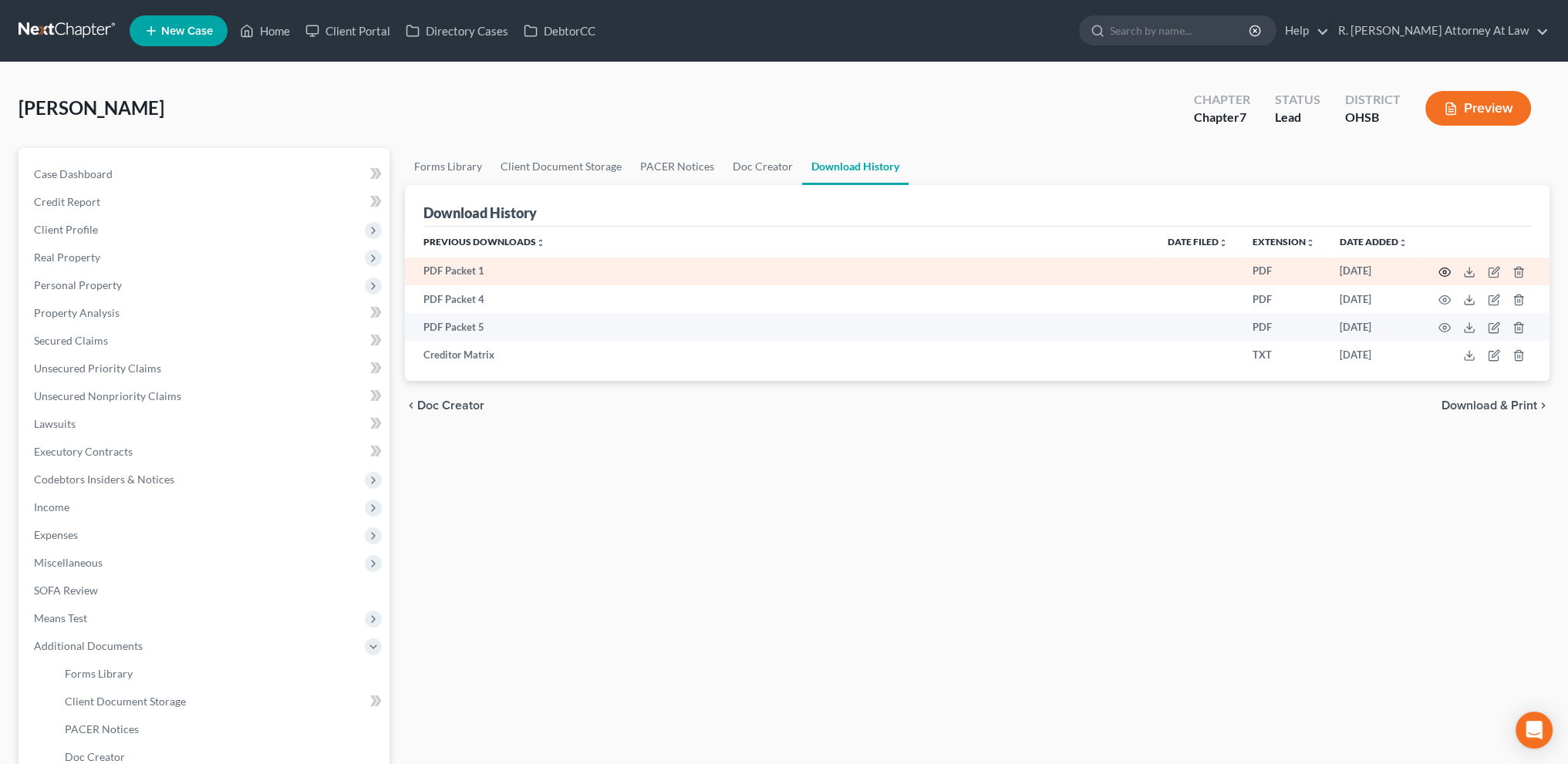
click at [1444, 268] on icon "button" at bounding box center [1444, 273] width 11 height 9
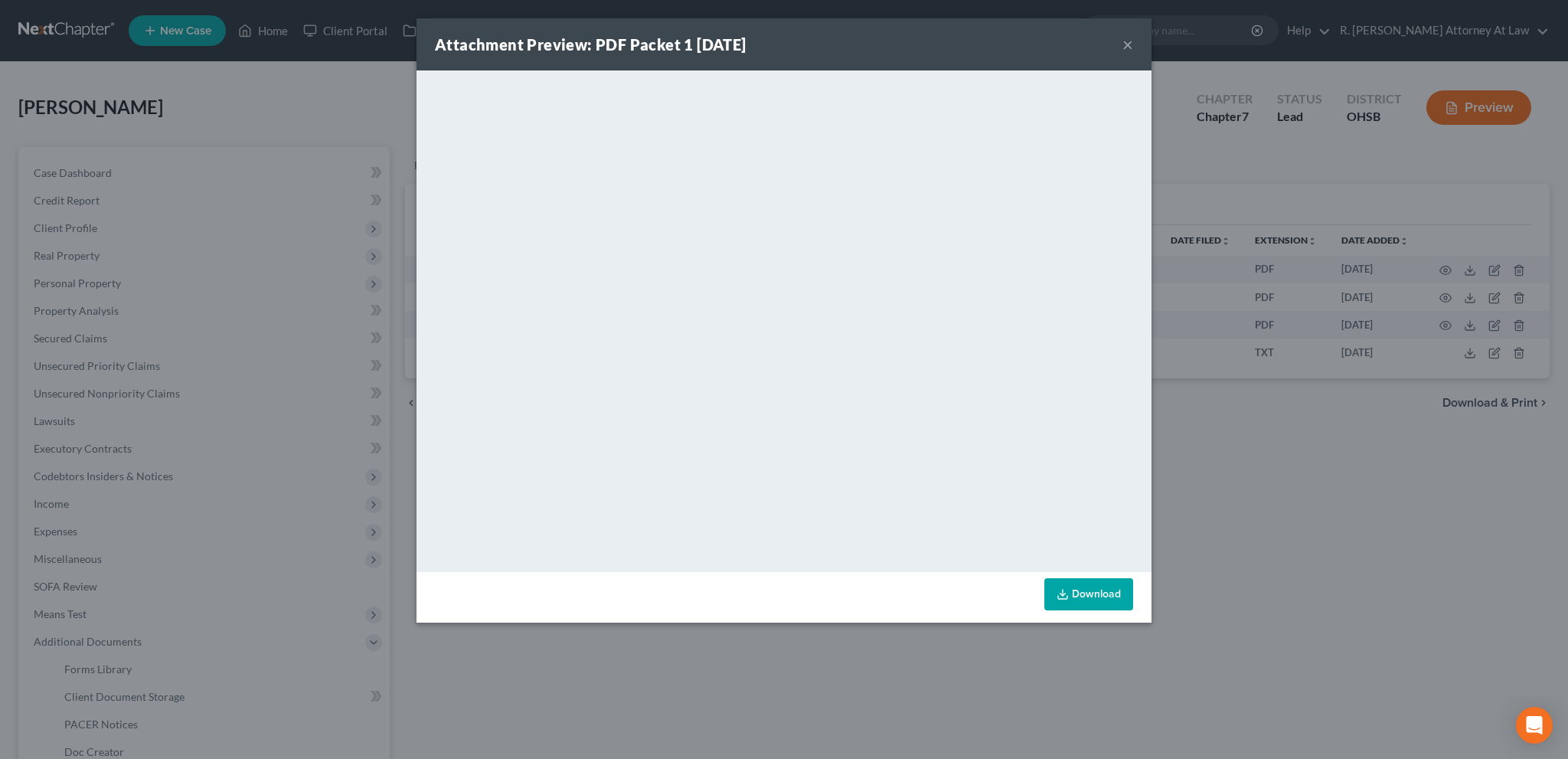
click at [1128, 43] on button "×" at bounding box center [1128, 44] width 10 height 18
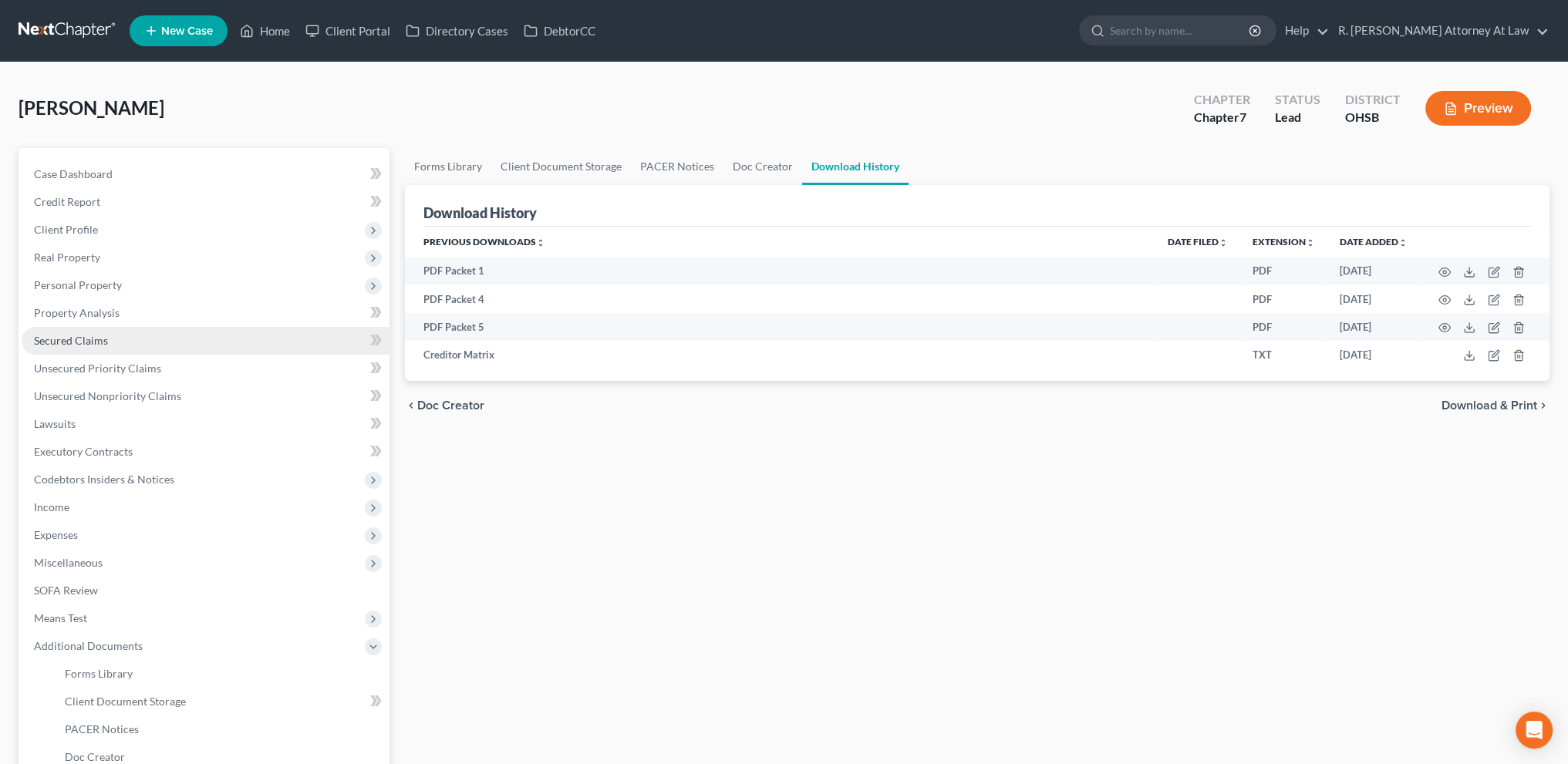
click at [64, 335] on span "Secured Claims" at bounding box center [71, 340] width 74 height 13
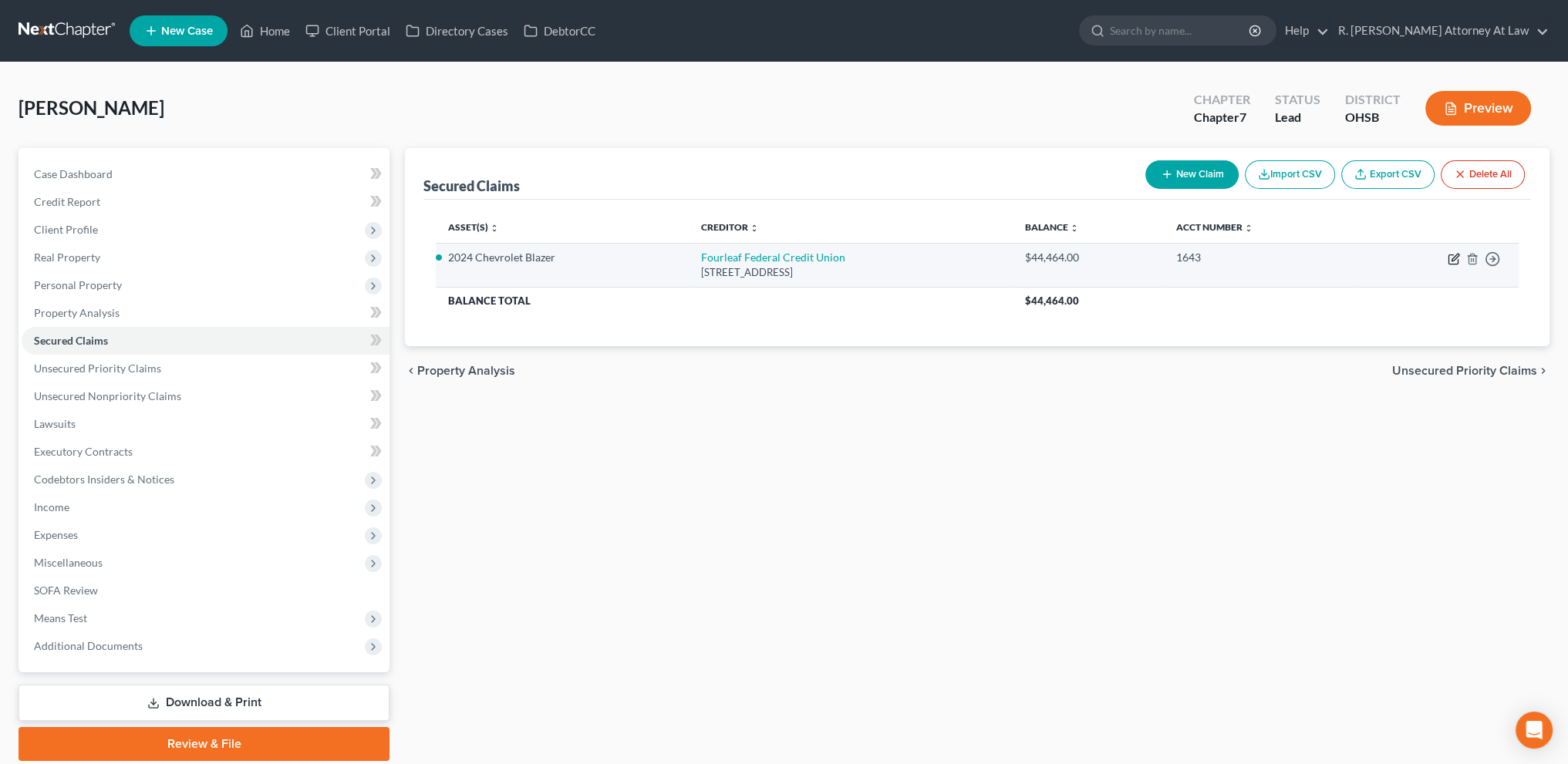
click at [1457, 257] on icon "button" at bounding box center [1454, 259] width 12 height 12
select select "35"
select select "9"
select select "2"
select select "0"
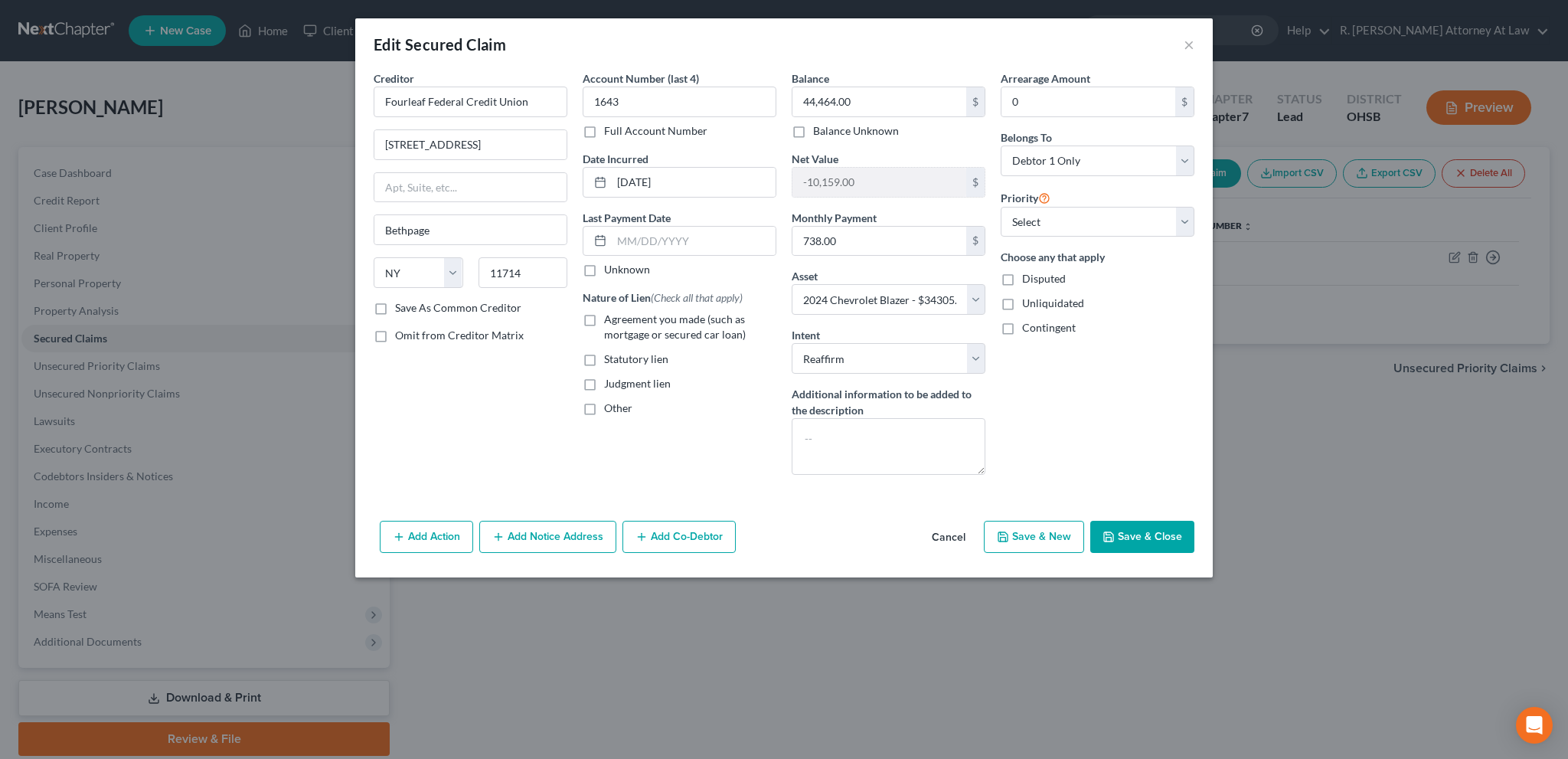
click at [604, 318] on label "Agreement you made (such as mortgage or secured car loan)" at bounding box center [690, 326] width 172 height 30
click at [610, 318] on input "Agreement you made (such as mortgage or secured car loan)" at bounding box center [615, 317] width 10 height 10
checkbox input "true"
click at [1140, 535] on button "Save & Close" at bounding box center [1142, 537] width 104 height 32
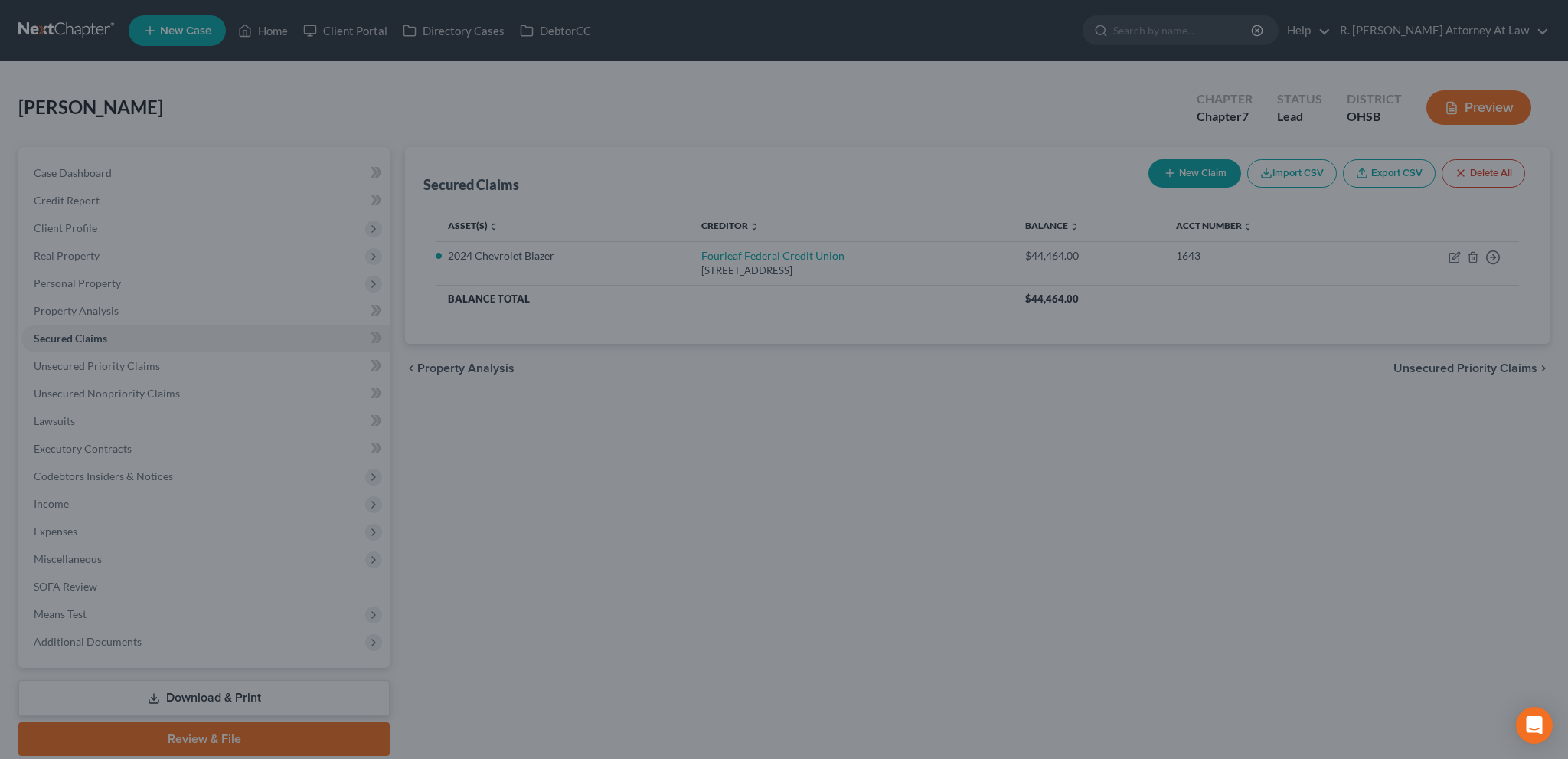
select select "9"
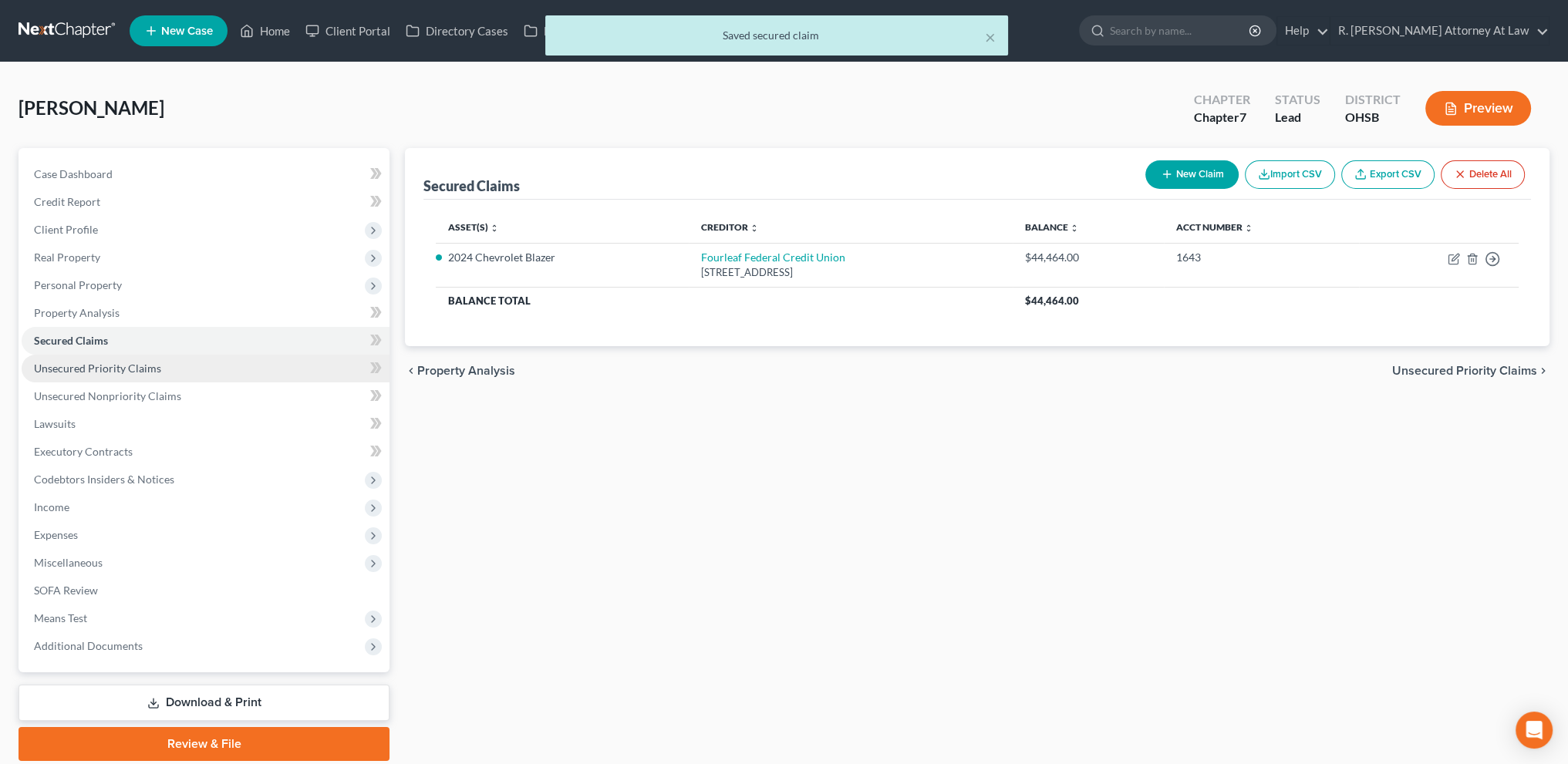
click at [118, 365] on span "Unsecured Priority Claims" at bounding box center [98, 368] width 127 height 13
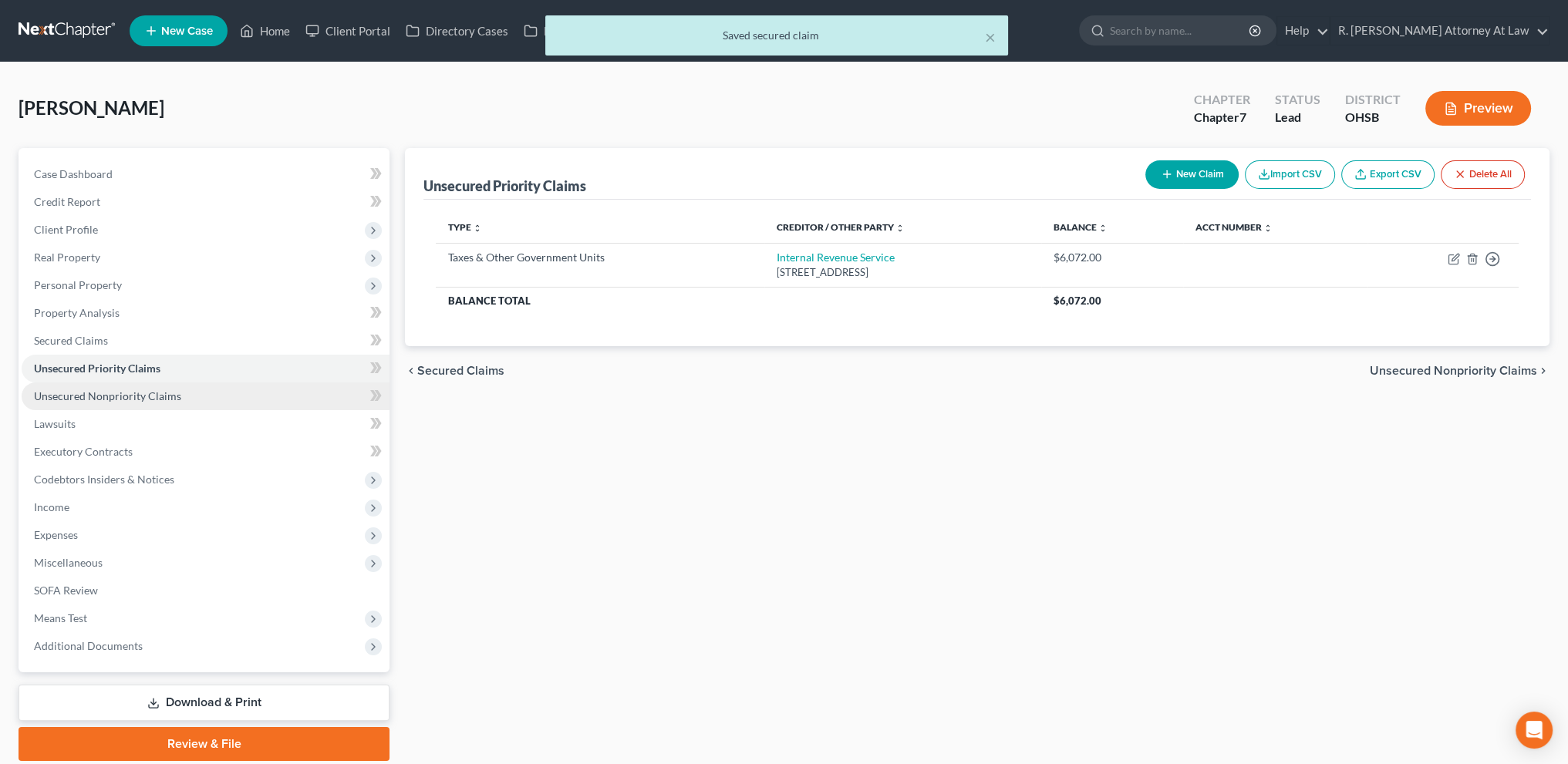
click at [116, 392] on span "Unsecured Nonpriority Claims" at bounding box center [107, 396] width 147 height 13
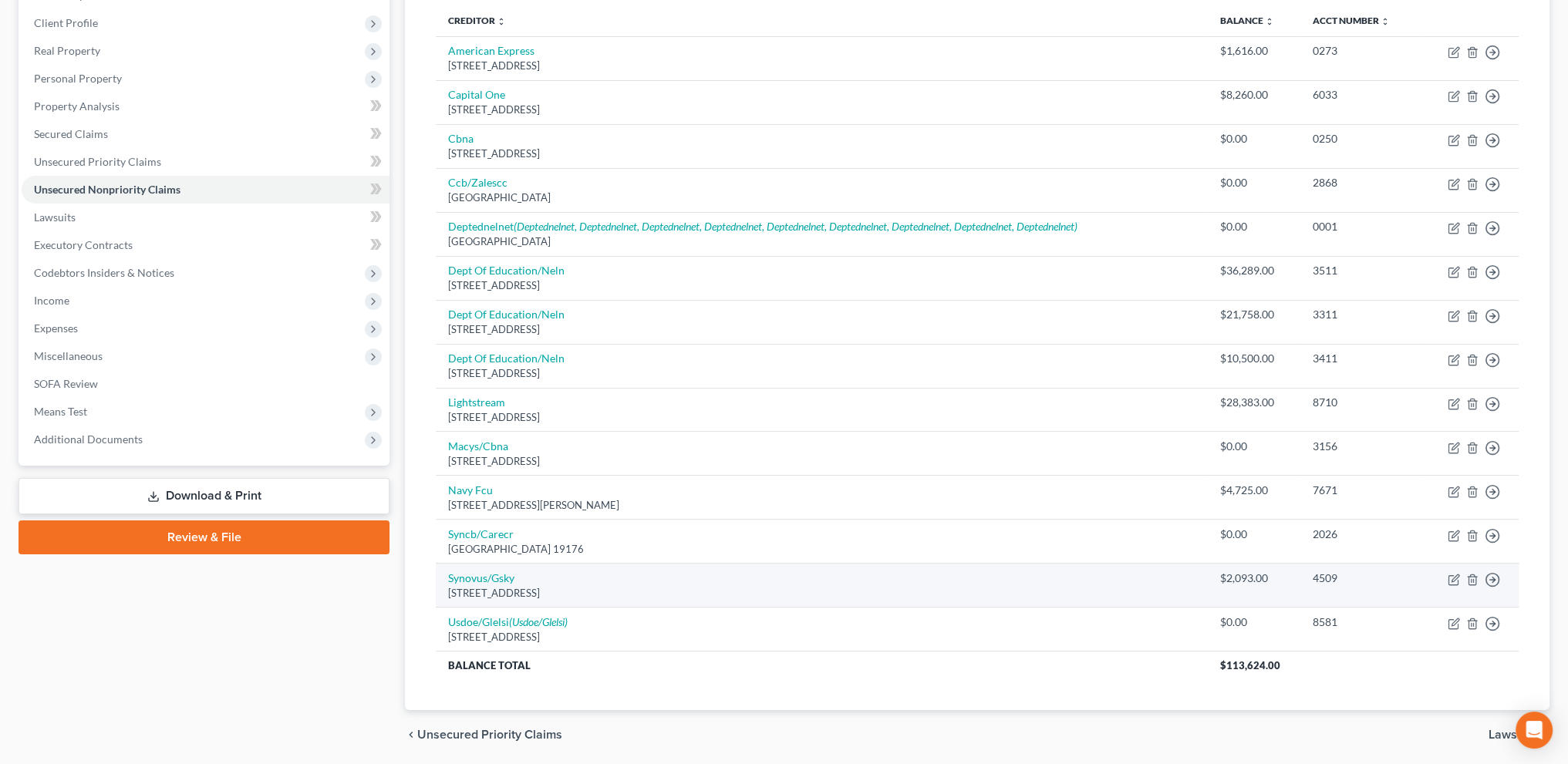
scroll to position [258, 0]
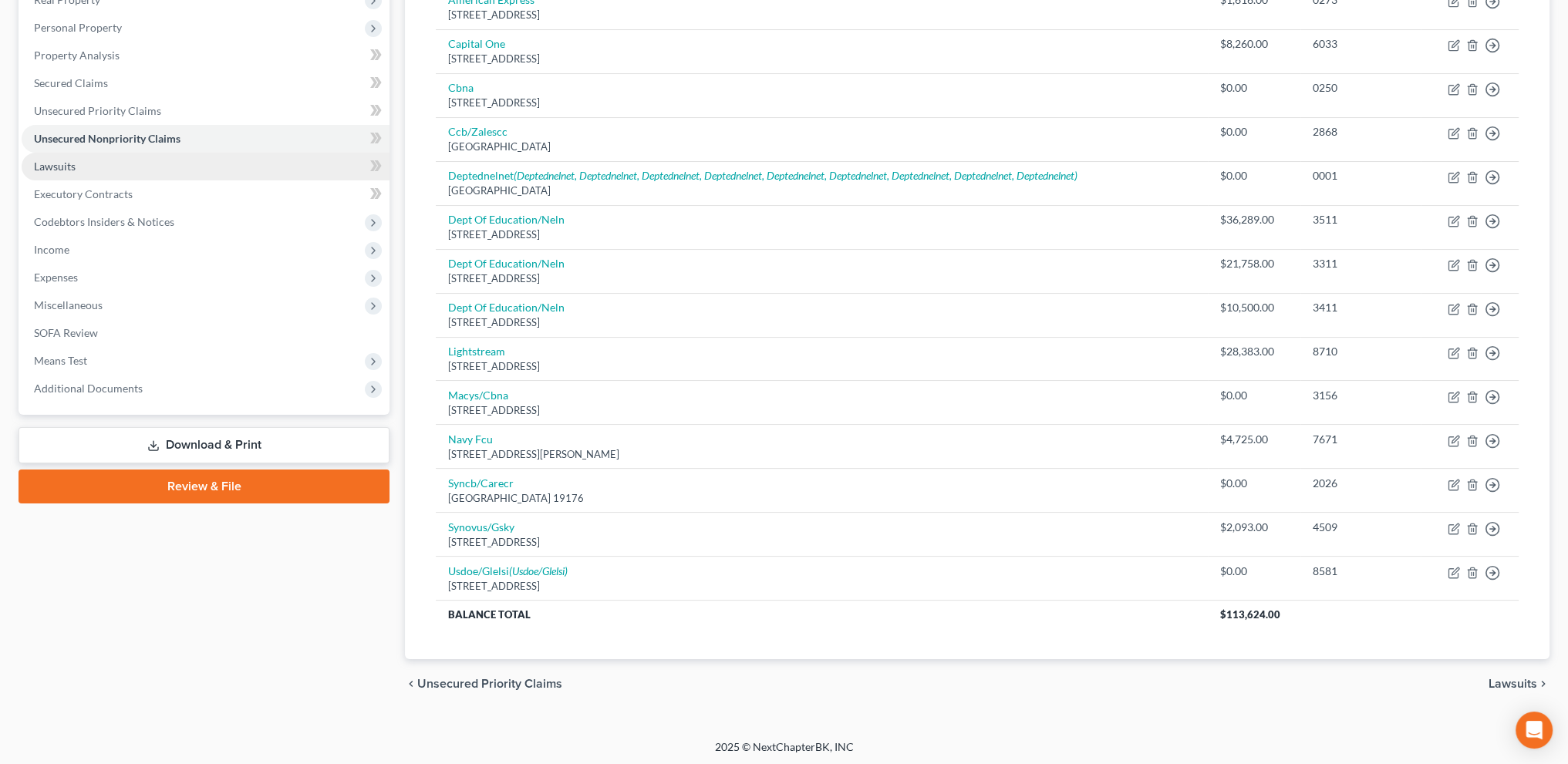
click at [59, 158] on link "Lawsuits" at bounding box center [206, 166] width 368 height 28
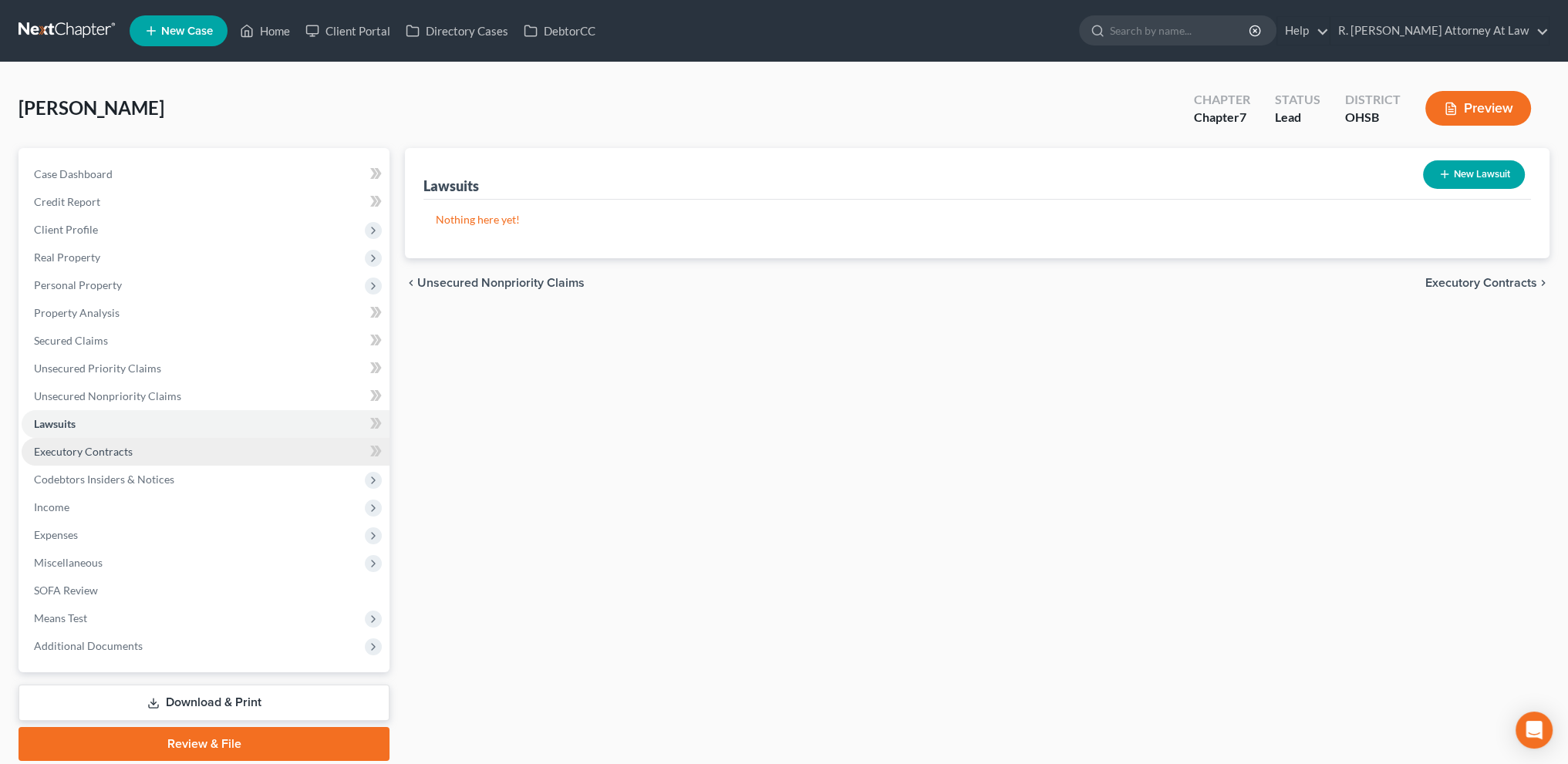
click at [44, 454] on span "Executory Contracts" at bounding box center [83, 451] width 98 height 13
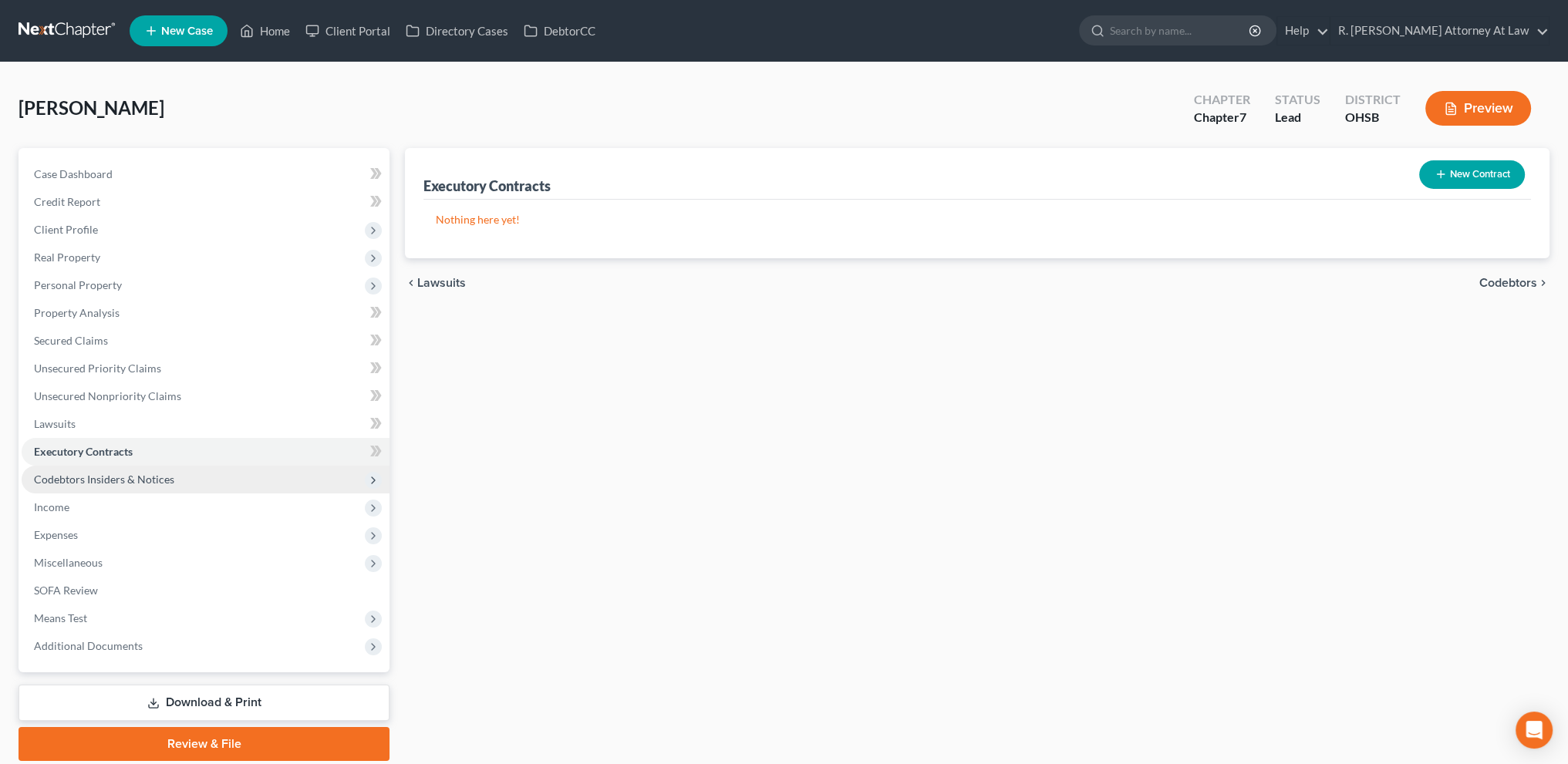
click at [56, 477] on span "Codebtors Insiders & Notices" at bounding box center [104, 478] width 140 height 13
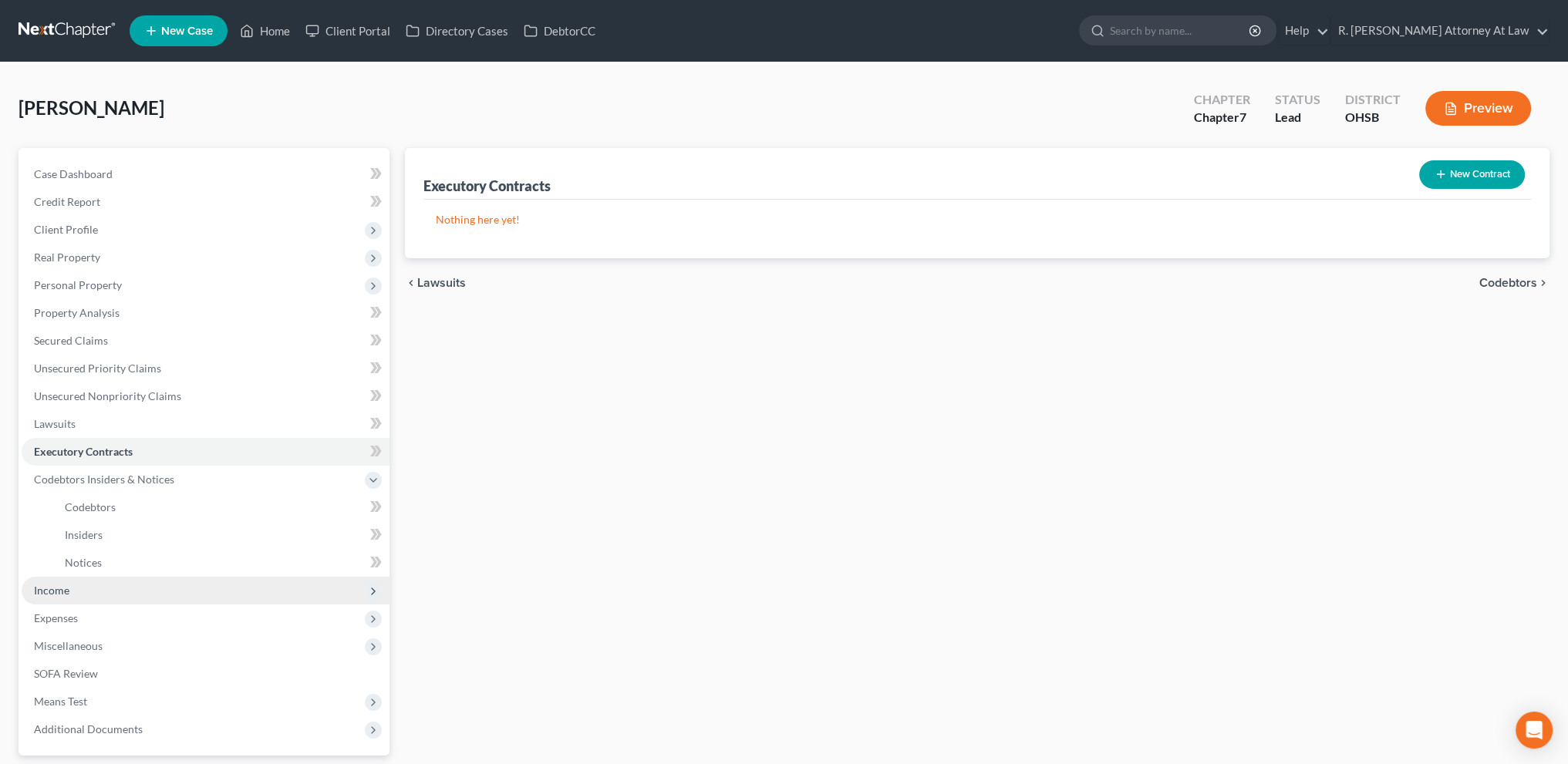
click at [55, 597] on span "Income" at bounding box center [206, 591] width 368 height 28
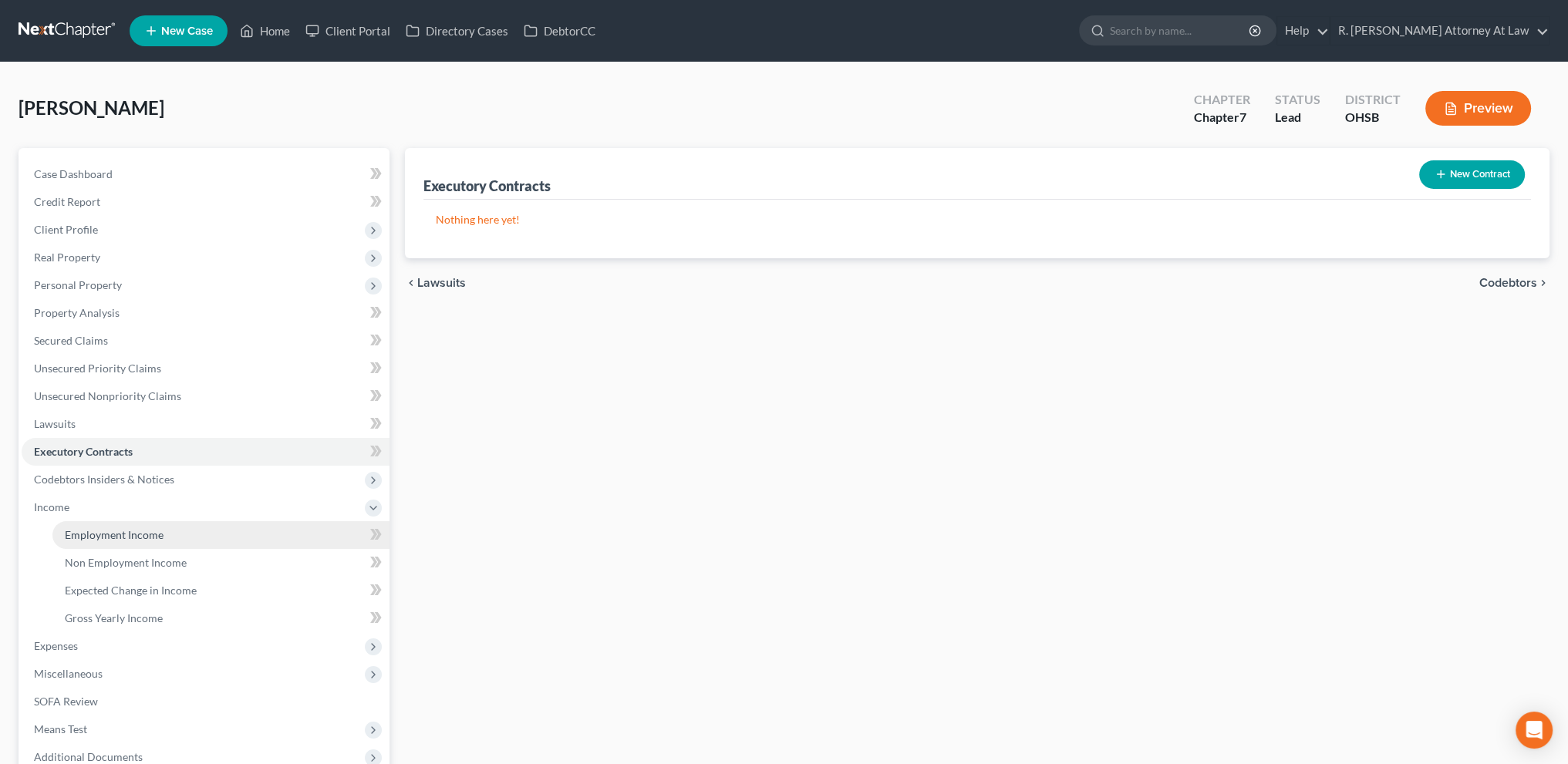
click at [83, 533] on span "Employment Income" at bounding box center [113, 534] width 98 height 13
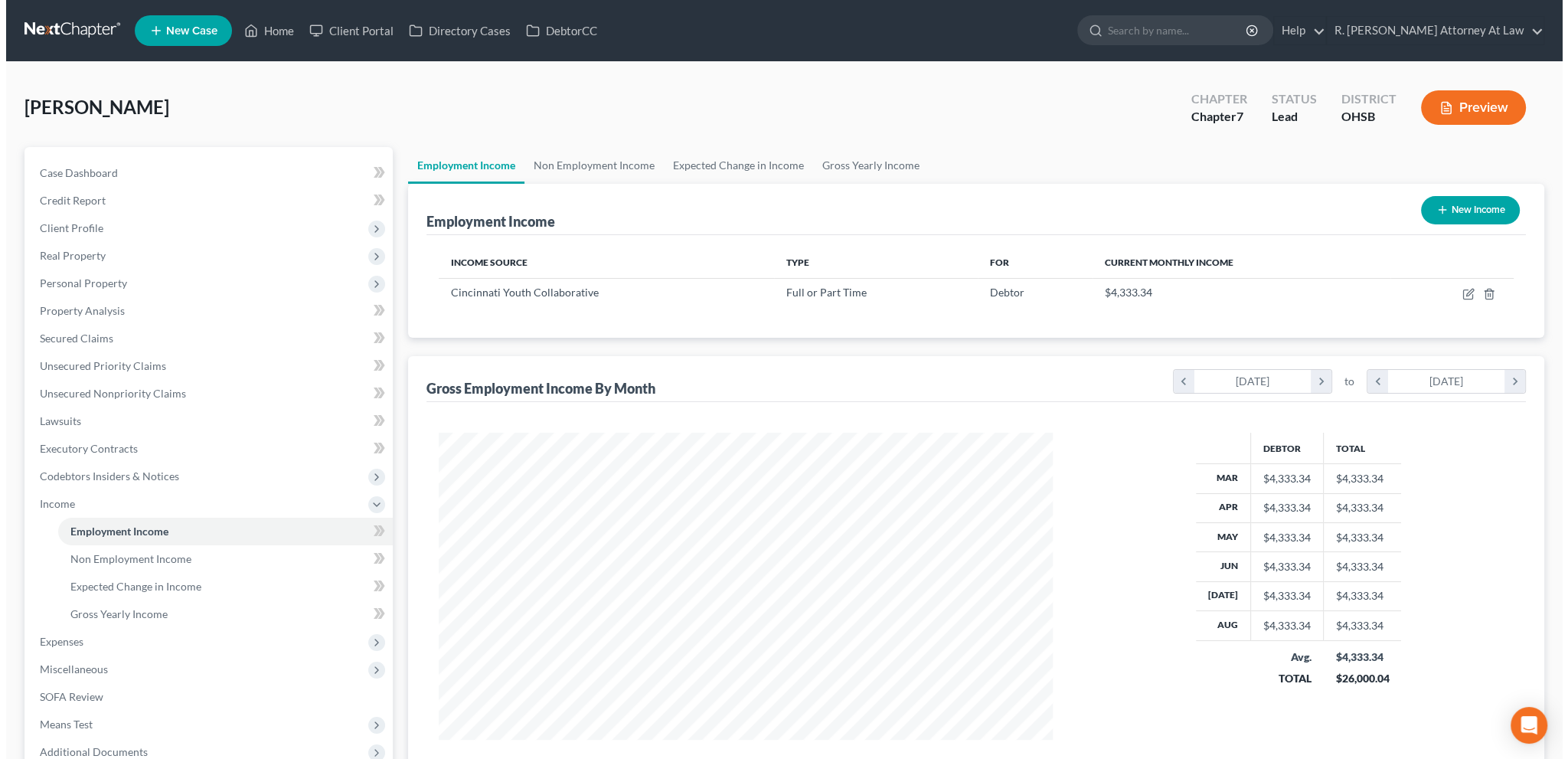
scroll to position [307, 644]
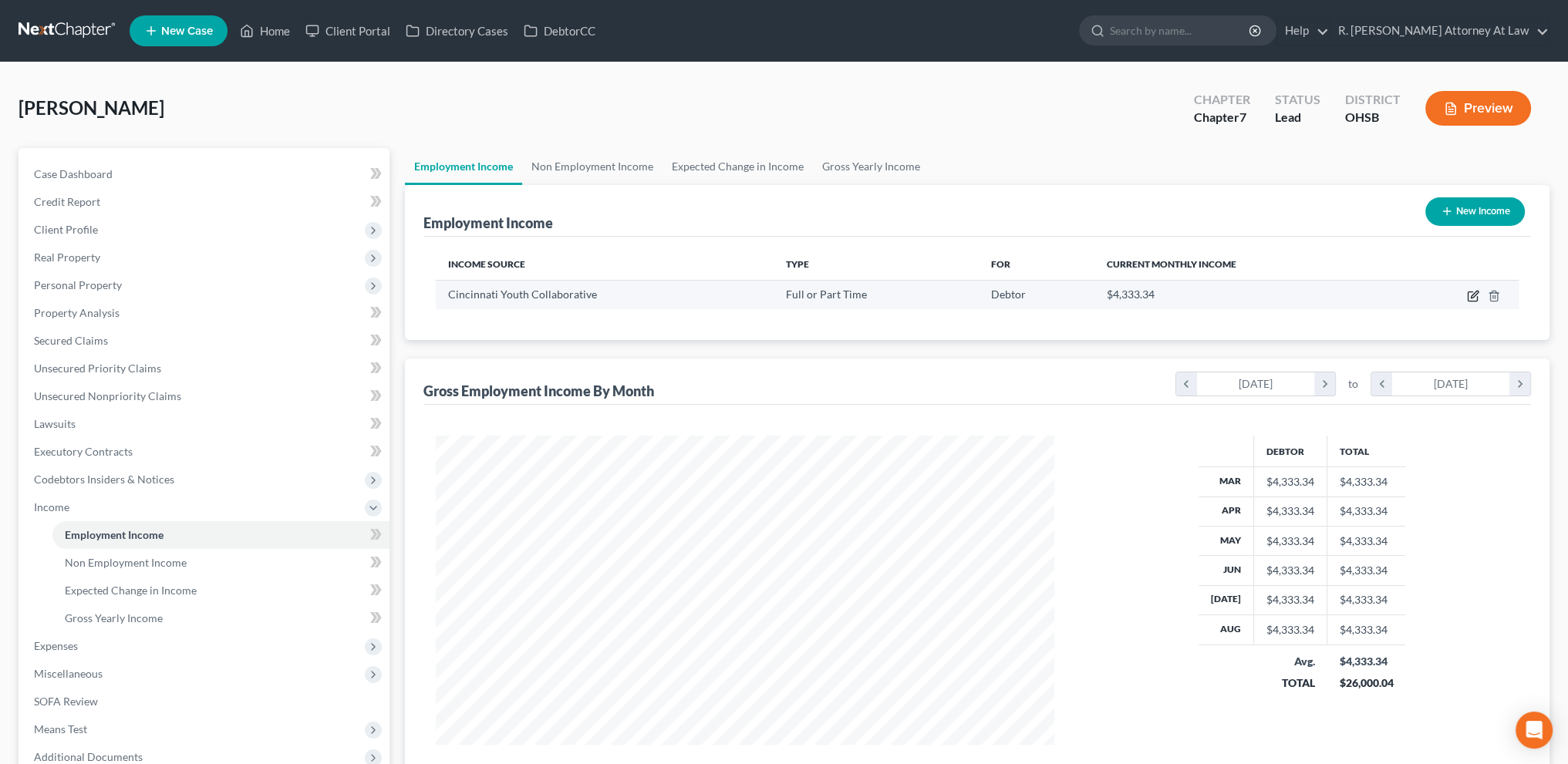
click at [1471, 299] on icon "button" at bounding box center [1473, 296] width 12 height 12
select select "0"
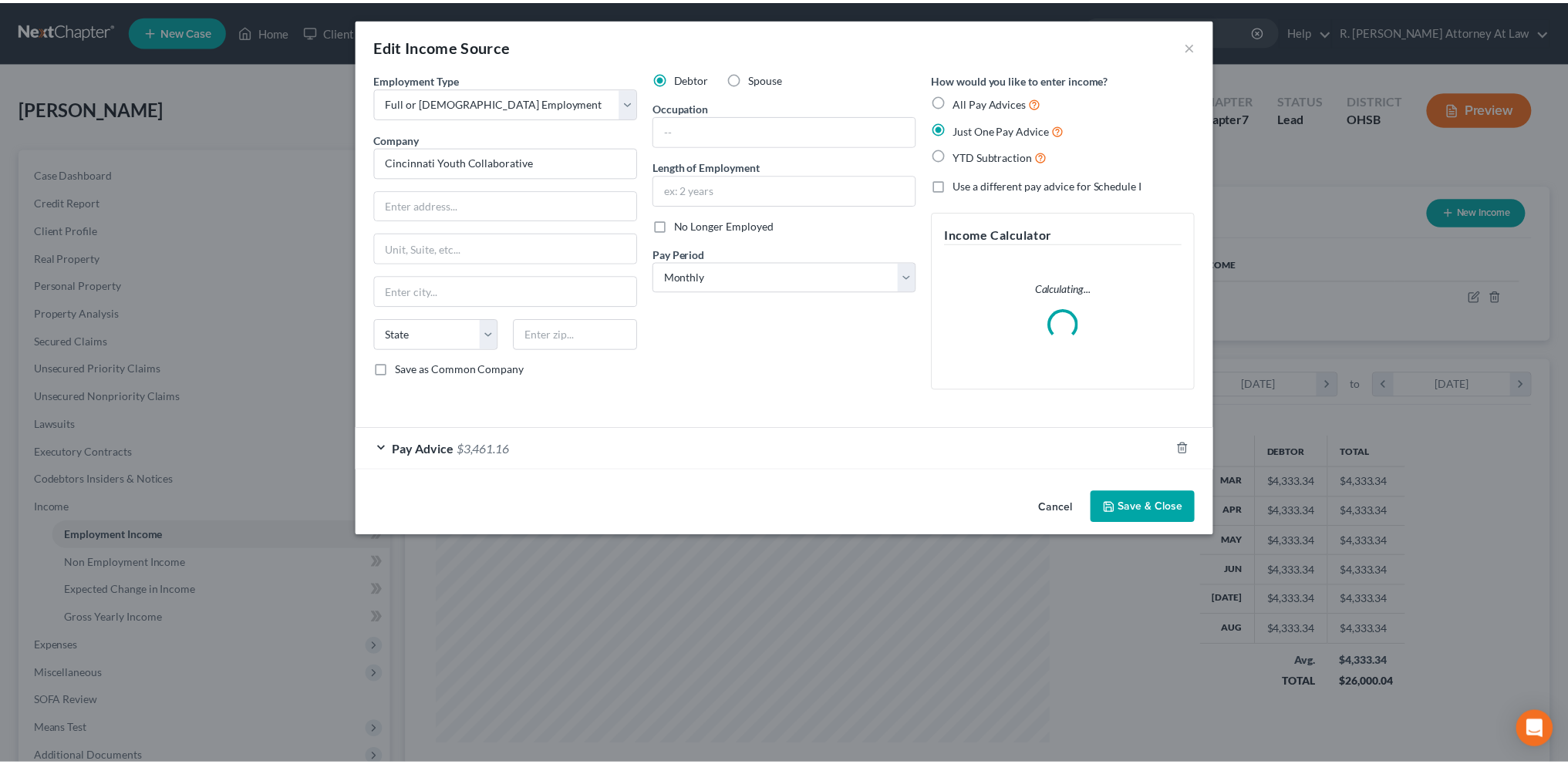
scroll to position [312, 654]
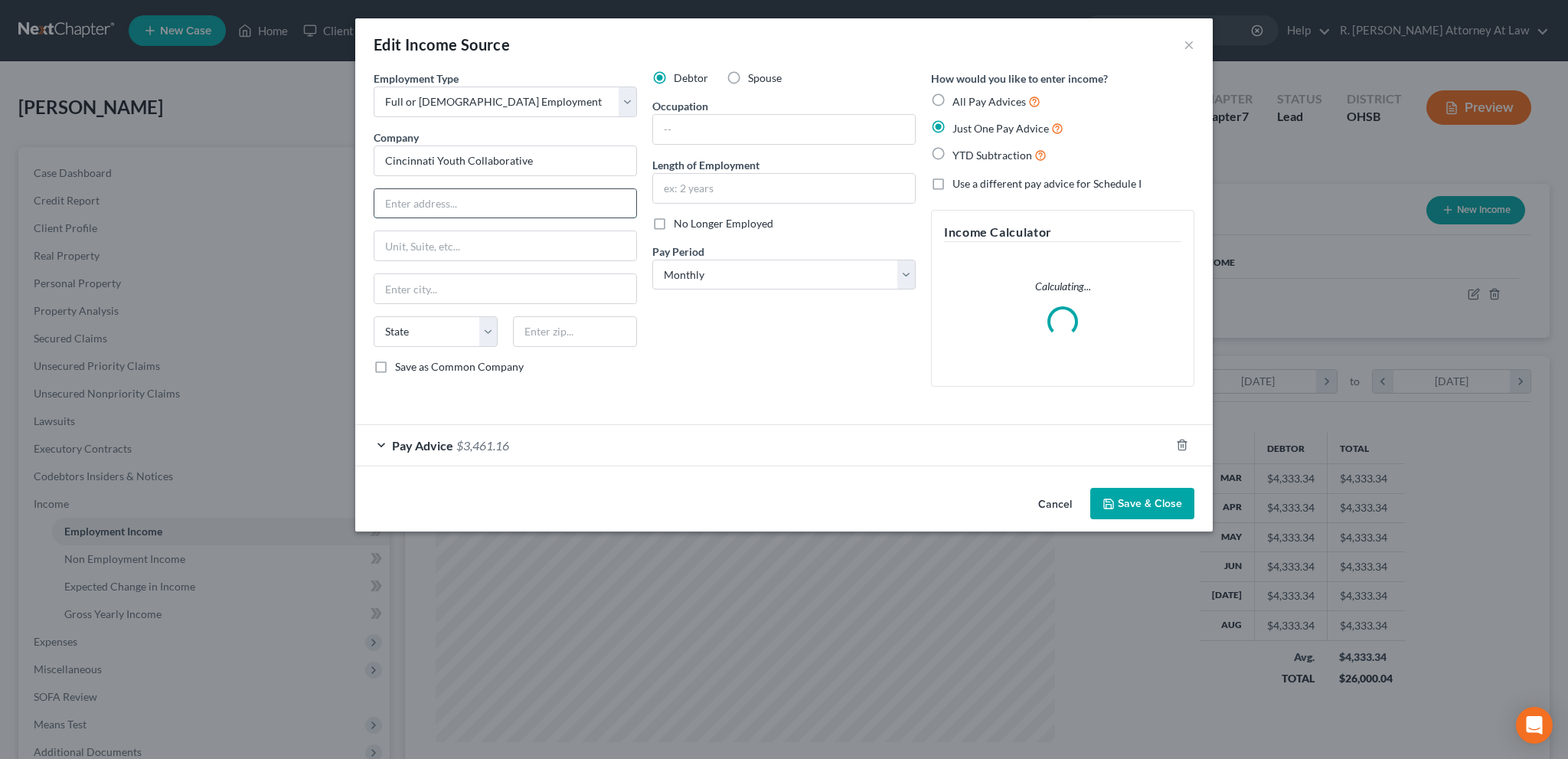
click at [422, 202] on input "text" at bounding box center [505, 204] width 262 height 29
click at [696, 127] on input "text" at bounding box center [784, 130] width 262 height 29
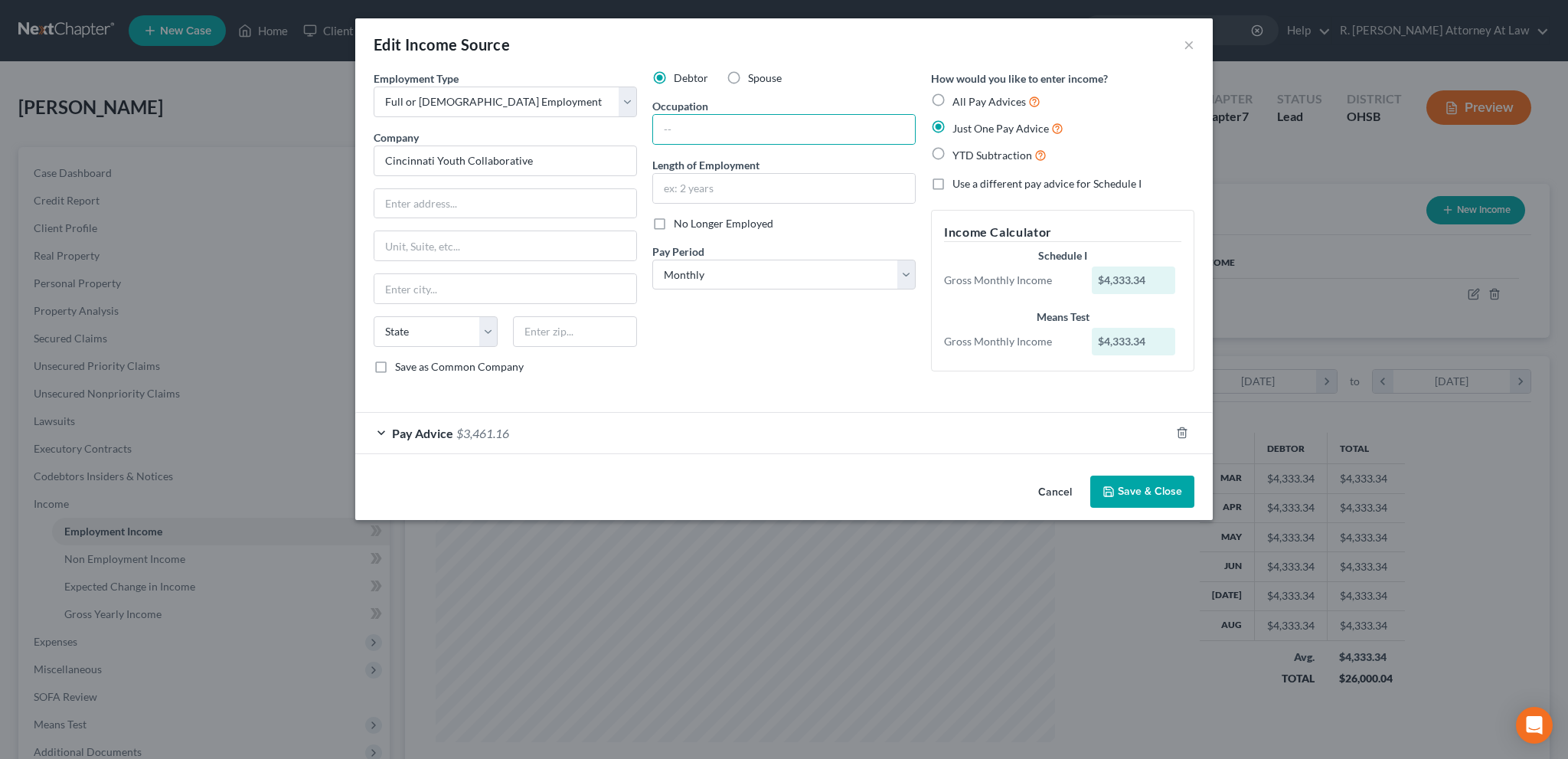
drag, startPoint x: 854, startPoint y: 370, endPoint x: 946, endPoint y: 391, distance: 94.4
click at [856, 371] on div "Debtor Spouse Occupation Length of Employment No Longer Employed Pay Period * S…" at bounding box center [784, 228] width 279 height 316
click at [1126, 480] on button "Save & Close" at bounding box center [1142, 492] width 104 height 32
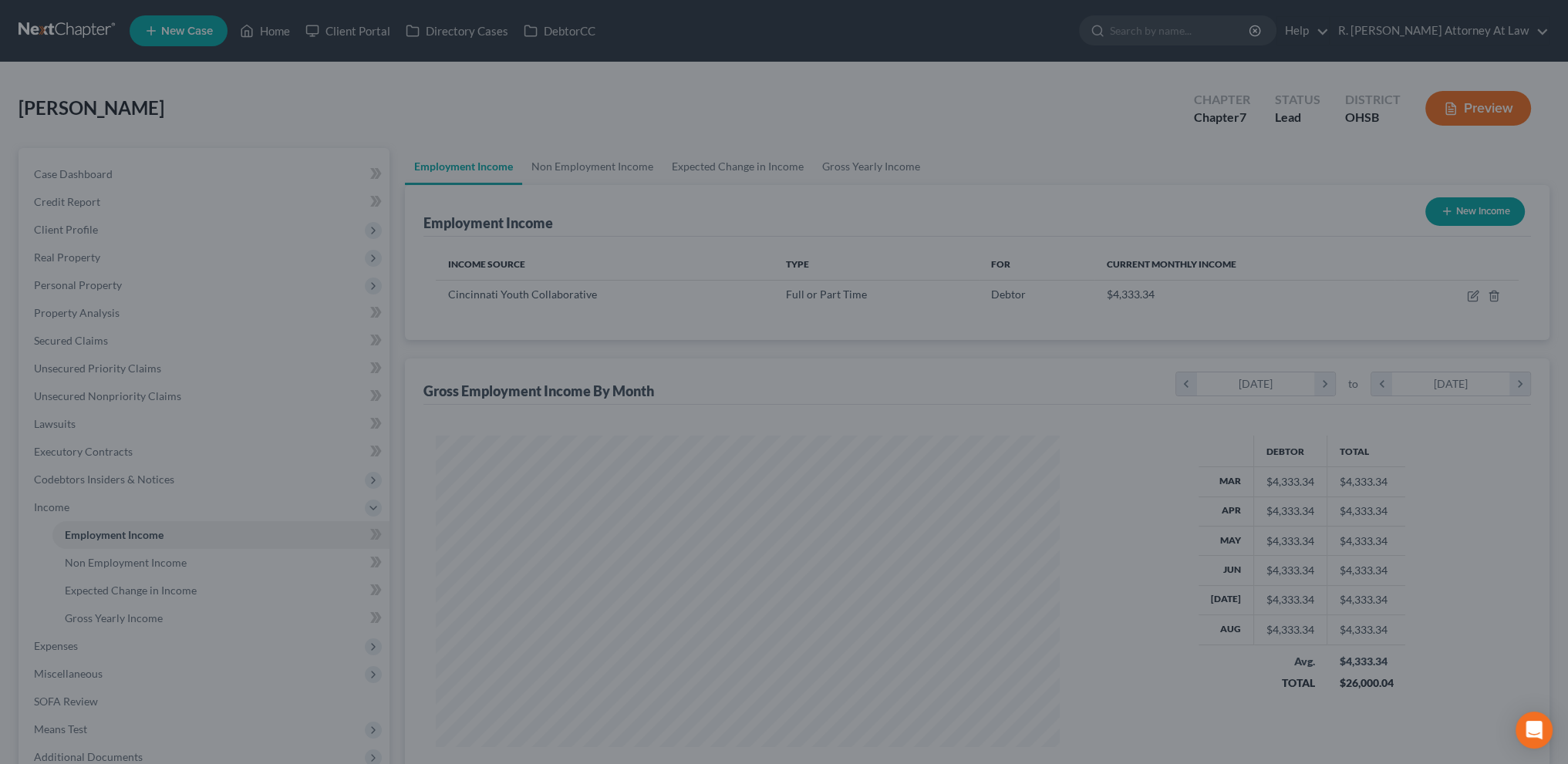
scroll to position [770605, 770657]
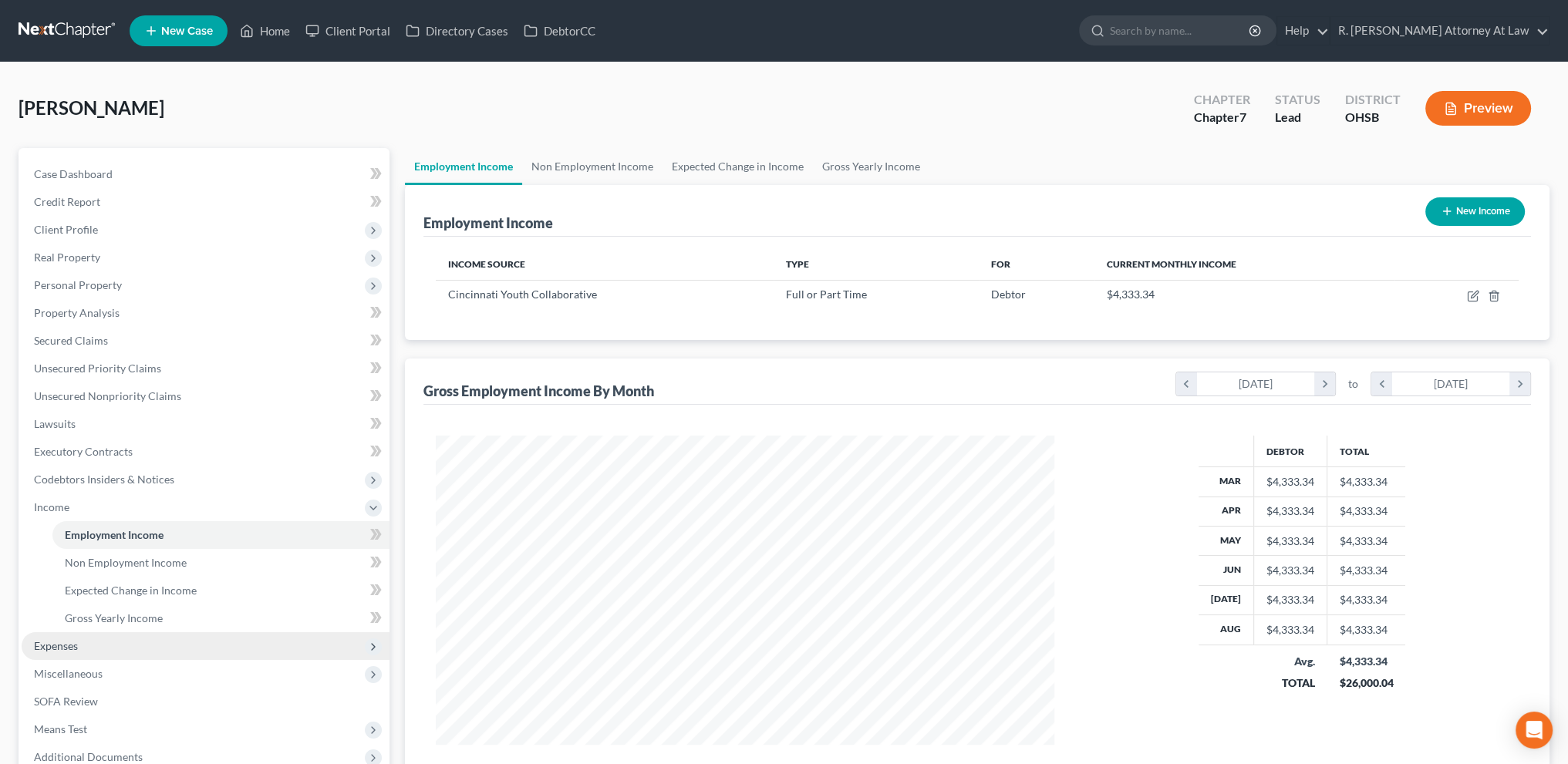
click at [51, 646] on span "Expenses" at bounding box center [56, 646] width 44 height 13
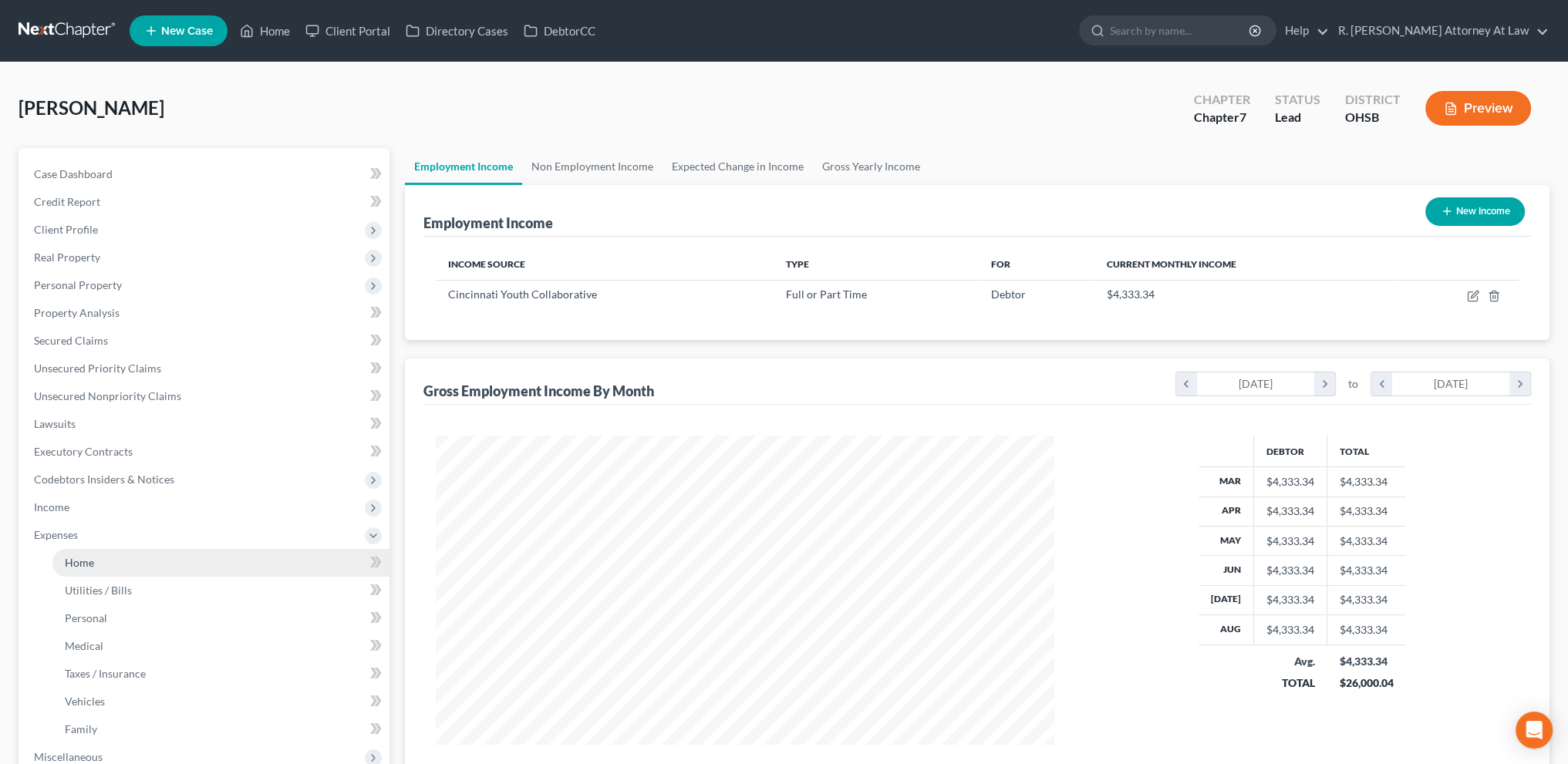
click at [72, 560] on span "Home" at bounding box center [79, 562] width 30 height 13
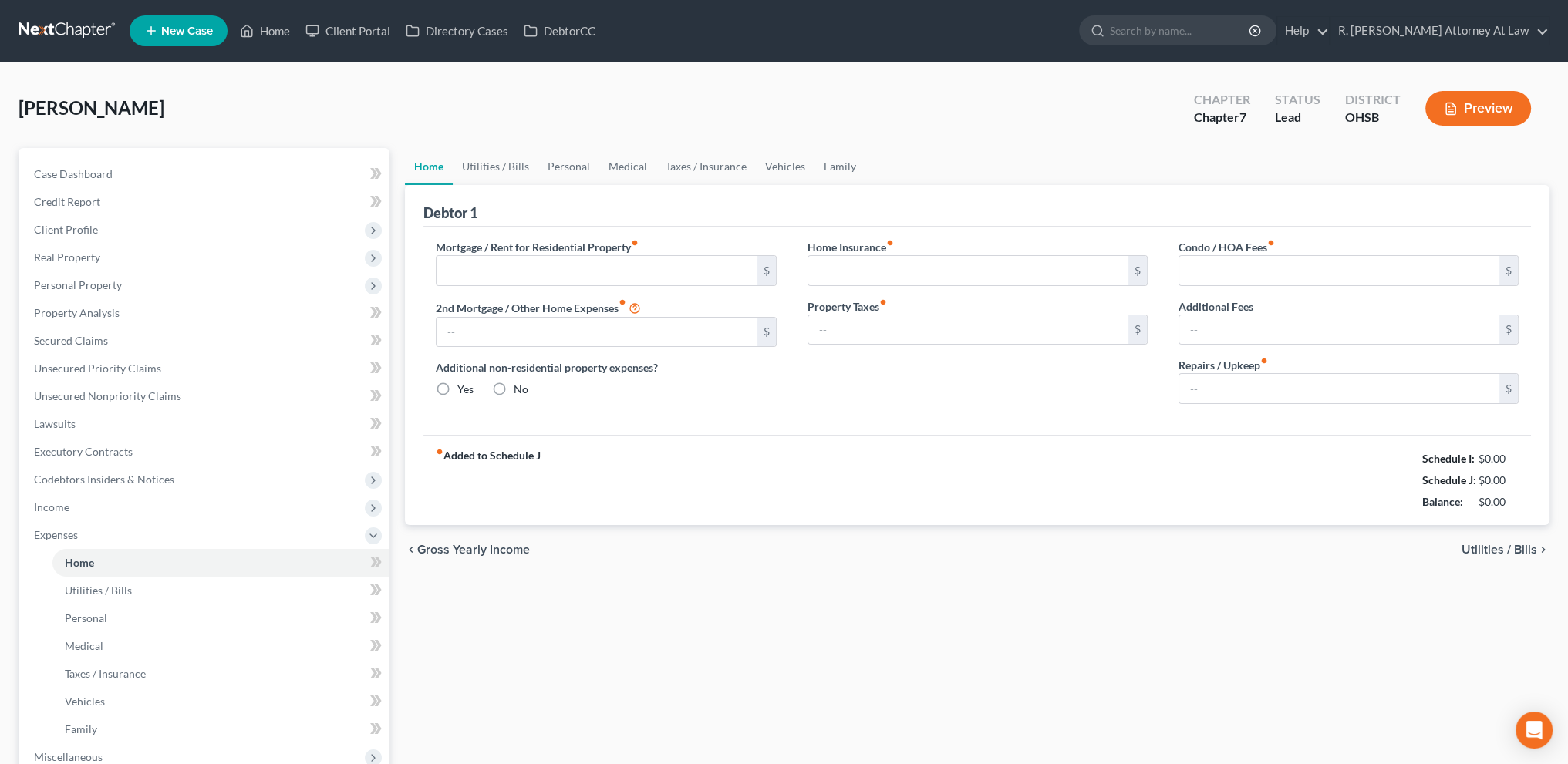
type input "1,600.00"
type input "0.00"
radio input "true"
type input "0.00"
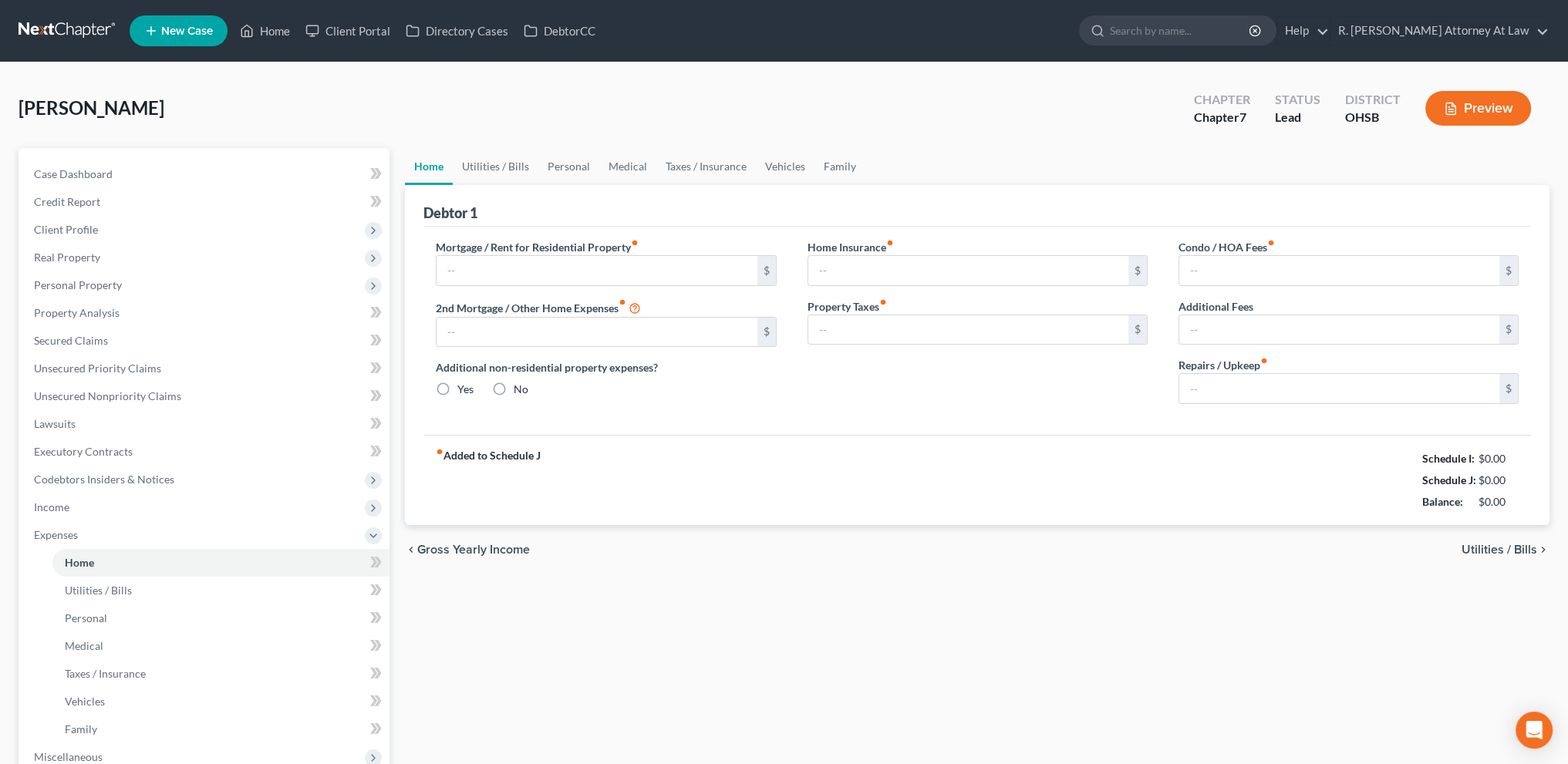
type input "0.00"
click at [507, 166] on link "Utilities / Bills" at bounding box center [495, 166] width 85 height 37
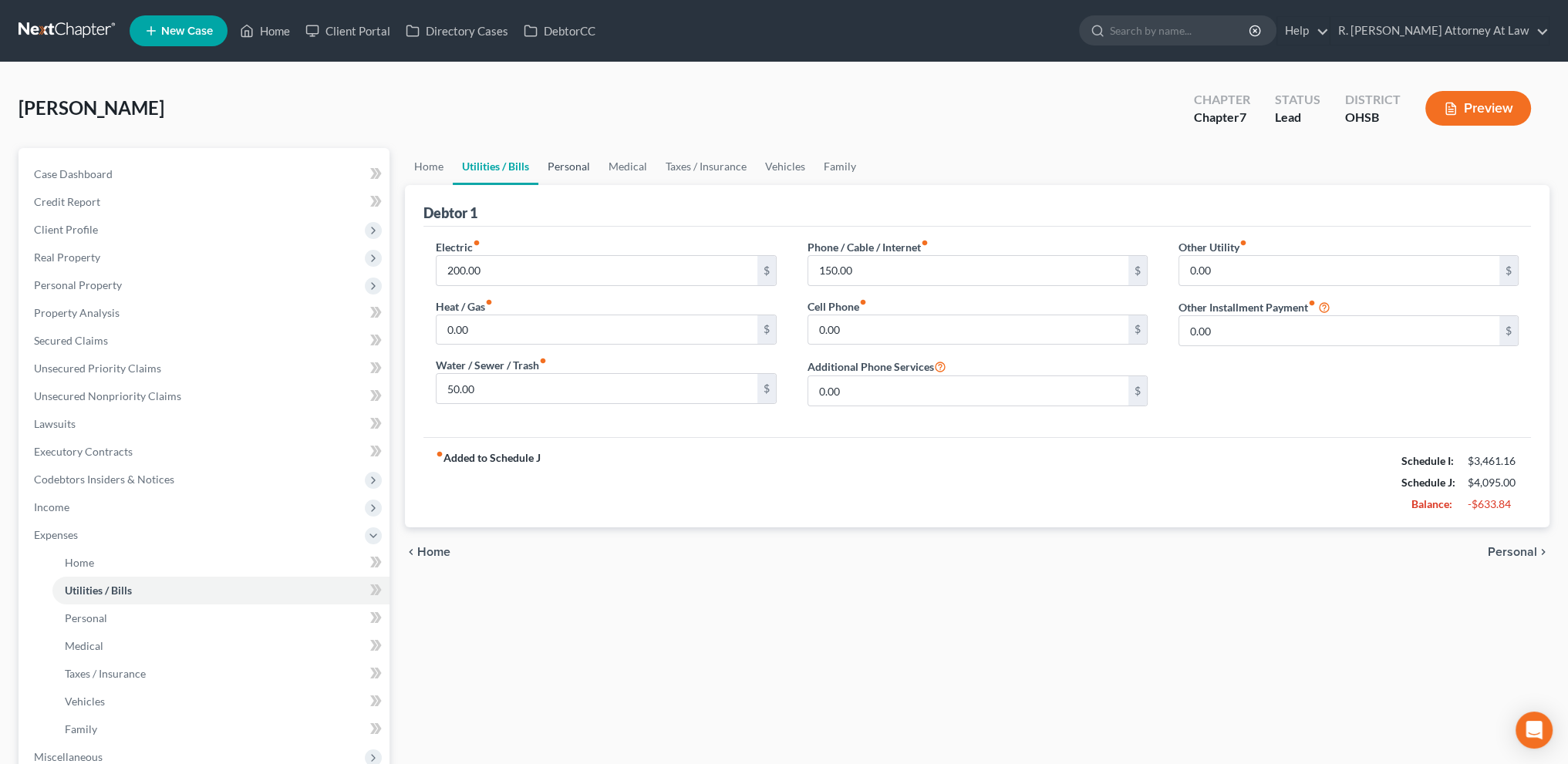
click at [560, 166] on link "Personal" at bounding box center [569, 166] width 61 height 37
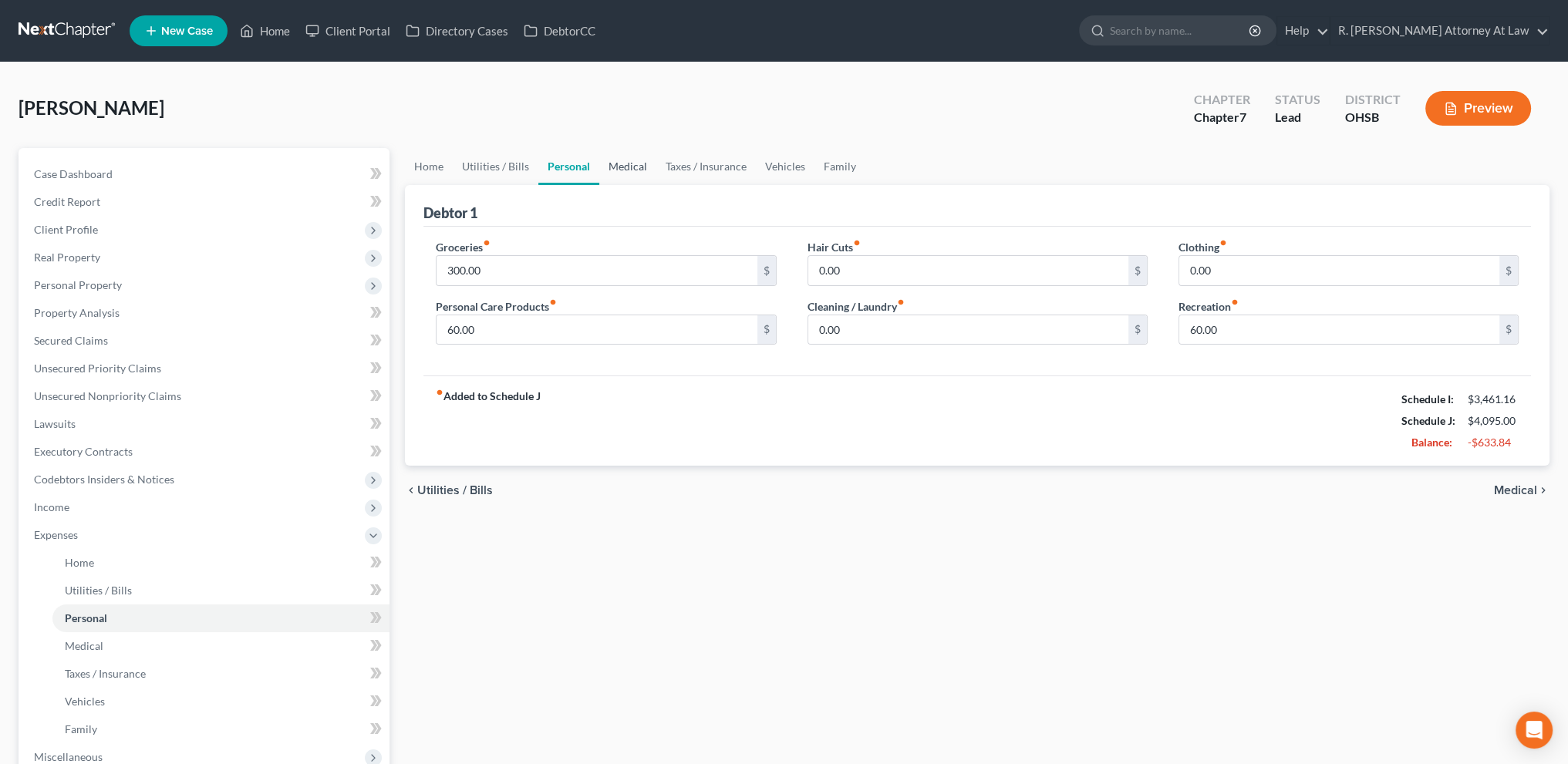
click at [645, 169] on link "Medical" at bounding box center [628, 166] width 57 height 37
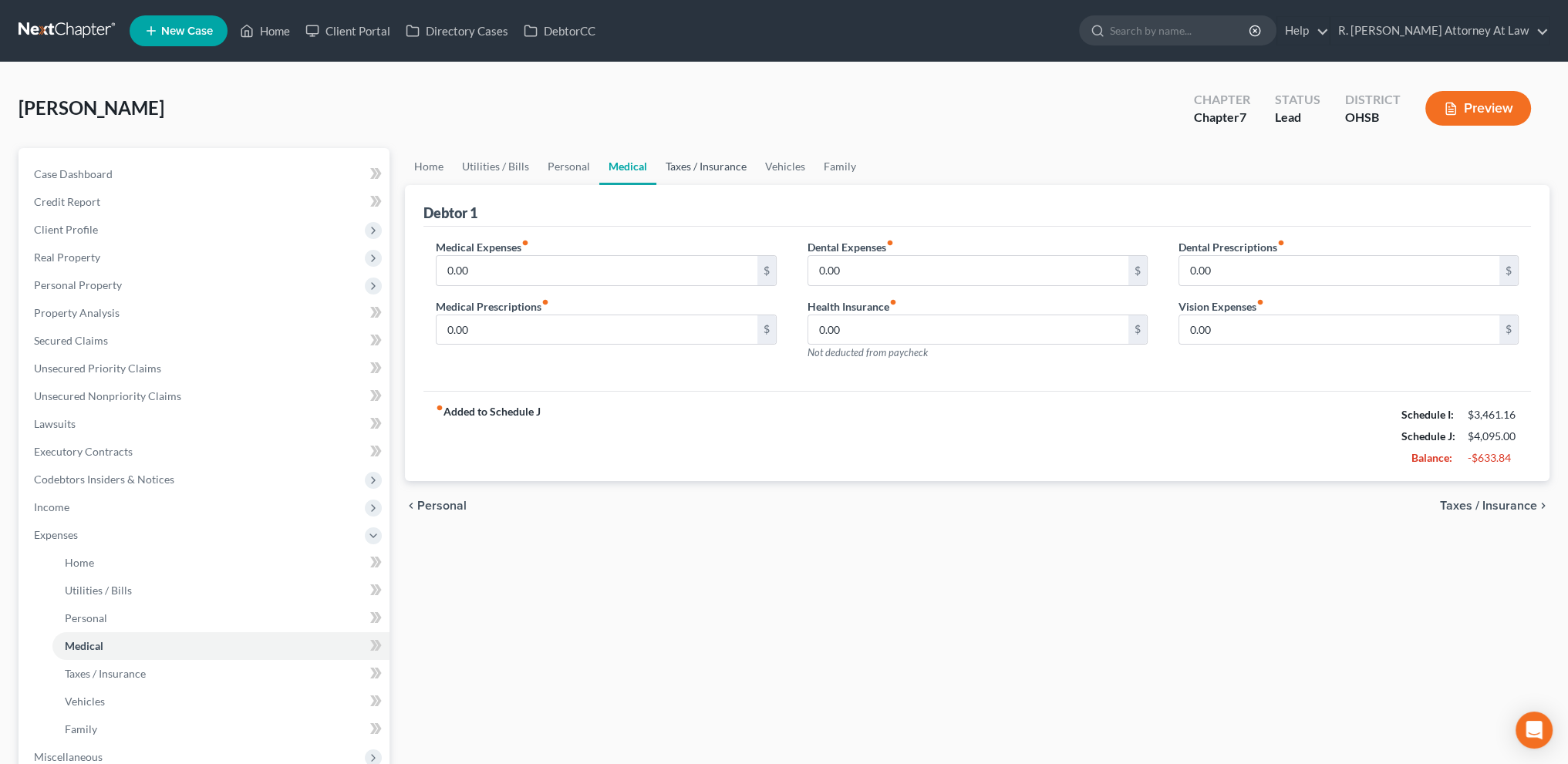
click at [692, 168] on link "Taxes / Insurance" at bounding box center [706, 166] width 99 height 37
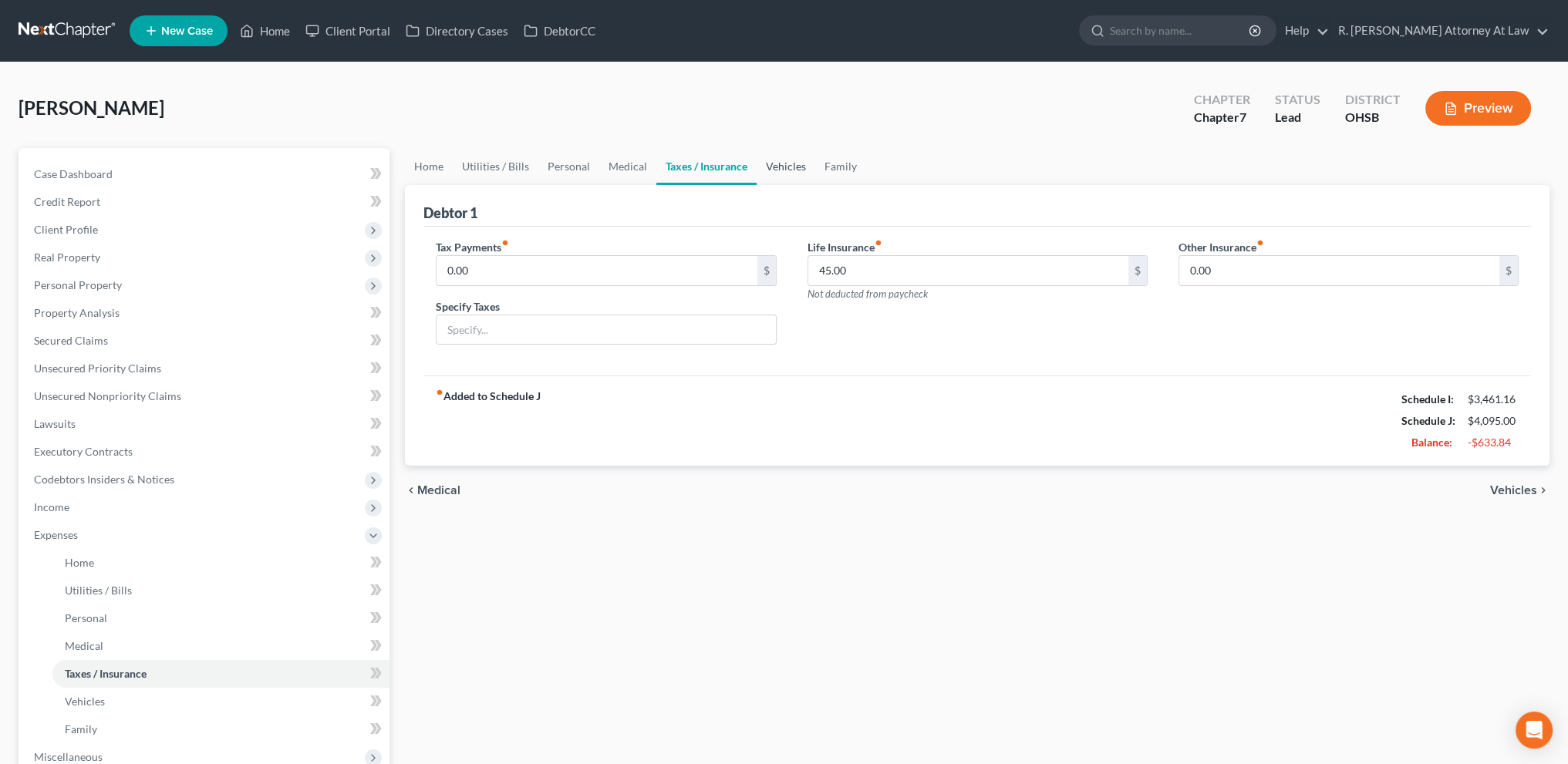
click at [774, 169] on link "Vehicles" at bounding box center [785, 166] width 58 height 37
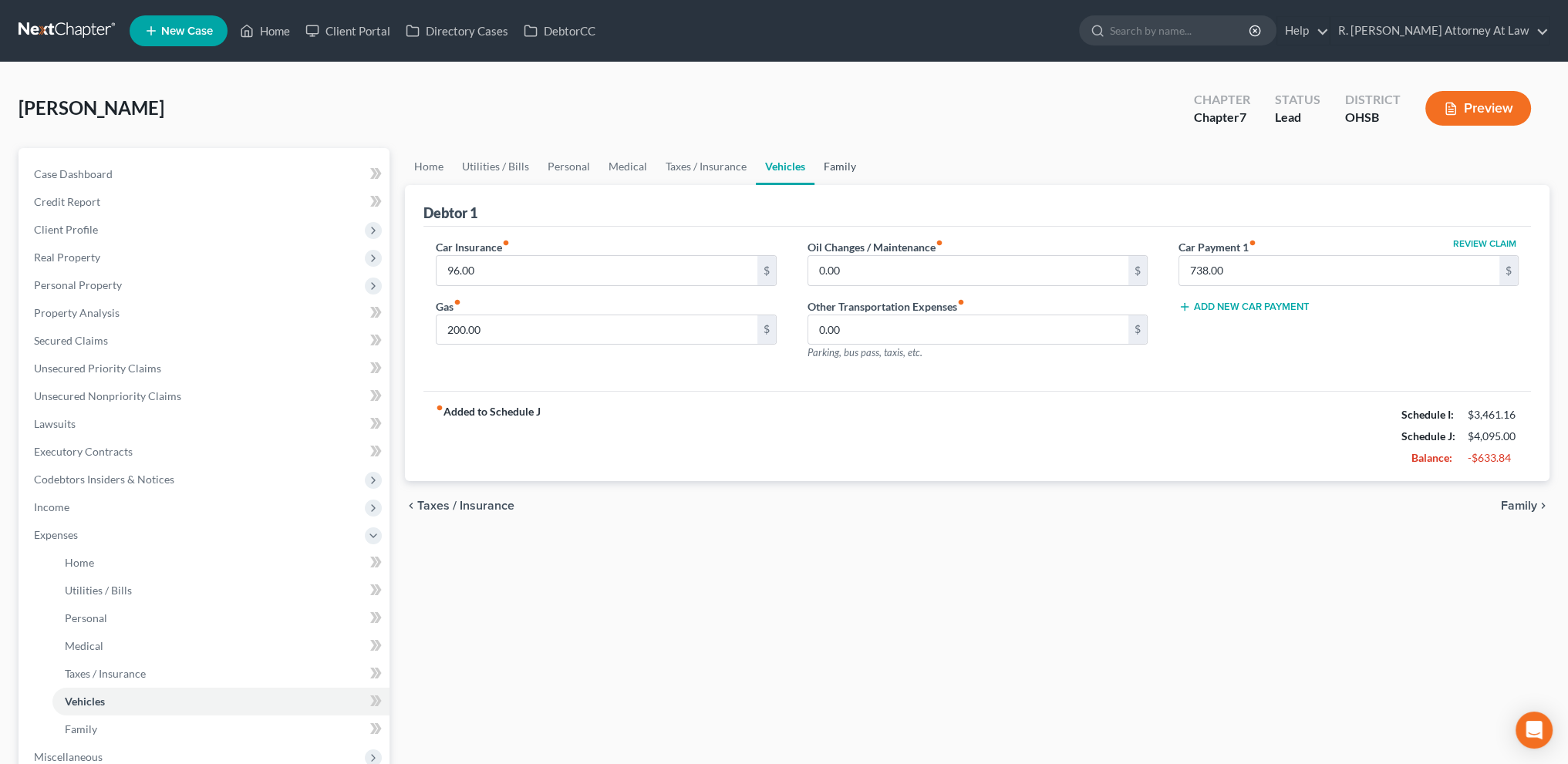
click at [836, 166] on link "Family" at bounding box center [839, 166] width 51 height 37
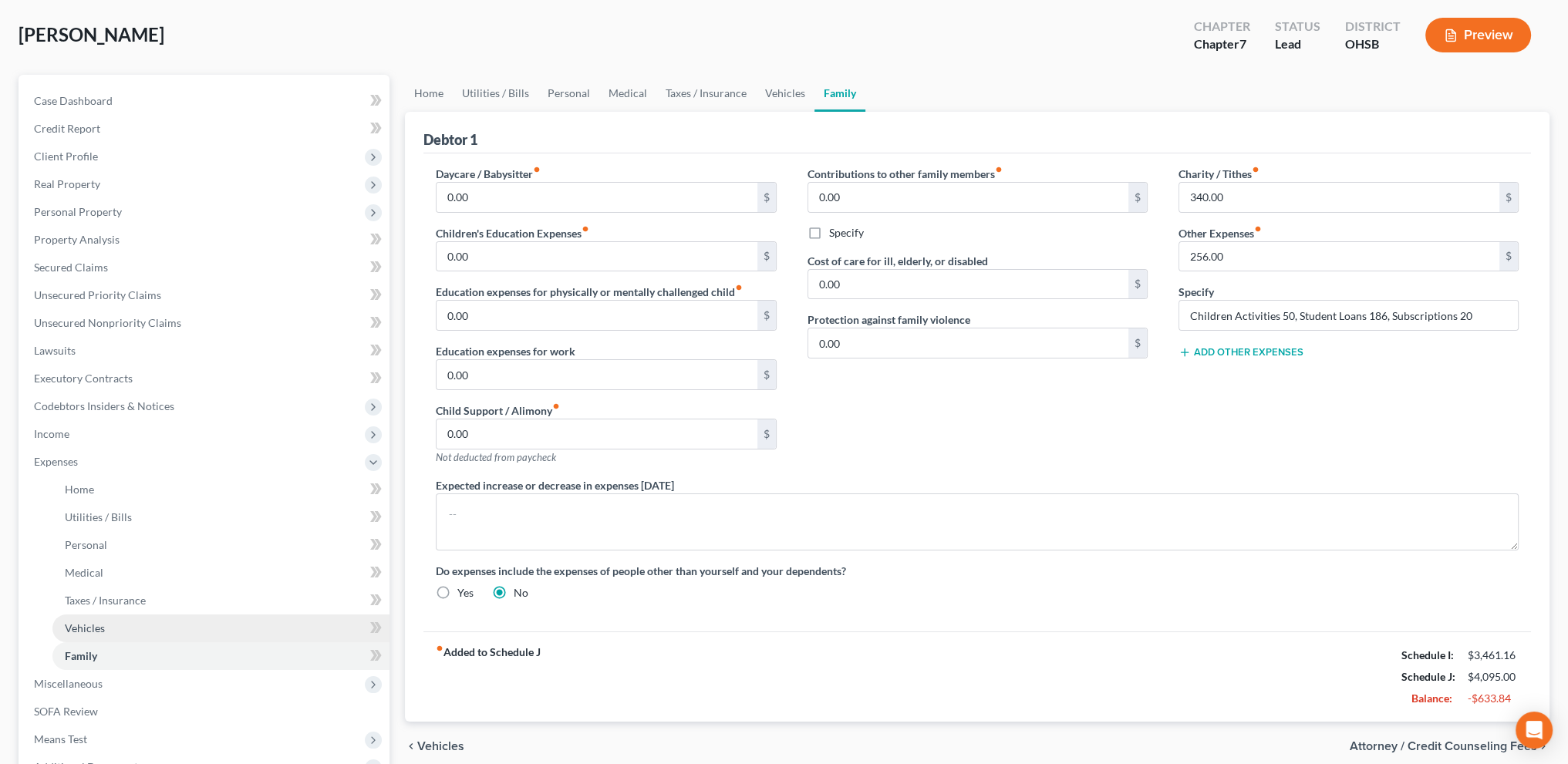
scroll to position [248, 0]
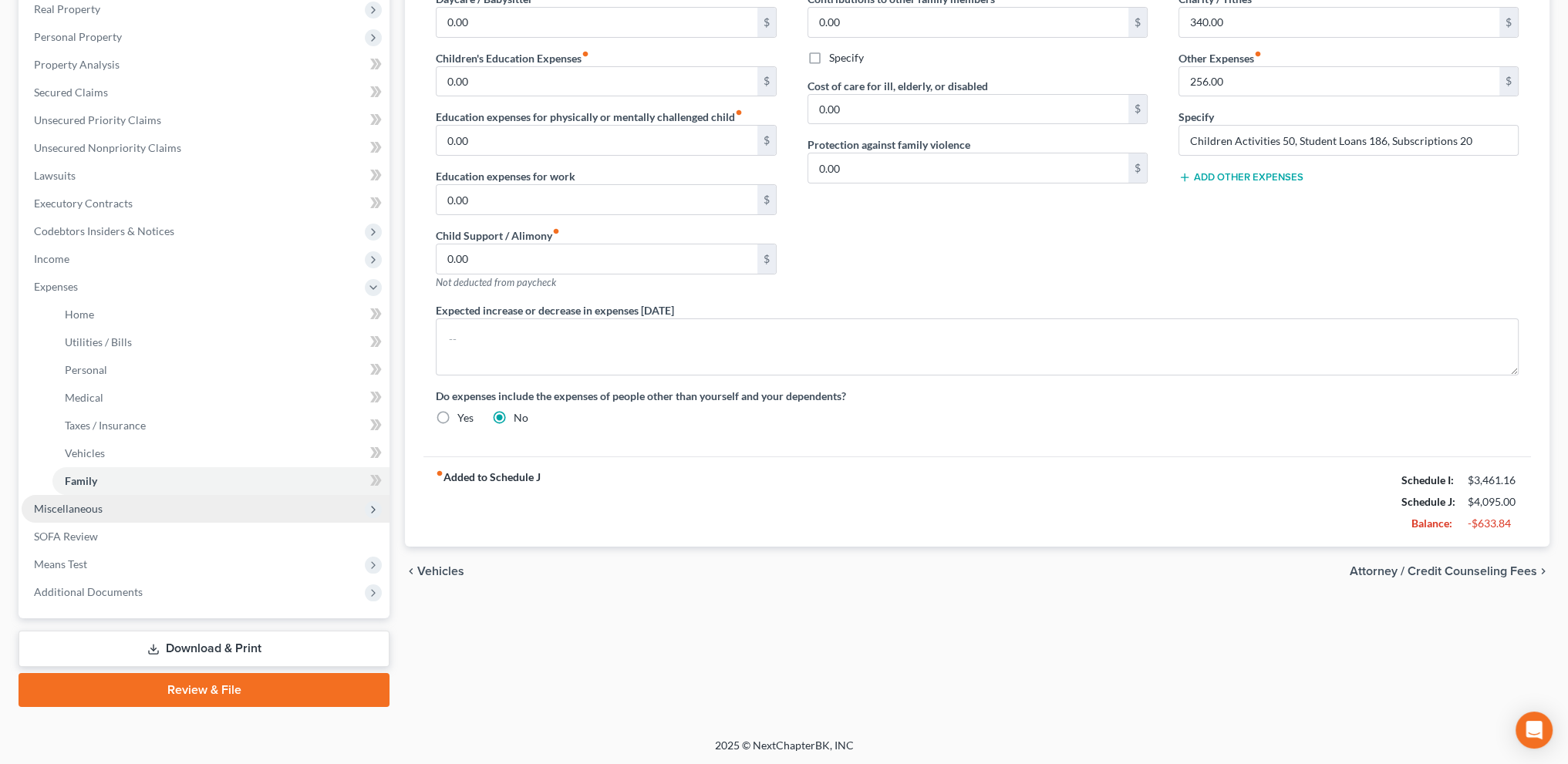
click at [71, 515] on span "Miscellaneous" at bounding box center [206, 509] width 368 height 28
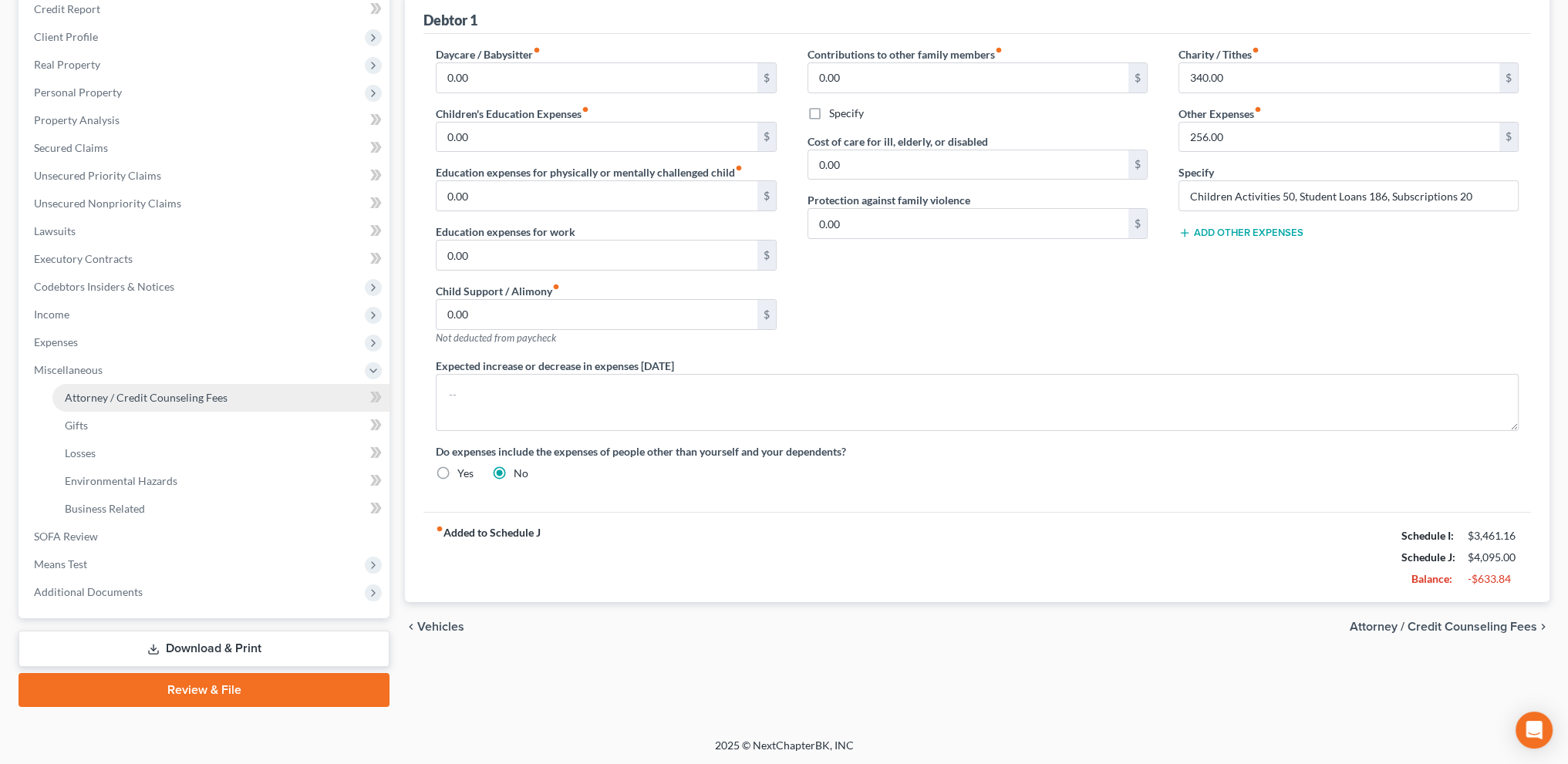
click at [95, 394] on span "Attorney / Credit Counseling Fees" at bounding box center [146, 397] width 163 height 13
select select "1"
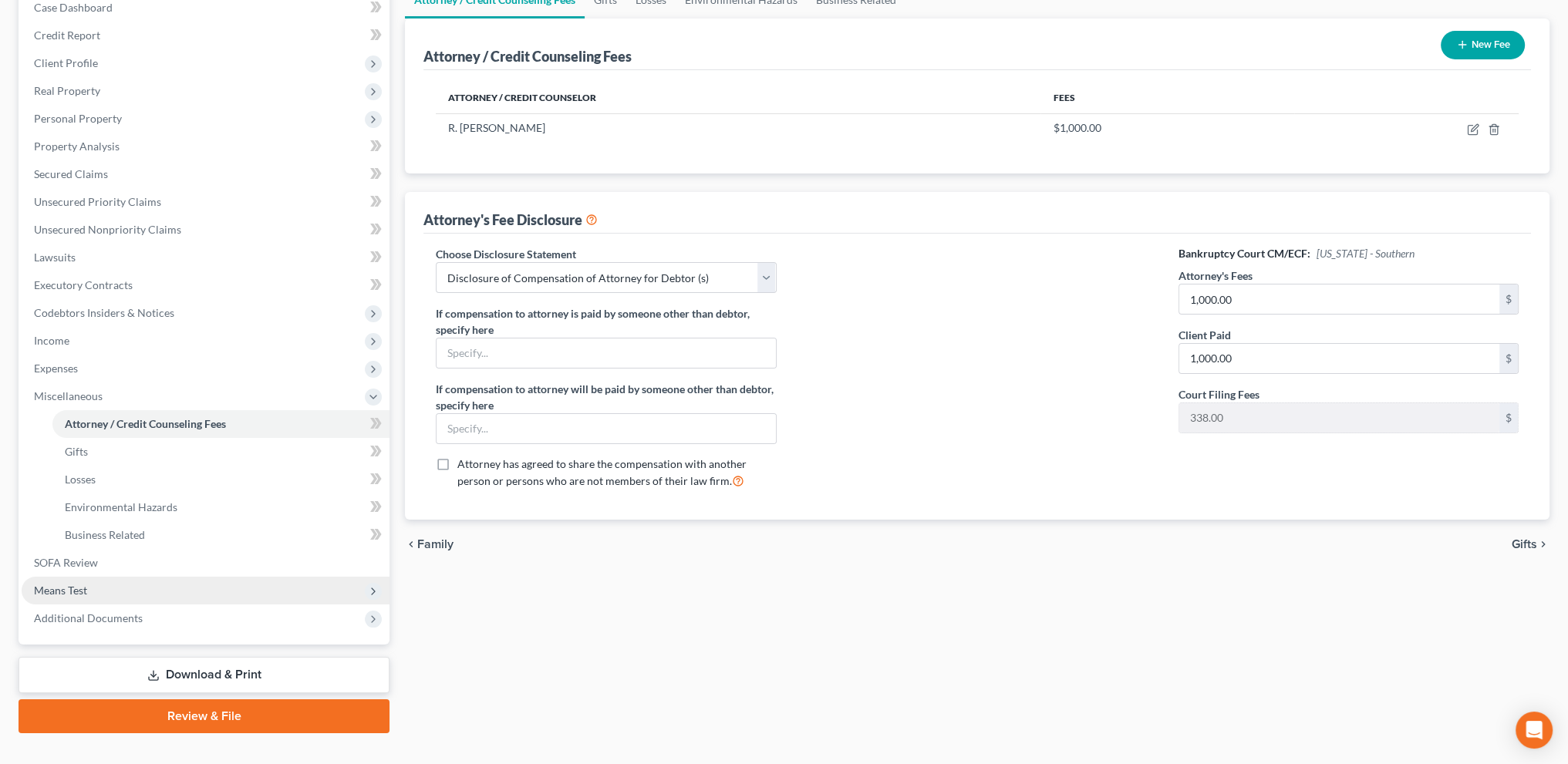
scroll to position [193, 0]
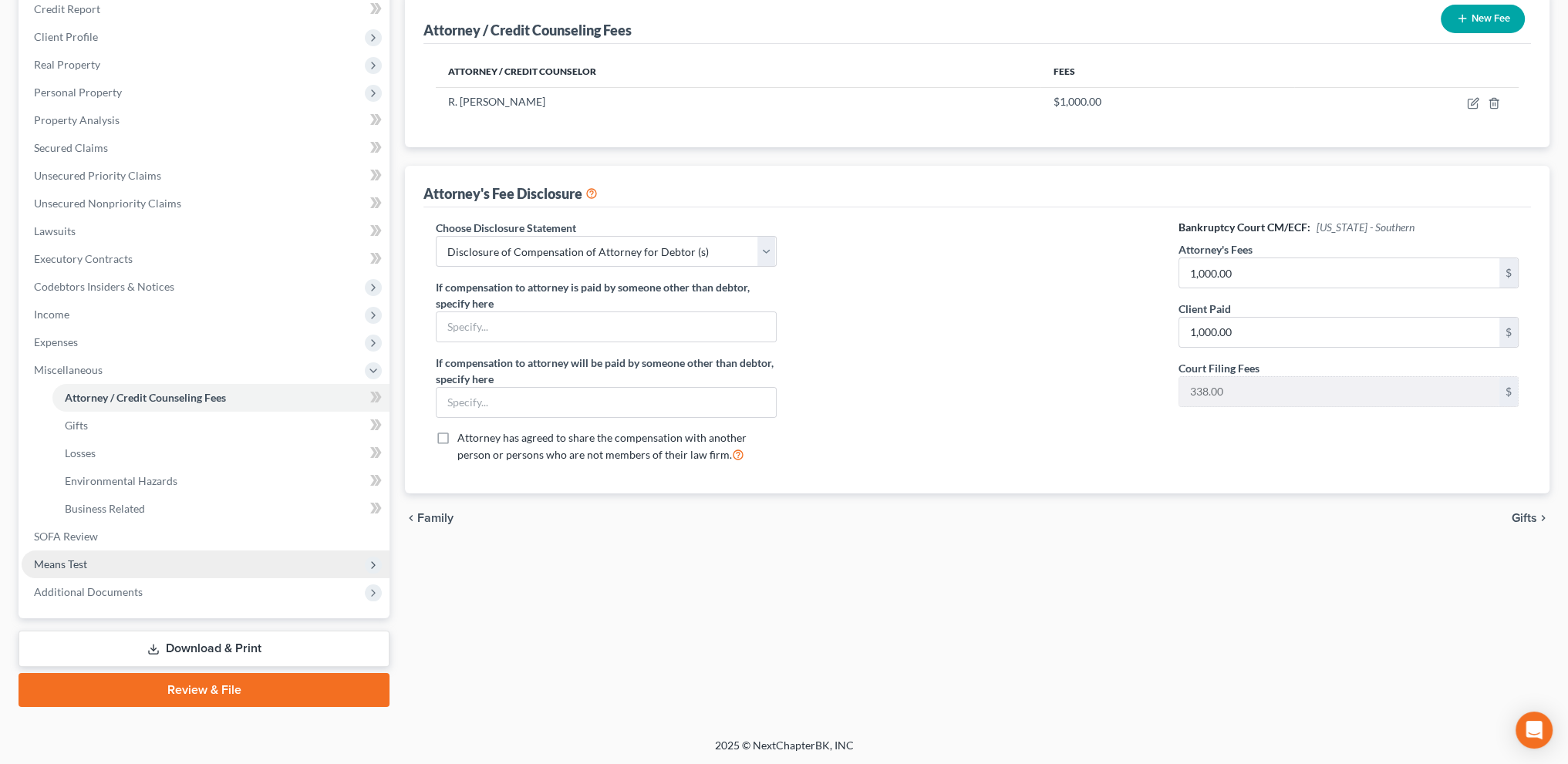
click at [72, 567] on span "Means Test" at bounding box center [60, 564] width 53 height 13
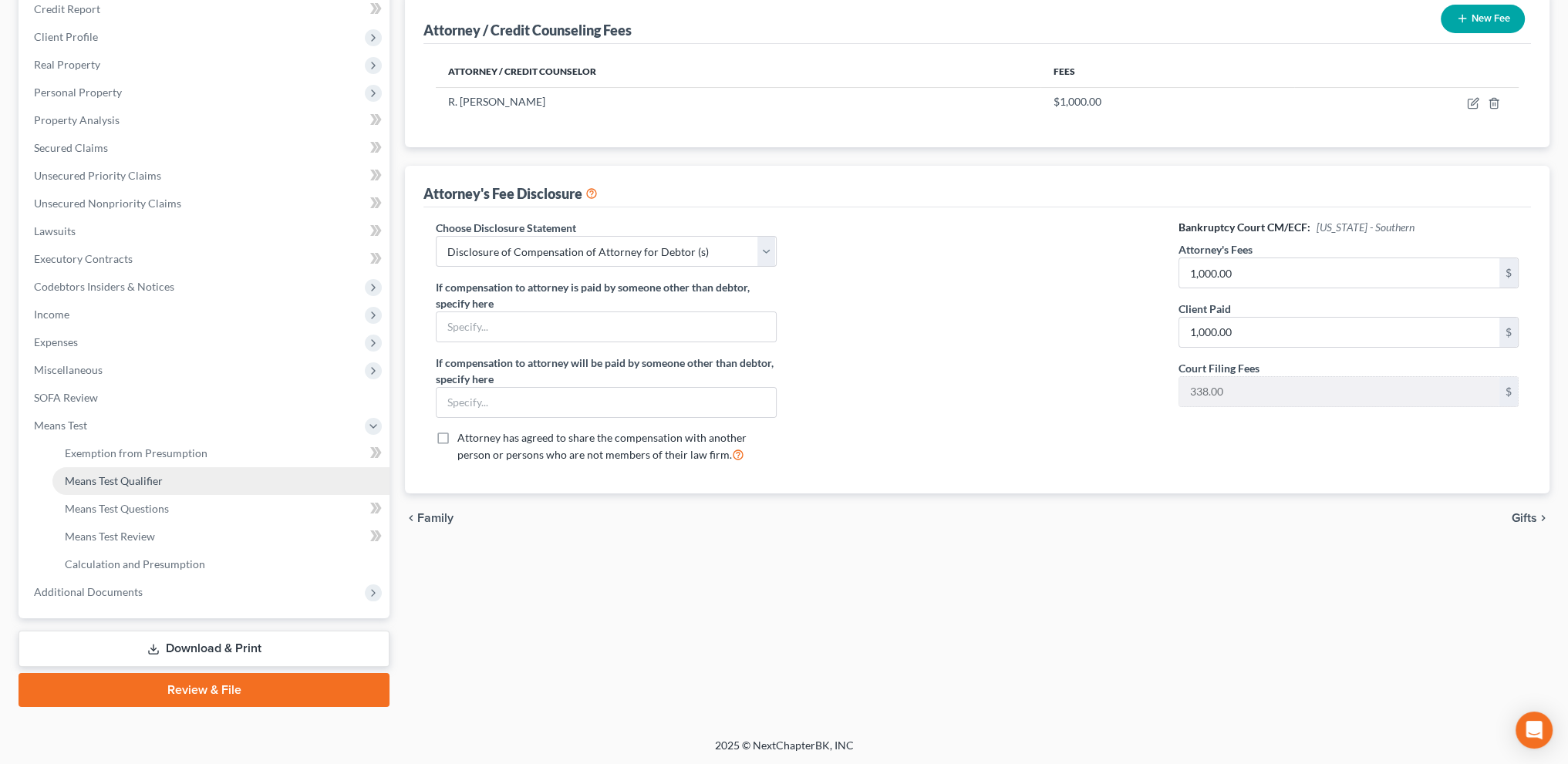
click at [84, 477] on span "Means Test Qualifier" at bounding box center [113, 480] width 98 height 13
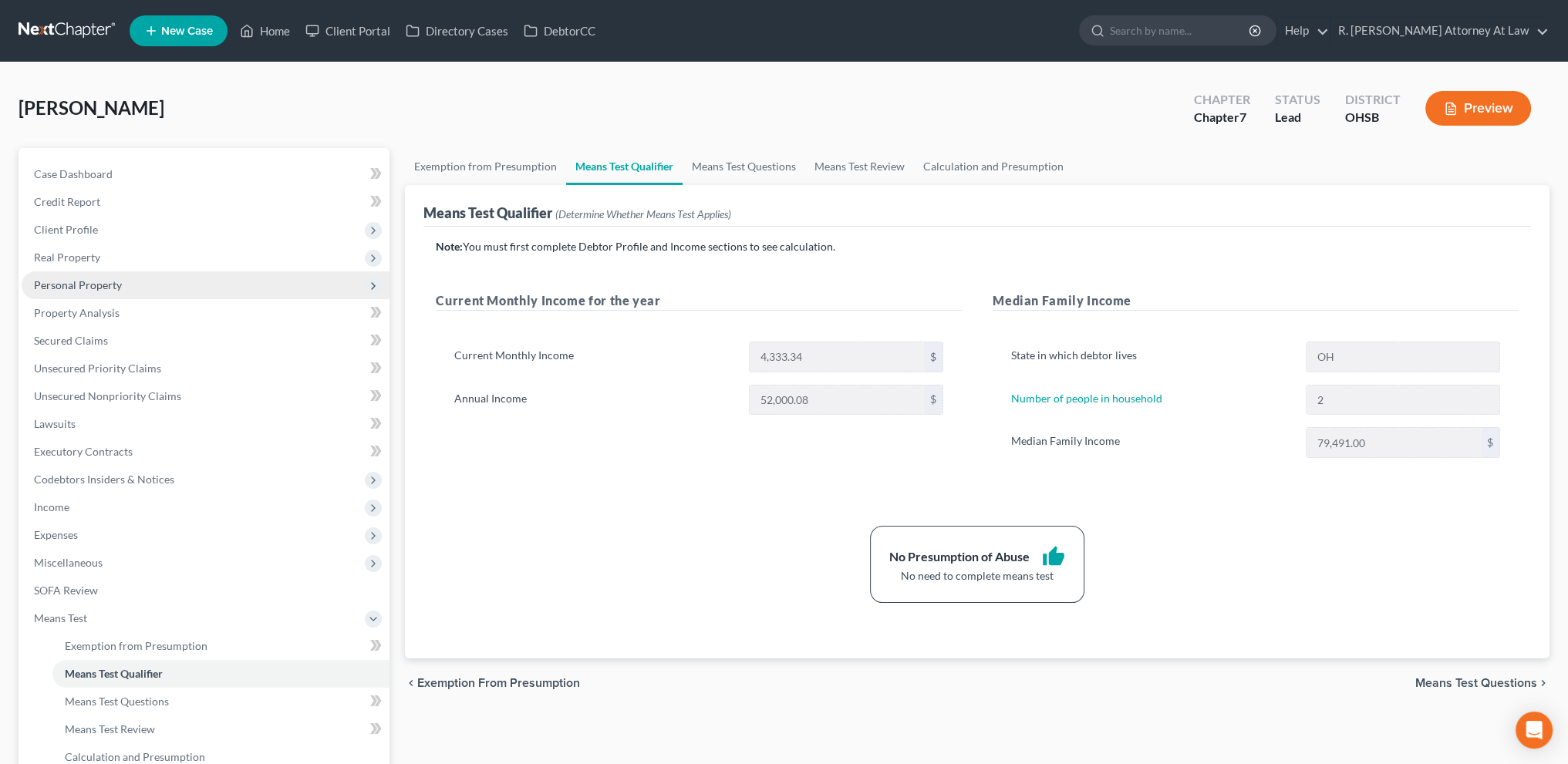
click at [71, 284] on span "Personal Property" at bounding box center [78, 284] width 88 height 13
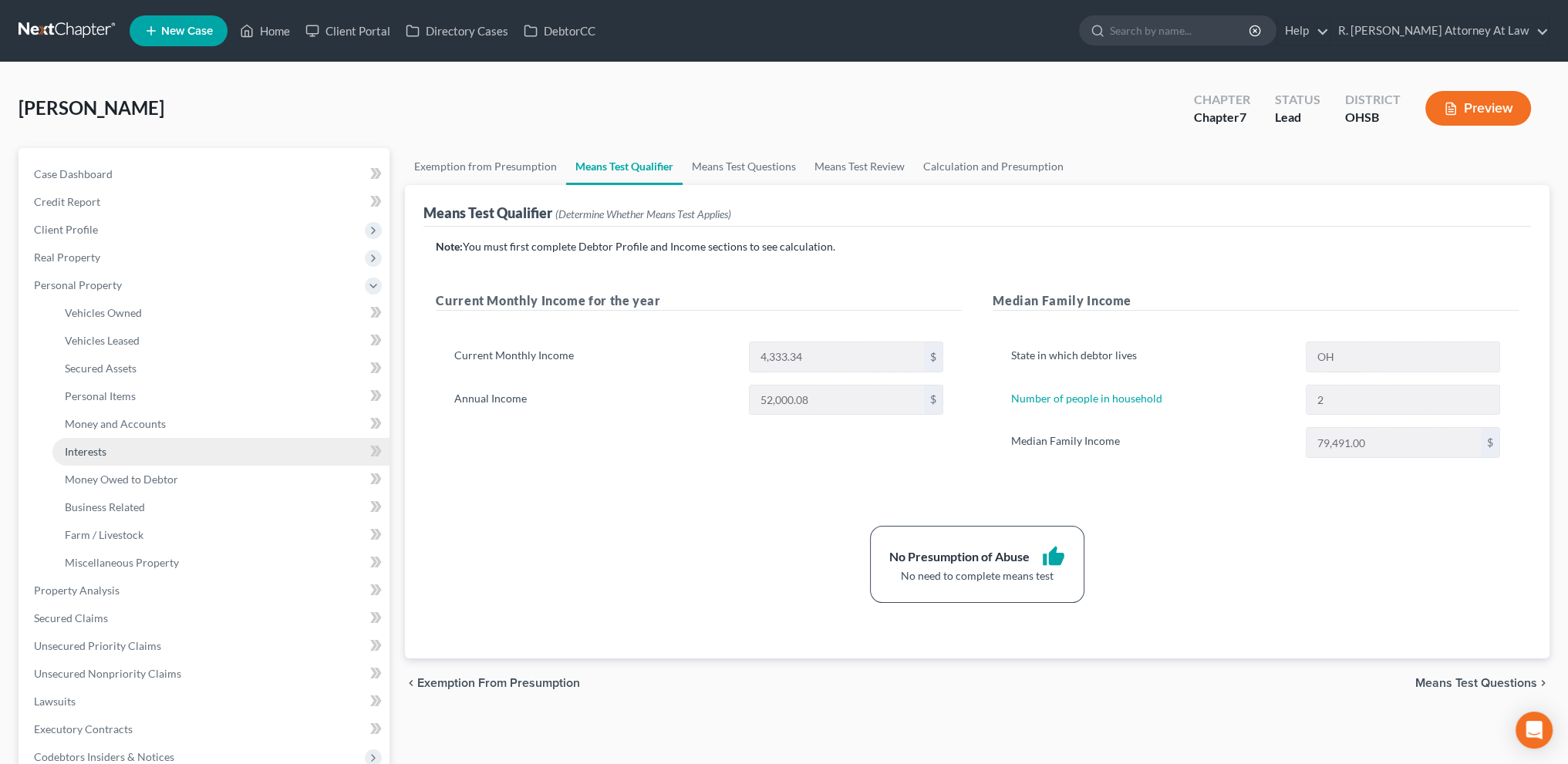
click at [88, 449] on span "Interests" at bounding box center [85, 451] width 42 height 13
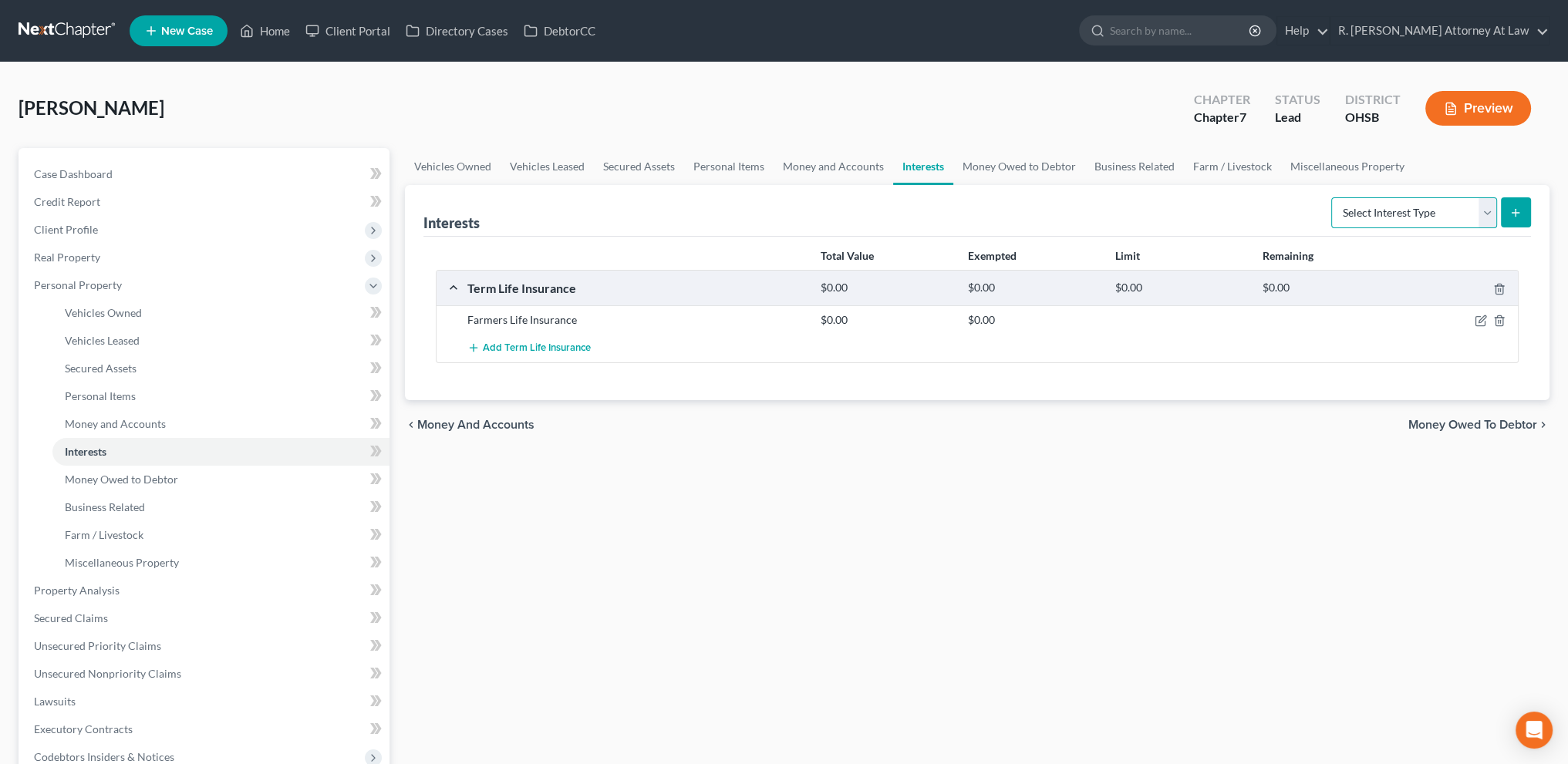
click at [1412, 214] on select "Select Interest Type 401K Annuity Bond Education IRA Government Bond Government…" at bounding box center [1414, 213] width 166 height 30
select select "ira"
click at [1333, 198] on select "Select Interest Type 401K Annuity Bond Education IRA Government Bond Government…" at bounding box center [1414, 213] width 166 height 30
click at [1527, 201] on button "submit" at bounding box center [1516, 213] width 31 height 30
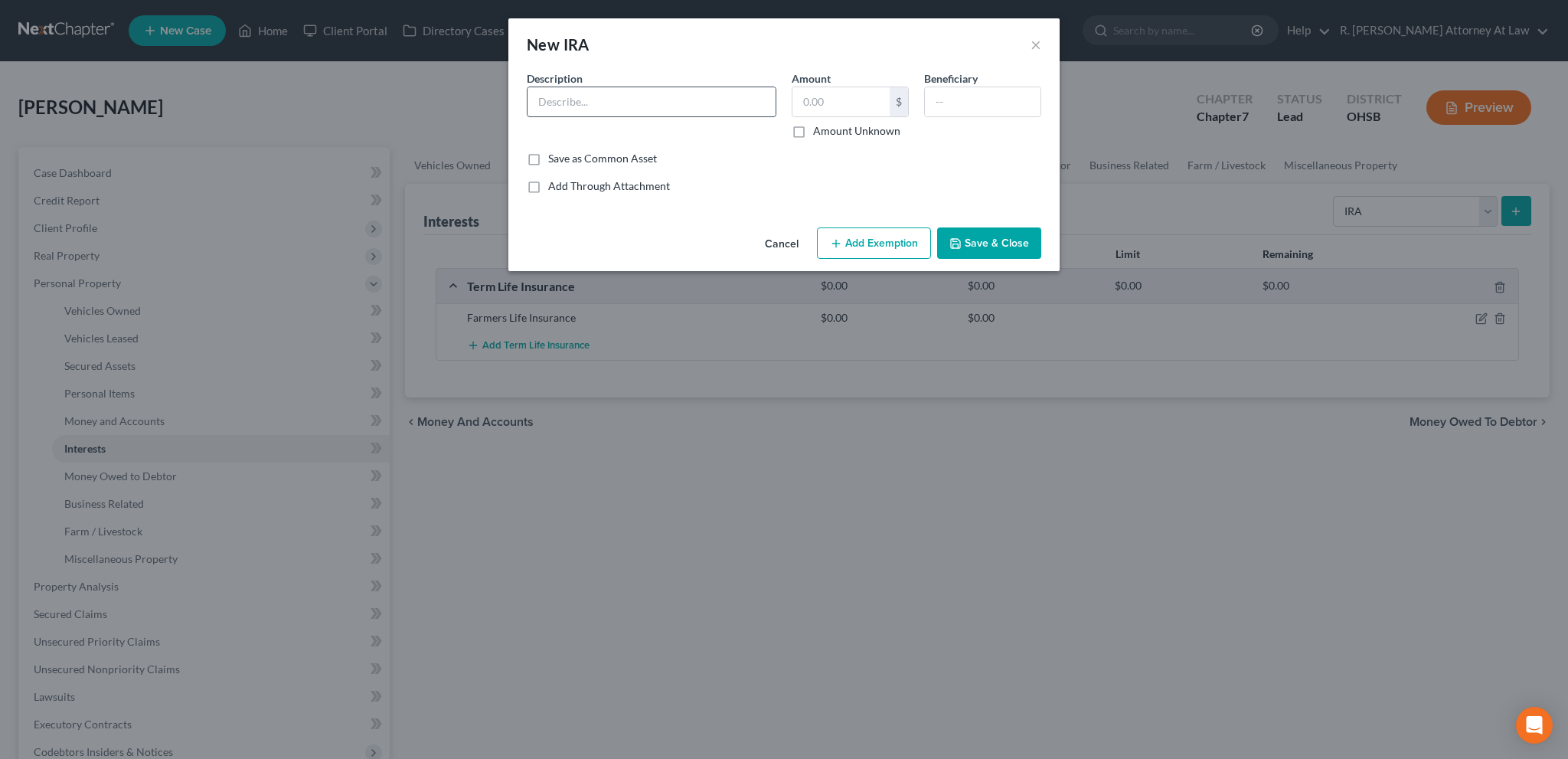
click at [636, 98] on input "text" at bounding box center [652, 102] width 248 height 29
type input "Huntington National Bank IRA"
click at [974, 236] on button "Save & Close" at bounding box center [989, 243] width 104 height 32
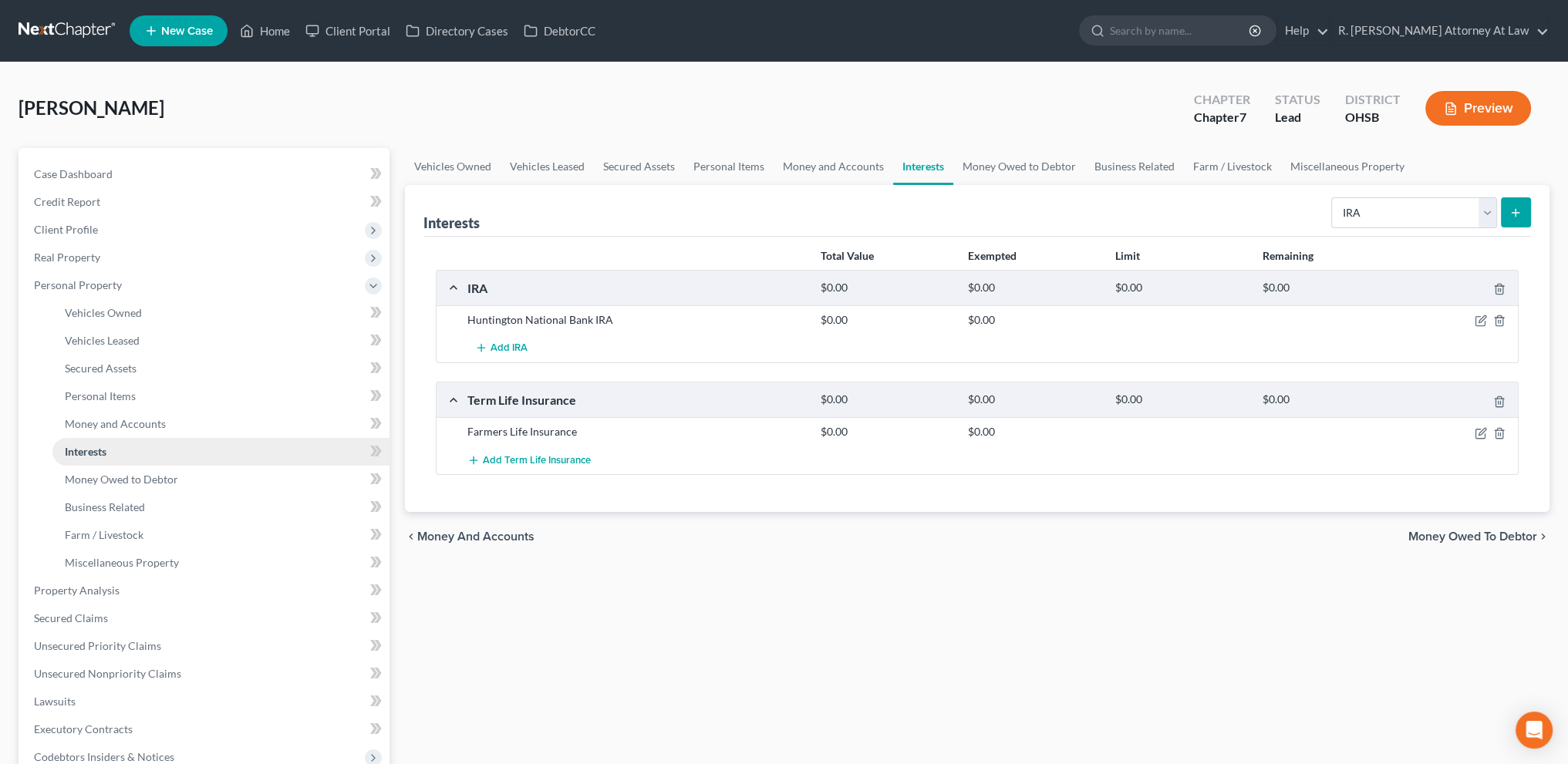
click at [78, 450] on span "Interests" at bounding box center [85, 451] width 42 height 13
click at [1357, 210] on select "Select Interest Type 401K Annuity Bond Education IRA Government Bond Government…" at bounding box center [1414, 213] width 166 height 30
select select "unincorporated_business"
click at [1333, 198] on select "Select Interest Type 401K Annuity Bond Education IRA Government Bond Government…" at bounding box center [1414, 213] width 166 height 30
click at [1515, 217] on icon "submit" at bounding box center [1516, 213] width 12 height 12
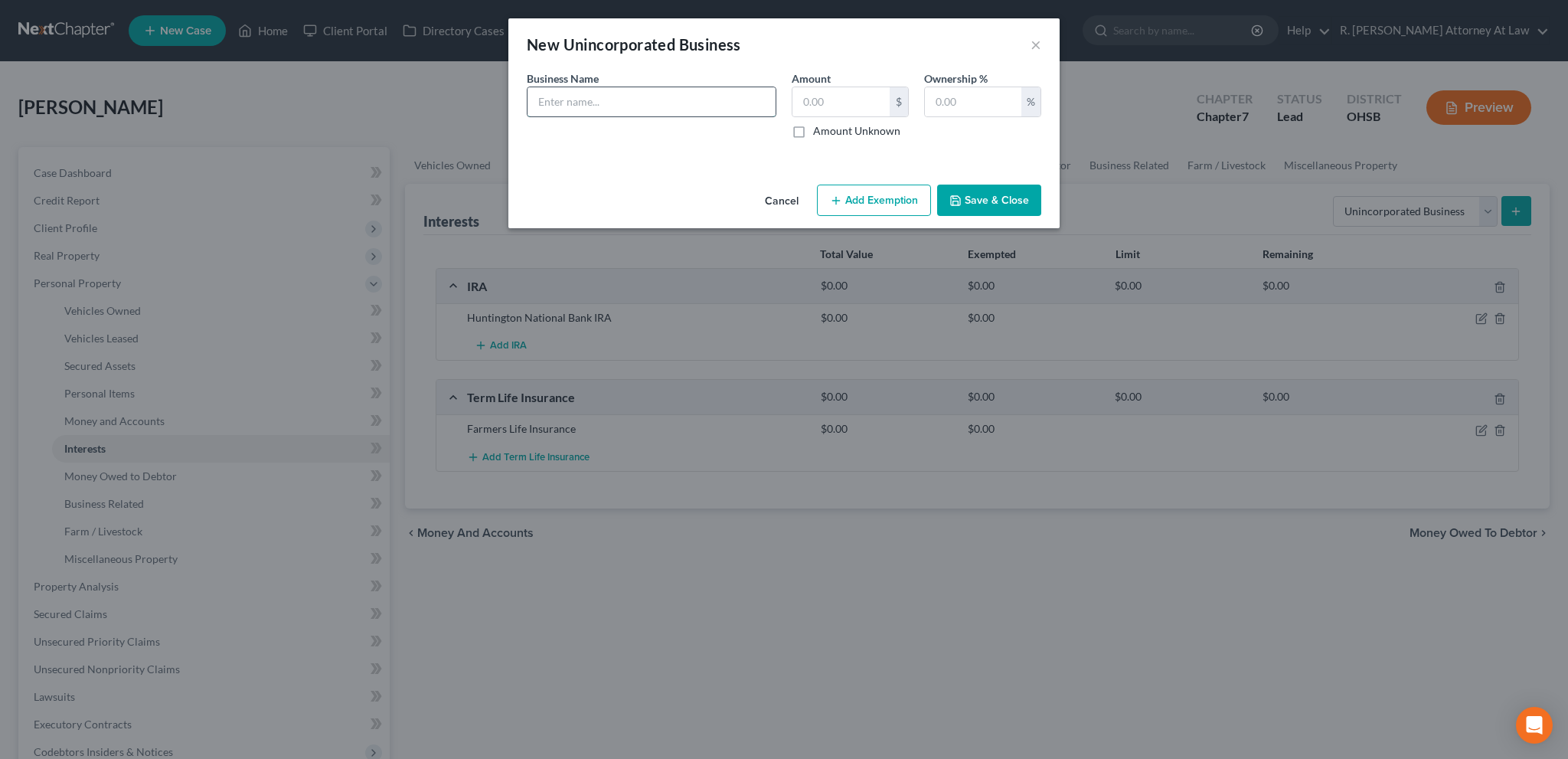
click at [629, 100] on input "text" at bounding box center [652, 102] width 248 height 29
type input "RGP Investments"
click at [992, 203] on button "Save & Close" at bounding box center [989, 200] width 104 height 32
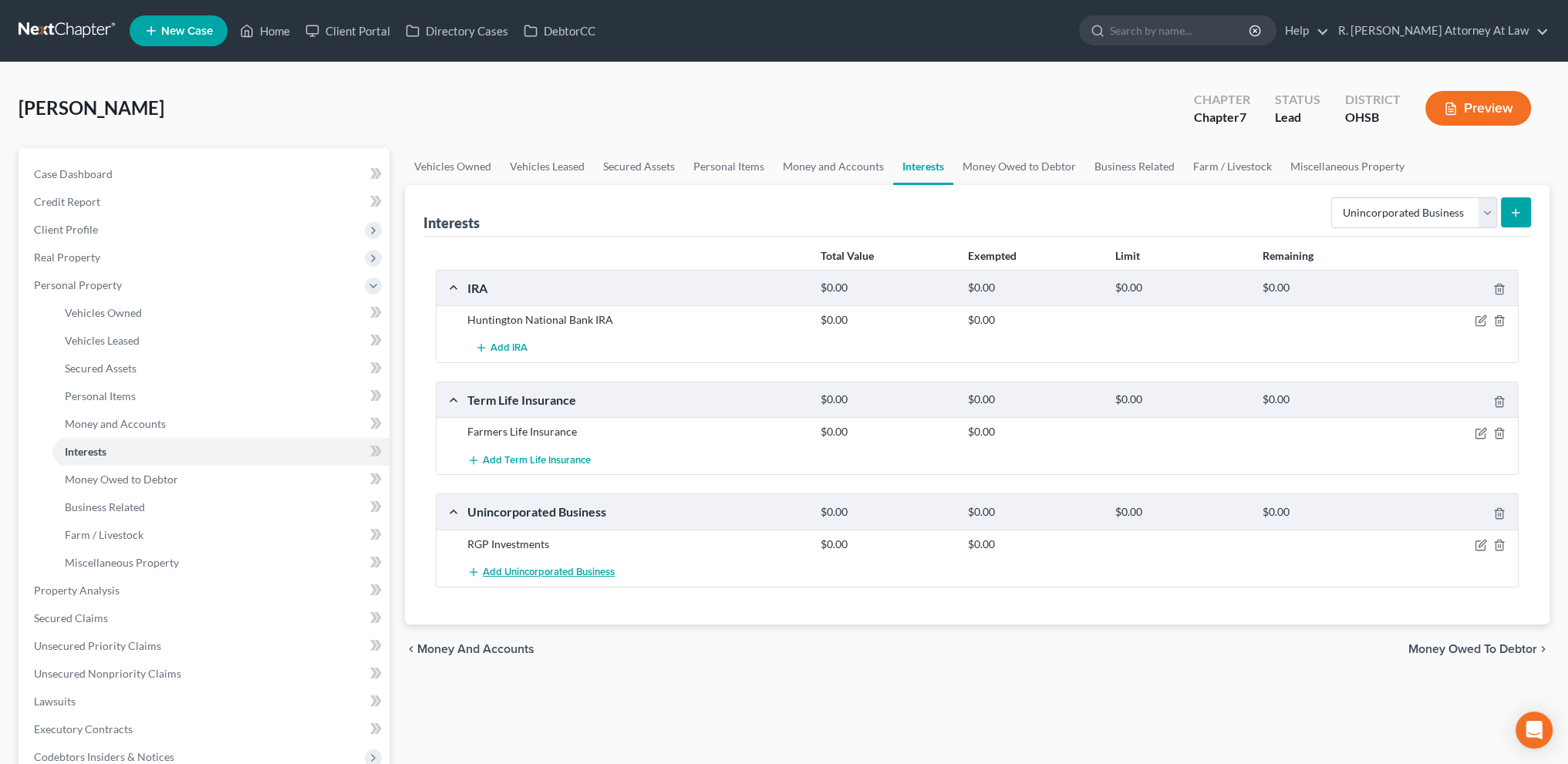
click at [591, 568] on span "Add Unincorporated Business" at bounding box center [548, 572] width 132 height 12
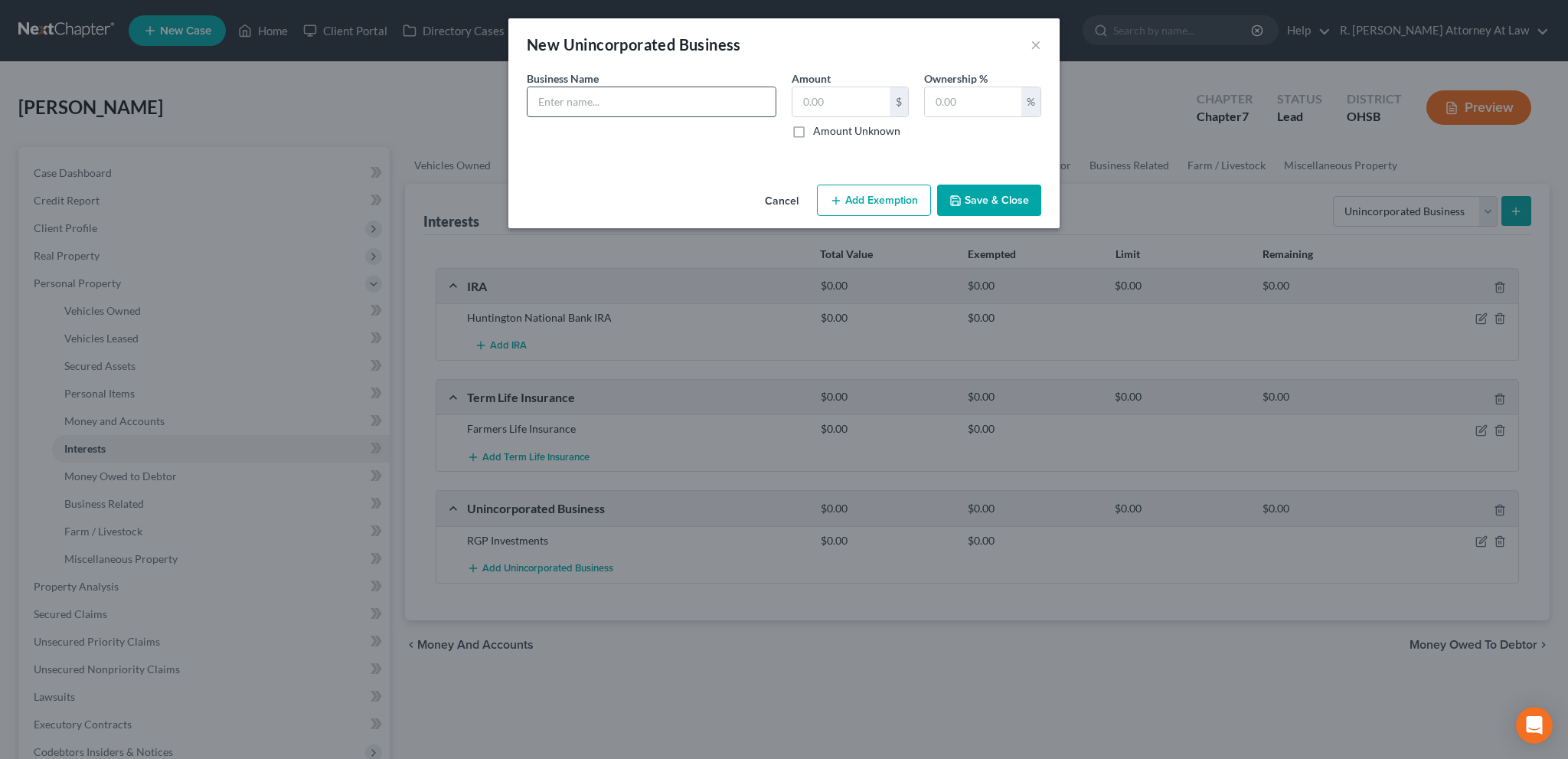
click at [568, 106] on input "text" at bounding box center [652, 102] width 248 height 29
type input "CareerMinded LLC"
click at [986, 202] on button "Save & Close" at bounding box center [989, 200] width 104 height 32
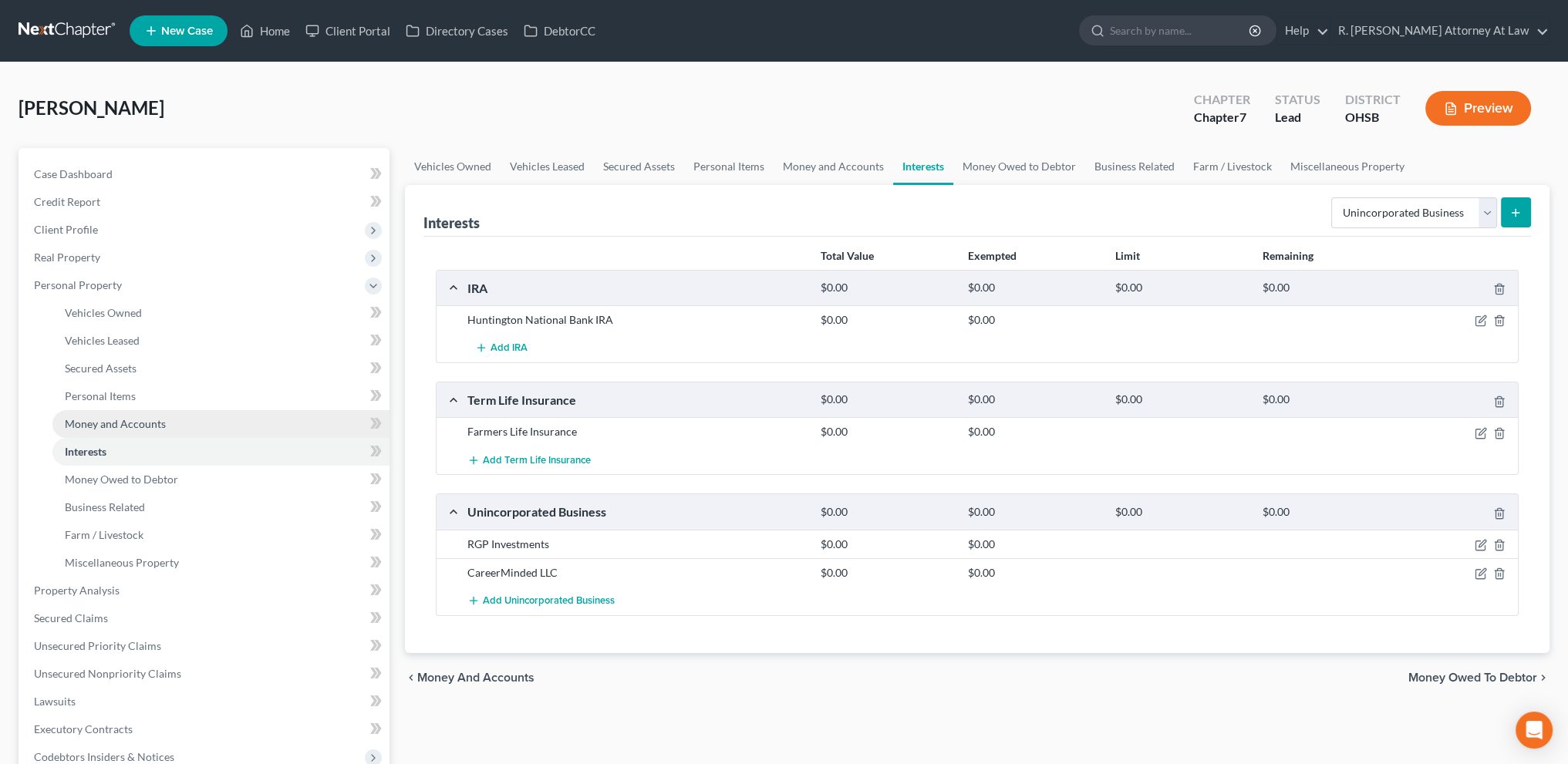
click at [105, 422] on span "Money and Accounts" at bounding box center [115, 423] width 101 height 13
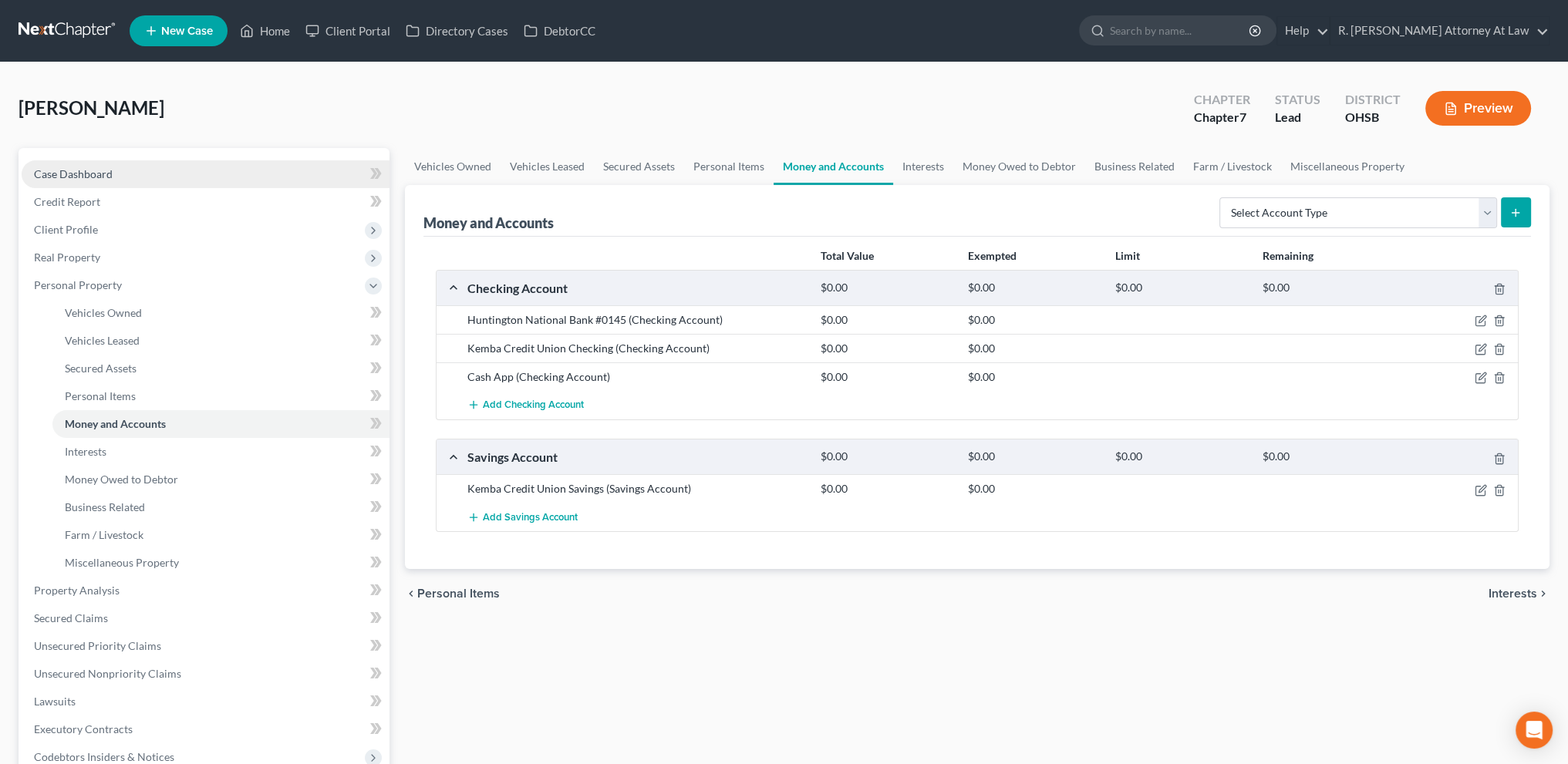
click at [52, 170] on span "Case Dashboard" at bounding box center [73, 173] width 78 height 13
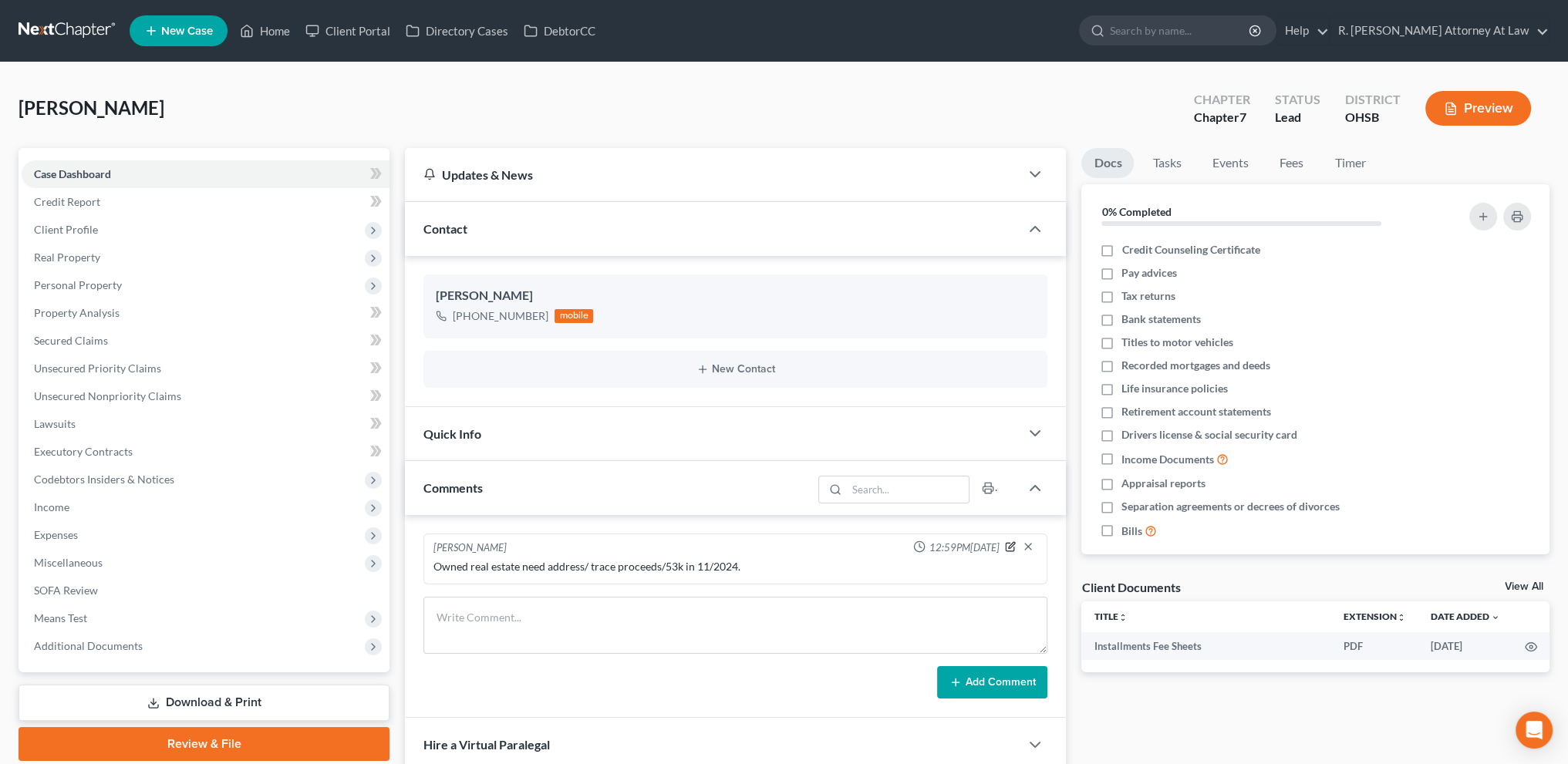
drag, startPoint x: 1012, startPoint y: 544, endPoint x: 812, endPoint y: 541, distance: 200.0
click at [1012, 543] on icon "button" at bounding box center [1010, 546] width 10 height 10
type textarea "Owned real estate need address/ trace proceeds/53k in 11/2024."
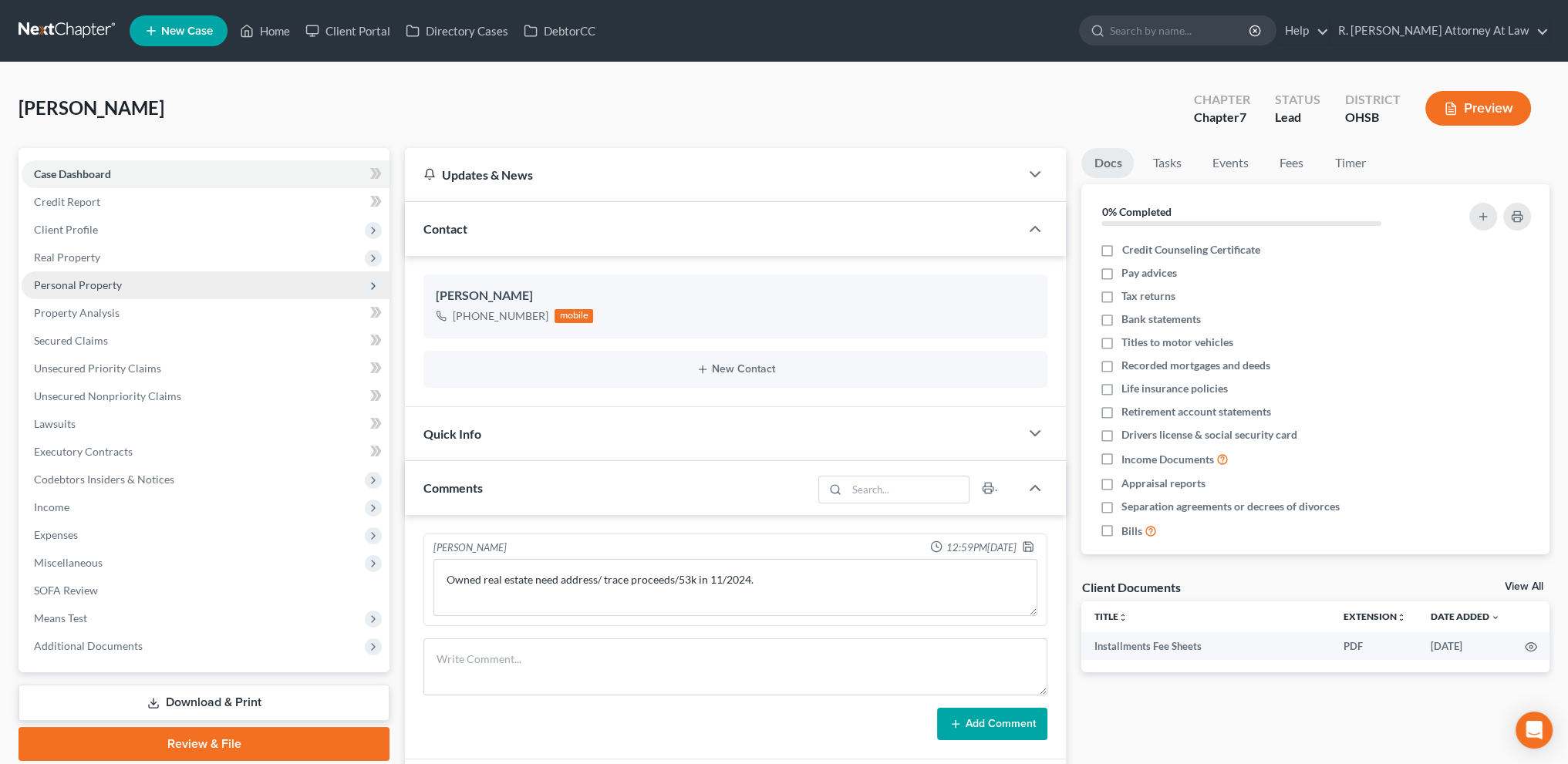
click at [59, 283] on span "Personal Property" at bounding box center [78, 284] width 88 height 13
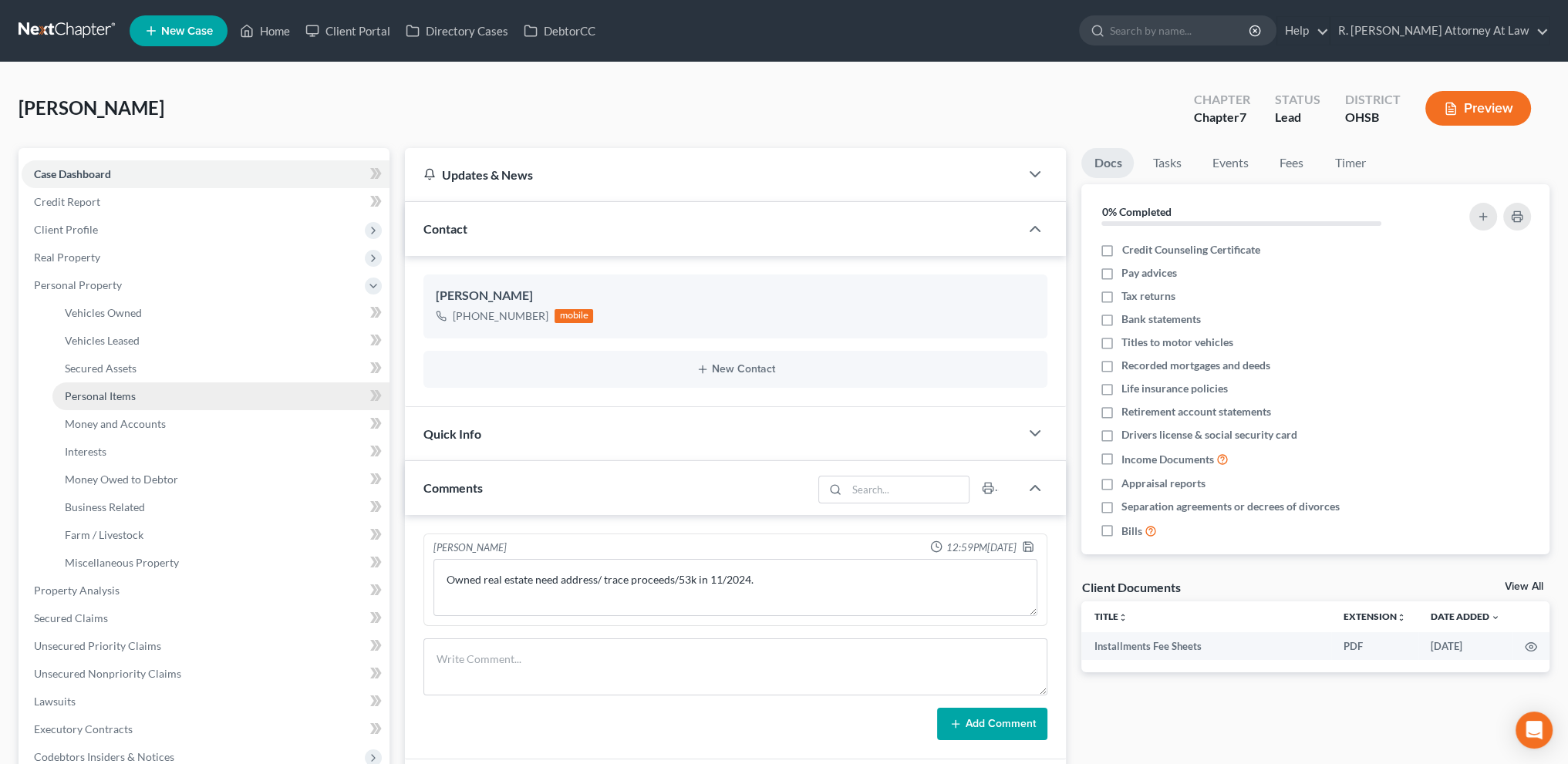
click at [81, 388] on link "Personal Items" at bounding box center [221, 396] width 337 height 28
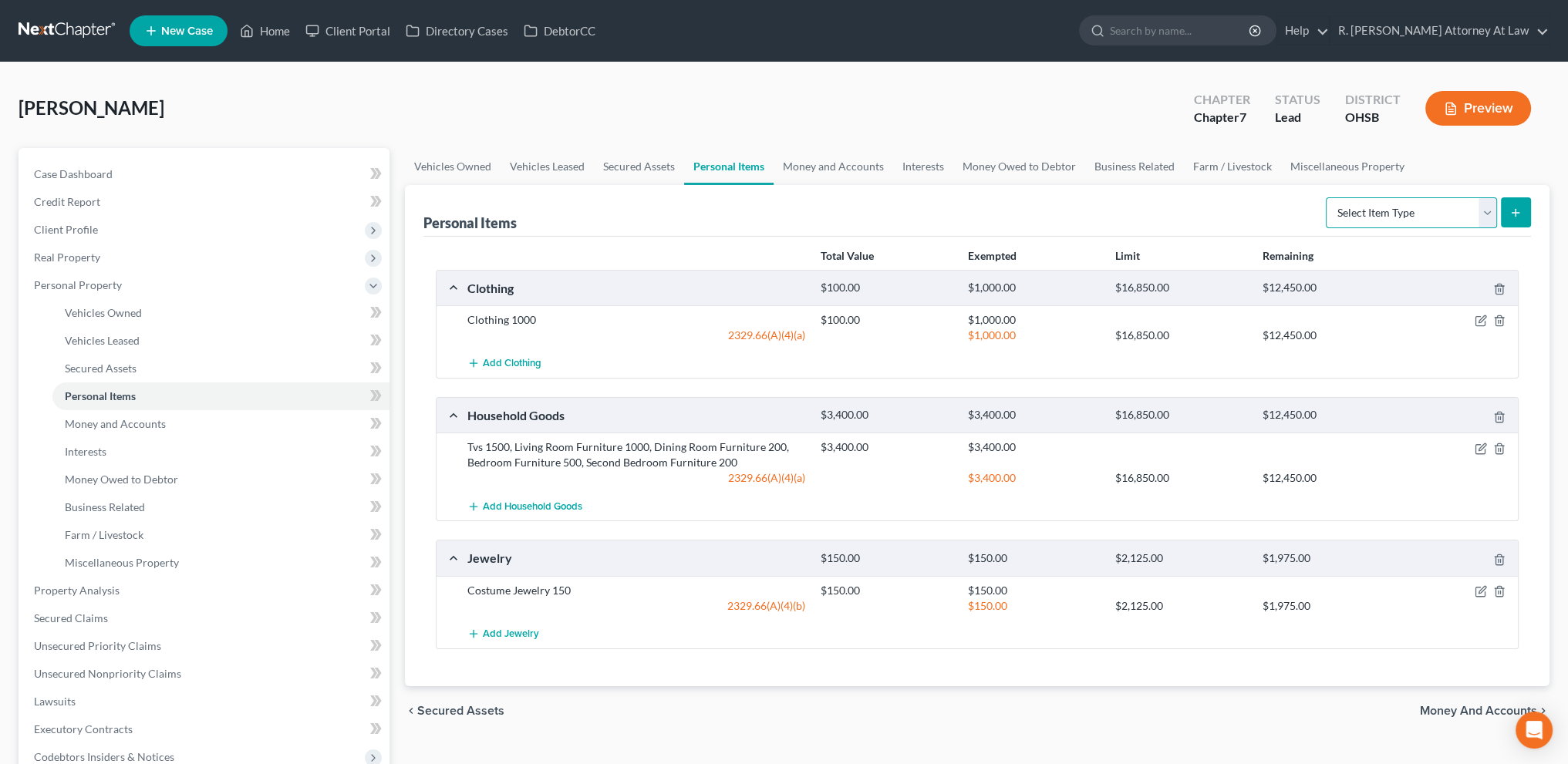
click at [1397, 212] on select "Select Item Type Clothing Collectibles Of Value Electronics Firearms Household …" at bounding box center [1411, 213] width 171 height 30
drag, startPoint x: 894, startPoint y: 206, endPoint x: 681, endPoint y: 205, distance: 213.0
click at [893, 205] on div "Personal Items Select Item Type Clothing Collectibles Of Value Electronics Fire…" at bounding box center [977, 210] width 1108 height 51
click at [91, 561] on span "Miscellaneous Property" at bounding box center [121, 562] width 114 height 13
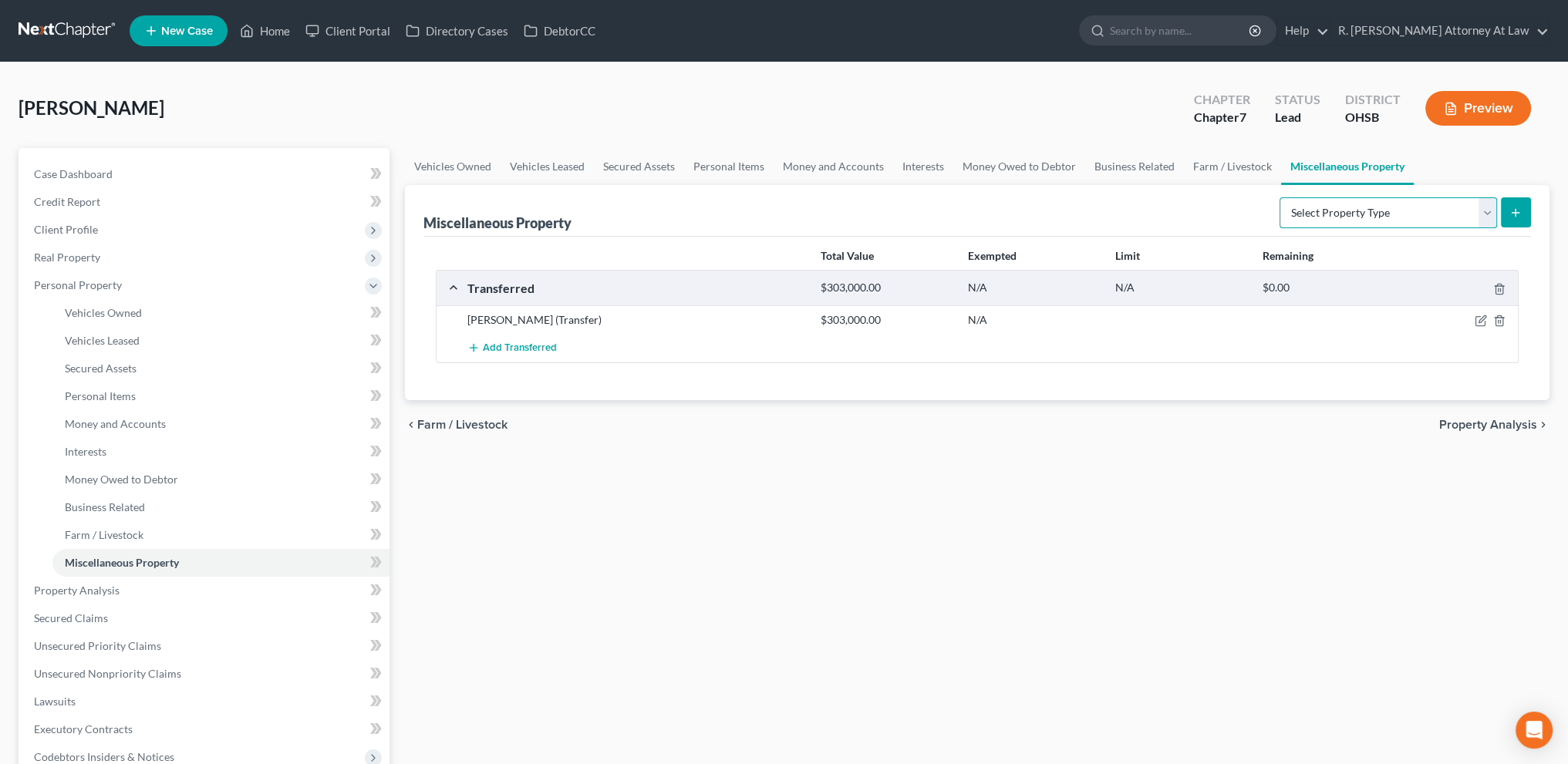
click at [1403, 209] on select "Select Property Type Assigned for Creditor Benefit Within 1 Year Holding for An…" at bounding box center [1388, 213] width 218 height 30
select select "transferred"
click at [1280, 198] on select "Select Property Type Assigned for Creditor Benefit Within 1 Year Holding for An…" at bounding box center [1388, 213] width 218 height 30
click at [1516, 206] on icon "submit" at bounding box center [1516, 213] width 12 height 12
select select "Ordinary (within 2 years)"
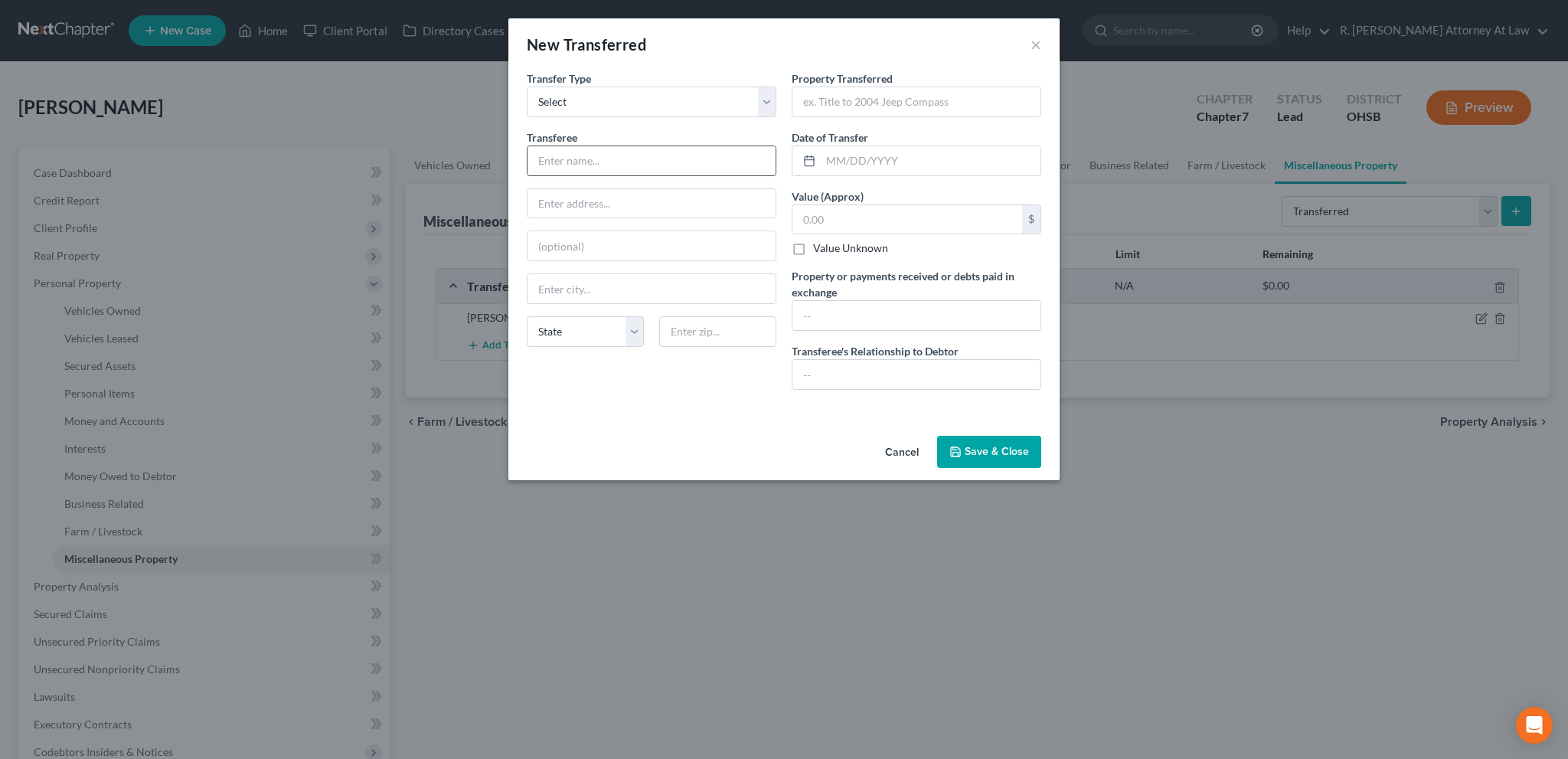
click at [579, 155] on input "text" at bounding box center [652, 161] width 248 height 29
type input "Dealer"
click at [851, 106] on input "text" at bounding box center [916, 102] width 248 height 29
type input "2023 BMW and Chev Impala"
click at [819, 314] on input "text" at bounding box center [916, 316] width 248 height 29
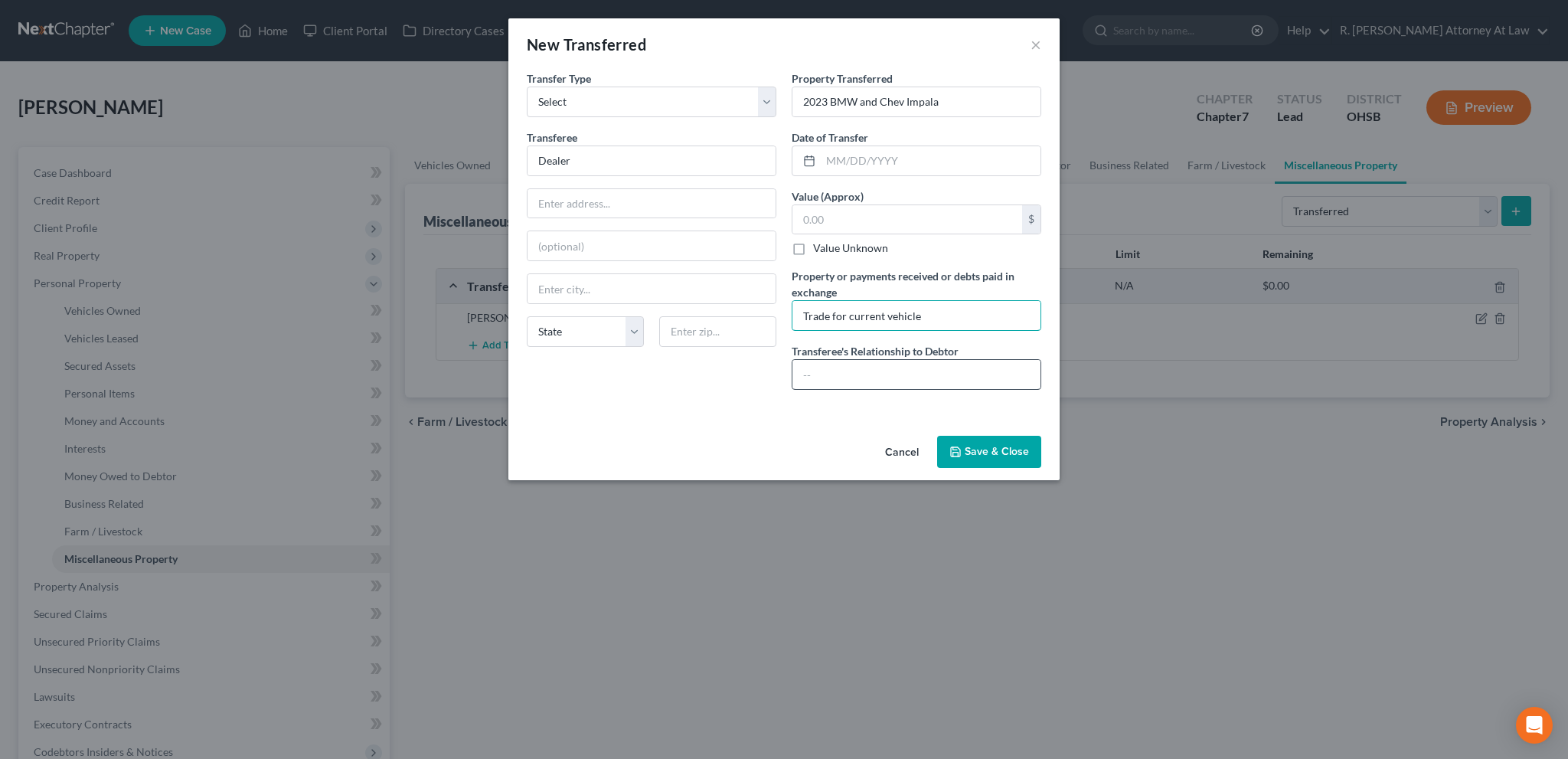
type input "Trade for current vehicle"
drag, startPoint x: 815, startPoint y: 364, endPoint x: 801, endPoint y: 350, distance: 19.8
click at [815, 364] on input "text" at bounding box center [916, 375] width 248 height 29
type input "NONE"
drag, startPoint x: 882, startPoint y: 158, endPoint x: 875, endPoint y: 154, distance: 8.1
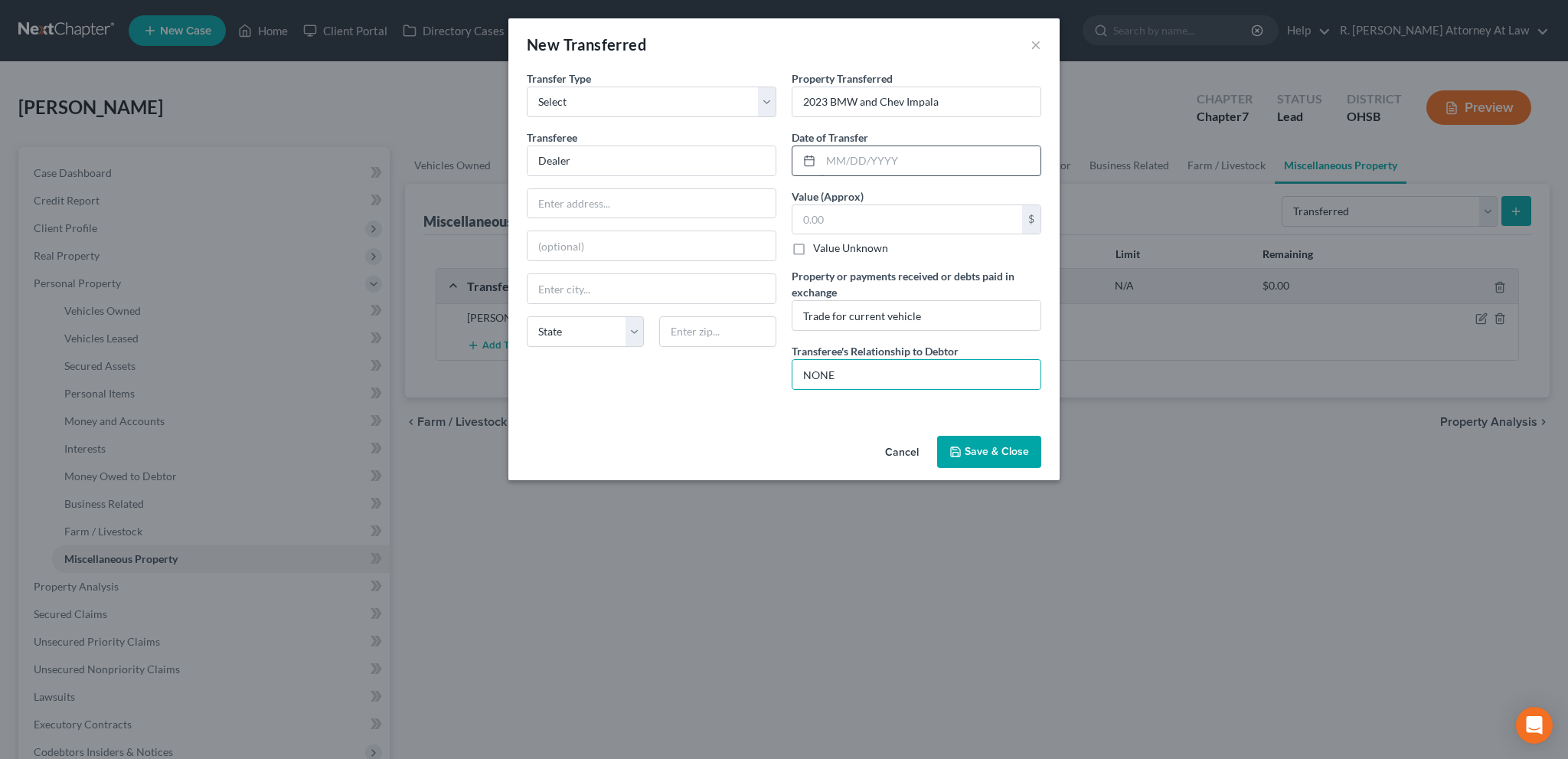
click at [882, 158] on input "text" at bounding box center [931, 161] width 220 height 29
type input "03/27/2024"
click at [571, 162] on input "Dealer" at bounding box center [652, 161] width 248 height 29
type input "Dealer for Equinox"
click at [937, 316] on input "Trade for current vehicle" at bounding box center [916, 316] width 248 height 29
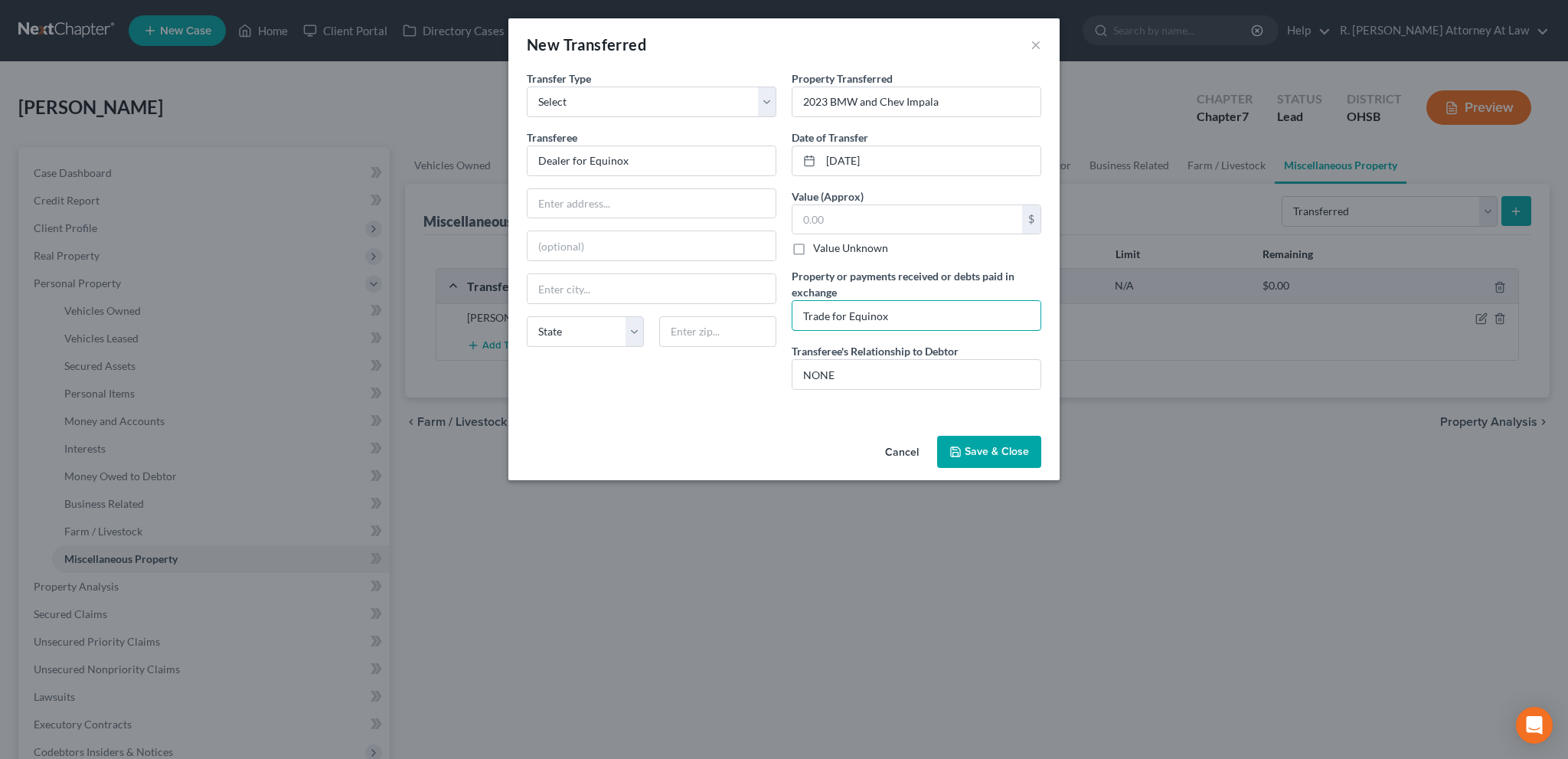
type input "Trade for Equinox"
drag, startPoint x: 995, startPoint y: 445, endPoint x: 989, endPoint y: 439, distance: 8.5
click at [995, 443] on button "Save & Close" at bounding box center [989, 452] width 104 height 32
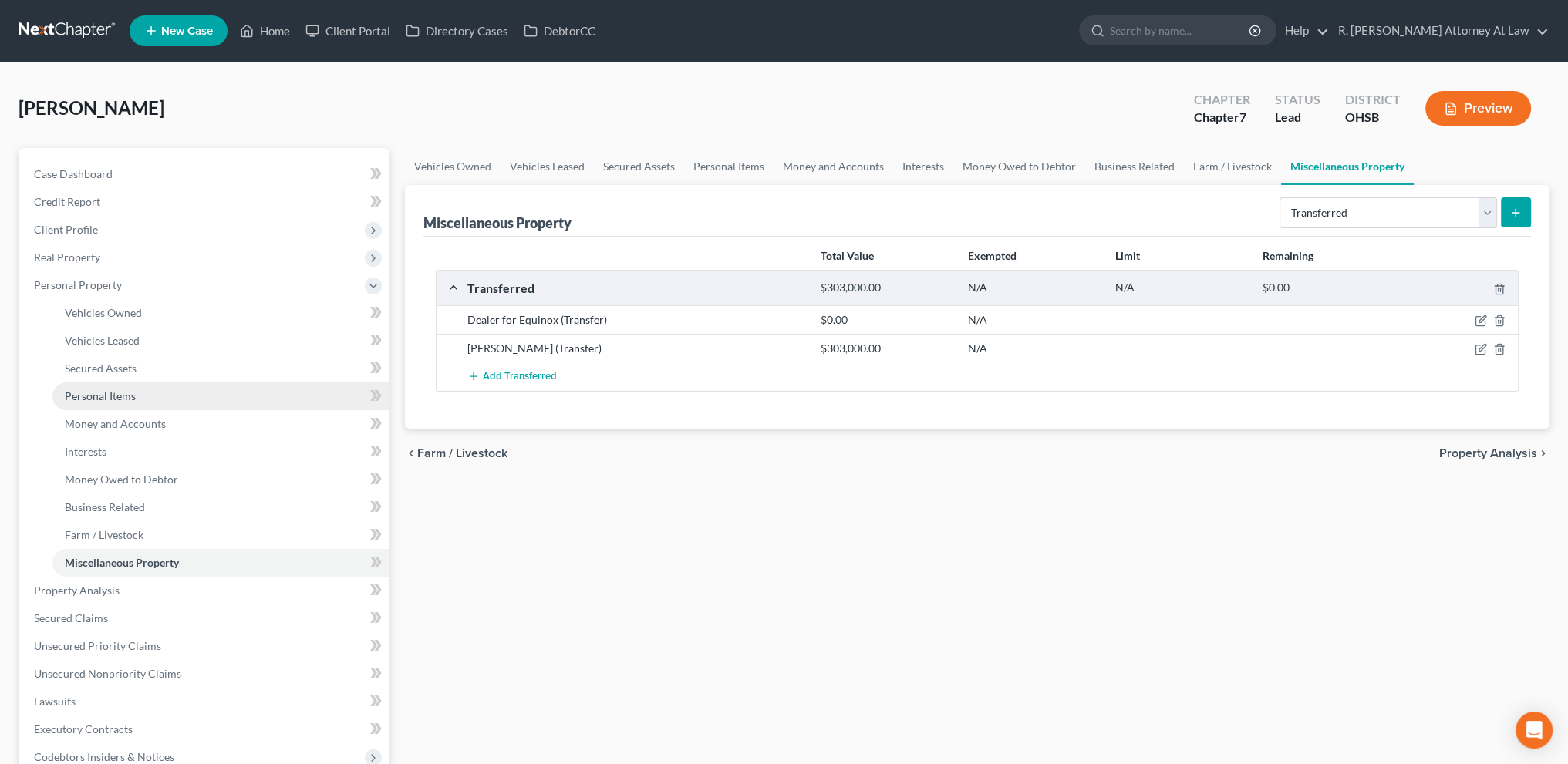
click at [100, 400] on span "Personal Items" at bounding box center [99, 396] width 71 height 13
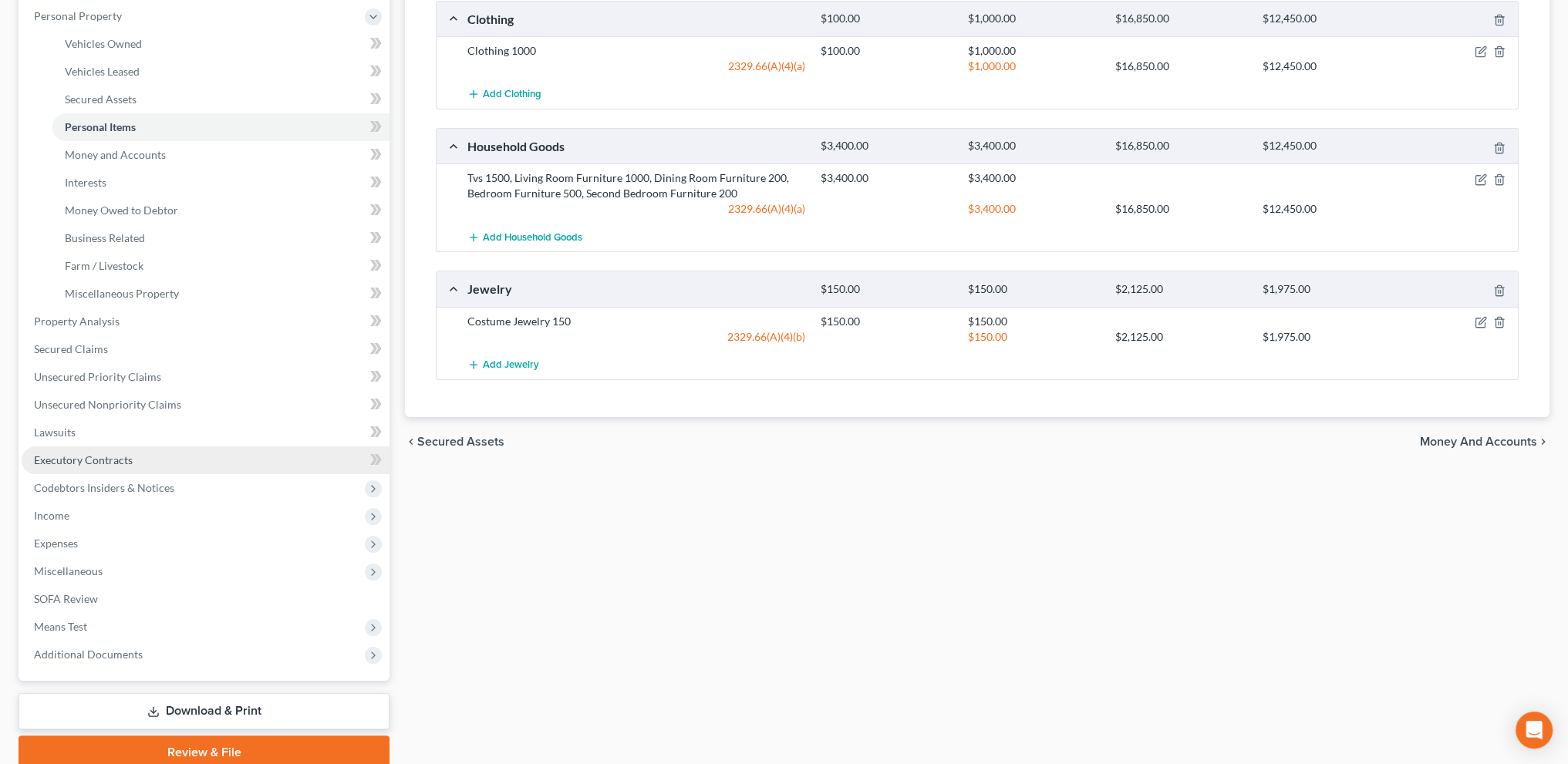
scroll to position [270, 0]
click at [64, 546] on span "Expenses" at bounding box center [56, 542] width 44 height 13
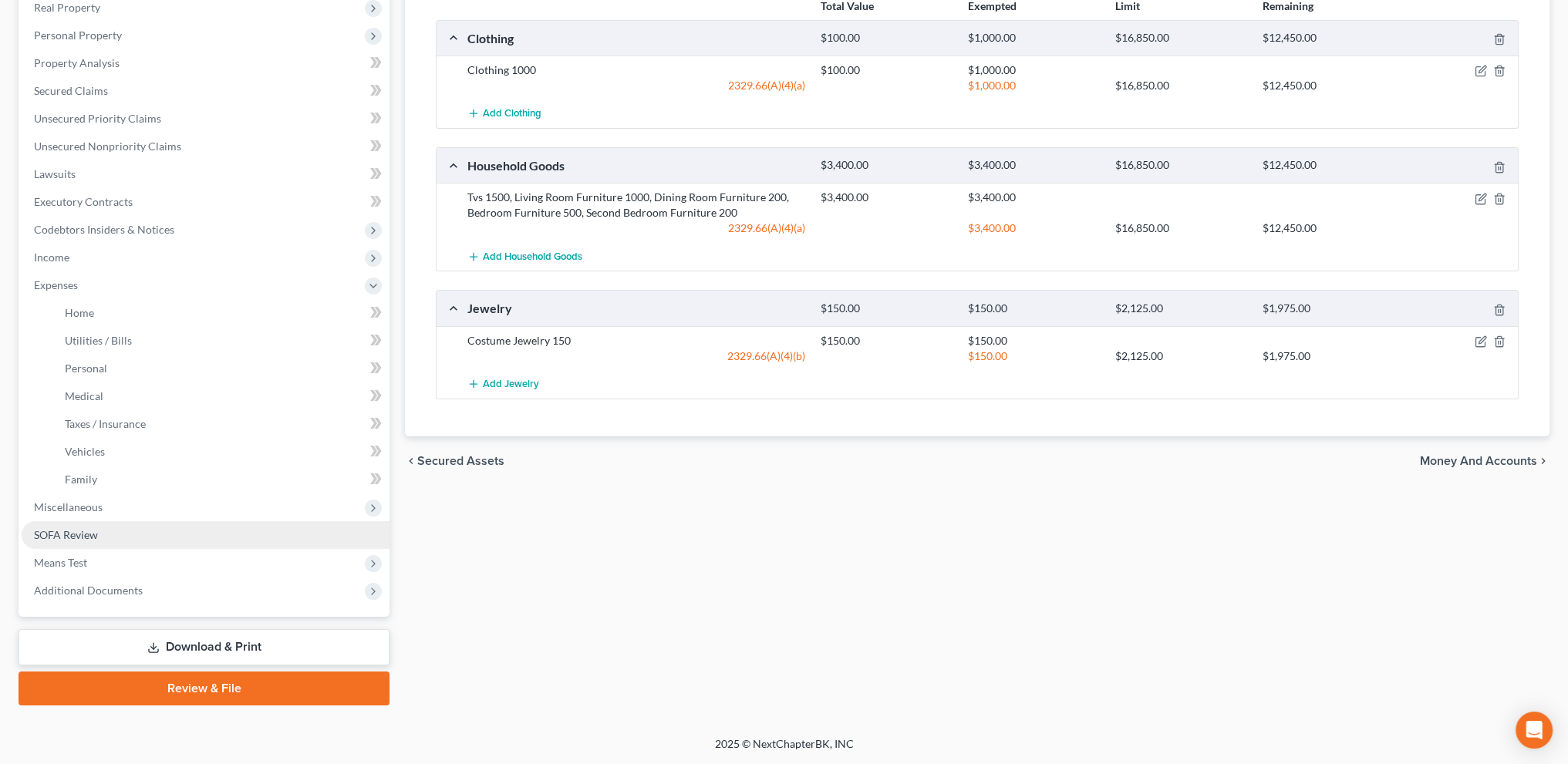
scroll to position [248, 0]
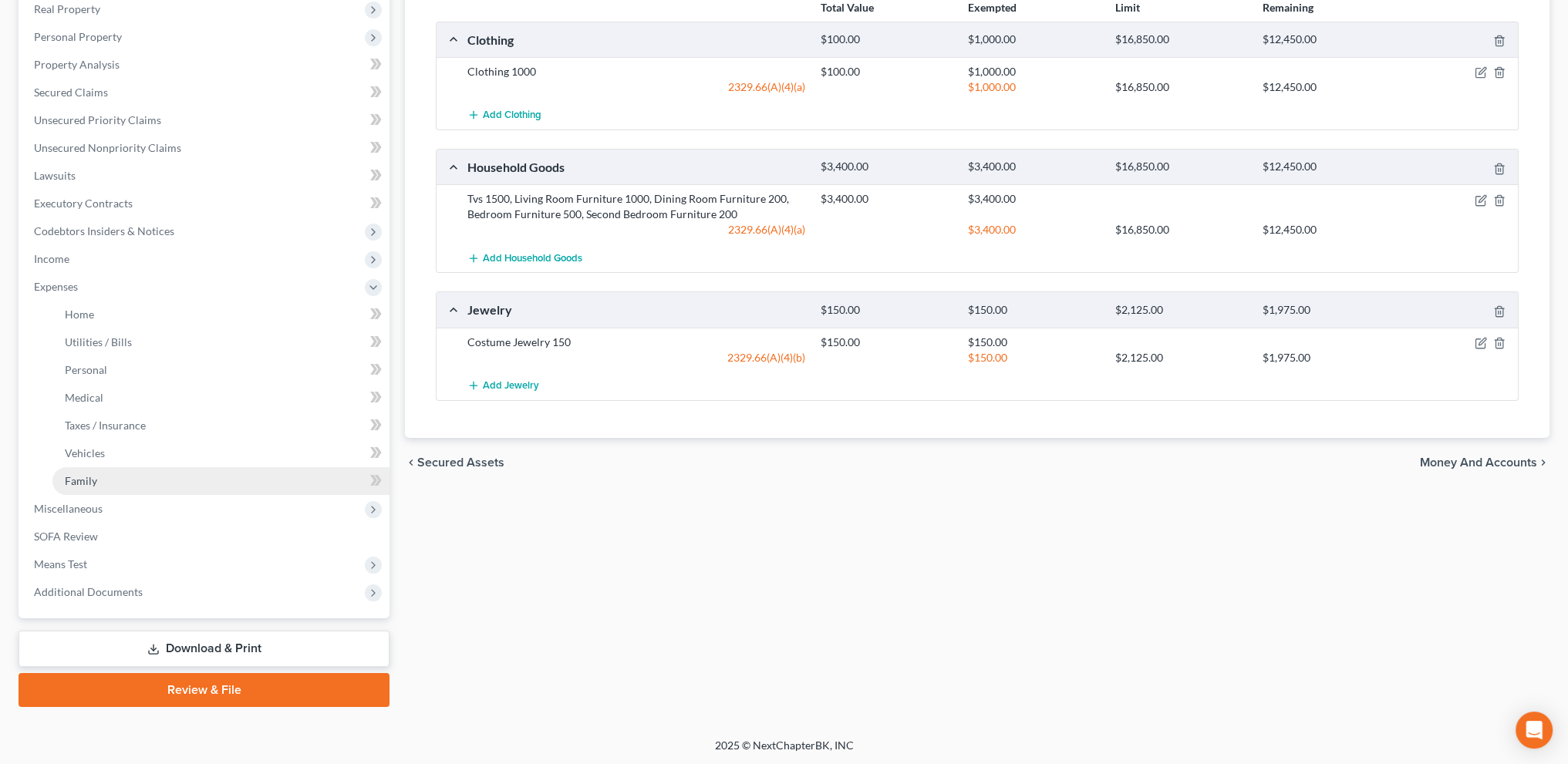
click at [80, 479] on span "Family" at bounding box center [80, 480] width 32 height 13
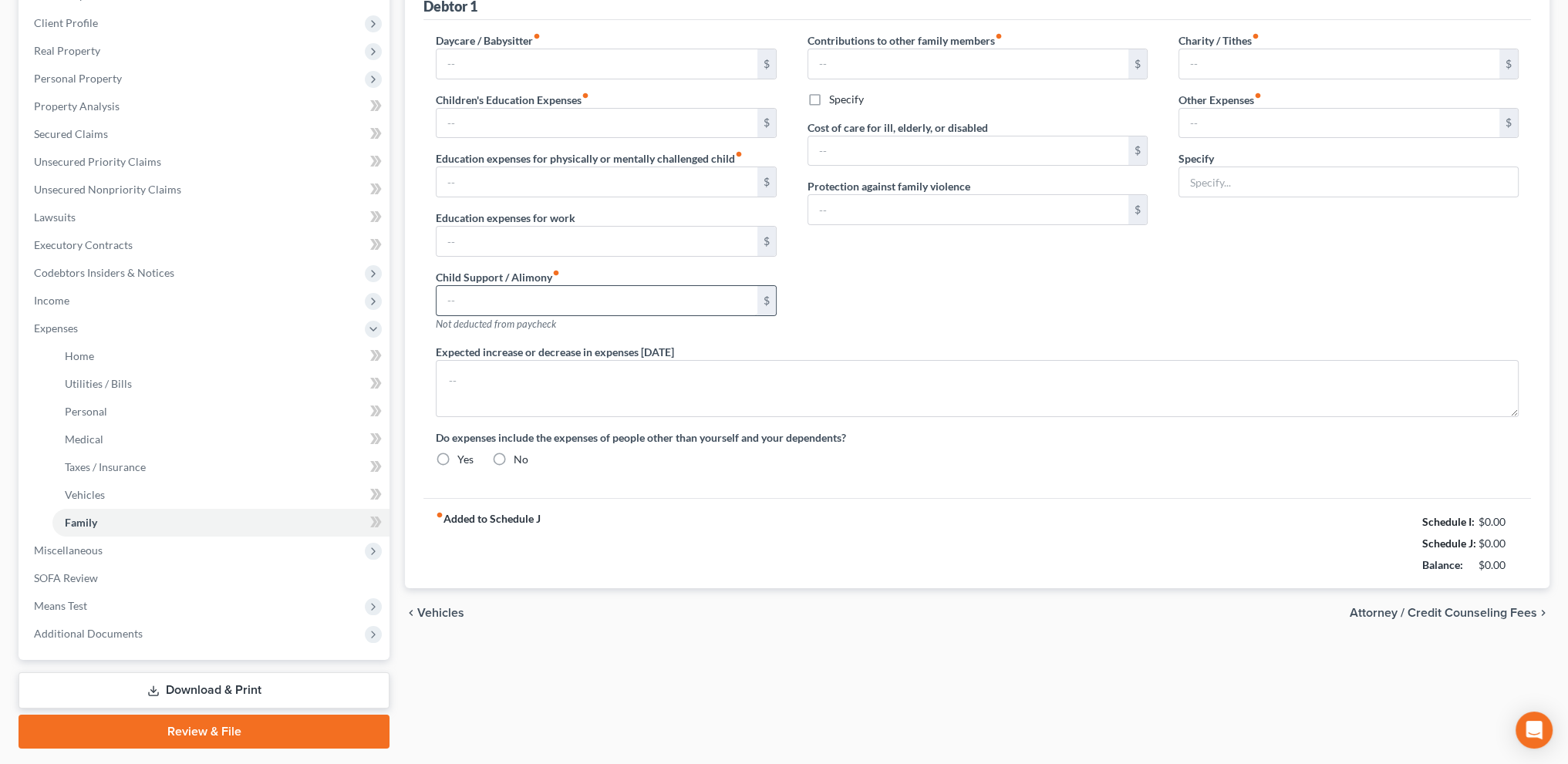
type input "0.00"
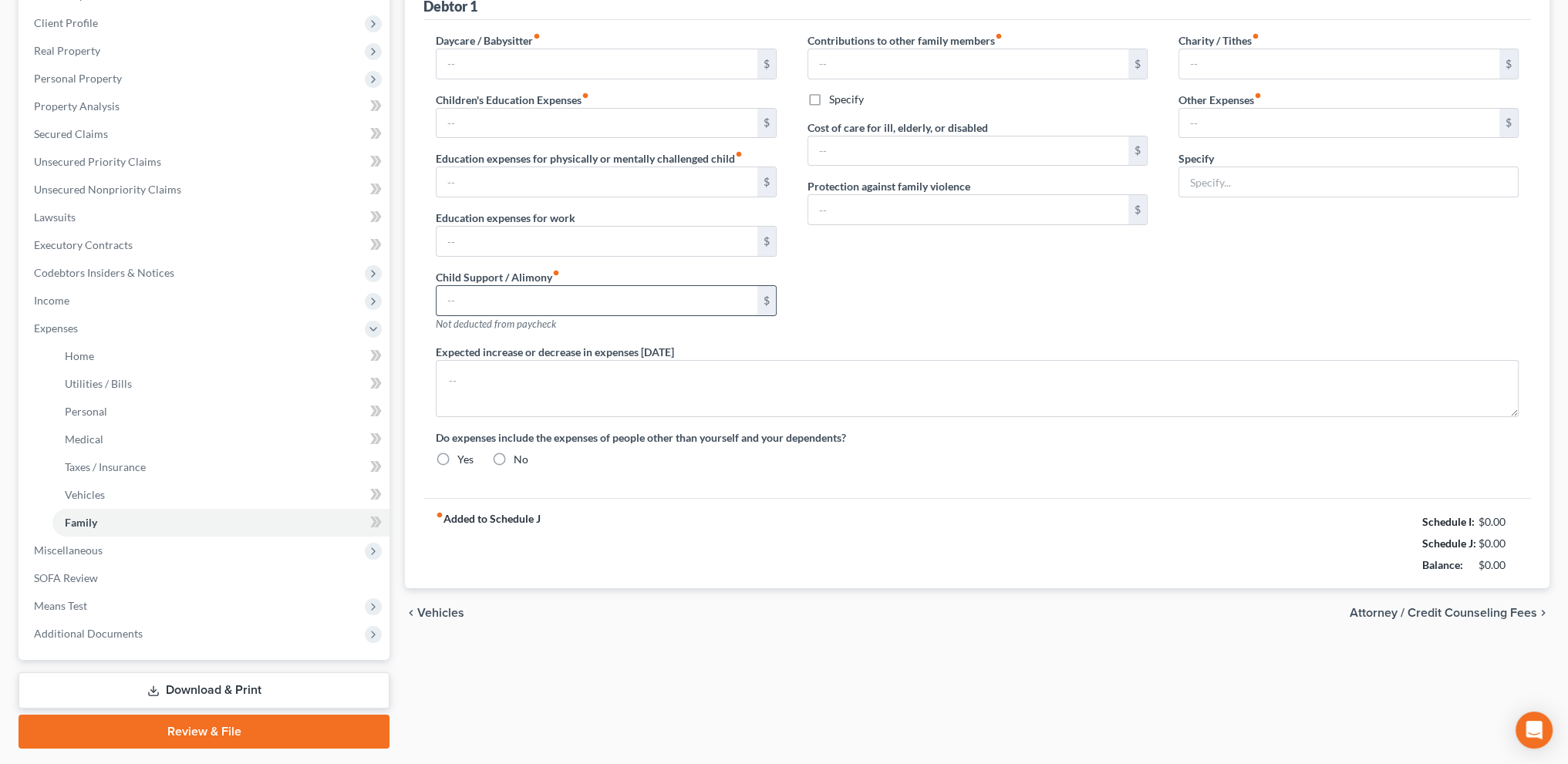
type input "0.00"
type input "340.00"
type input "256.00"
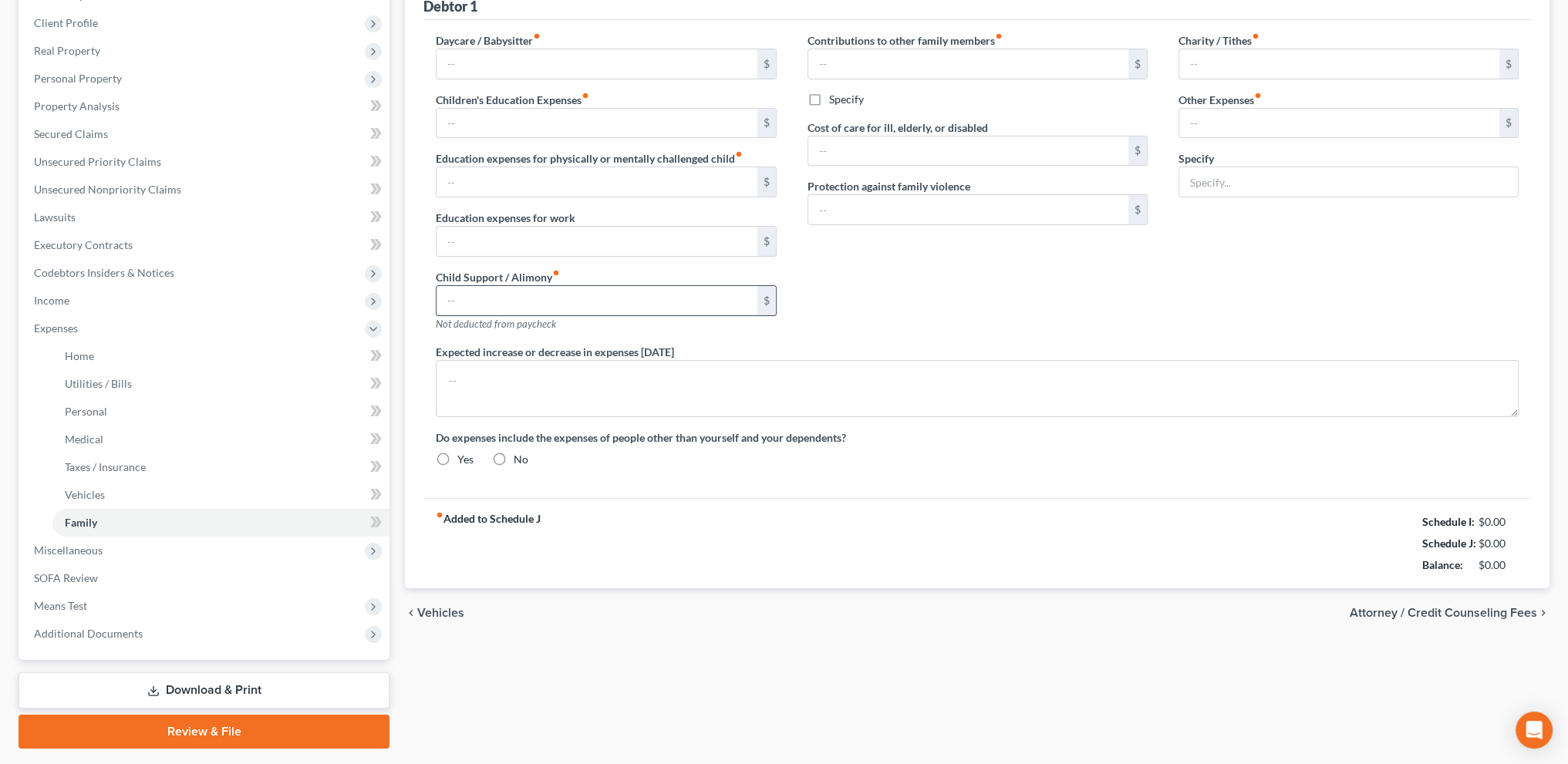
type input "Children Activities 50, Student Loans 186, Subscriptions 20"
radio input "true"
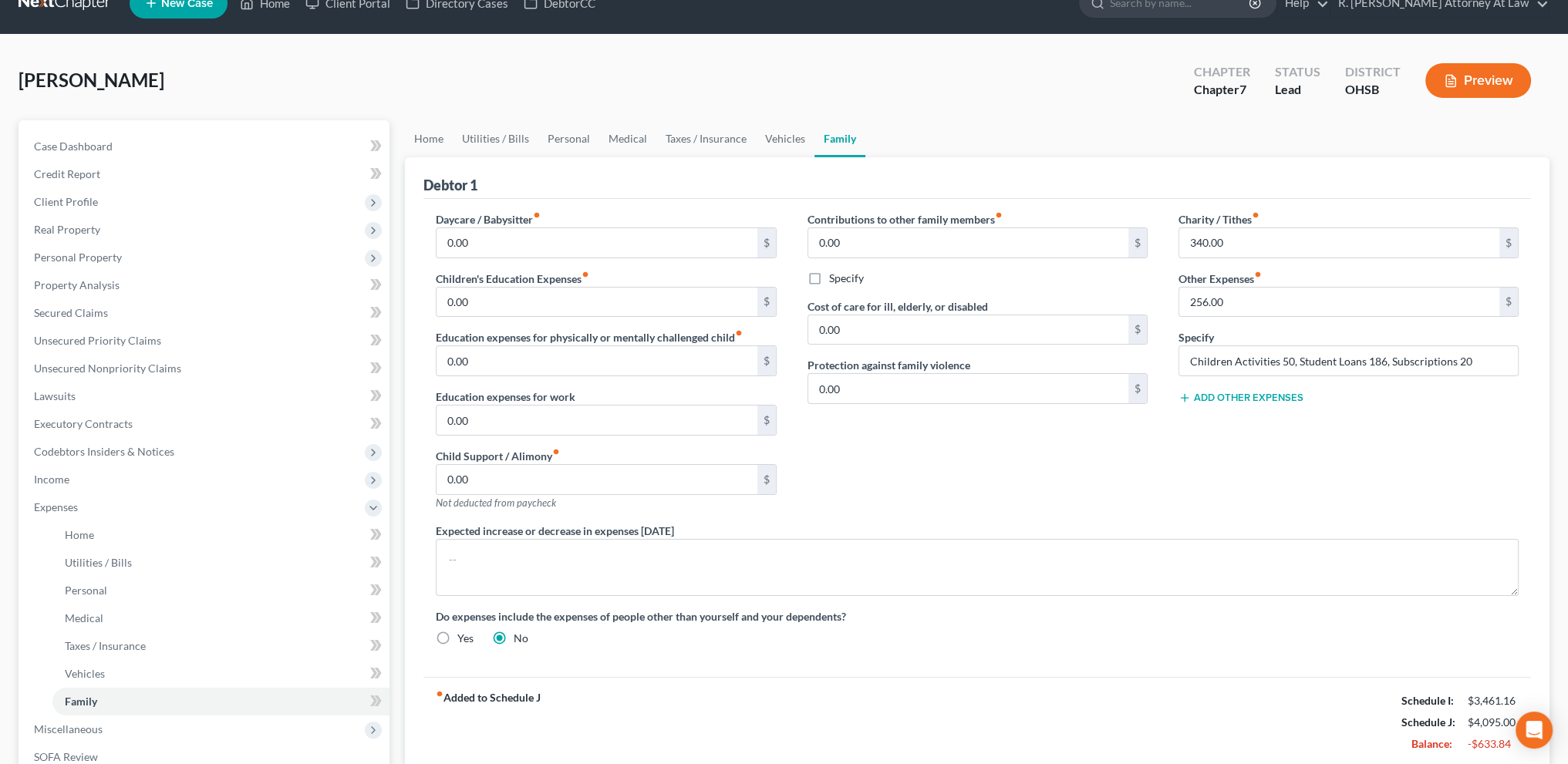
scroll to position [116, 0]
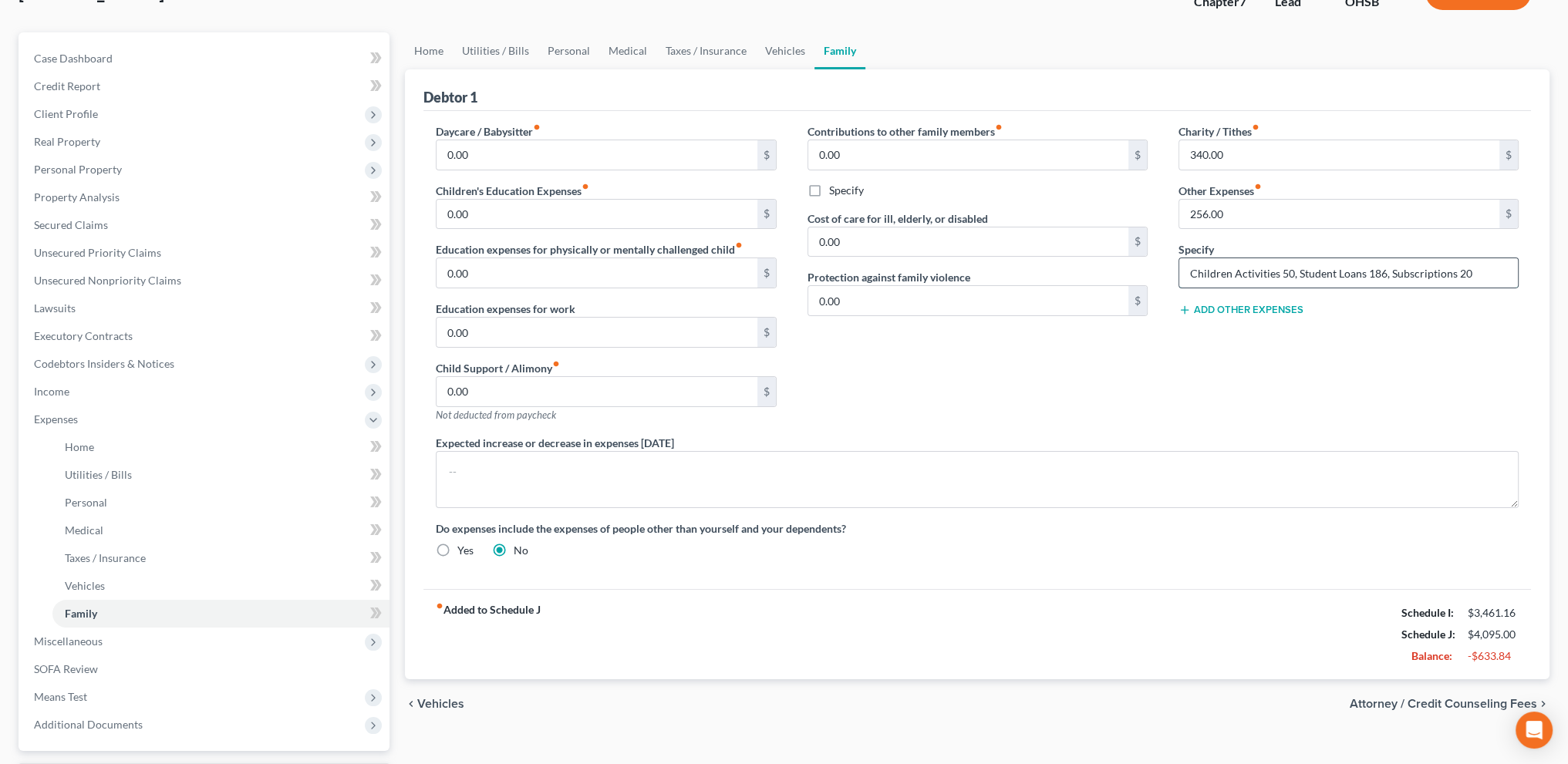
click at [1509, 274] on input "Children Activities 50, Student Loans 186, Subscriptions 20" at bounding box center [1348, 273] width 338 height 30
click at [1388, 268] on input "Children Activities 50, Student Loans 186, Subscriptions 20" at bounding box center [1348, 273] width 338 height 30
type input "Children Activities 50,Subscriptions 20"
click at [1244, 213] on input "text" at bounding box center [1339, 214] width 320 height 30
type input "70"
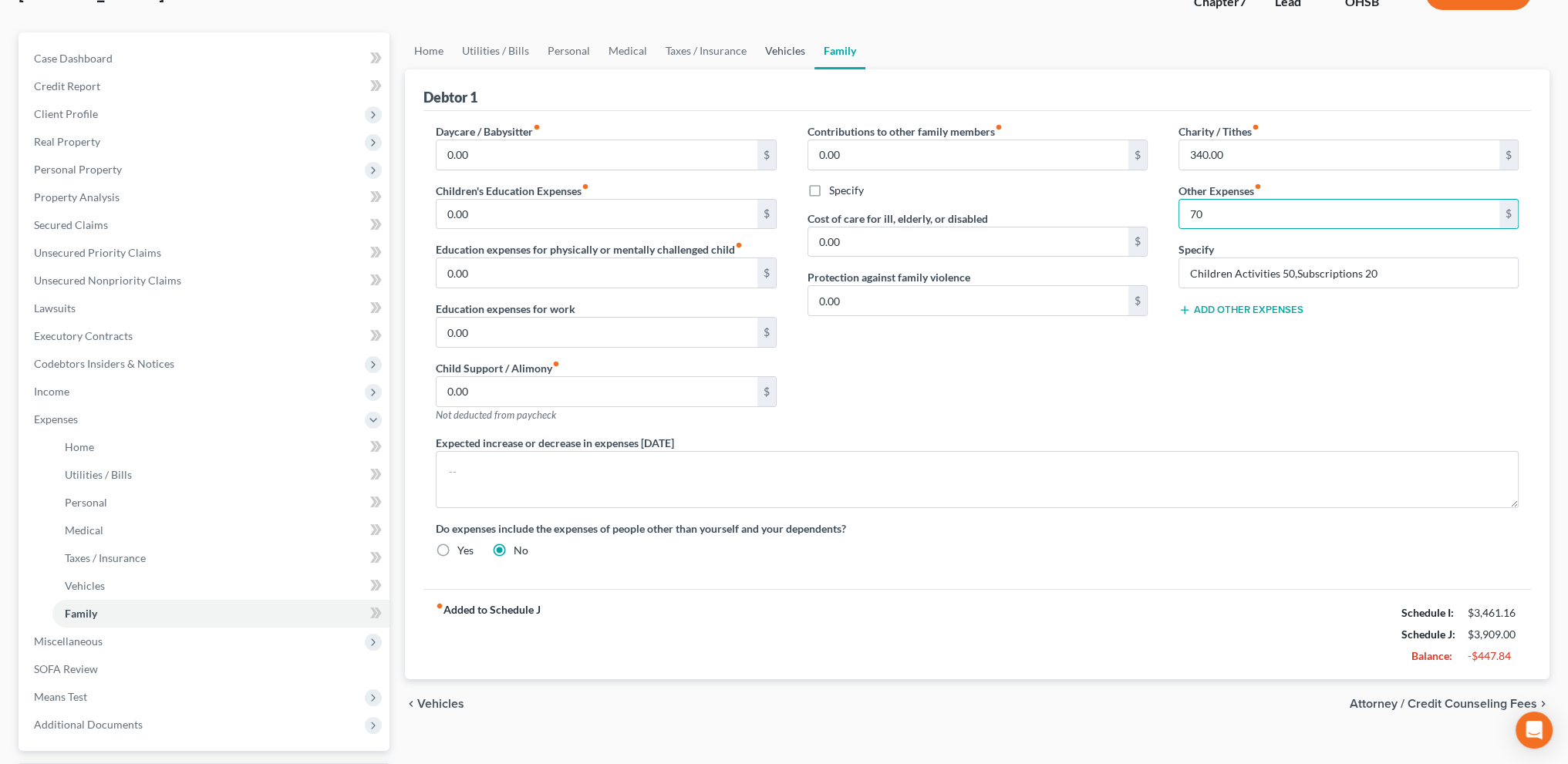
click at [776, 49] on link "Vehicles" at bounding box center [784, 51] width 58 height 37
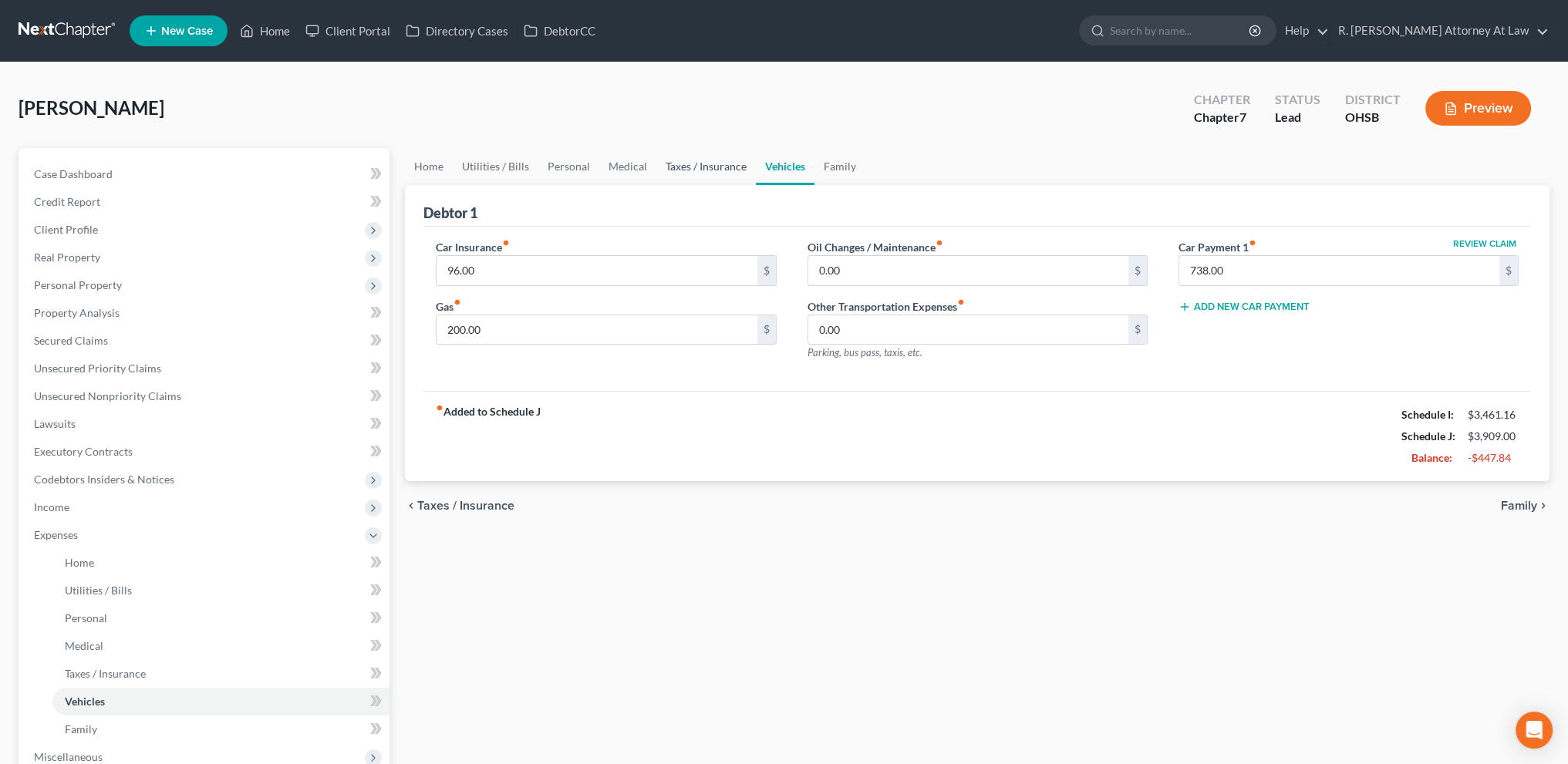
click at [674, 164] on link "Taxes / Insurance" at bounding box center [706, 166] width 99 height 37
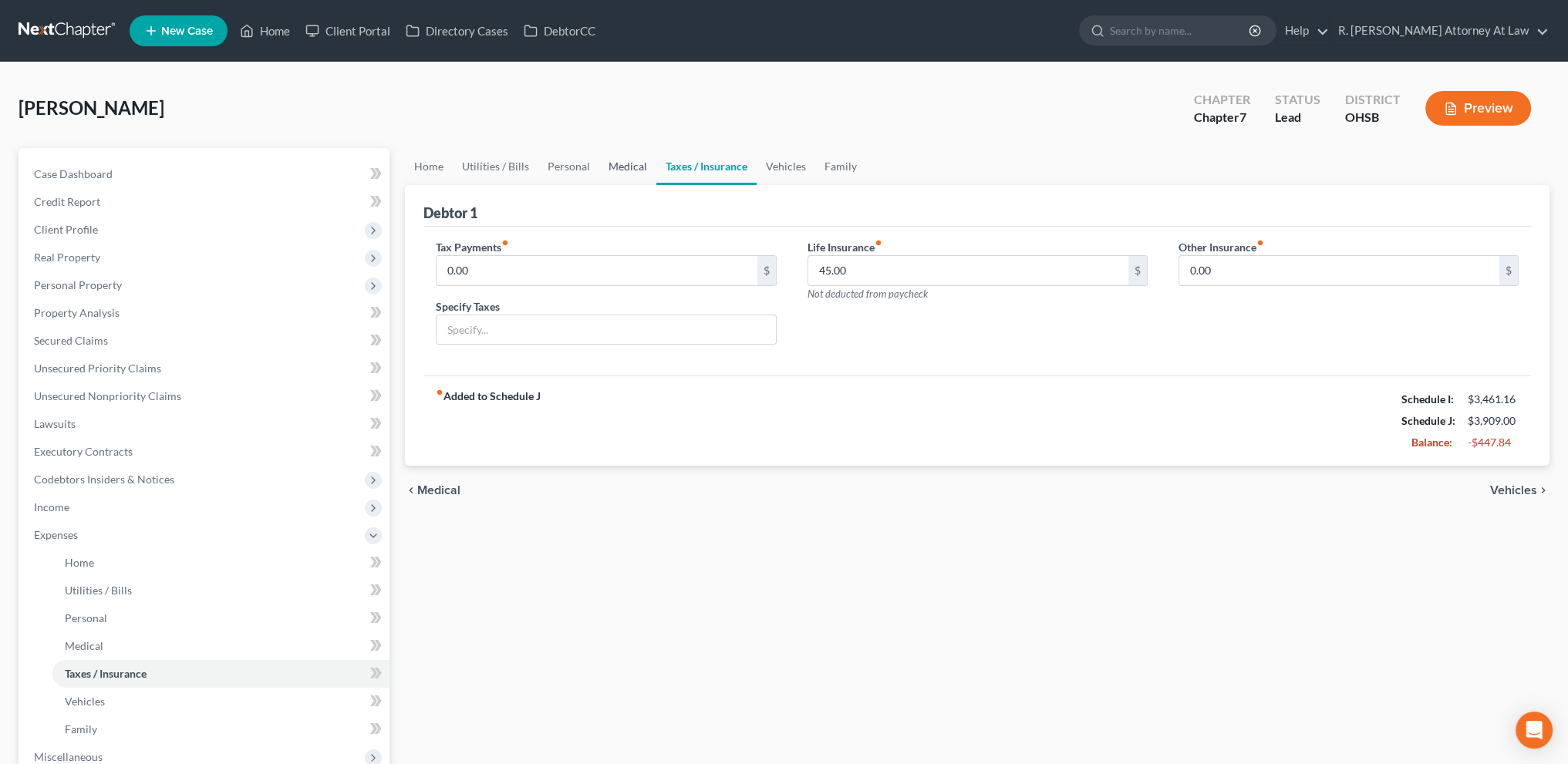
click at [620, 166] on link "Medical" at bounding box center [628, 166] width 57 height 37
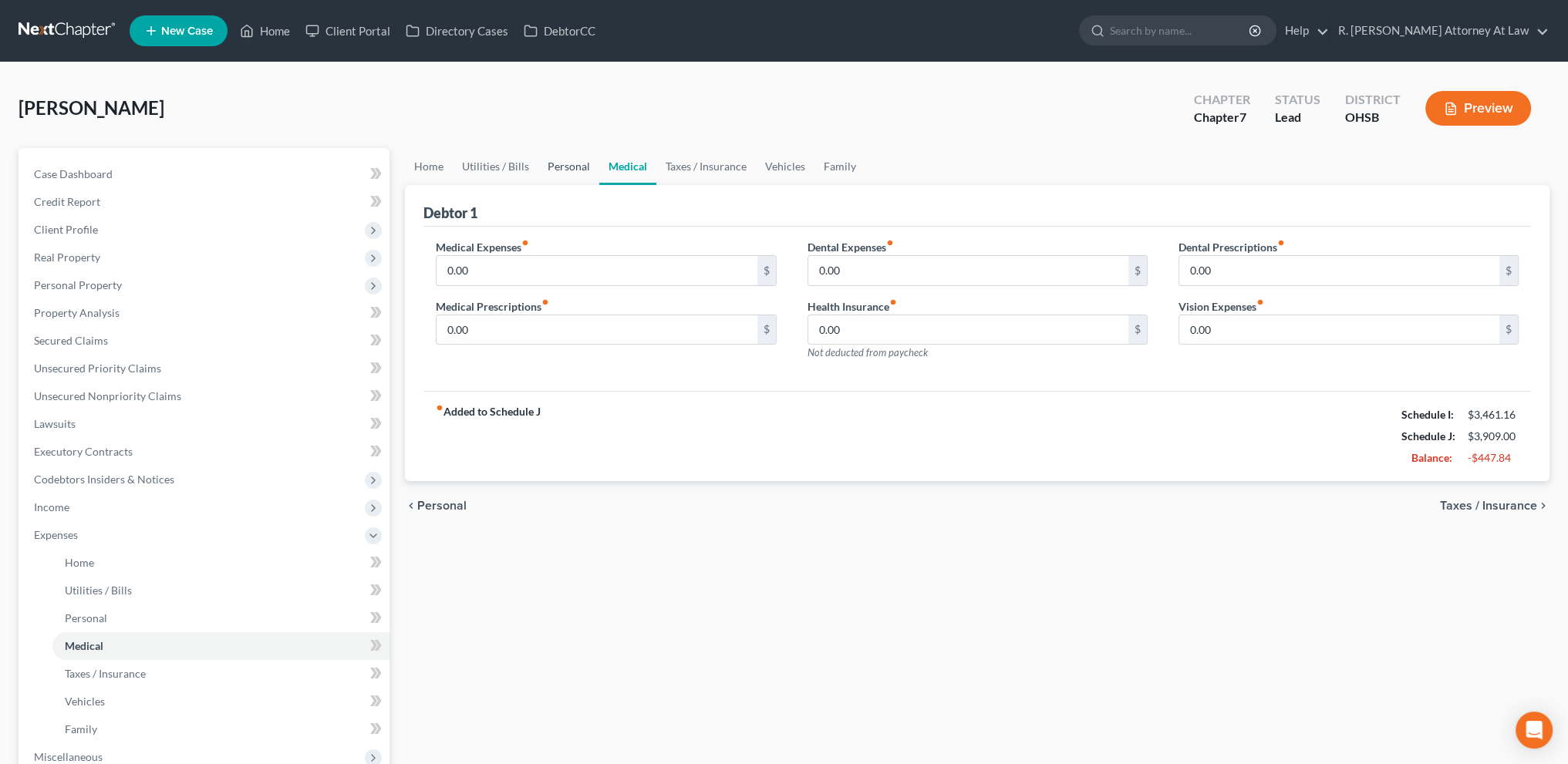
click at [563, 164] on link "Personal" at bounding box center [569, 166] width 61 height 37
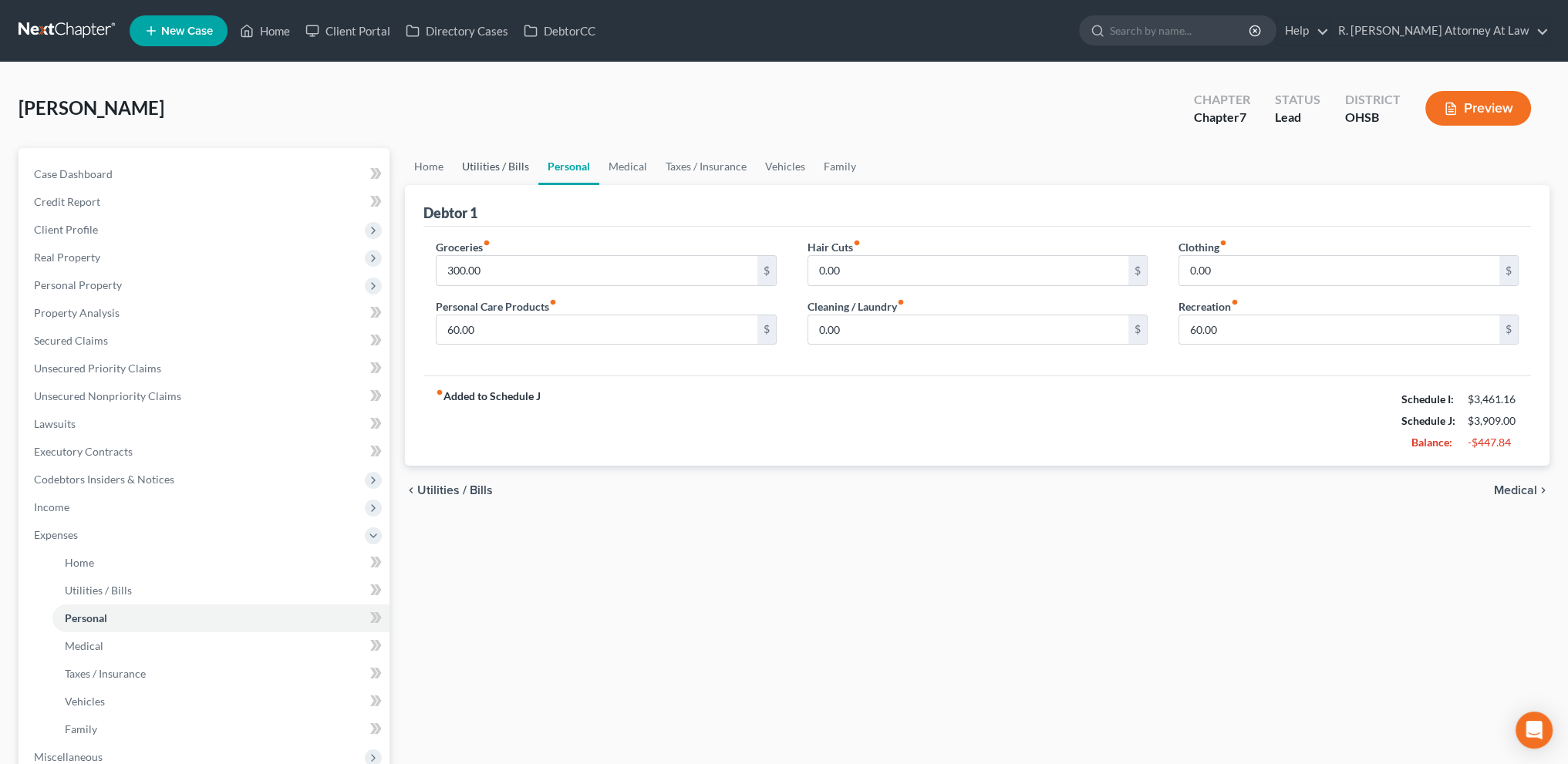
click at [499, 168] on link "Utilities / Bills" at bounding box center [495, 166] width 85 height 37
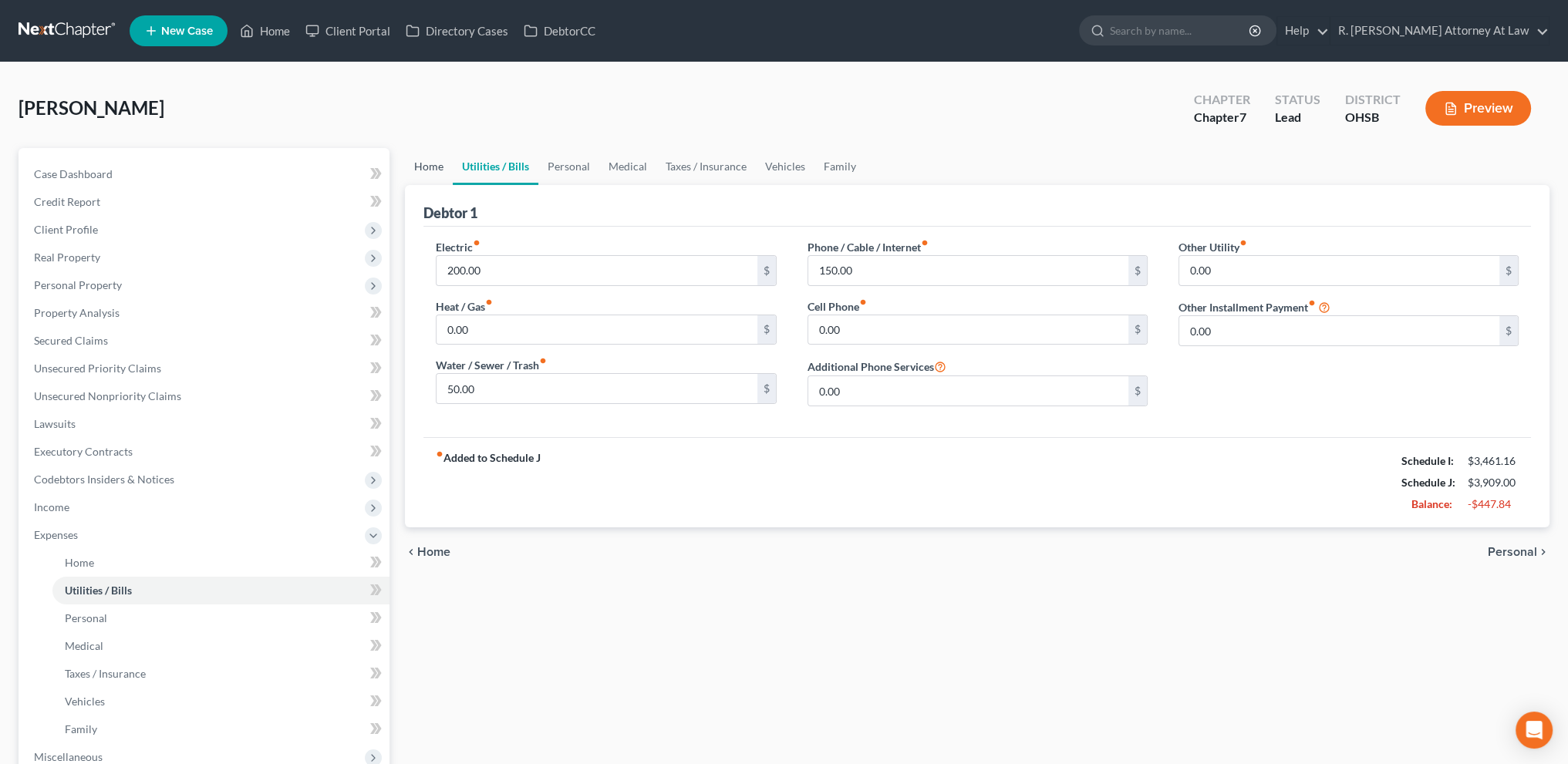
click at [434, 159] on link "Home" at bounding box center [429, 166] width 48 height 37
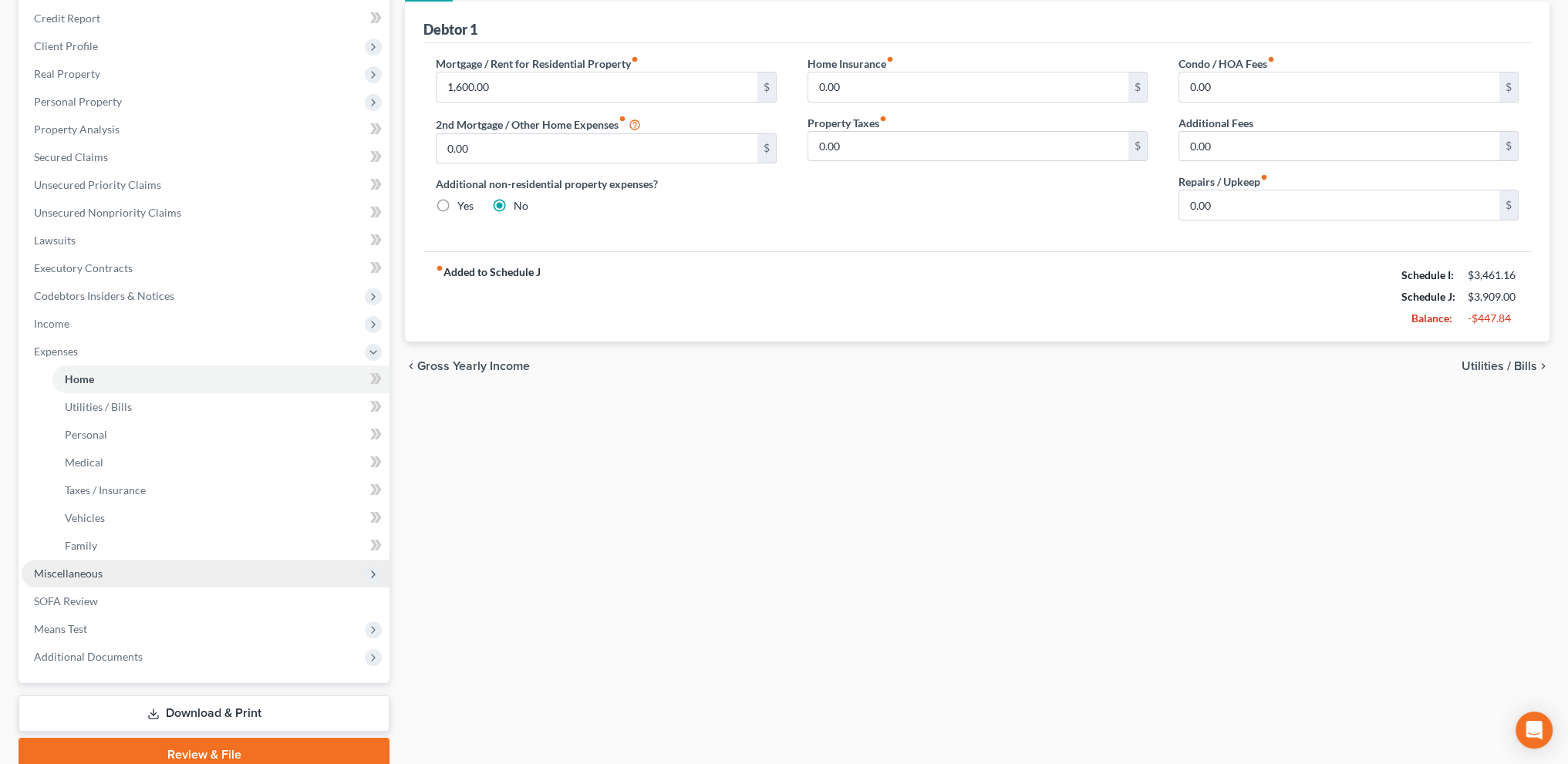
scroll to position [248, 0]
